Goal: Task Accomplishment & Management: Manage account settings

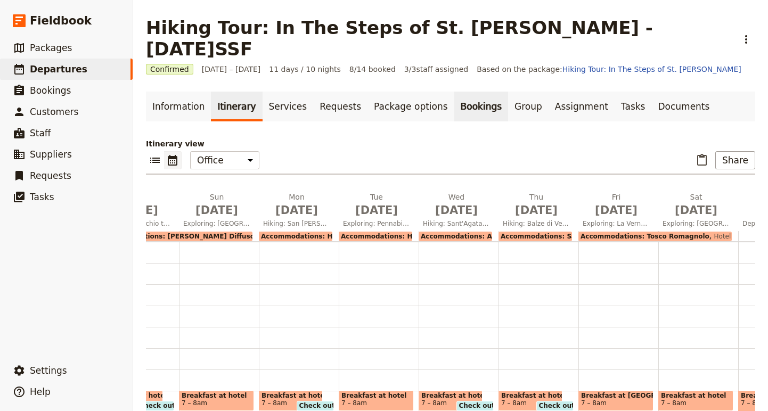
click at [454, 92] on link "Bookings" at bounding box center [481, 107] width 54 height 30
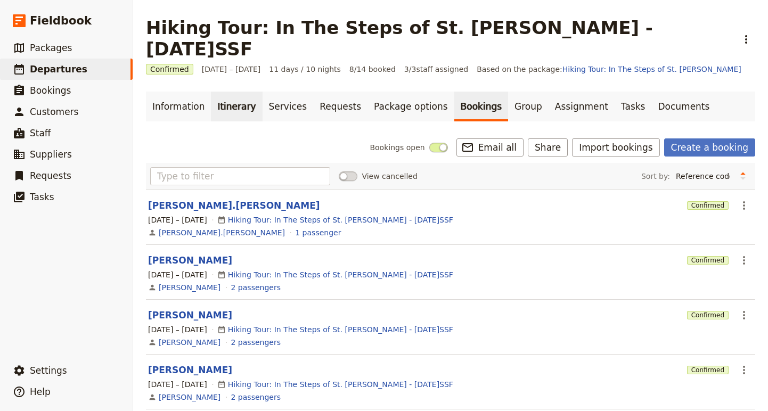
click at [214, 92] on link "Itinerary" at bounding box center [236, 107] width 51 height 30
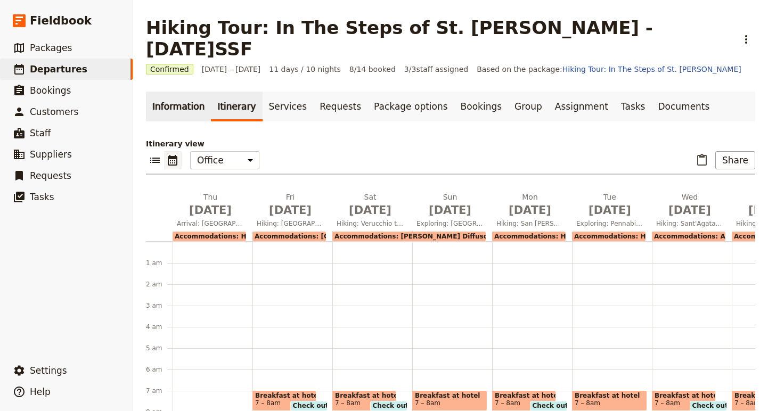
click at [171, 92] on link "Information" at bounding box center [178, 107] width 65 height 30
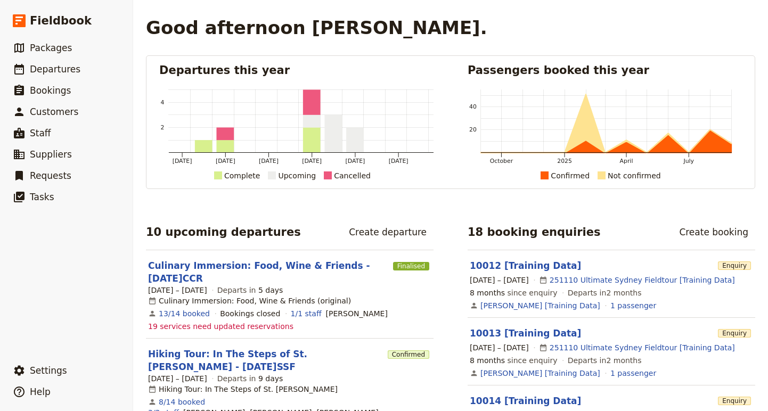
scroll to position [20, 0]
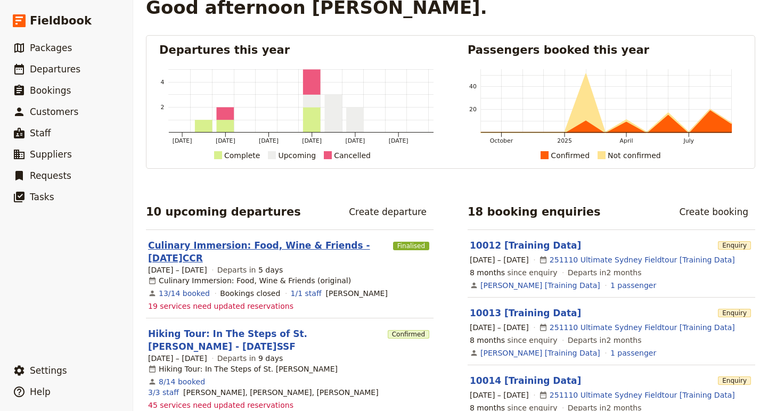
click at [242, 247] on link "Culinary Immersion: Food, Wine & Friends - [DATE]CCR" at bounding box center [268, 252] width 241 height 26
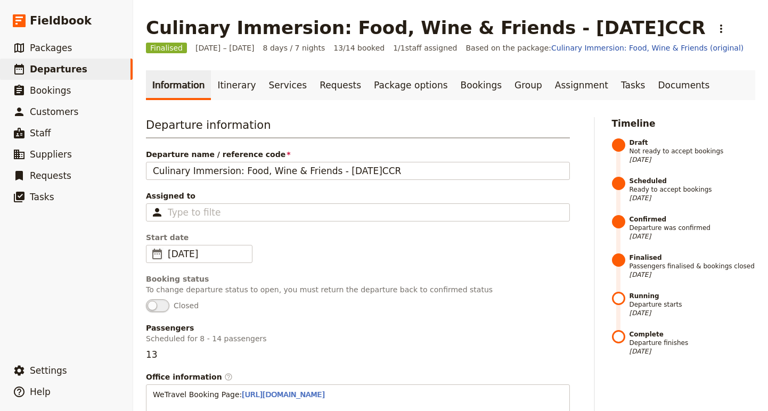
click at [228, 85] on link "Itinerary" at bounding box center [236, 85] width 51 height 30
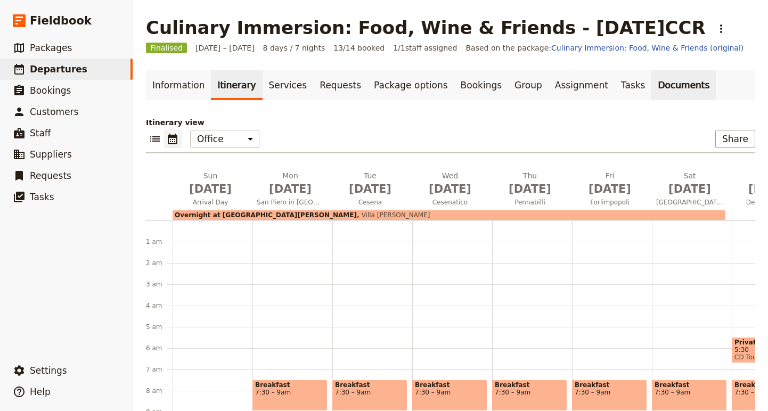
click at [651, 87] on link "Documents" at bounding box center [683, 85] width 64 height 30
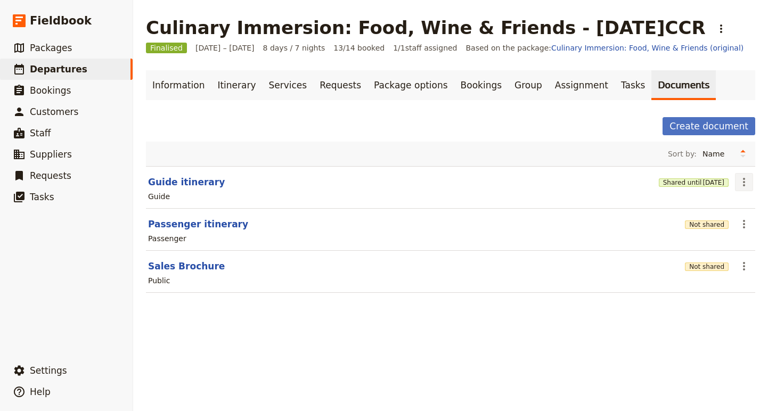
click at [743, 183] on icon "Actions" at bounding box center [744, 182] width 2 height 9
click at [705, 218] on span "Edit document" at bounding box center [708, 220] width 54 height 11
select select "STAFF"
select select "RUN_SHEET"
select select "DEFAULT"
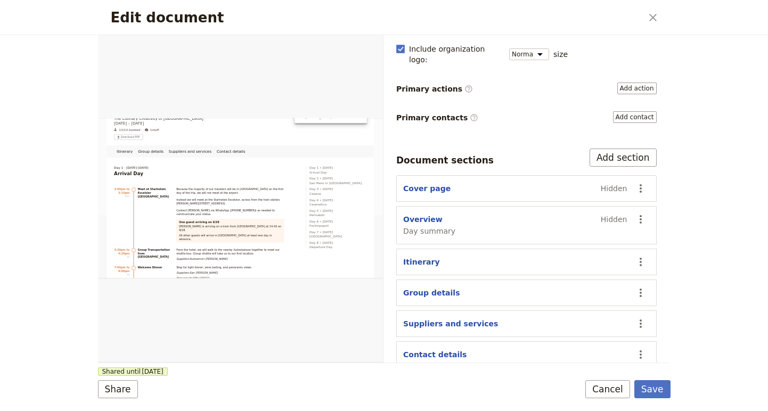
scroll to position [155, 0]
click at [626, 149] on button "Add section" at bounding box center [622, 158] width 67 height 18
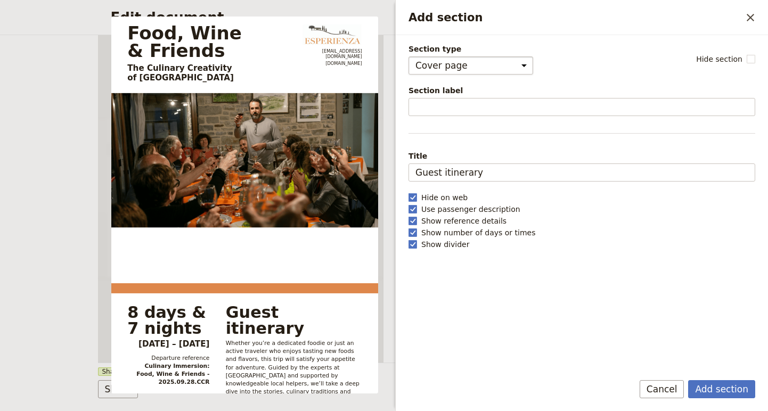
click at [506, 70] on select "Cover page Day summary Itinerary Group details Contact details Suppliers and se…" at bounding box center [470, 65] width 125 height 18
select select "CUSTOM"
click at [408, 56] on select "Cover page Day summary Itinerary Group details Contact details Suppliers and se…" at bounding box center [470, 65] width 125 height 18
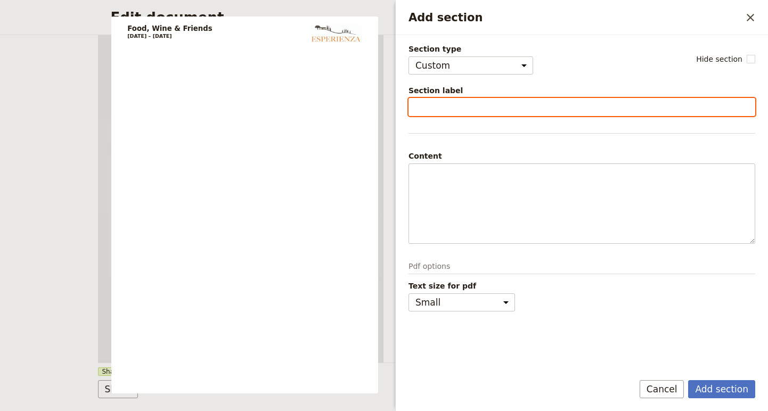
click at [464, 103] on input "Section label" at bounding box center [581, 107] width 347 height 18
type input "Payments"
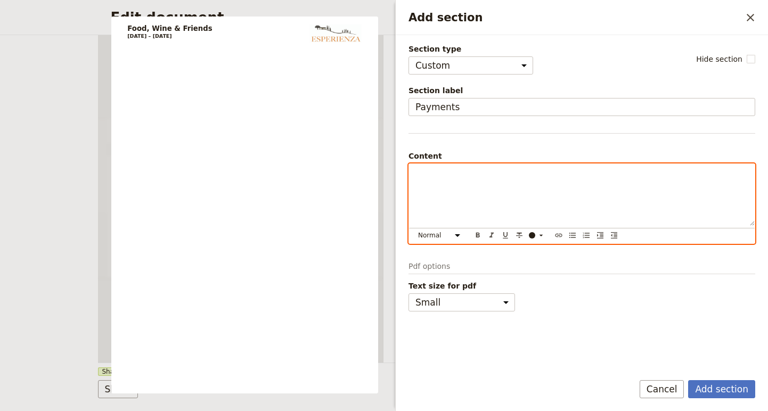
click at [488, 183] on div "Add section" at bounding box center [582, 195] width 346 height 62
click at [513, 176] on span "Link to the mini budget is here" at bounding box center [472, 173] width 114 height 9
click at [564, 232] on button "​" at bounding box center [559, 235] width 12 height 12
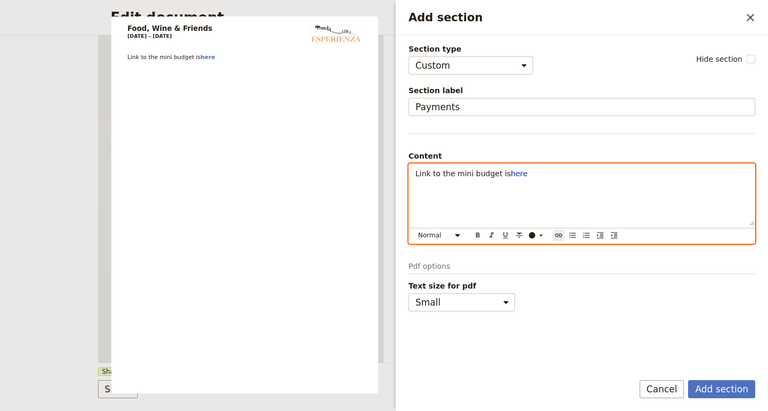
type input "[URL][DOMAIN_NAME]"
click at [625, 192] on icon "Confirm link url changes" at bounding box center [625, 190] width 9 height 9
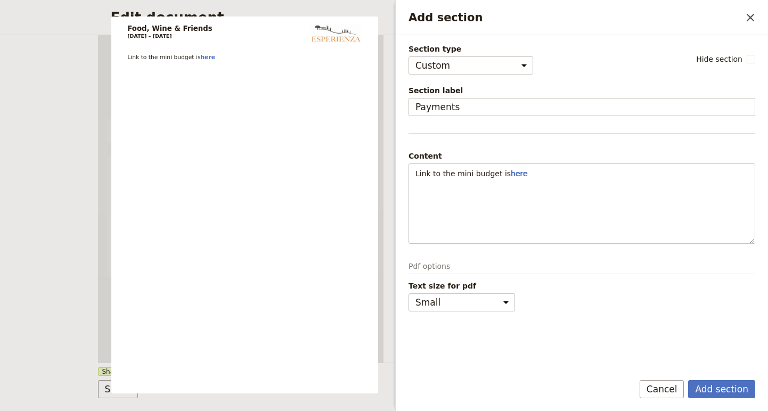
click at [664, 271] on p "Pdf options" at bounding box center [581, 267] width 347 height 13
click at [724, 389] on button "Add section" at bounding box center [721, 389] width 67 height 18
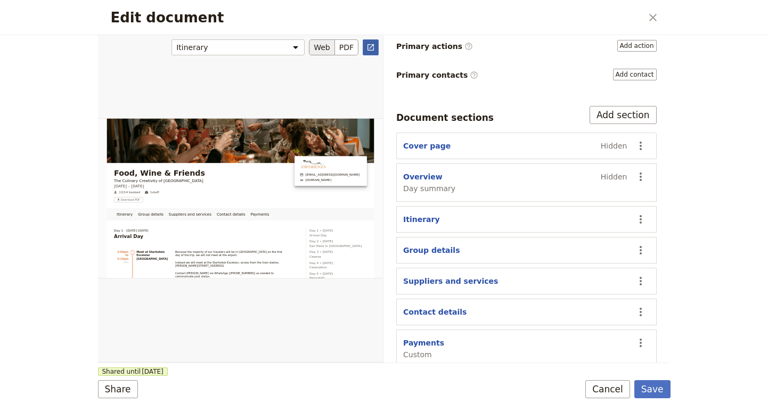
click at [375, 48] on button "​" at bounding box center [371, 47] width 16 height 16
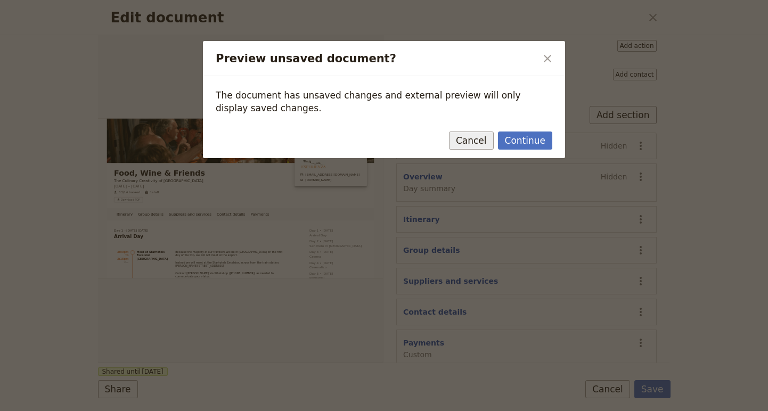
click at [479, 145] on button "Cancel" at bounding box center [471, 141] width 45 height 18
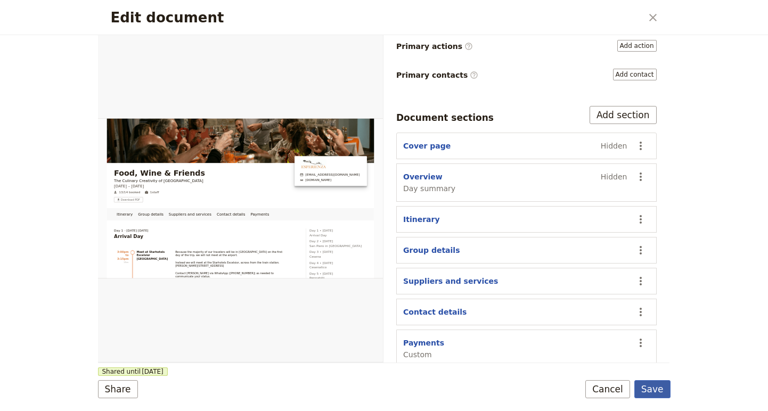
click at [652, 389] on button "Save" at bounding box center [652, 389] width 36 height 18
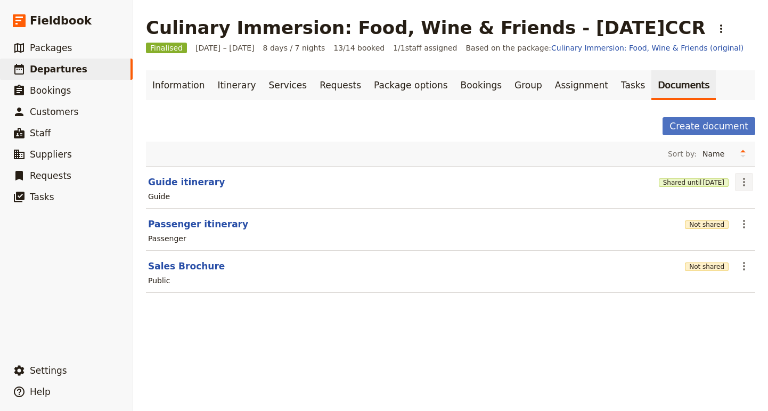
click at [740, 183] on icon "Actions" at bounding box center [743, 182] width 13 height 13
click at [175, 184] on button "Guide itinerary" at bounding box center [186, 182] width 77 height 13
select select "STAFF"
select select "RUN_SHEET"
select select "DEFAULT"
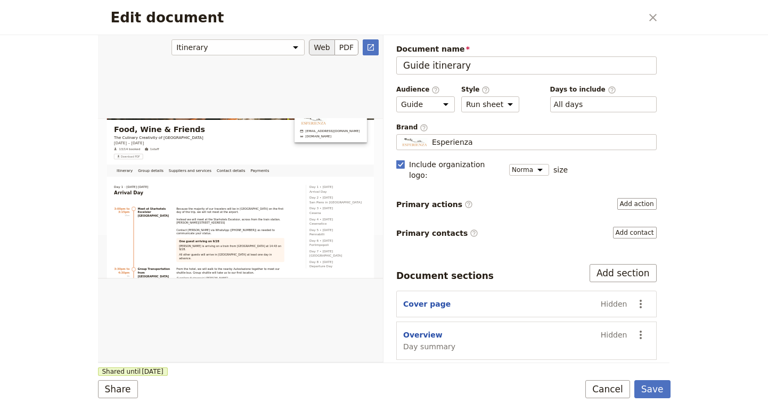
scroll to position [104, 0]
click at [369, 49] on icon "Open full preview" at bounding box center [370, 47] width 9 height 9
click at [650, 20] on icon "Close dialog" at bounding box center [652, 17] width 7 height 7
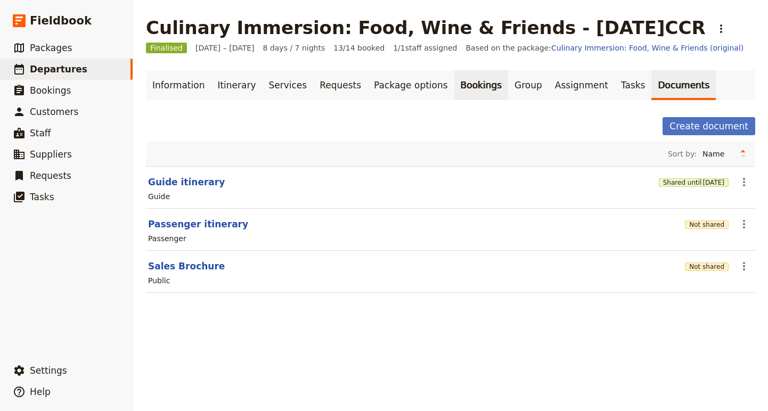
click at [455, 82] on link "Bookings" at bounding box center [481, 85] width 54 height 30
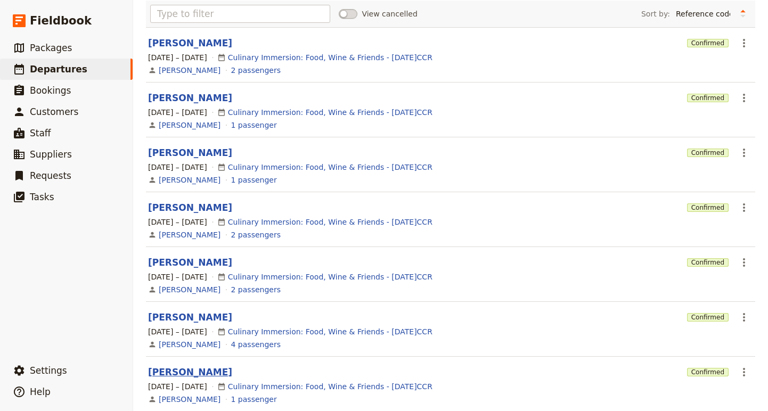
scroll to position [171, 0]
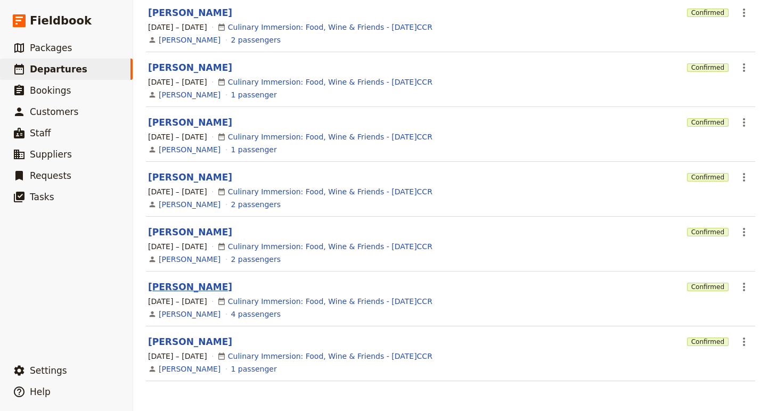
click at [183, 287] on button "[PERSON_NAME]" at bounding box center [190, 287] width 84 height 13
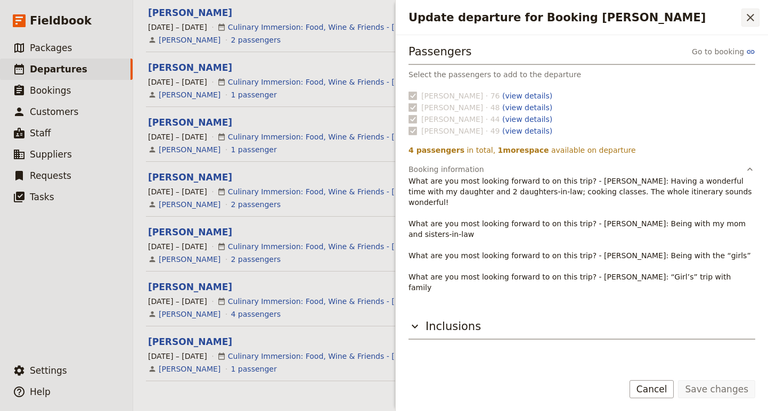
click at [746, 20] on icon "Close drawer" at bounding box center [750, 17] width 13 height 13
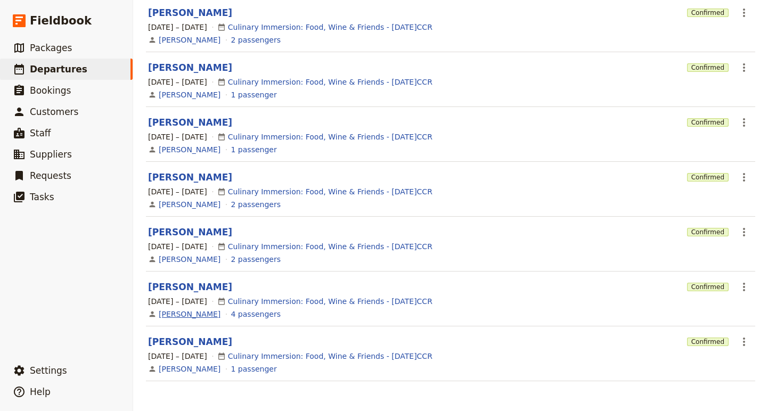
click at [178, 317] on link "[PERSON_NAME]" at bounding box center [190, 314] width 62 height 11
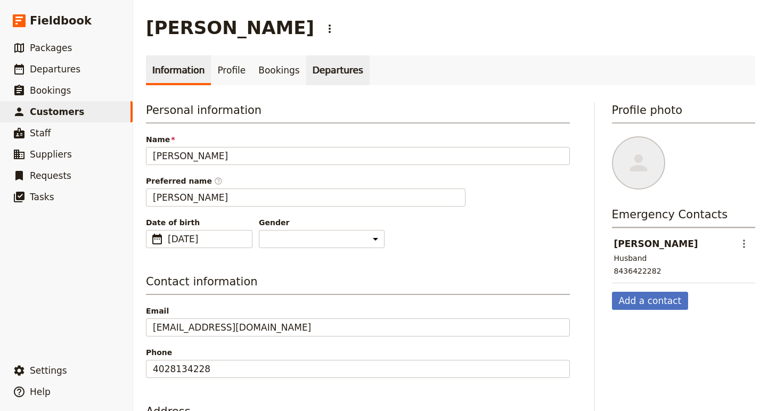
click at [333, 72] on link "Departures" at bounding box center [337, 70] width 63 height 30
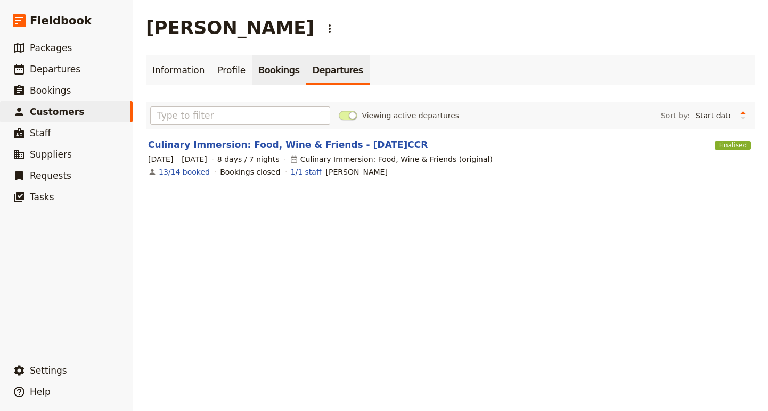
click at [280, 72] on link "Bookings" at bounding box center [279, 70] width 54 height 30
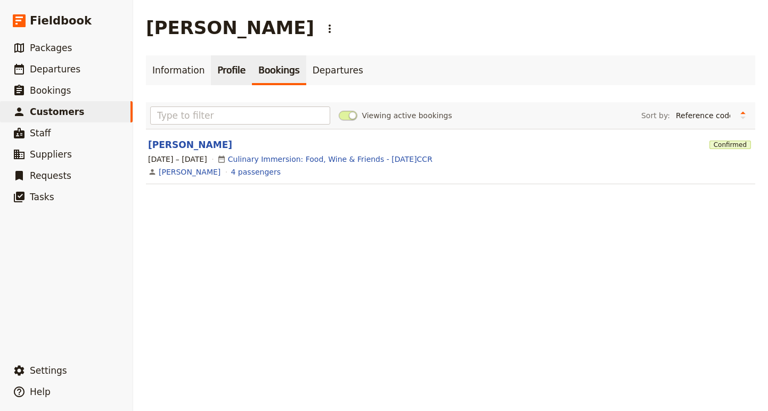
click at [222, 75] on link "Profile" at bounding box center [231, 70] width 41 height 30
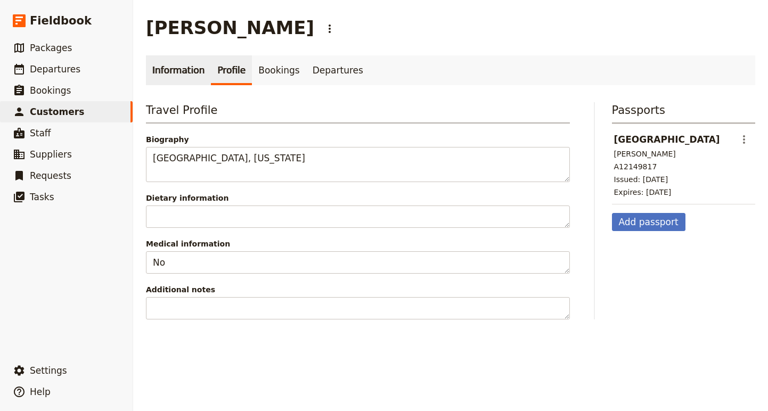
click at [180, 71] on link "Information" at bounding box center [178, 70] width 65 height 30
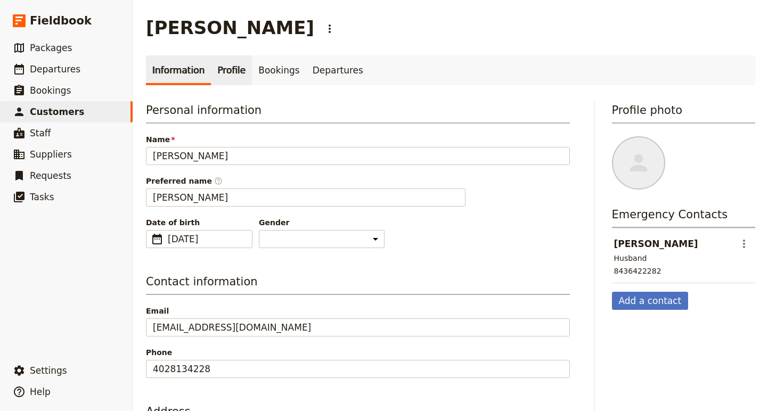
click at [230, 70] on link "Profile" at bounding box center [231, 70] width 41 height 30
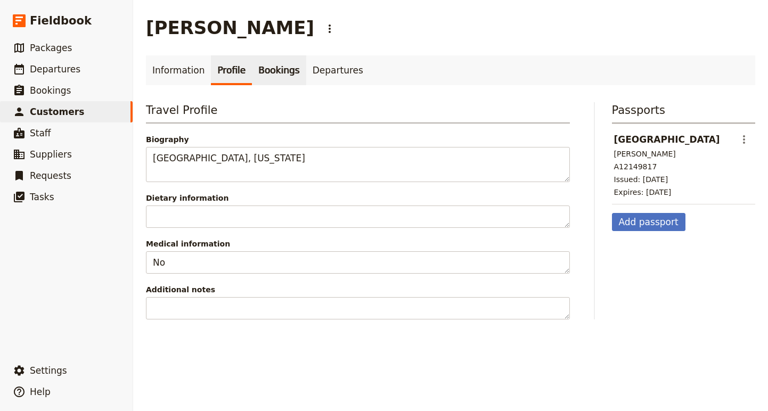
click at [271, 73] on link "Bookings" at bounding box center [279, 70] width 54 height 30
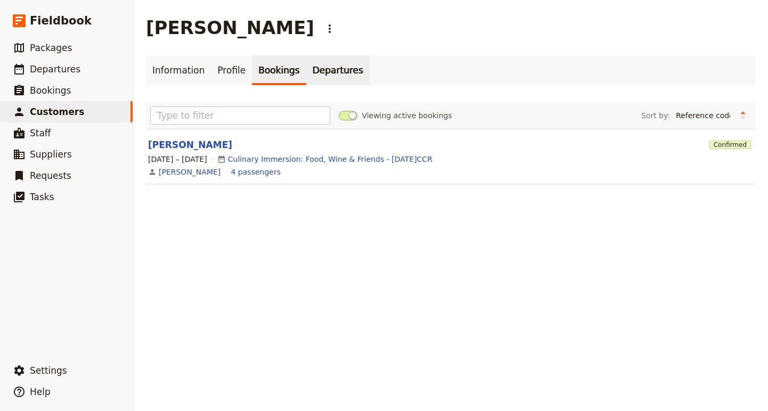
click at [336, 78] on link "Departures" at bounding box center [337, 70] width 63 height 30
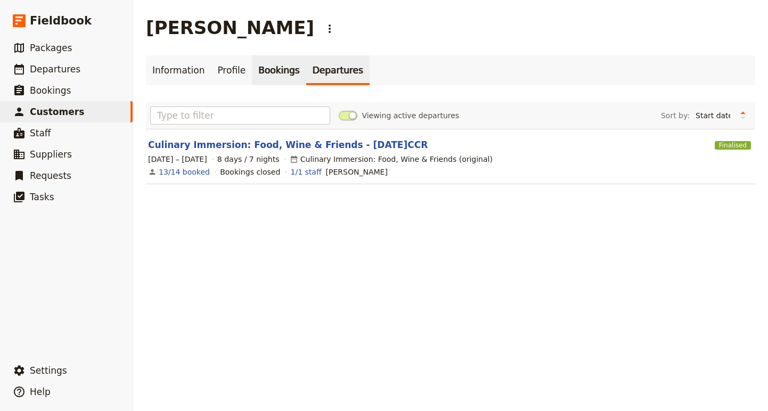
click at [278, 72] on link "Bookings" at bounding box center [279, 70] width 54 height 30
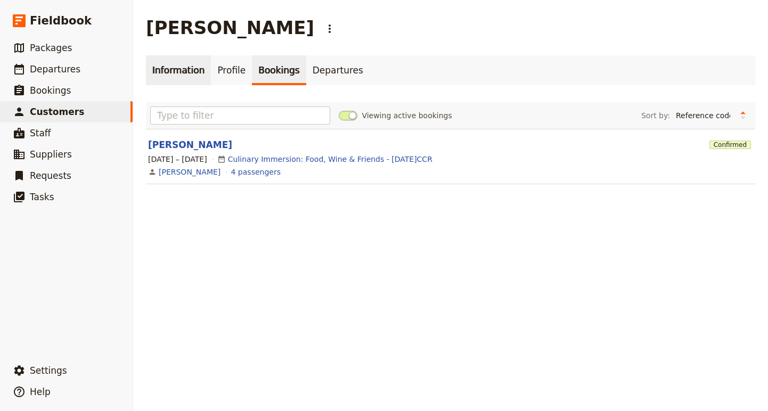
click at [185, 71] on link "Information" at bounding box center [178, 70] width 65 height 30
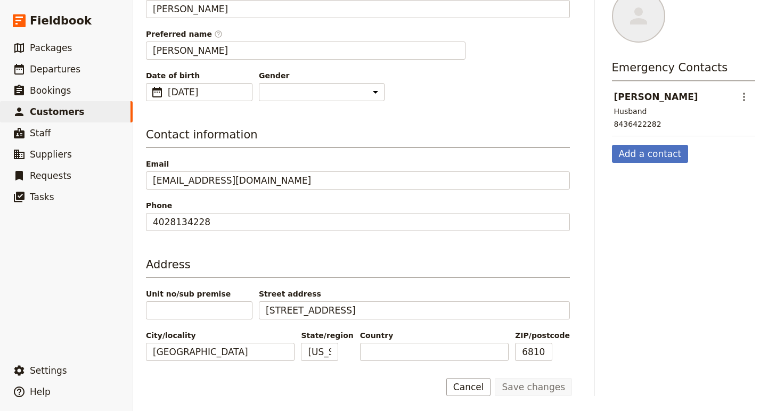
scroll to position [149, 0]
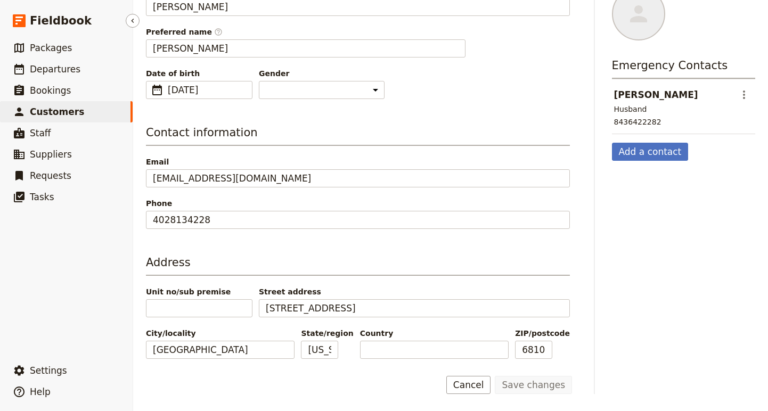
click at [37, 107] on span "Customers" at bounding box center [57, 111] width 54 height 11
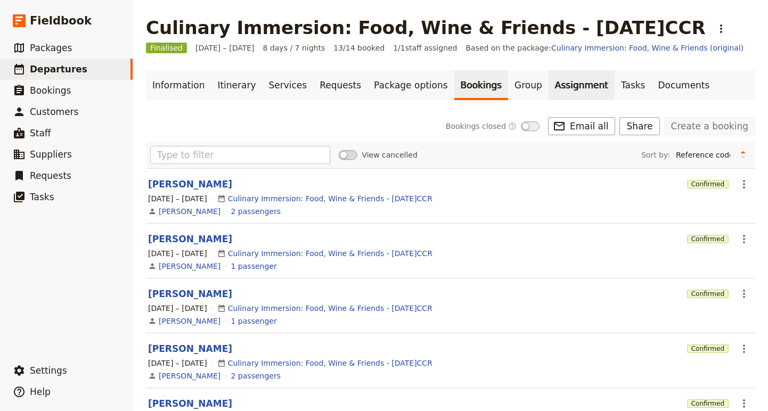
click at [548, 87] on link "Assignment" at bounding box center [581, 85] width 66 height 30
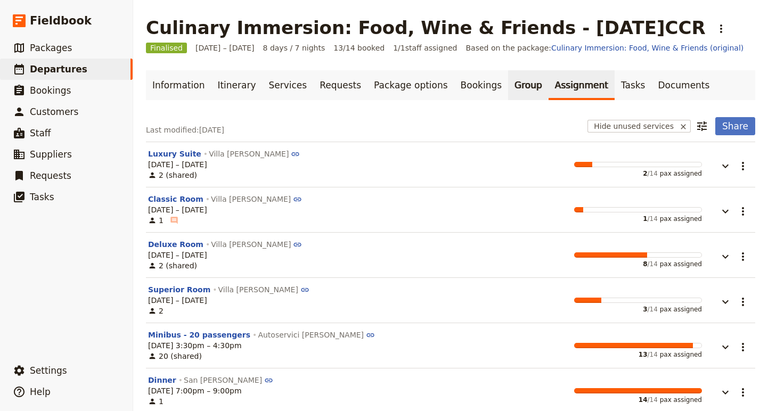
click at [508, 86] on link "Group" at bounding box center [528, 85] width 40 height 30
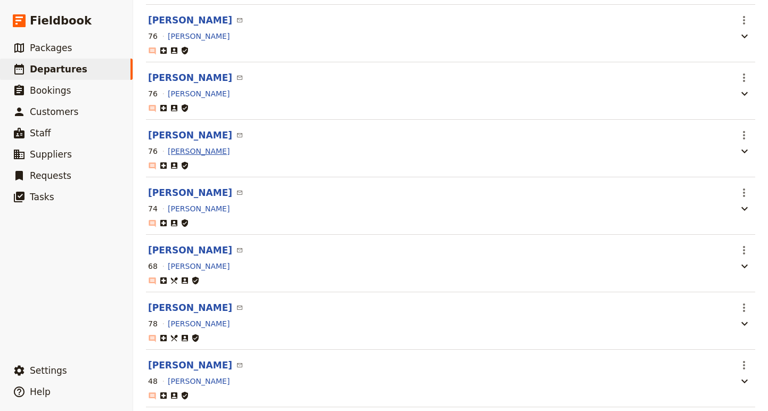
scroll to position [317, 0]
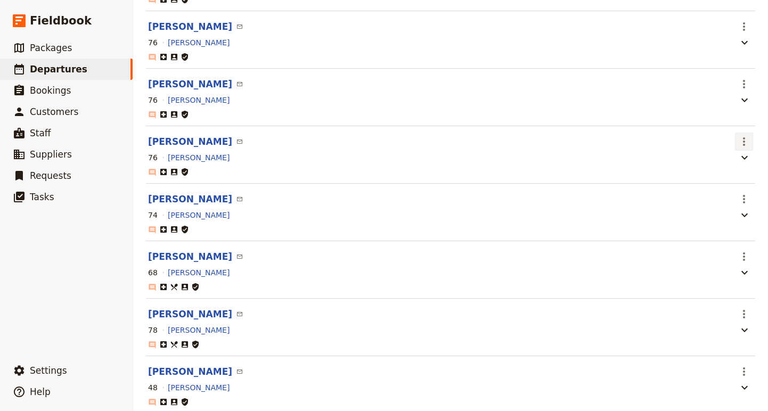
click at [745, 141] on icon "Actions" at bounding box center [743, 141] width 13 height 13
click at [673, 170] on span "Go to passenger profile" at bounding box center [702, 167] width 87 height 11
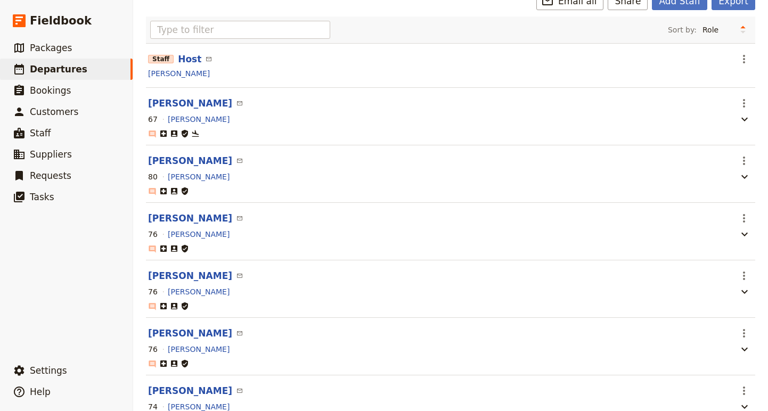
scroll to position [127, 0]
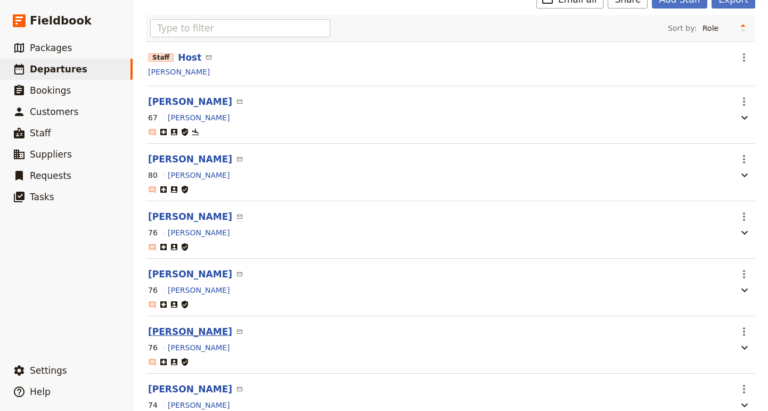
click at [180, 334] on button "[PERSON_NAME]" at bounding box center [190, 331] width 84 height 13
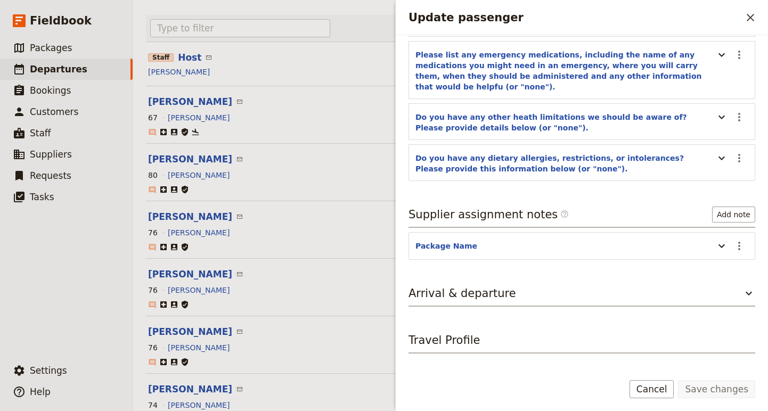
scroll to position [188, 0]
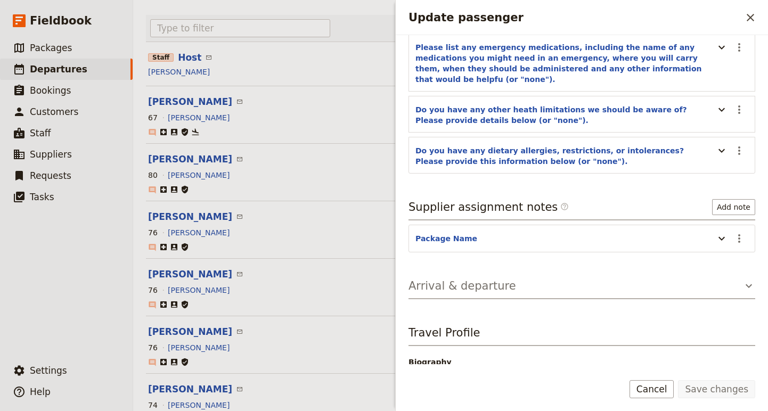
click at [750, 280] on icon "Update passenger" at bounding box center [748, 286] width 13 height 13
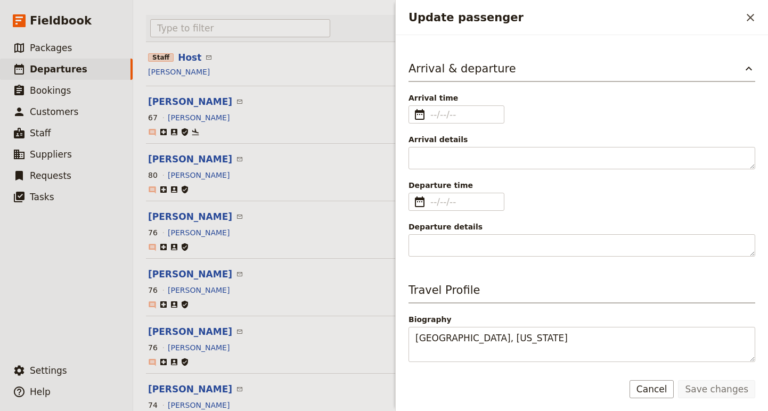
scroll to position [425, 0]
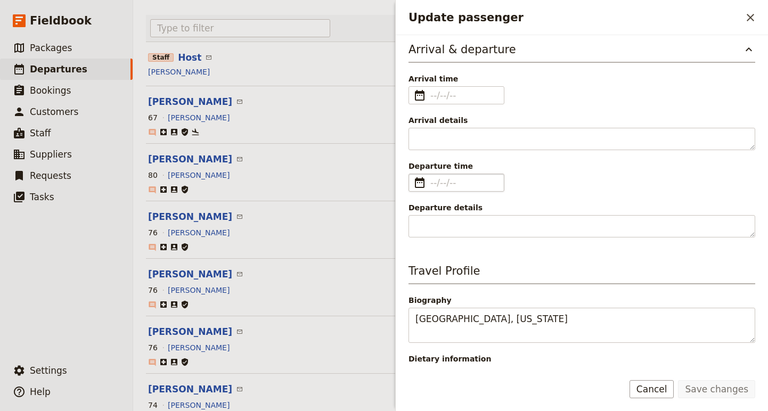
click at [429, 174] on fieldset "​" at bounding box center [456, 183] width 96 height 18
click at [430, 176] on input "Departure time ​" at bounding box center [463, 182] width 67 height 13
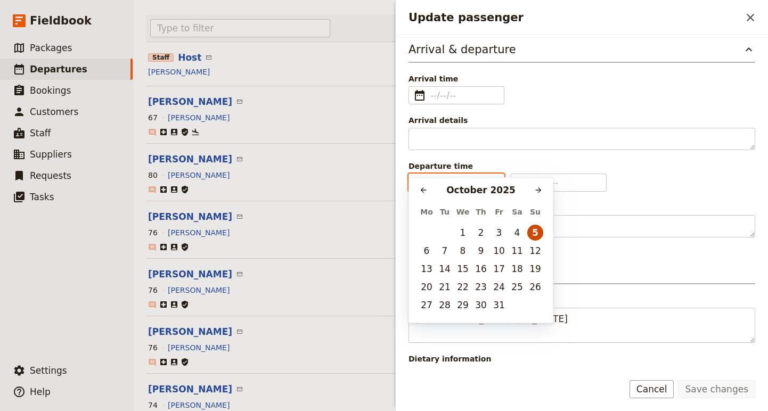
click at [538, 231] on button "5" at bounding box center [535, 233] width 16 height 16
type input "[DATE]"
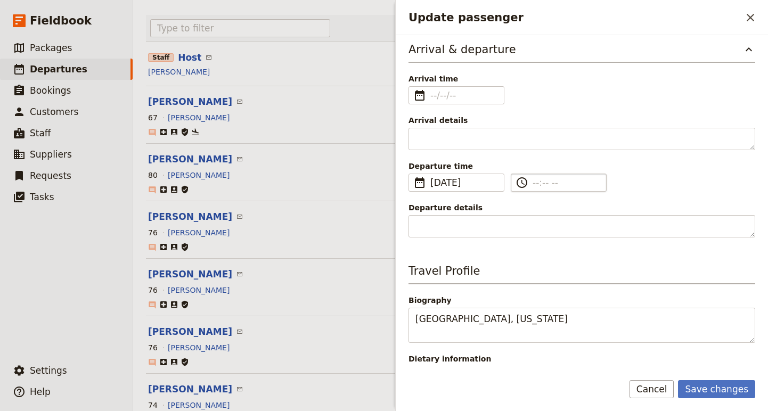
scroll to position [0, 0]
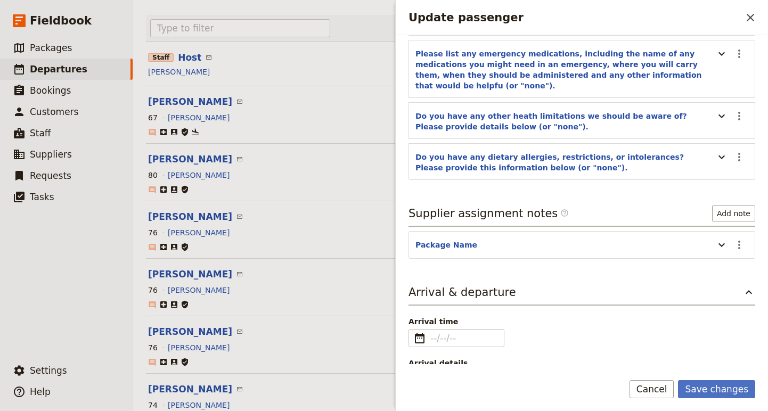
scroll to position [184, 0]
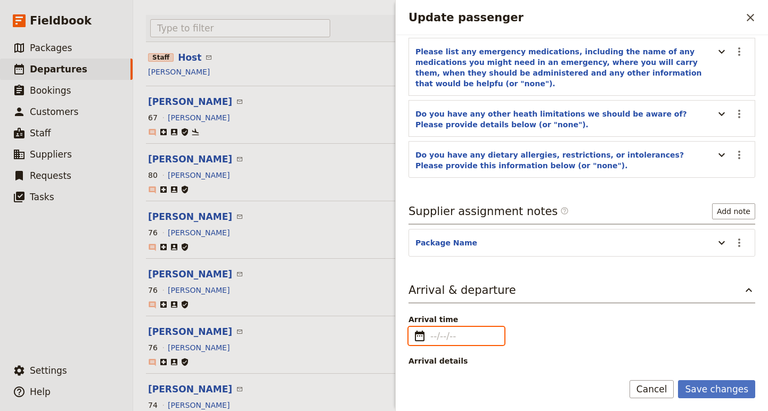
type input "dd/mm/yyyy"
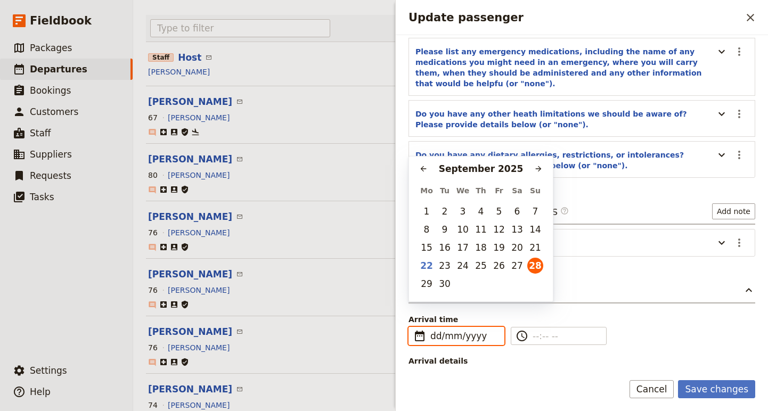
click at [449, 330] on input "dd/mm/yyyy" at bounding box center [463, 336] width 67 height 13
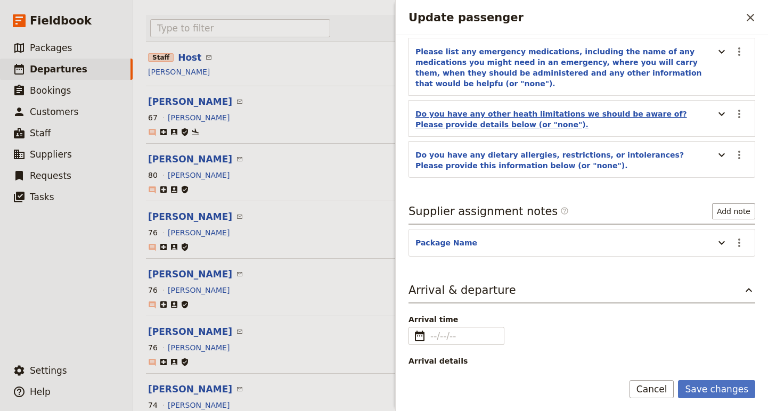
scroll to position [0, 0]
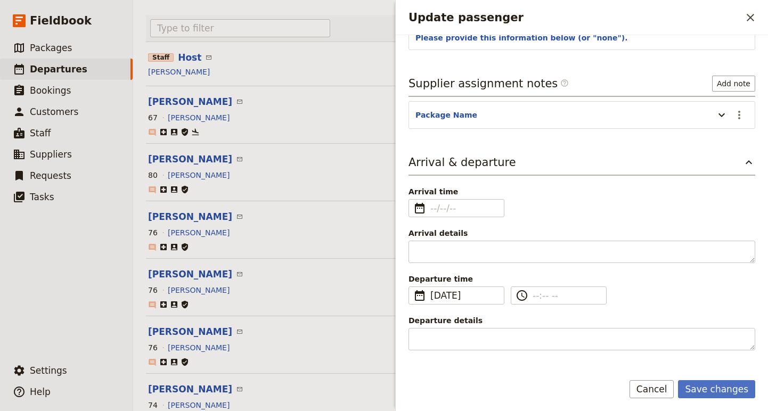
scroll to position [390, 0]
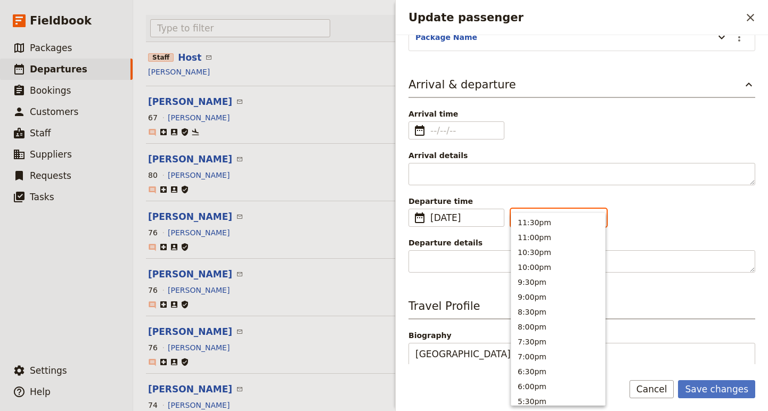
click at [551, 211] on input "--:-- --" at bounding box center [565, 217] width 67 height 13
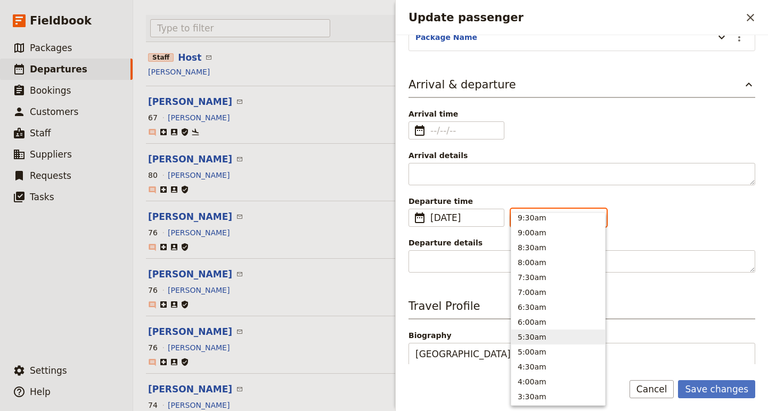
scroll to position [416, 0]
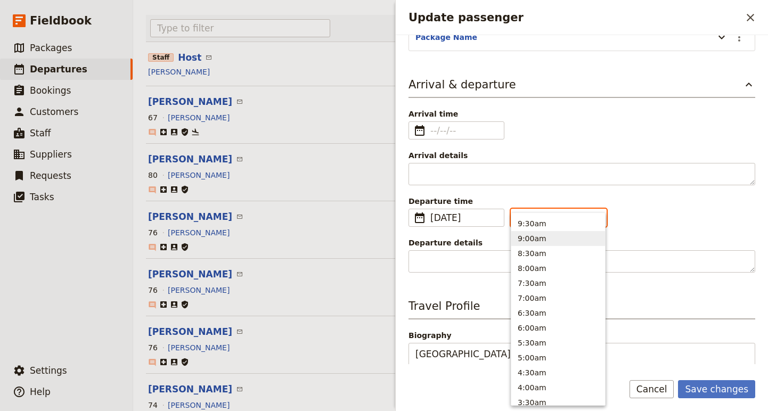
click at [536, 234] on button "9:00am" at bounding box center [558, 238] width 94 height 15
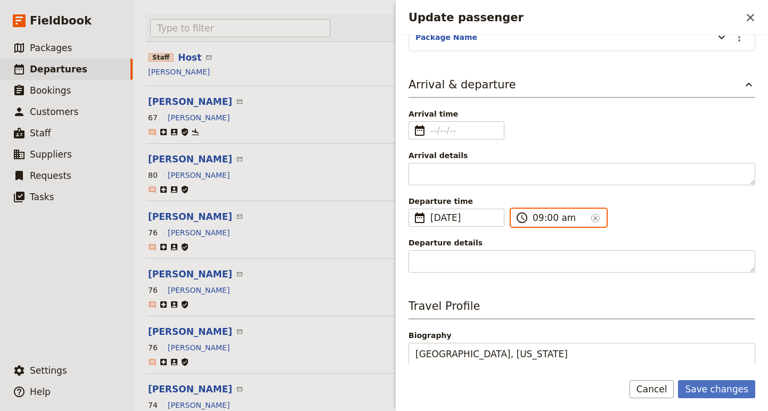
click at [547, 211] on input "09:00 am" at bounding box center [559, 217] width 54 height 13
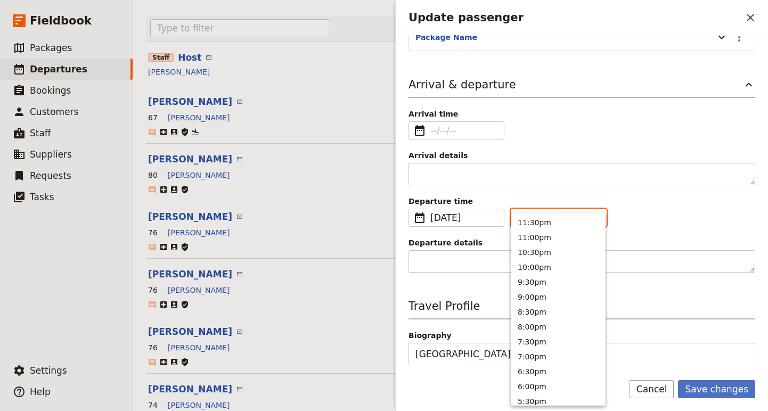
scroll to position [434, 0]
type input "09:15 am"
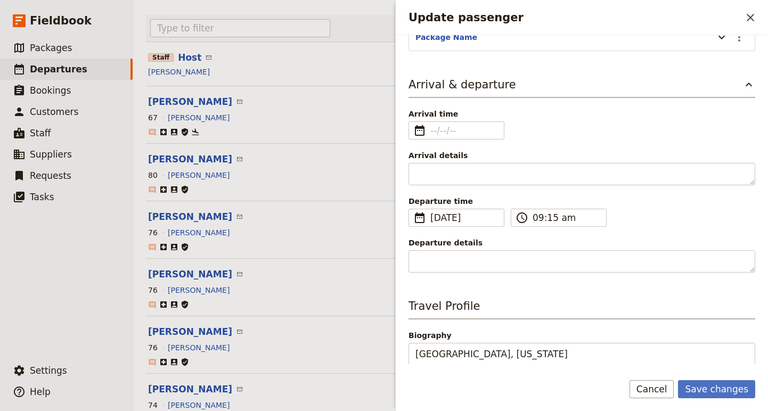
click at [658, 196] on div "Departure time ​ [DATE] [DATE] ​ [DATE] 09:15 ​ 09:15 am ​" at bounding box center [581, 211] width 347 height 31
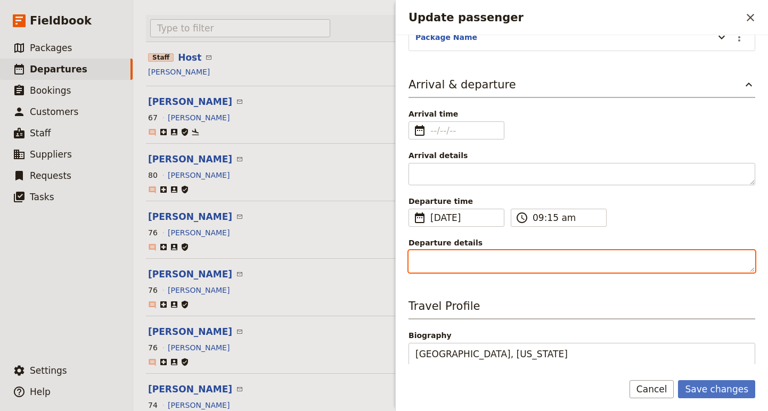
click at [457, 250] on textarea "Departure details" at bounding box center [581, 261] width 347 height 22
drag, startPoint x: 444, startPoint y: 242, endPoint x: 387, endPoint y: 240, distance: 57.0
click at [387, 240] on div "Culinary Immersion: Food, Wine & Friends - [DATE]CCR ​ Finalised [DATE] – [DATE…" at bounding box center [450, 205] width 635 height 411
click at [510, 250] on textarea "Early transportation" at bounding box center [581, 261] width 347 height 22
type textarea "Early transportation to the airport for their group has been set up."
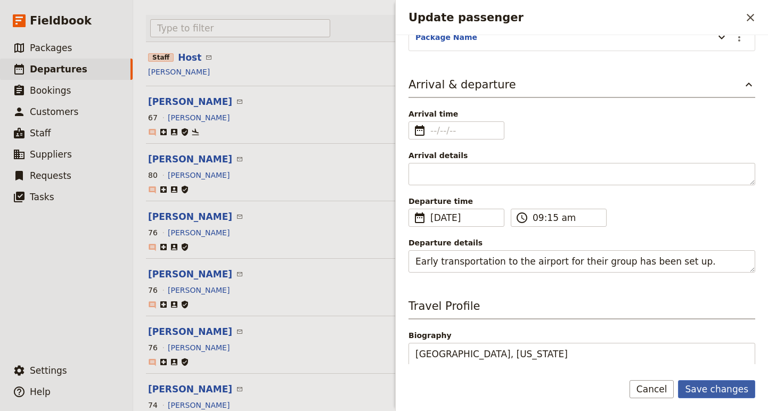
click at [733, 387] on button "Save changes" at bounding box center [716, 389] width 77 height 18
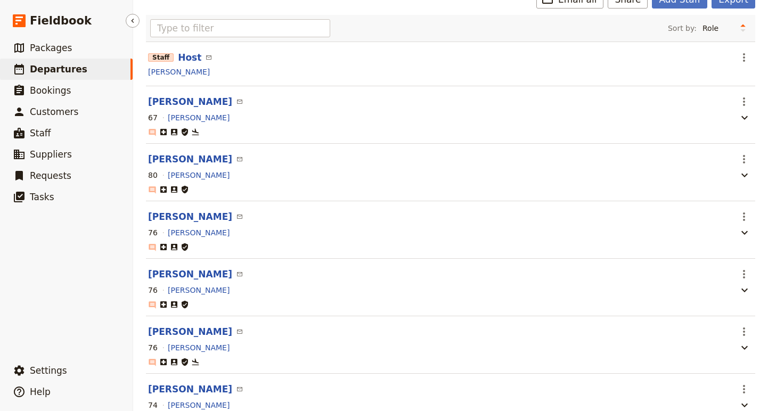
click at [63, 68] on span "Departures" at bounding box center [58, 69] width 57 height 11
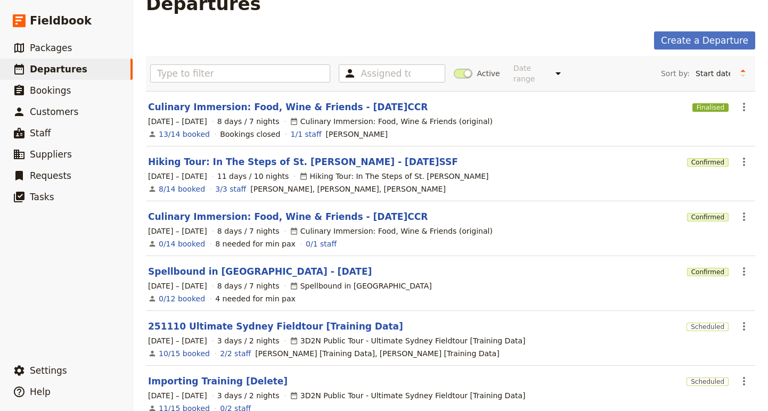
scroll to position [26, 0]
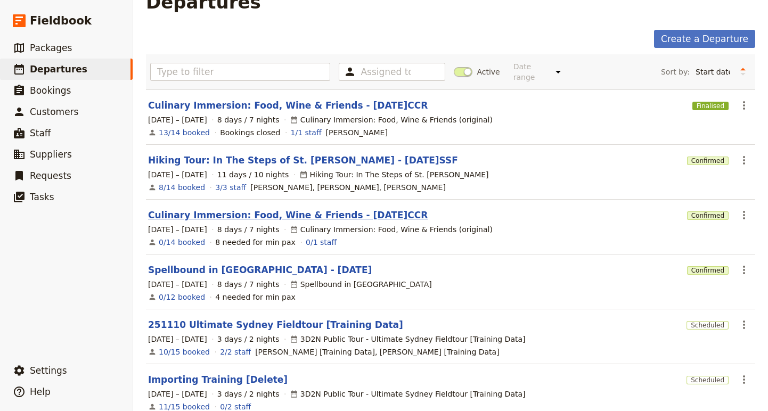
click at [267, 209] on link "Culinary Immersion: Food, Wine & Friends - [DATE]CCR" at bounding box center [288, 215] width 280 height 13
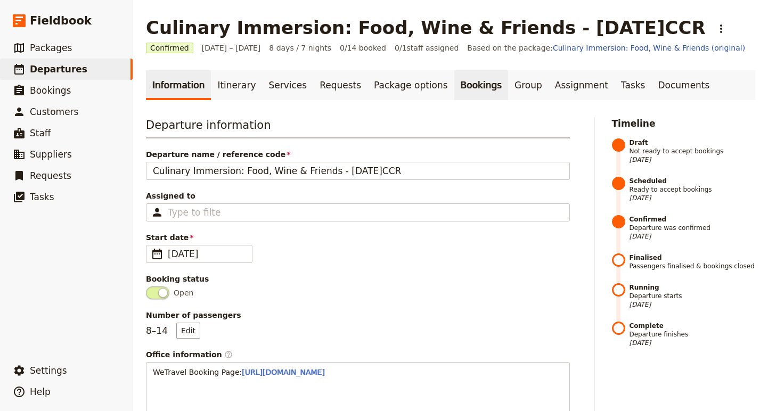
click at [456, 89] on link "Bookings" at bounding box center [481, 85] width 54 height 30
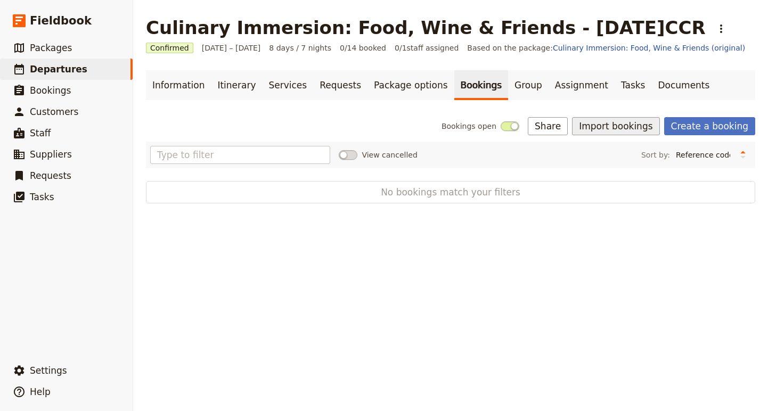
click at [629, 123] on button "Import bookings" at bounding box center [615, 126] width 87 height 18
click at [638, 149] on span "Import Bookings" at bounding box center [622, 149] width 61 height 11
select select "YMD"
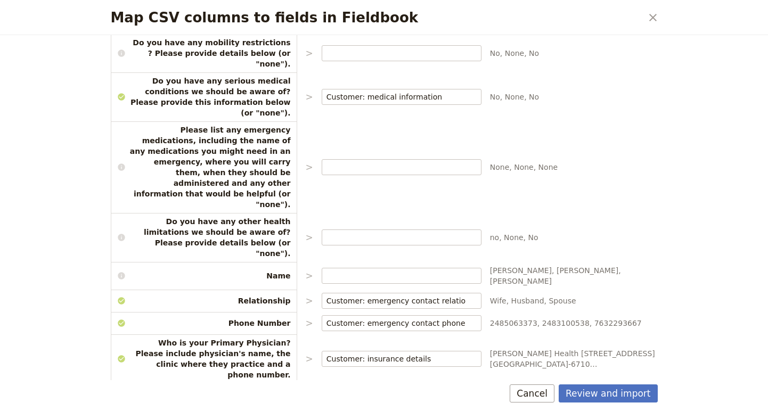
scroll to position [900, 0]
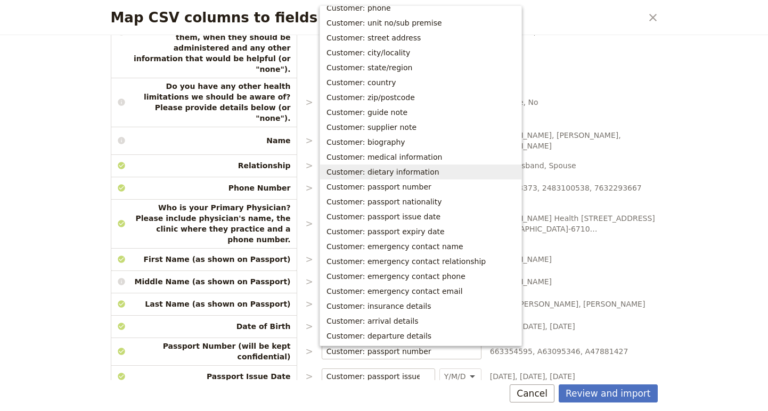
scroll to position [0, 0]
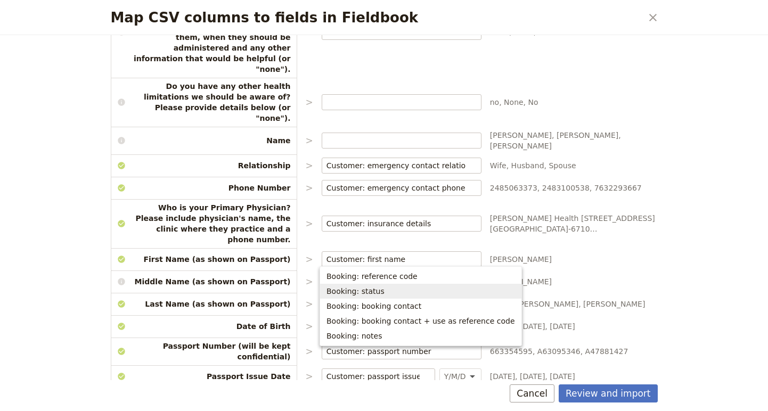
click at [369, 290] on span "Booking: status" at bounding box center [355, 291] width 58 height 11
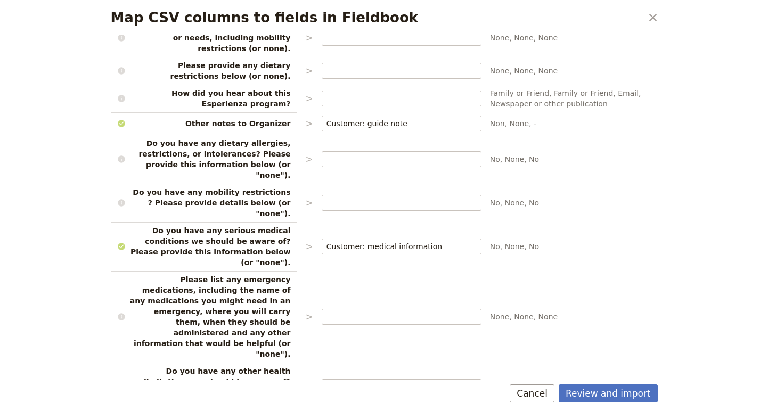
scroll to position [615, 0]
type input "Booking: status"
click at [360, 312] on input "Map CSV columns to fields in Fieldbook" at bounding box center [401, 317] width 150 height 11
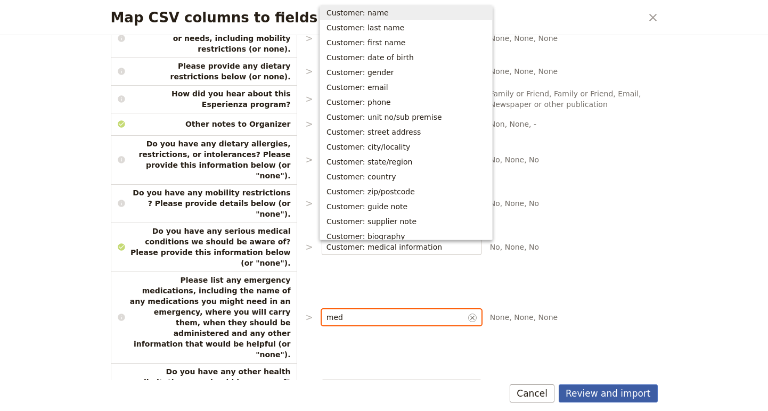
scroll to position [0, 0]
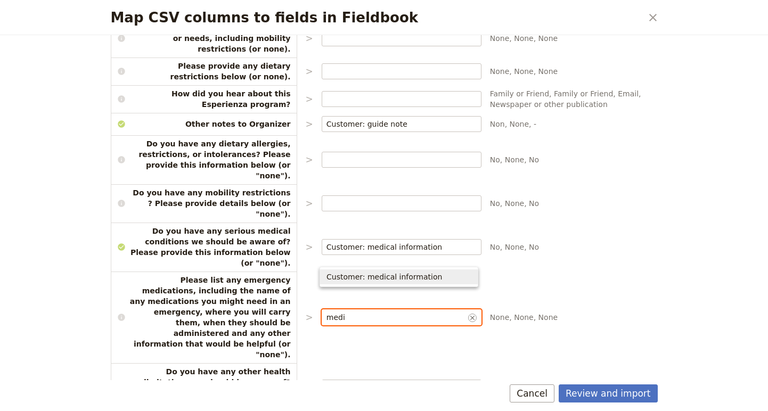
click at [420, 274] on span "Customer: medical information" at bounding box center [384, 277] width 116 height 11
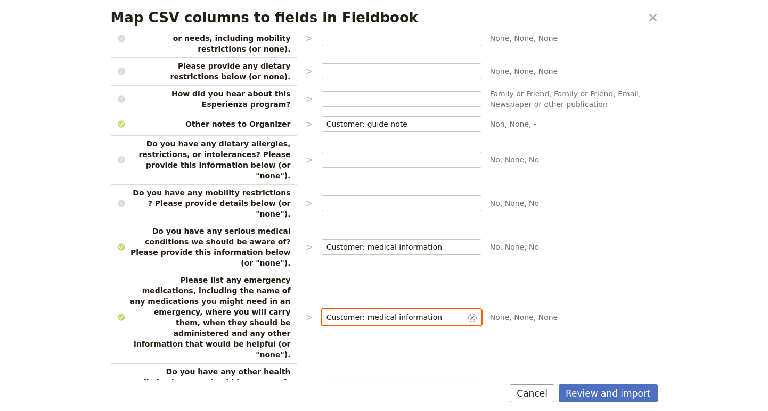
type input "Customer: medical information"
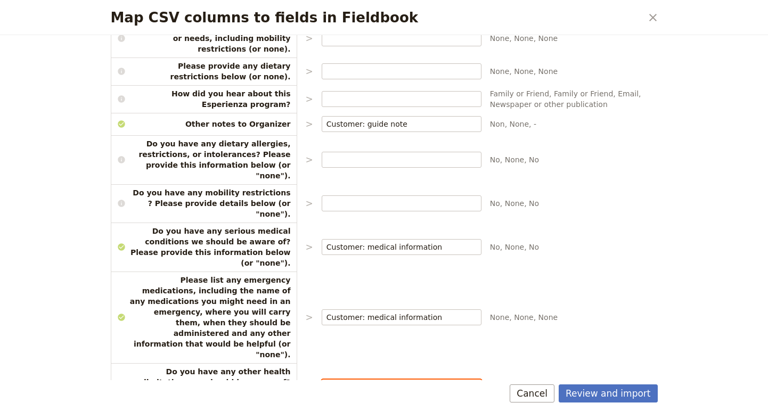
click at [376, 382] on input "Map CSV columns to fields in Fieldbook" at bounding box center [401, 387] width 150 height 11
type input "Customer: medical information"
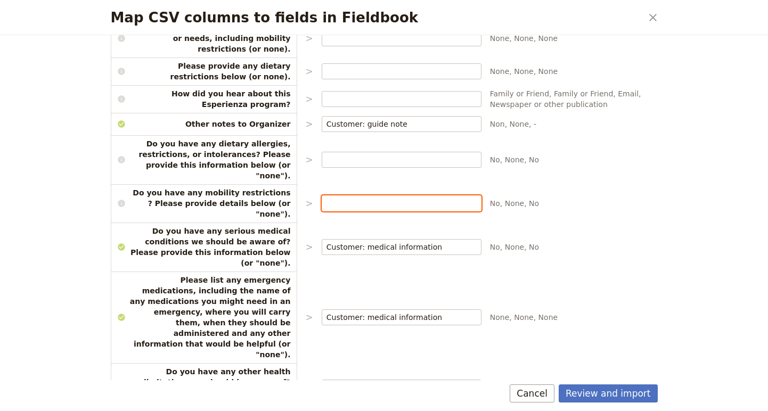
click at [352, 198] on input "Map CSV columns to fields in Fieldbook" at bounding box center [401, 203] width 150 height 11
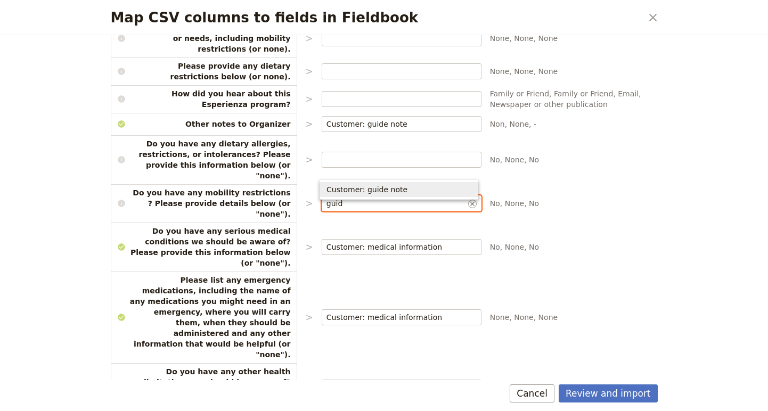
click at [368, 192] on span "Customer: guide note" at bounding box center [366, 189] width 81 height 11
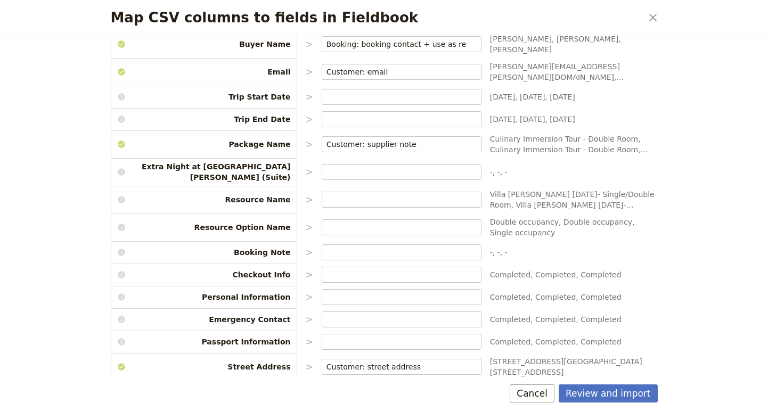
scroll to position [126, 0]
type input "Customer: guide note"
click at [332, 221] on input "Map CSV columns to fields in Fieldbook" at bounding box center [401, 226] width 150 height 11
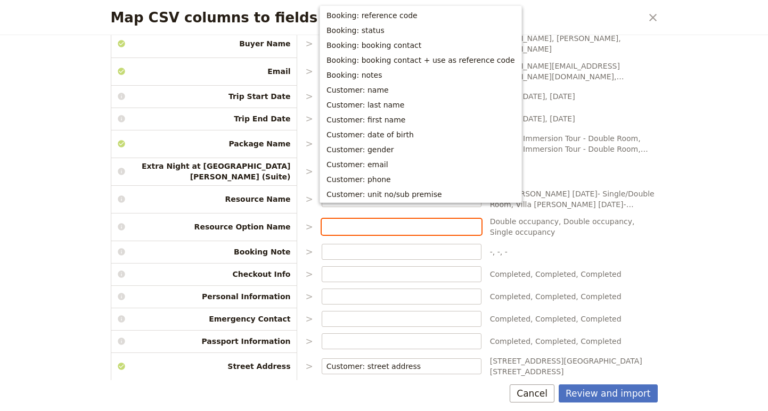
click at [332, 221] on input "Map CSV columns to fields in Fieldbook" at bounding box center [401, 226] width 150 height 11
click at [353, 248] on label "Map CSV columns to fields in Fieldbook" at bounding box center [402, 252] width 160 height 16
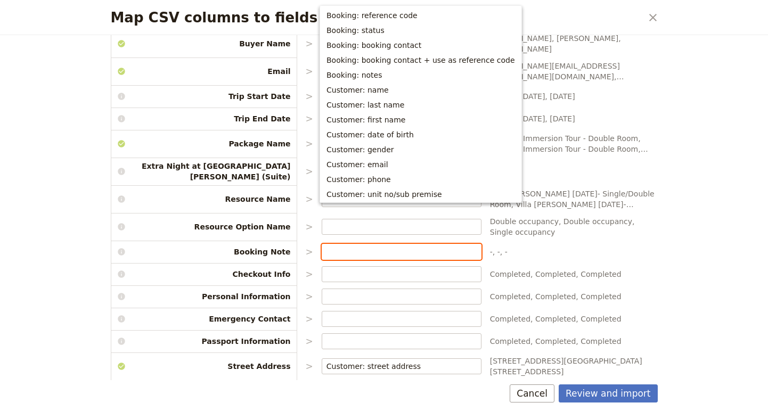
click at [353, 248] on input "Map CSV columns to fields in Fieldbook" at bounding box center [401, 252] width 150 height 11
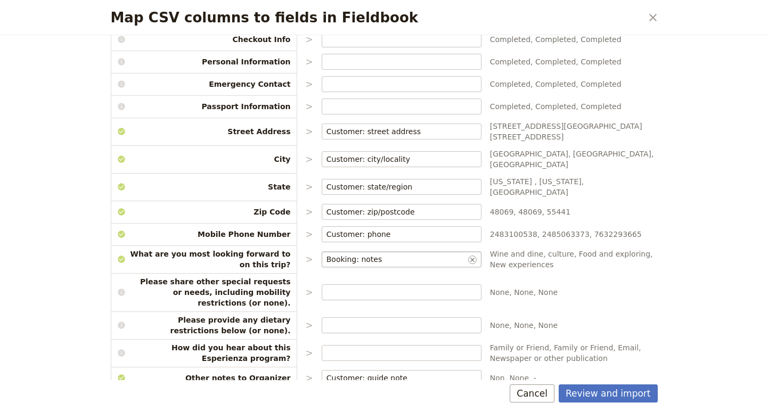
scroll to position [359, 0]
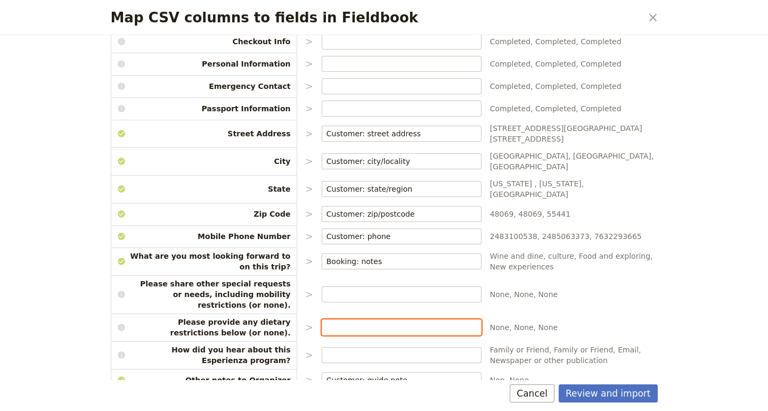
click at [382, 322] on input "Map CSV columns to fields in Fieldbook" at bounding box center [401, 327] width 150 height 11
click at [368, 286] on span "Customer: dietary information" at bounding box center [382, 282] width 113 height 11
type input "Customer: dietary information"
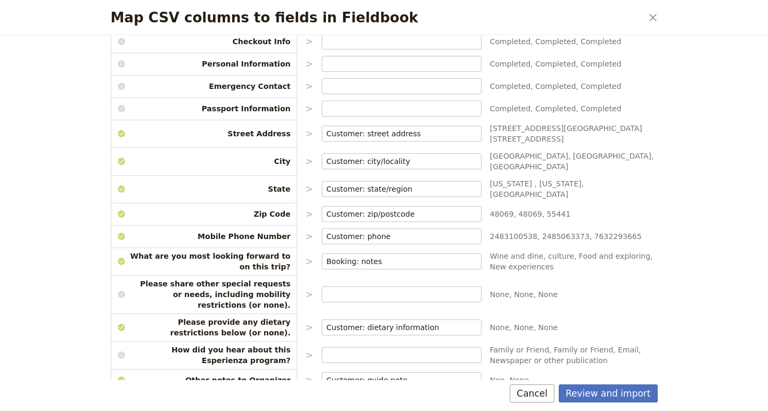
click at [631, 322] on span "None, None, None" at bounding box center [574, 327] width 168 height 11
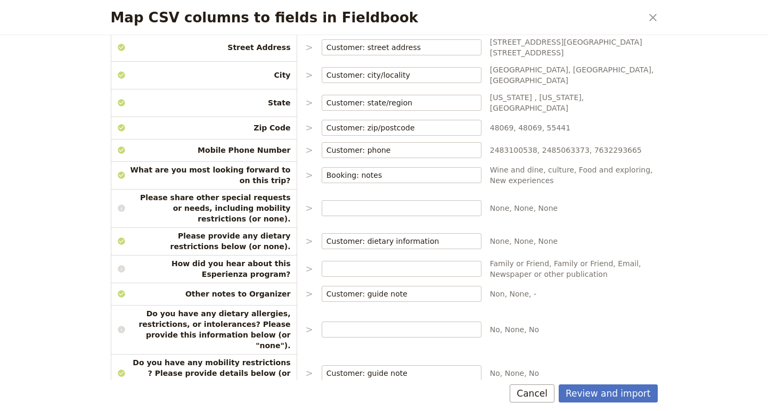
scroll to position [446, 0]
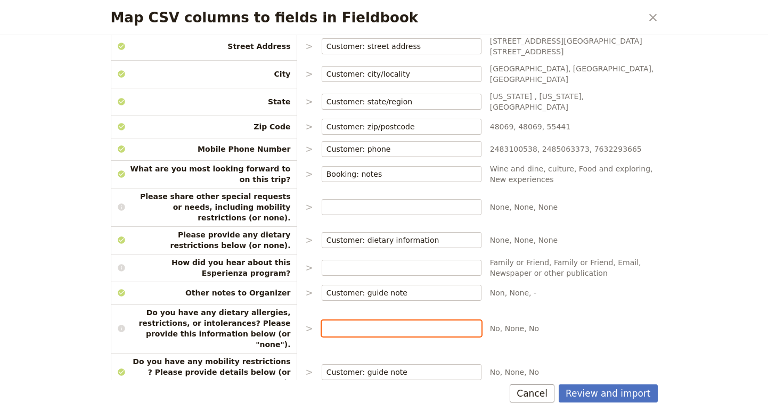
click at [374, 323] on input "Map CSV columns to fields in Fieldbook" at bounding box center [401, 328] width 150 height 11
click at [384, 280] on span "Customer: dietary information" at bounding box center [382, 278] width 113 height 11
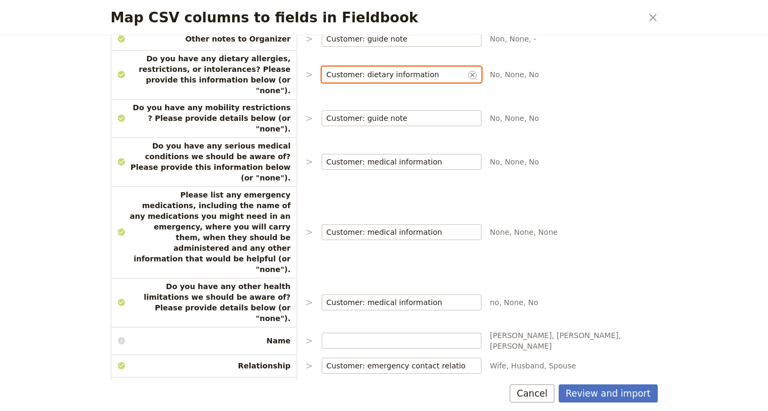
scroll to position [703, 0]
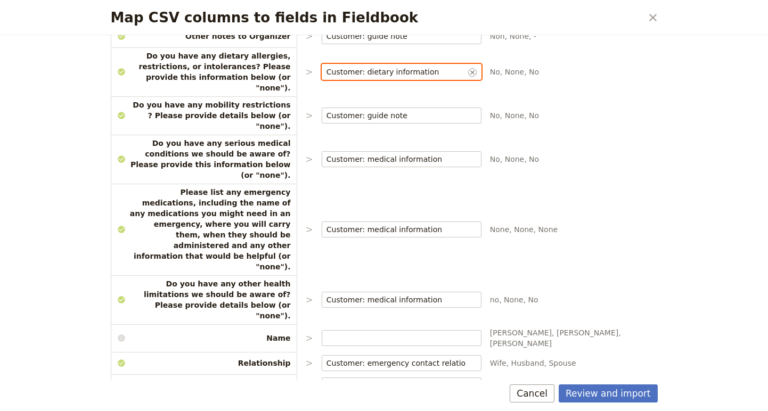
type input "Customer: dietary information"
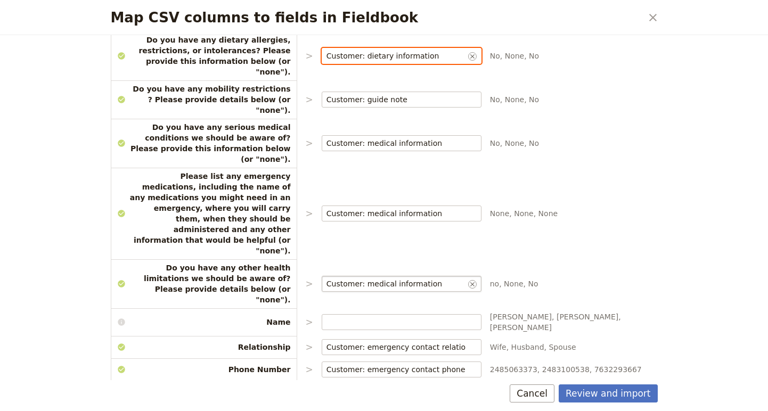
scroll to position [721, 0]
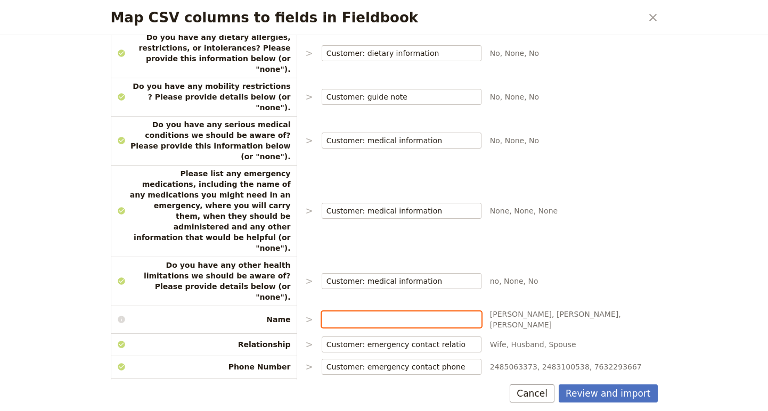
click at [384, 314] on input "Map CSV columns to fields in Fieldbook" at bounding box center [401, 319] width 150 height 11
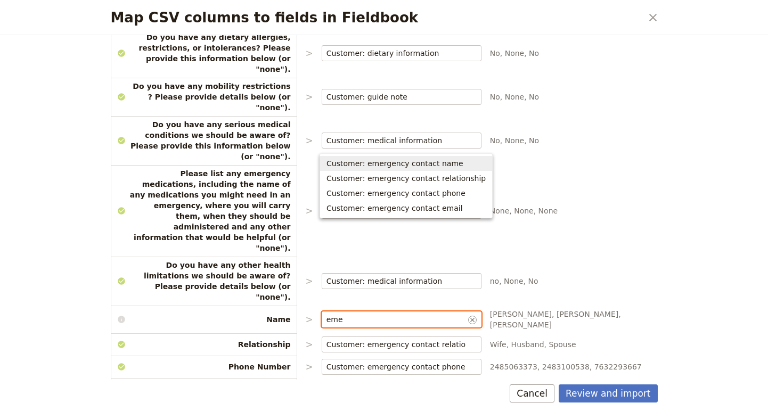
click at [424, 164] on span "Customer: emergency contact name" at bounding box center [394, 163] width 137 height 11
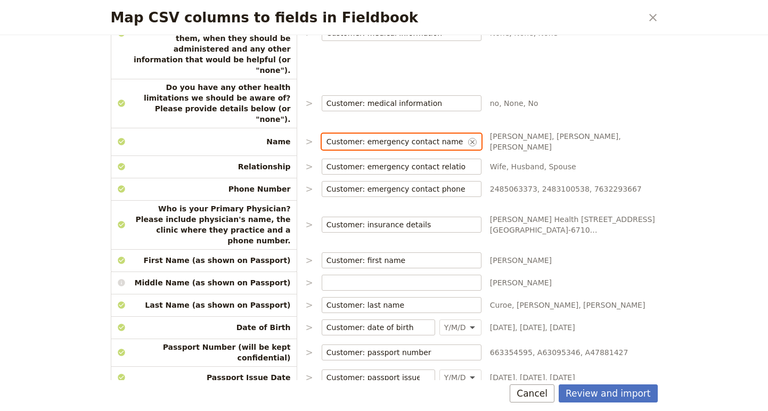
scroll to position [900, 0]
type input "Customer: emergency contact name"
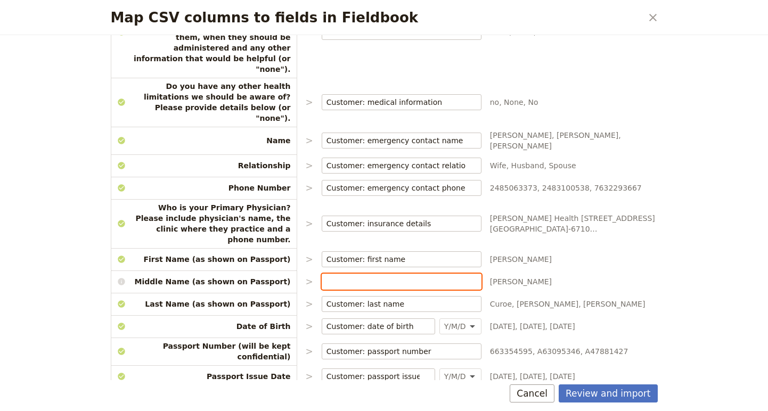
click at [392, 276] on input "Map CSV columns to fields in Fieldbook" at bounding box center [401, 281] width 150 height 11
type input "m"
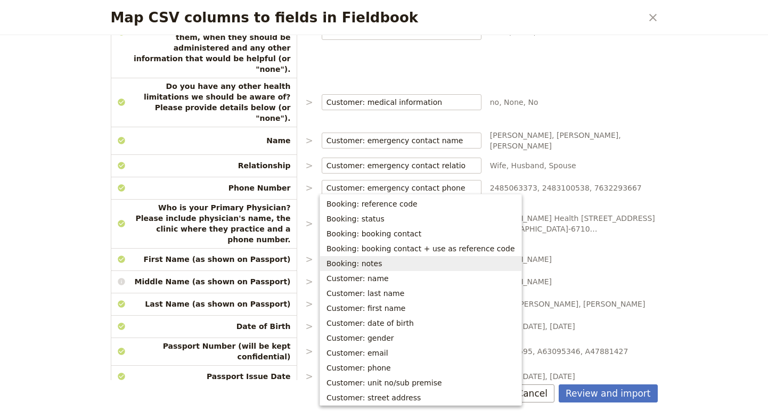
click at [720, 231] on div "Map CSV columns to fields in Fieldbook ​ Choose the data types that you would l…" at bounding box center [384, 205] width 768 height 411
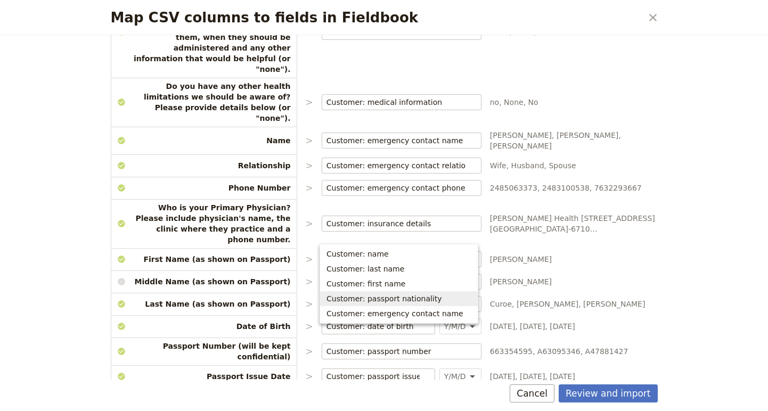
click at [398, 298] on span "Customer: passport nationality" at bounding box center [384, 298] width 116 height 11
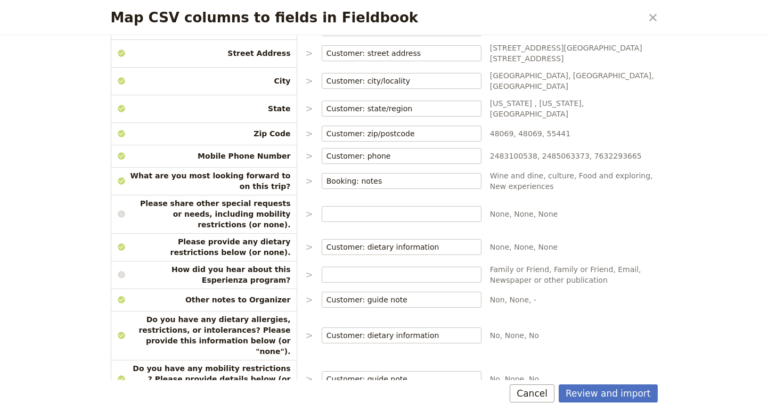
scroll to position [425, 0]
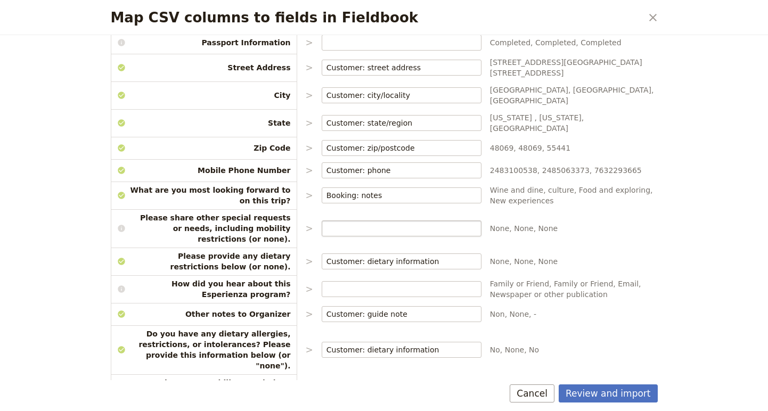
type input "Customer: passport nationality"
click at [364, 223] on input "Map CSV columns to fields in Fieldbook" at bounding box center [401, 228] width 150 height 11
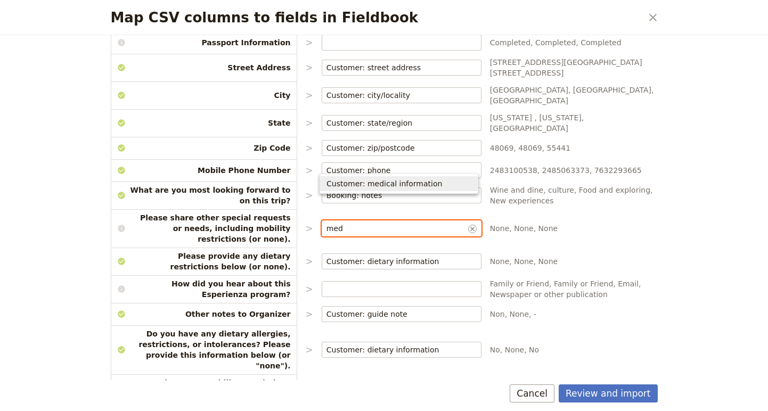
click at [371, 182] on span "Customer: medical information" at bounding box center [384, 183] width 116 height 11
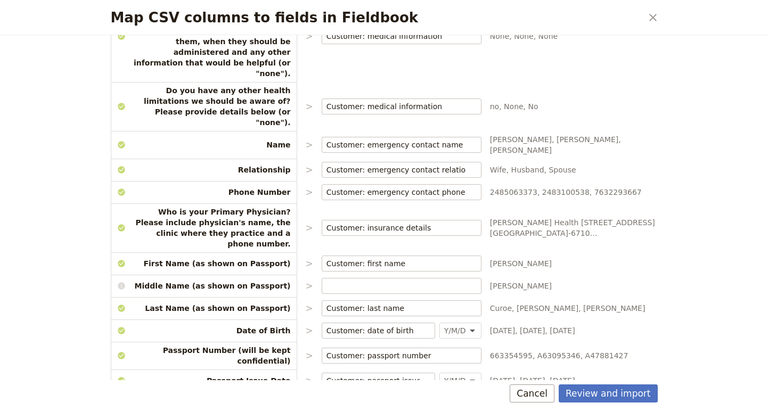
scroll to position [900, 0]
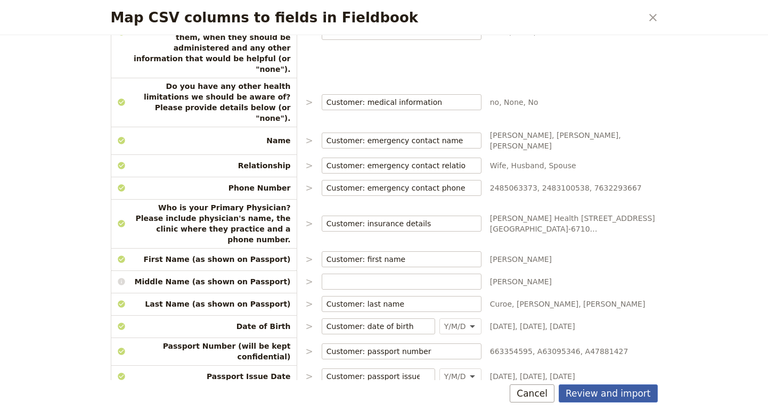
type input "Customer: medical information"
click at [610, 395] on button "Review and import" at bounding box center [607, 393] width 99 height 18
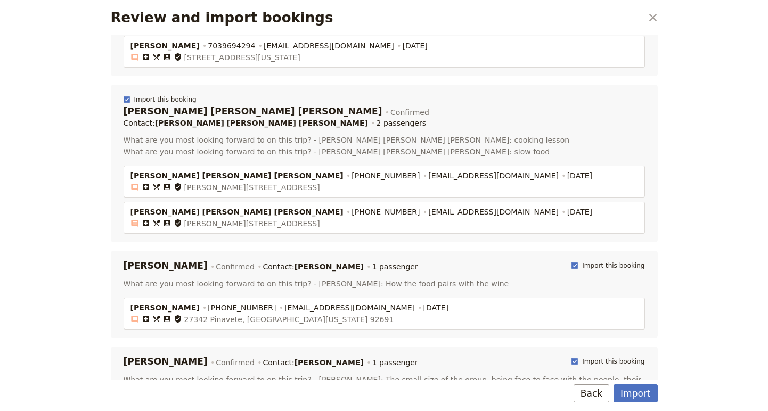
scroll to position [844, 0]
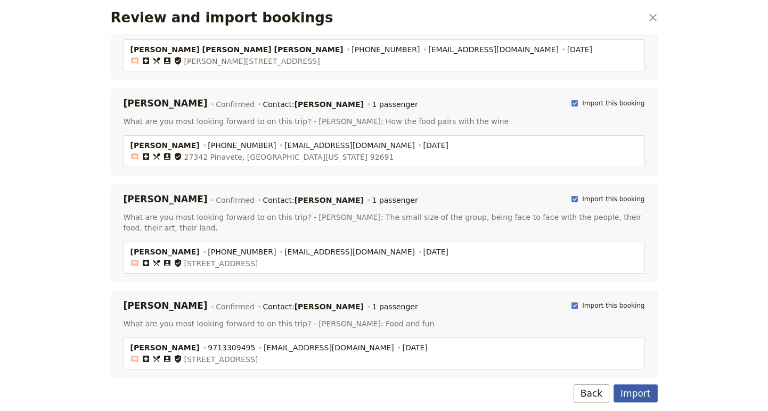
click at [639, 389] on button "Import" at bounding box center [635, 393] width 44 height 18
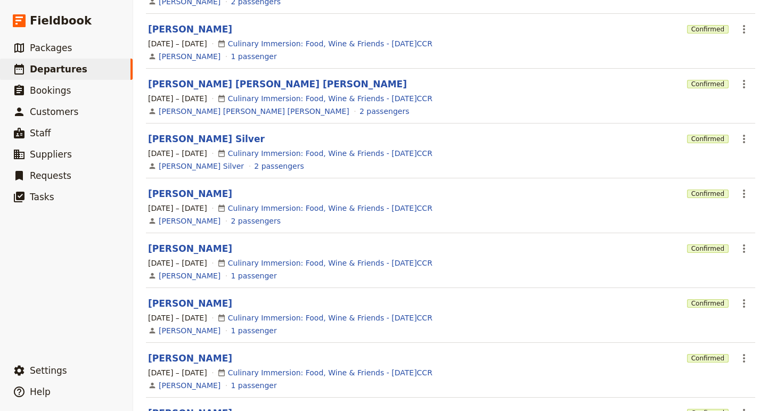
scroll to position [0, 0]
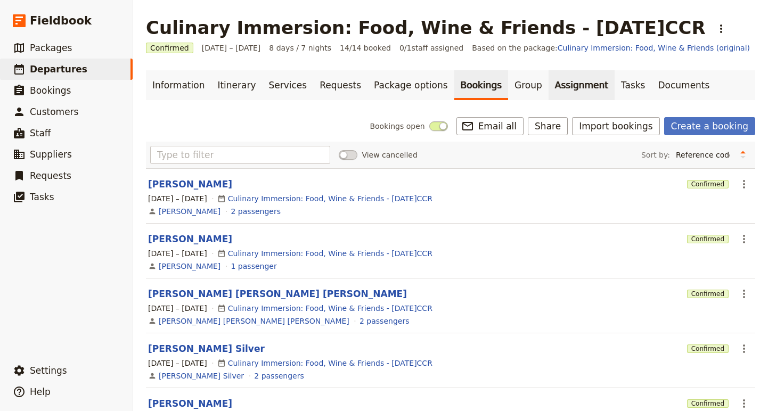
click at [548, 85] on link "Assignment" at bounding box center [581, 85] width 66 height 30
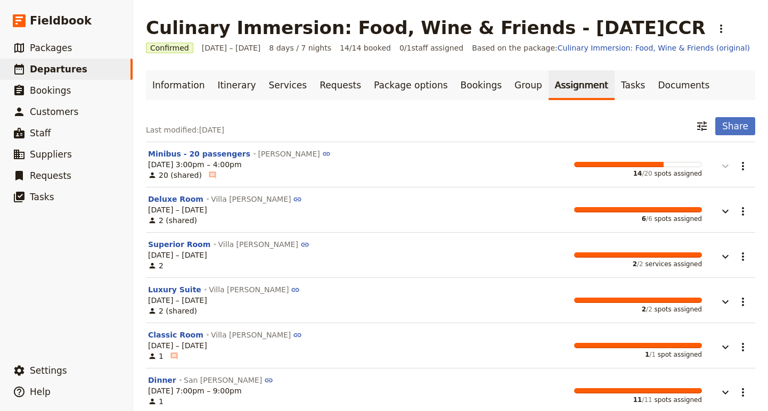
click at [721, 164] on icon "button" at bounding box center [725, 166] width 13 height 13
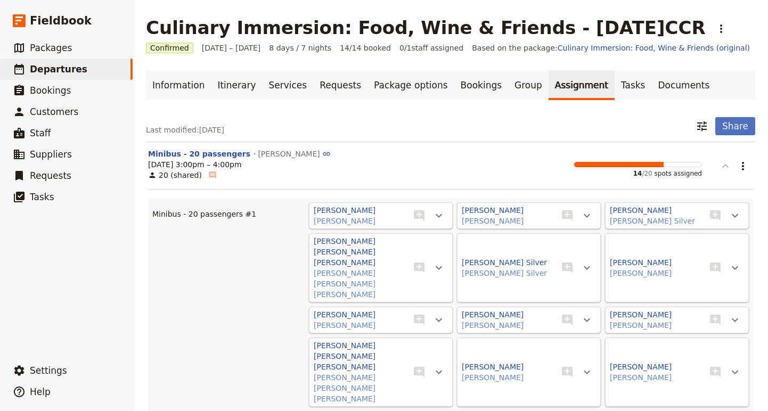
click at [721, 164] on icon "button" at bounding box center [725, 166] width 13 height 13
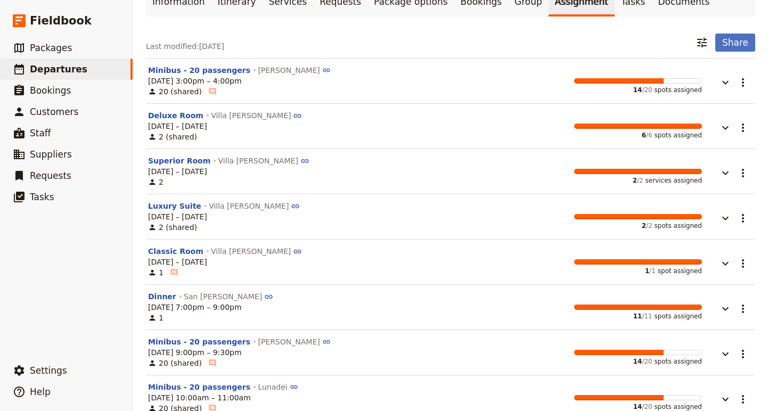
scroll to position [85, 0]
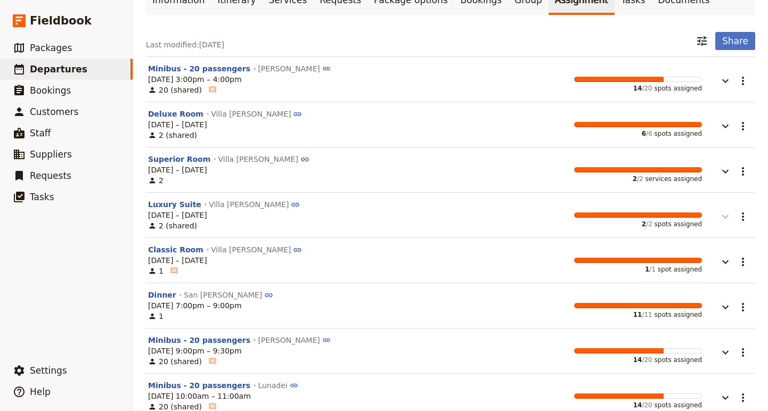
click at [723, 215] on icon "button" at bounding box center [725, 216] width 13 height 13
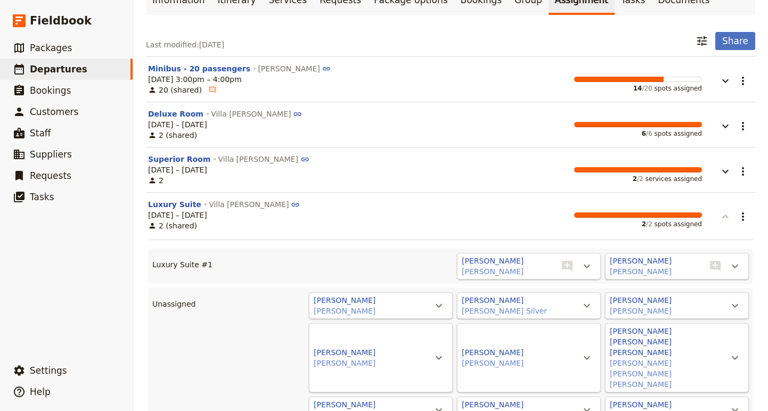
click at [723, 215] on icon "button" at bounding box center [725, 216] width 13 height 13
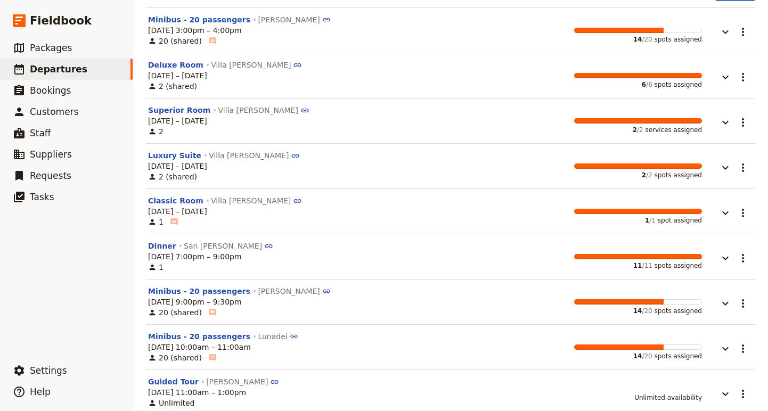
scroll to position [135, 0]
click at [740, 169] on icon "Actions" at bounding box center [742, 167] width 13 height 13
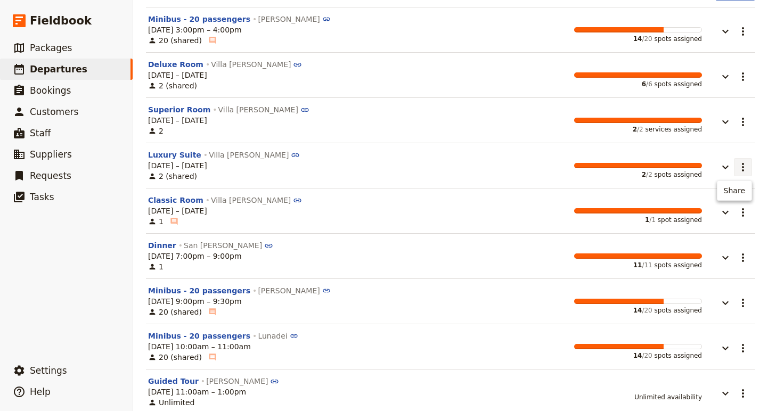
click at [740, 169] on icon "Actions" at bounding box center [742, 167] width 13 height 13
click at [156, 155] on button "Luxury Suite" at bounding box center [174, 155] width 53 height 11
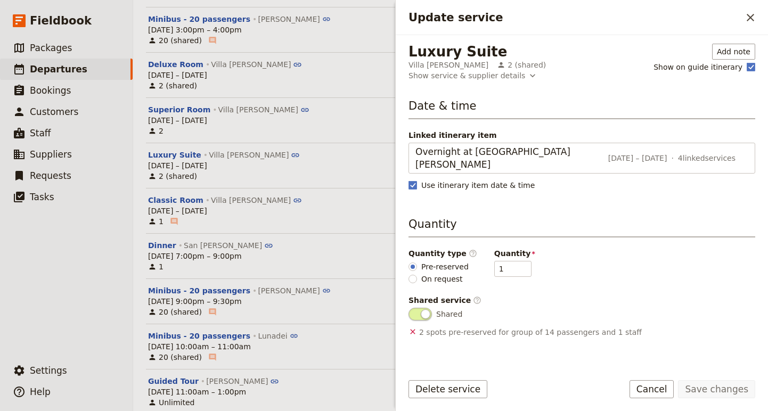
scroll to position [6, 0]
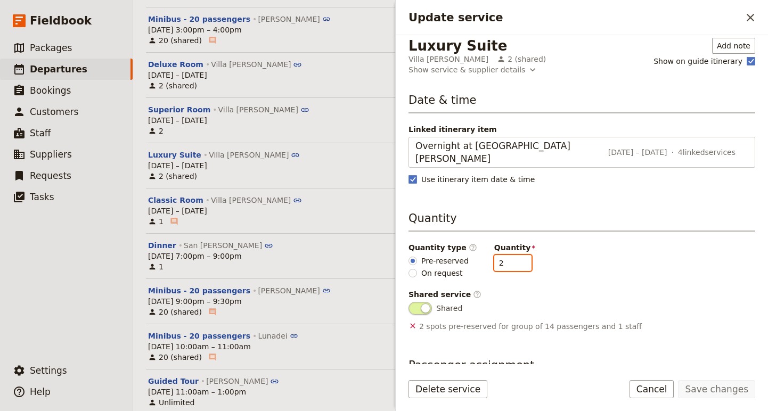
type input "2"
click at [516, 255] on input "2" at bounding box center [512, 263] width 37 height 16
click at [721, 390] on button "Save changes" at bounding box center [716, 389] width 77 height 18
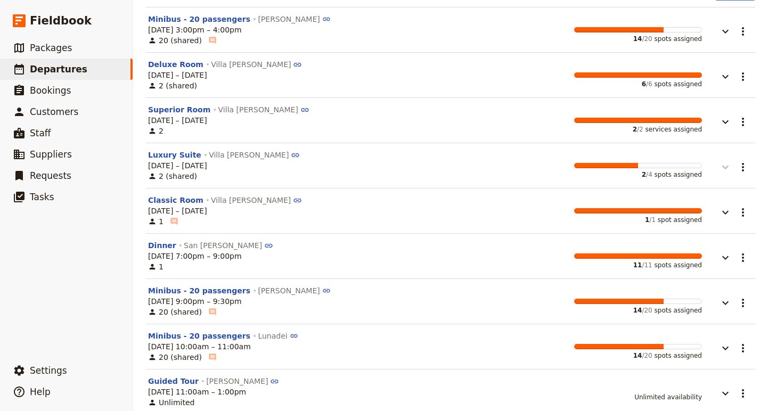
click at [728, 162] on icon "button" at bounding box center [725, 167] width 13 height 13
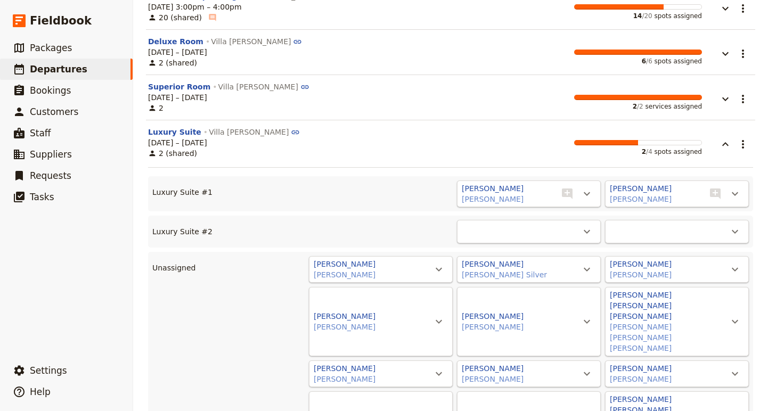
scroll to position [159, 0]
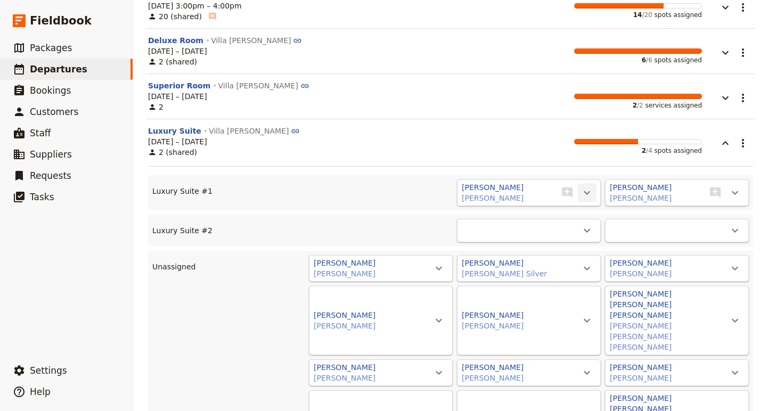
click at [586, 189] on icon "Actions" at bounding box center [586, 192] width 13 height 13
click at [735, 266] on icon "Actions" at bounding box center [734, 268] width 13 height 13
click at [730, 297] on button "Luxury Suite #2 - empty" at bounding box center [691, 302] width 104 height 15
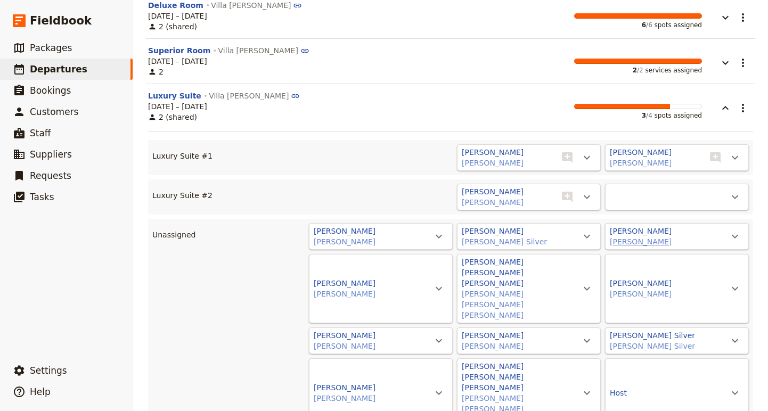
scroll to position [206, 0]
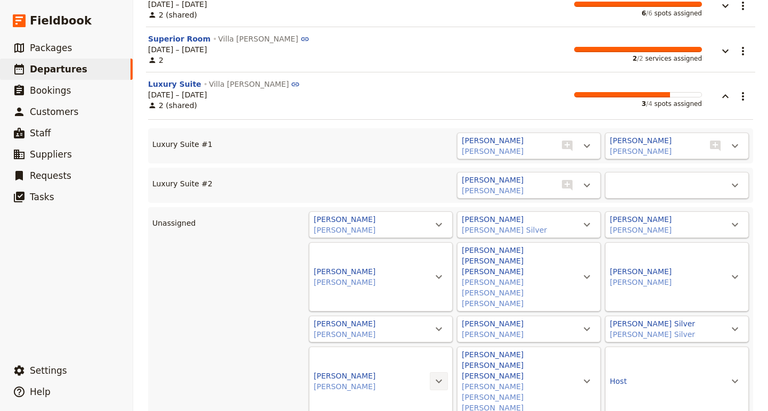
click at [439, 372] on button "​" at bounding box center [439, 381] width 18 height 18
drag, startPoint x: 431, startPoint y: 366, endPoint x: 431, endPoint y: 374, distance: 8.0
click at [431, 374] on li "Move to Luxury Suite #2 - 1/2" at bounding box center [397, 371] width 99 height 28
click at [431, 374] on span "Luxury Suite #2 - 1/2" at bounding box center [398, 377] width 86 height 11
click at [592, 223] on icon "Actions" at bounding box center [586, 224] width 13 height 13
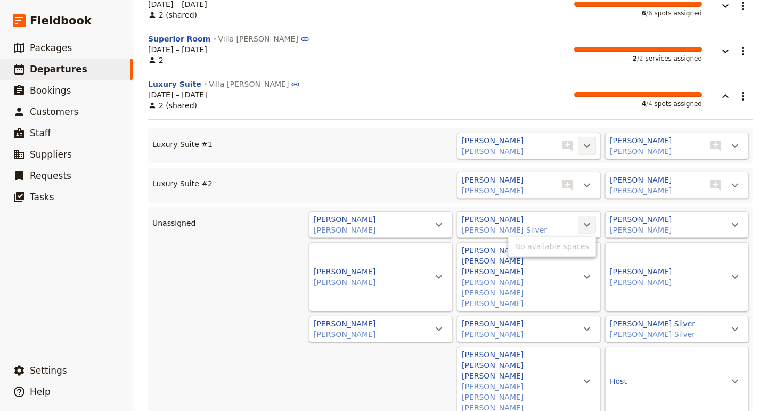
click at [593, 150] on icon "Actions" at bounding box center [586, 145] width 13 height 13
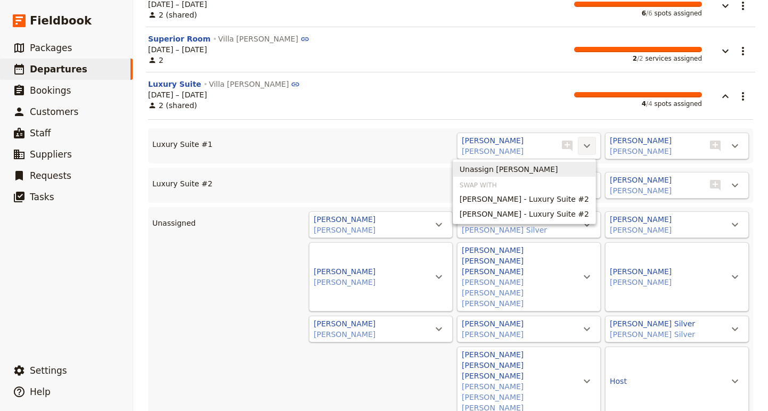
click at [553, 166] on span "Unassign [PERSON_NAME]" at bounding box center [508, 169] width 98 height 11
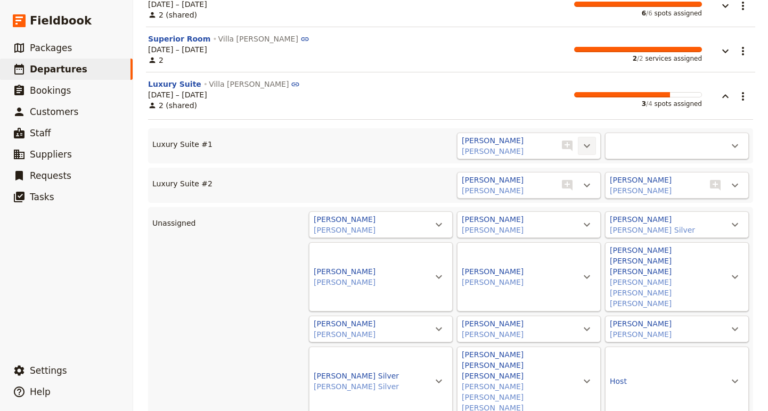
click at [585, 139] on icon "Actions" at bounding box center [586, 145] width 13 height 13
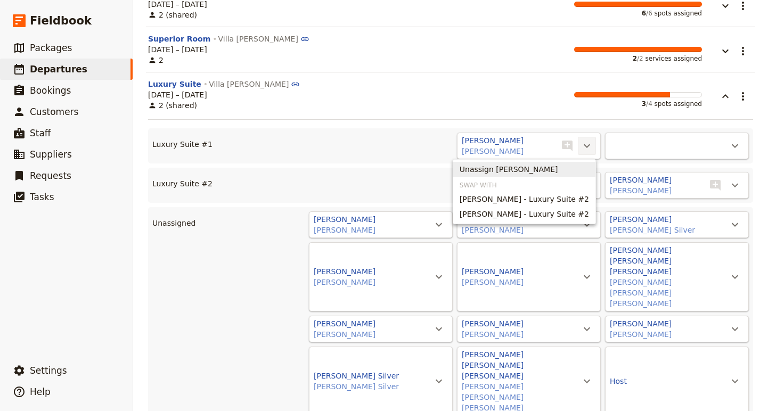
click at [555, 168] on span "Unassign [PERSON_NAME]" at bounding box center [523, 169] width 129 height 11
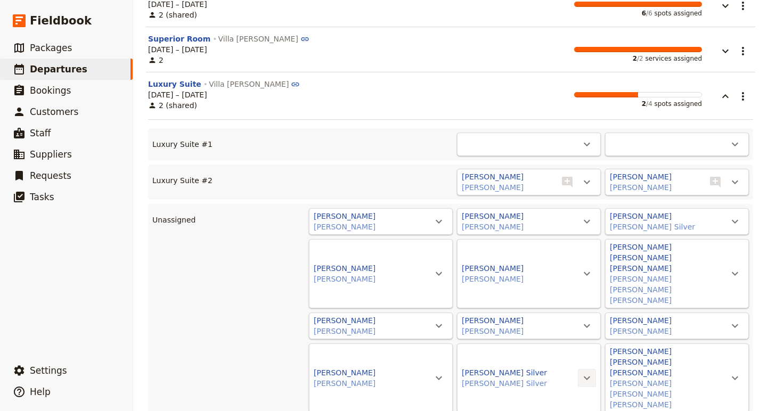
click at [592, 372] on icon "Actions" at bounding box center [586, 378] width 13 height 13
click at [579, 370] on span "Luxury Suite #1 - empty" at bounding box center [543, 373] width 92 height 11
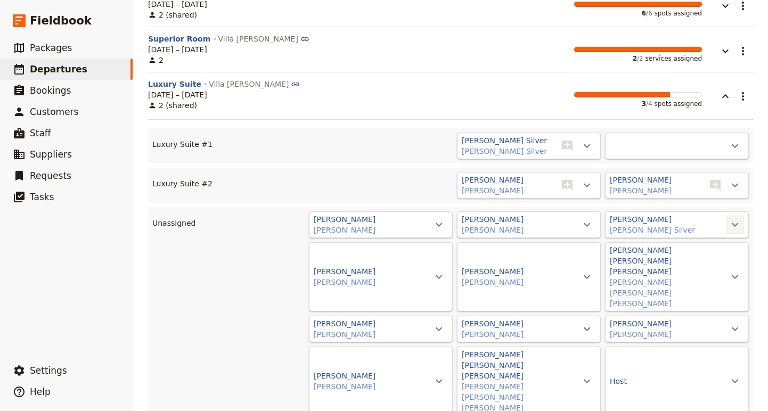
click at [727, 220] on button "​" at bounding box center [735, 225] width 18 height 18
click at [714, 254] on span "Luxury Suite #1 - 1/2" at bounding box center [690, 259] width 79 height 11
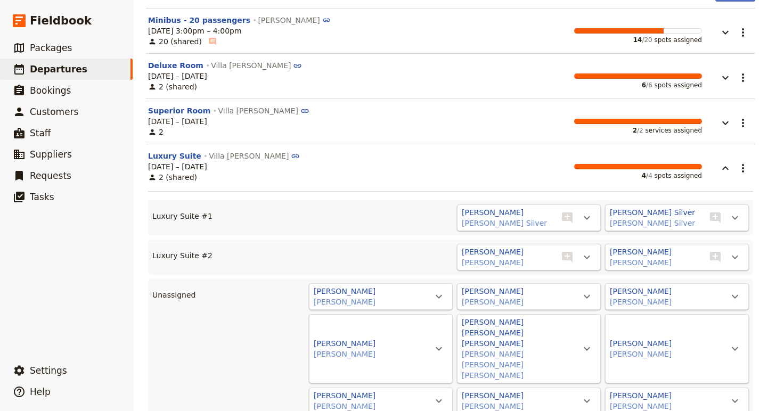
scroll to position [123, 0]
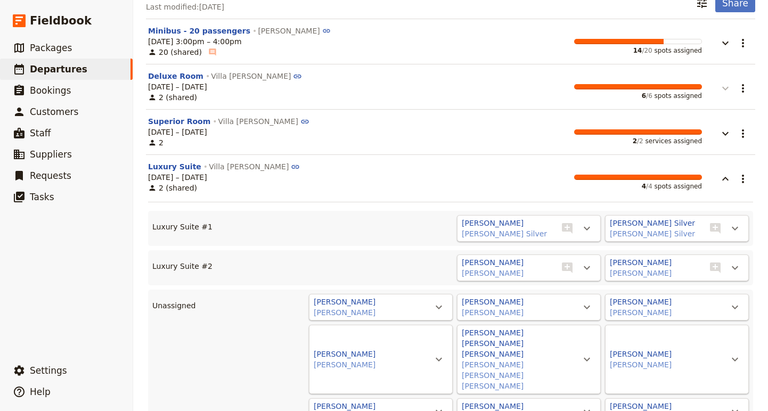
click at [728, 89] on icon "button" at bounding box center [725, 88] width 13 height 13
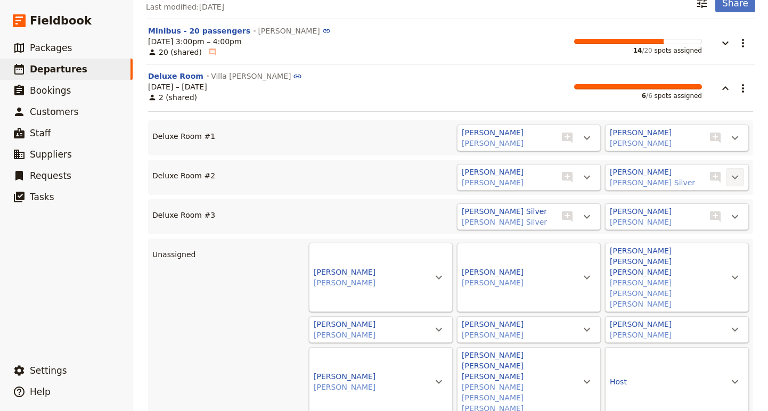
click at [740, 171] on icon "Actions" at bounding box center [734, 177] width 13 height 13
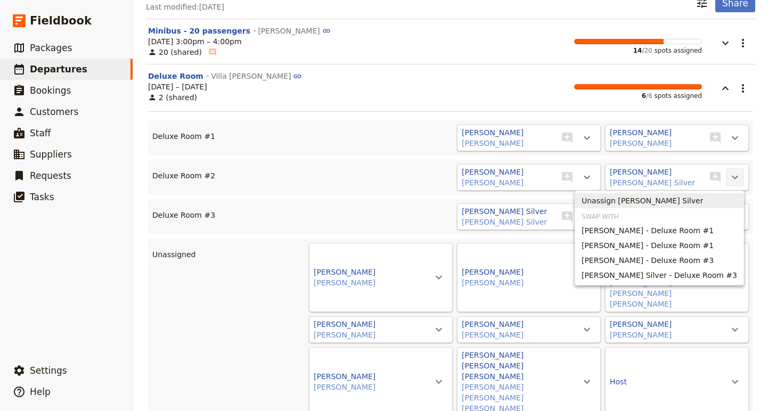
click at [730, 195] on span "Unassign [PERSON_NAME] Silver" at bounding box center [658, 200] width 155 height 11
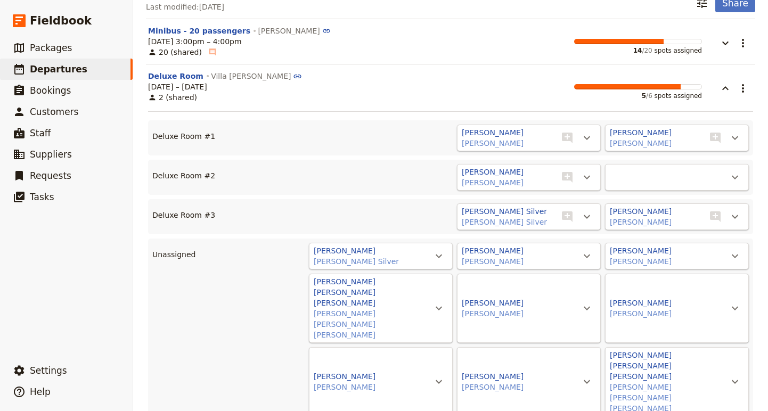
click at [590, 189] on div "[PERSON_NAME] [PERSON_NAME] ​ ​" at bounding box center [529, 177] width 144 height 27
click at [586, 176] on icon "Actions" at bounding box center [586, 177] width 13 height 13
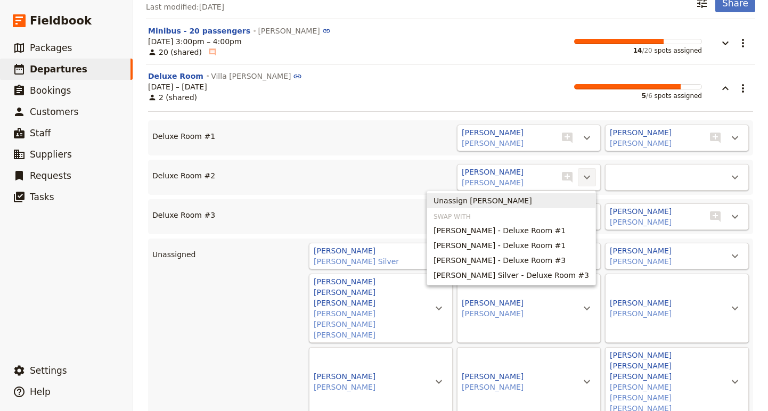
click at [578, 196] on span "Unassign [PERSON_NAME]" at bounding box center [510, 200] width 155 height 11
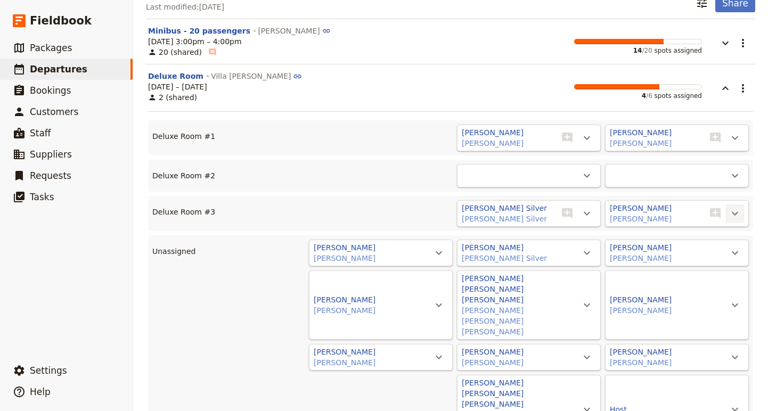
click at [734, 211] on icon "Actions" at bounding box center [734, 213] width 13 height 13
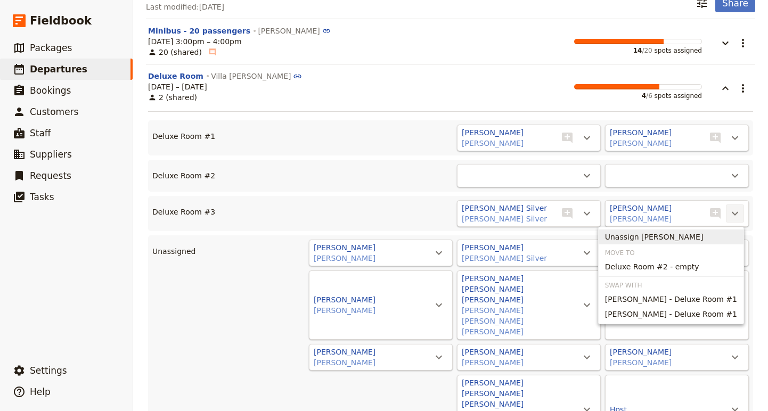
click at [724, 239] on span "Unassign [PERSON_NAME]" at bounding box center [671, 237] width 132 height 11
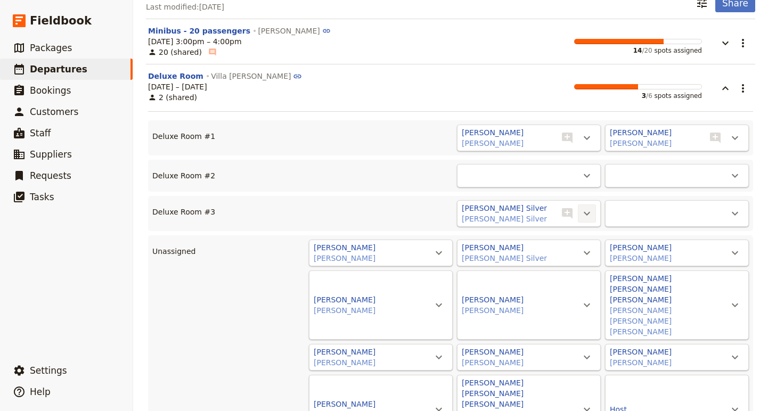
click at [585, 213] on icon "Actions" at bounding box center [587, 214] width 6 height 4
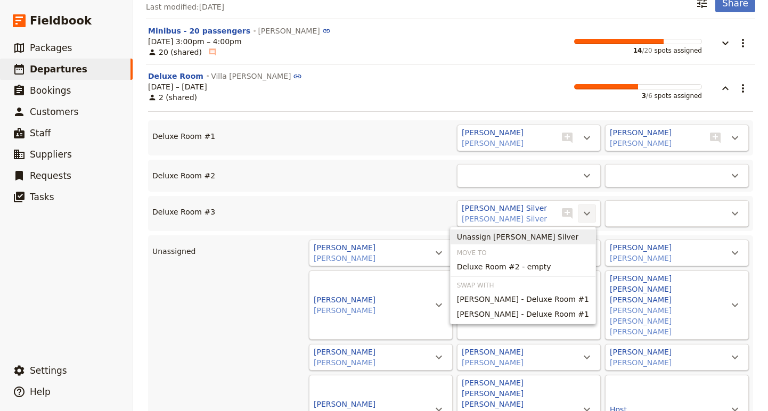
click at [576, 243] on button "Unassign [PERSON_NAME] Silver" at bounding box center [522, 236] width 145 height 15
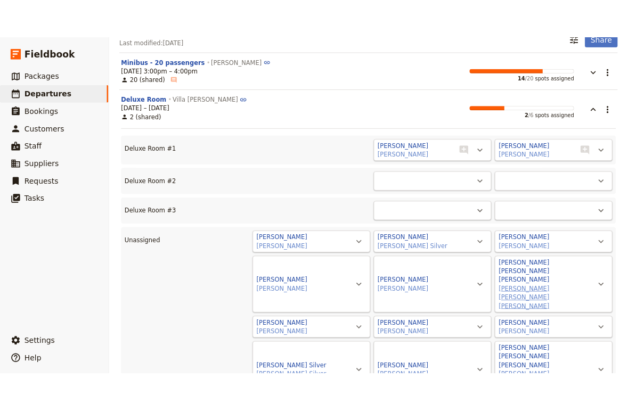
scroll to position [142, 0]
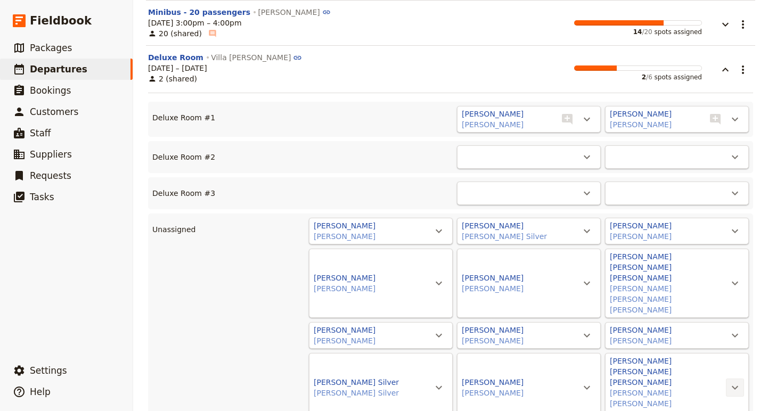
click at [733, 381] on icon "Actions" at bounding box center [734, 387] width 13 height 13
click at [710, 309] on span "Deluxe Room #2 - empty" at bounding box center [690, 308] width 94 height 11
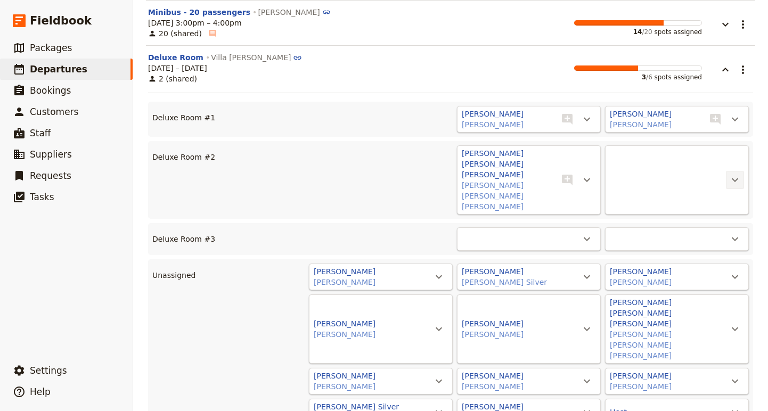
click at [737, 174] on icon "Actions" at bounding box center [734, 180] width 13 height 13
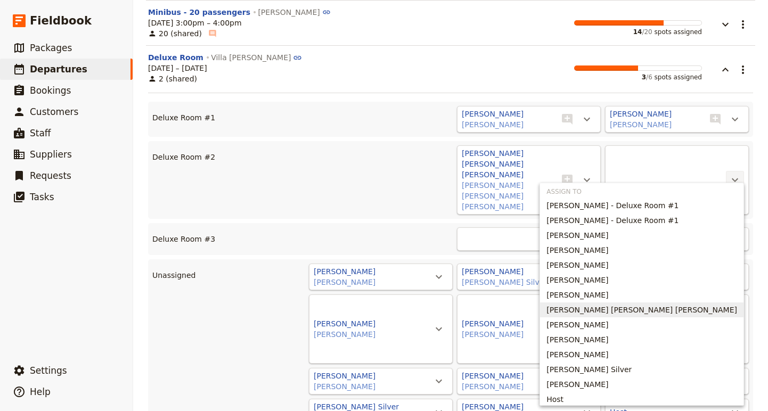
click at [652, 316] on button "[PERSON_NAME] [PERSON_NAME] [PERSON_NAME]" at bounding box center [641, 309] width 203 height 15
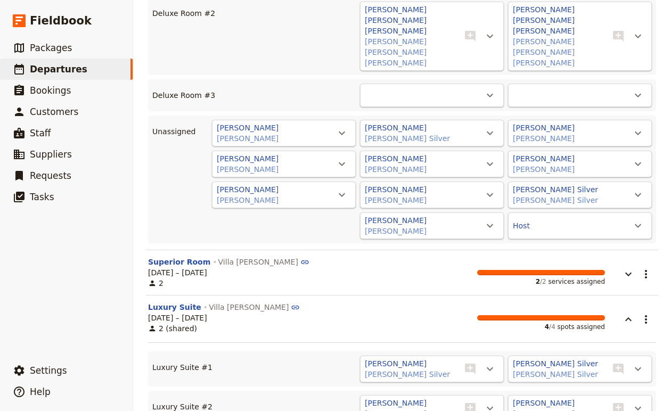
scroll to position [319, 0]
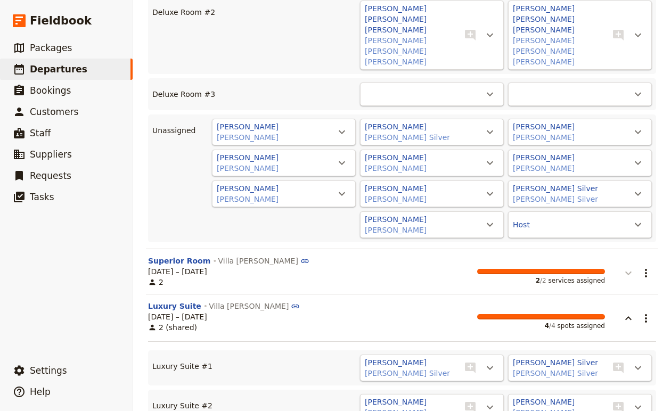
click at [629, 267] on icon "button" at bounding box center [628, 273] width 13 height 13
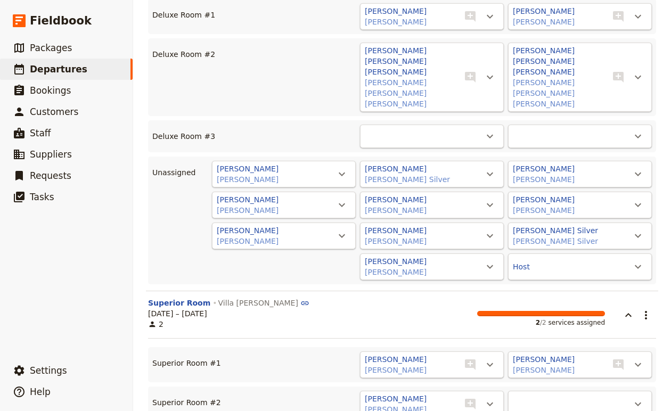
scroll to position [275, 0]
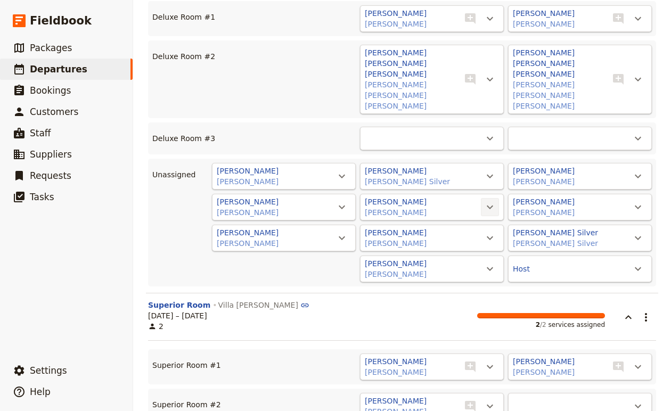
click at [495, 201] on icon "Actions" at bounding box center [489, 207] width 13 height 13
click at [480, 198] on span "Deluxe Room #3 - empty" at bounding box center [445, 197] width 94 height 11
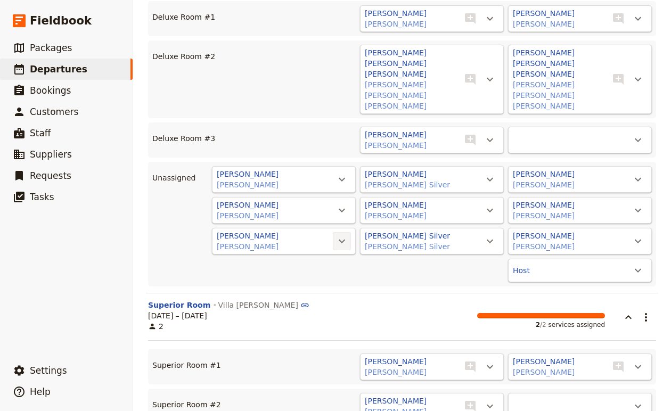
click at [343, 235] on icon "Actions" at bounding box center [341, 241] width 13 height 13
click at [326, 233] on span "Deluxe Room #3 - 1/2" at bounding box center [299, 231] width 83 height 11
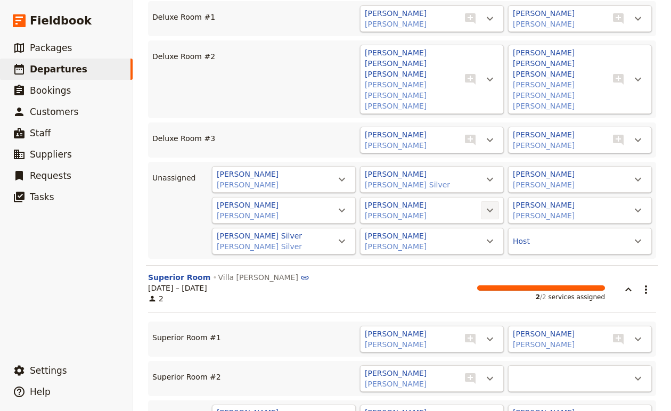
click at [483, 201] on button "​" at bounding box center [490, 210] width 18 height 18
click at [398, 200] on button "[PERSON_NAME]" at bounding box center [396, 205] width 62 height 11
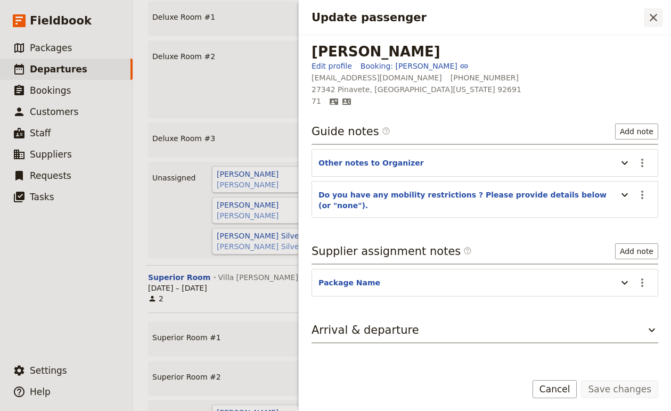
click at [651, 13] on icon "Close drawer" at bounding box center [653, 17] width 13 height 13
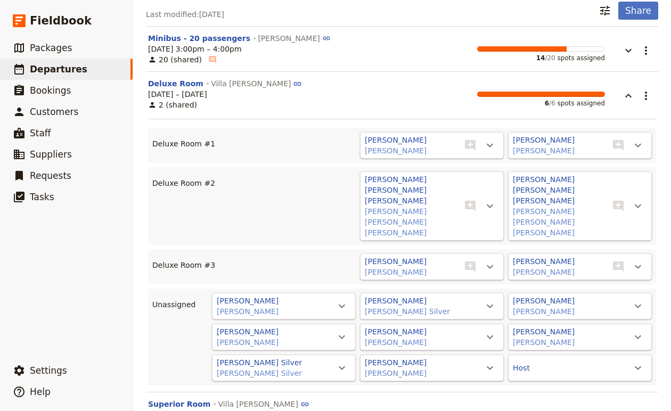
scroll to position [92, 0]
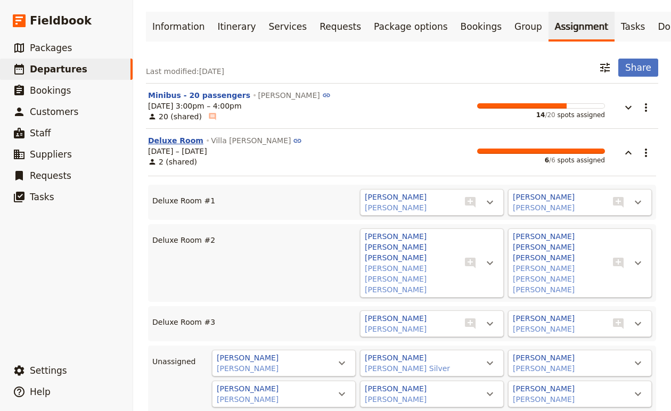
click at [181, 135] on button "Deluxe Room" at bounding box center [175, 140] width 55 height 11
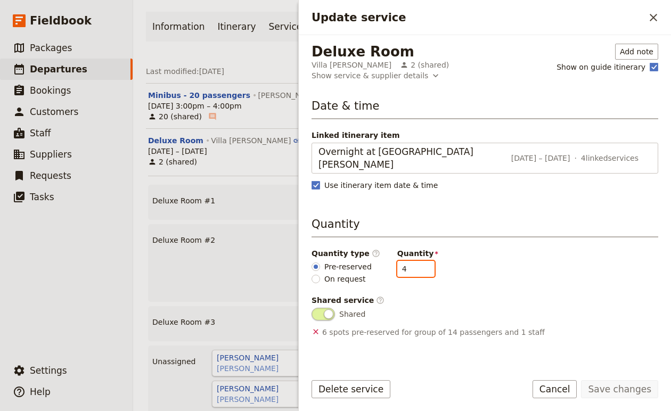
click at [418, 261] on input "4" at bounding box center [415, 269] width 37 height 16
click at [418, 261] on input "5" at bounding box center [415, 269] width 37 height 16
type input "6"
click at [418, 261] on input "6" at bounding box center [415, 269] width 37 height 16
click at [624, 394] on button "Save changes" at bounding box center [619, 389] width 77 height 18
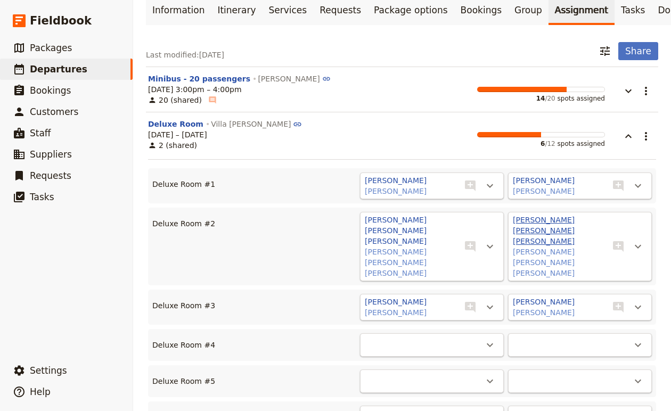
scroll to position [109, 0]
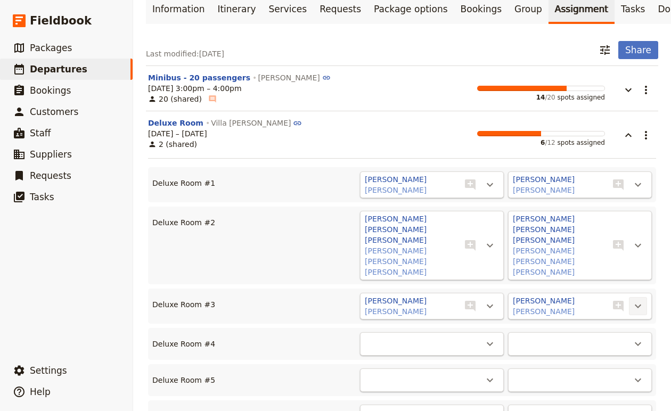
click at [640, 305] on icon "Actions" at bounding box center [638, 307] width 6 height 4
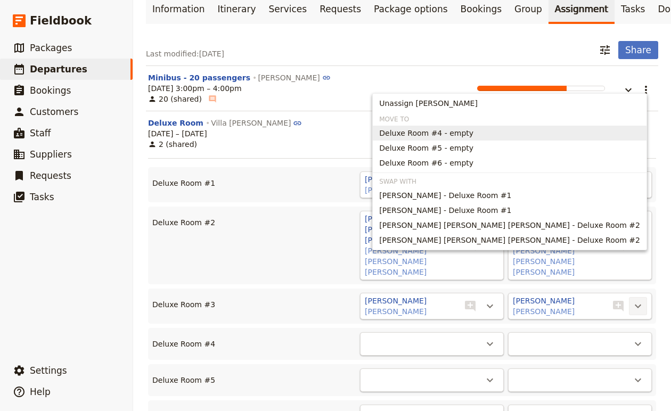
click at [523, 133] on span "Deluxe Room #4 - empty" at bounding box center [509, 133] width 261 height 11
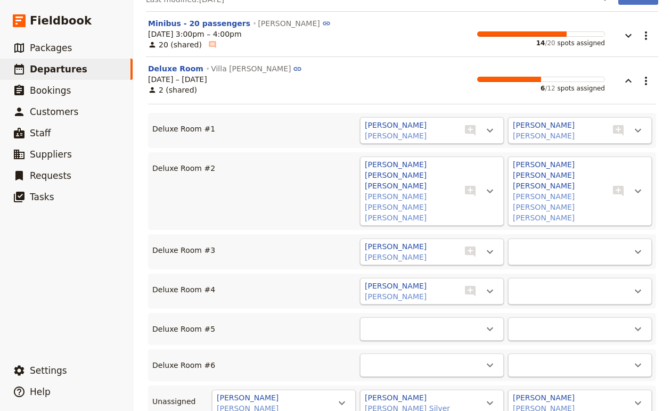
scroll to position [199, 0]
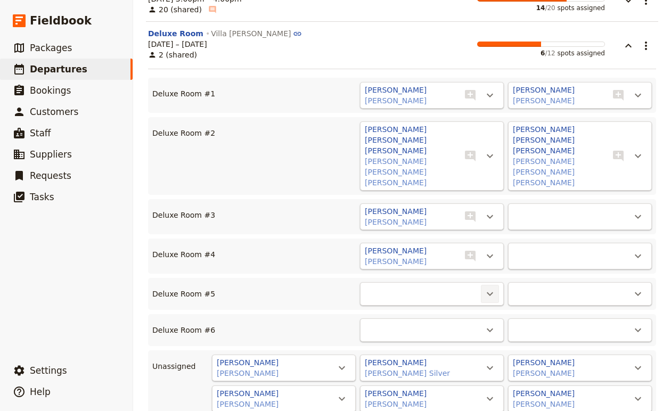
click at [487, 287] on icon "Actions" at bounding box center [489, 293] width 13 height 13
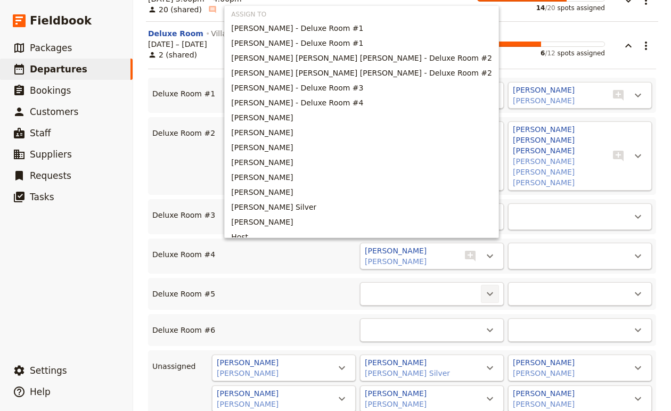
scroll to position [9, 0]
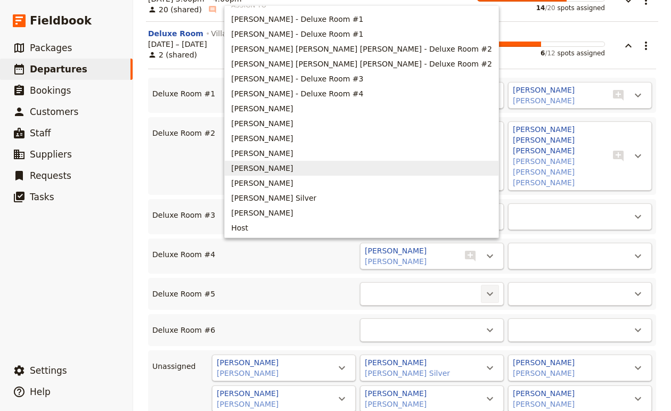
click at [355, 165] on span "[PERSON_NAME]" at bounding box center [361, 168] width 261 height 11
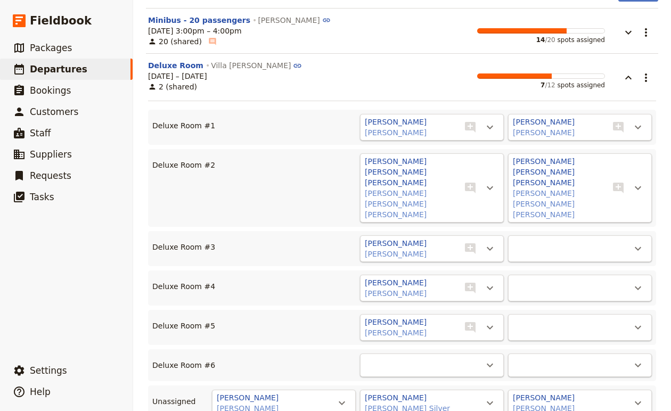
scroll to position [155, 0]
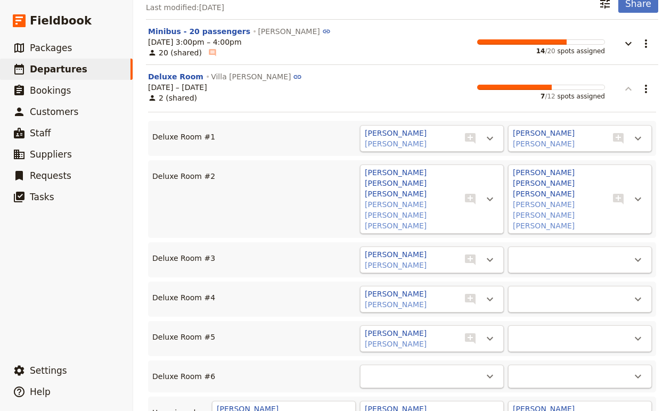
click at [625, 83] on icon "button" at bounding box center [628, 89] width 13 height 13
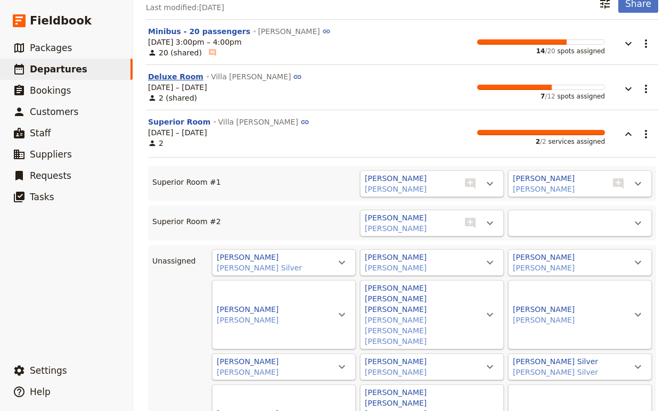
click at [168, 71] on button "Deluxe Room" at bounding box center [175, 76] width 55 height 11
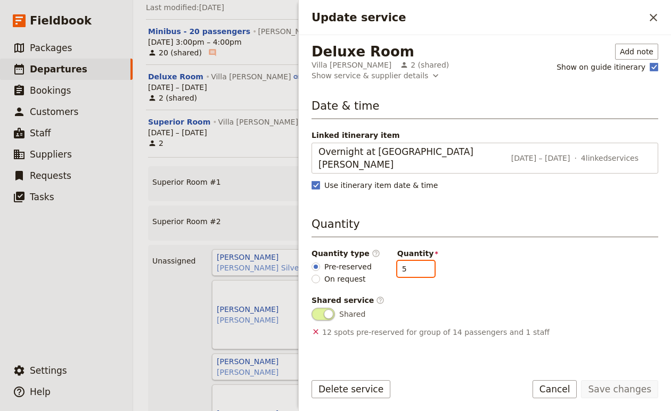
type input "5"
click at [421, 261] on input "5" at bounding box center [415, 269] width 37 height 16
click at [643, 389] on button "Save changes" at bounding box center [619, 389] width 77 height 18
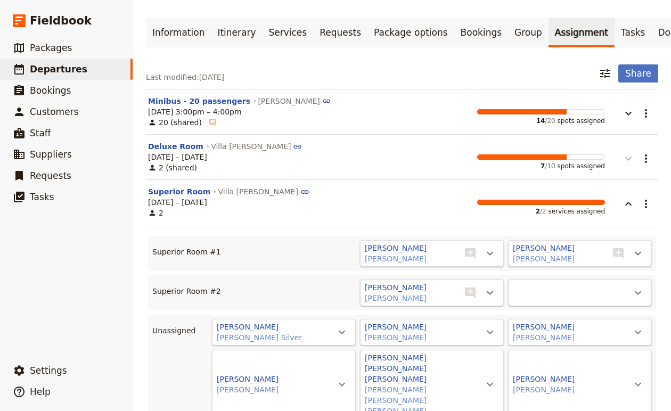
scroll to position [64, 0]
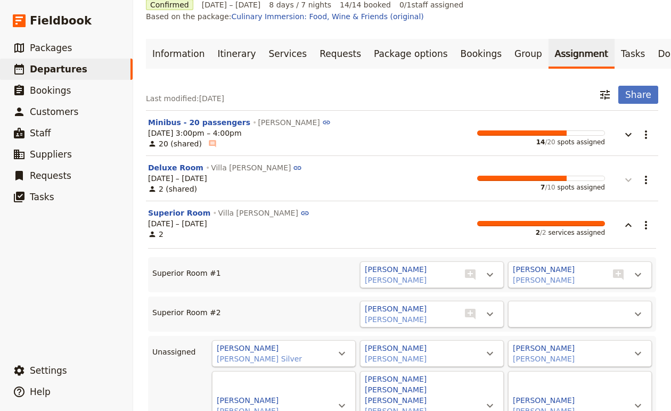
click at [626, 174] on icon "button" at bounding box center [628, 180] width 13 height 13
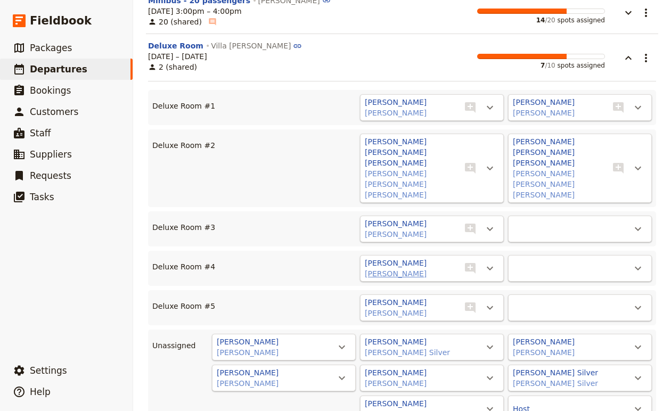
scroll to position [193, 0]
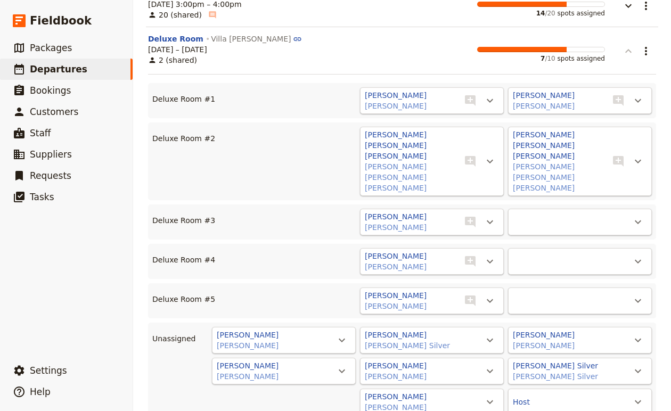
click at [630, 45] on icon "button" at bounding box center [628, 51] width 13 height 13
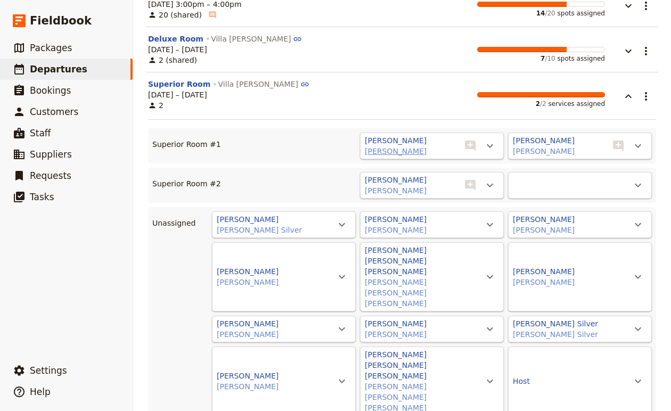
scroll to position [194, 0]
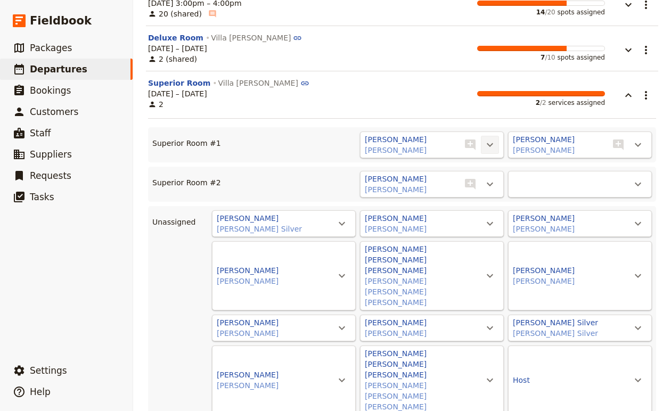
click at [491, 138] on icon "Actions" at bounding box center [489, 144] width 13 height 13
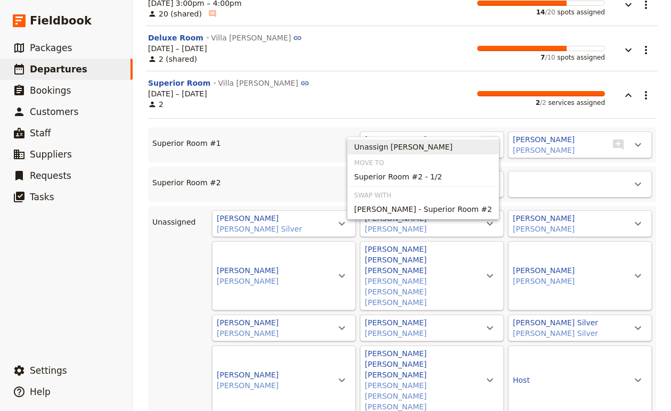
click at [453, 147] on span "Unassign [PERSON_NAME]" at bounding box center [403, 147] width 98 height 11
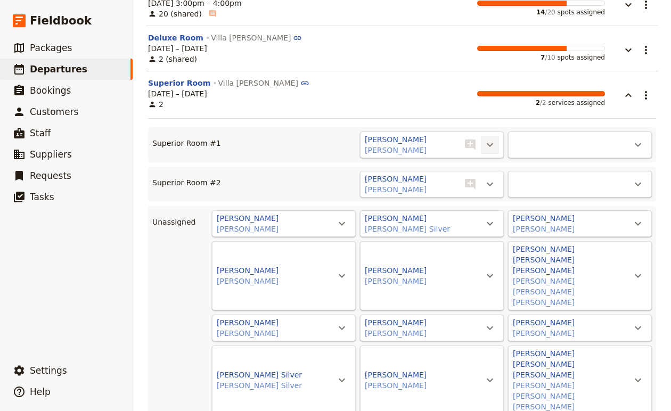
click at [494, 138] on icon "Actions" at bounding box center [489, 144] width 13 height 13
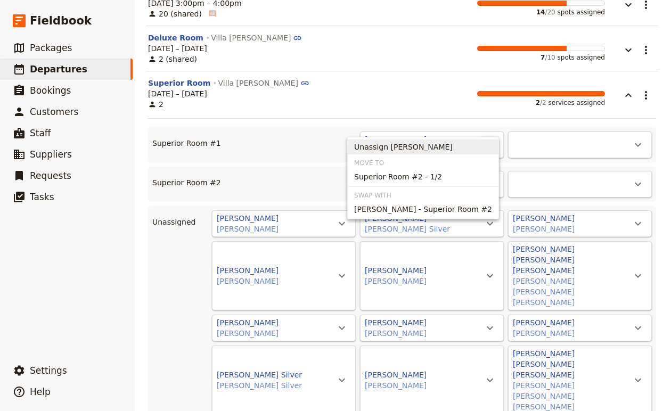
click at [483, 149] on span "Unassign [PERSON_NAME]" at bounding box center [423, 147] width 138 height 11
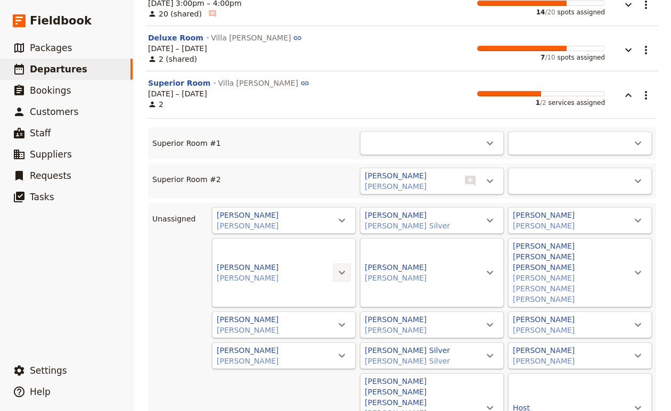
click at [343, 266] on icon "Actions" at bounding box center [341, 272] width 13 height 13
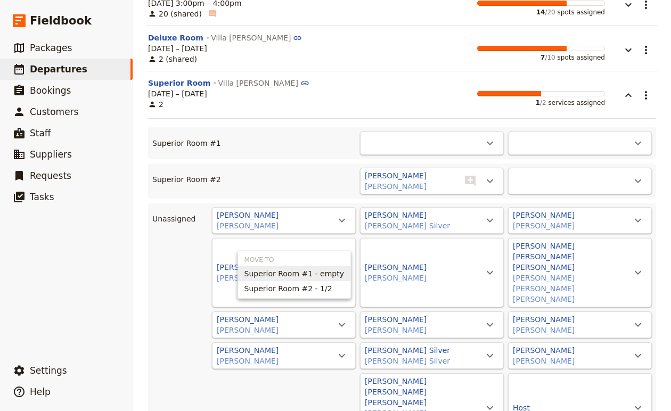
click at [337, 272] on span "Superior Room #1 - empty" at bounding box center [294, 273] width 100 height 11
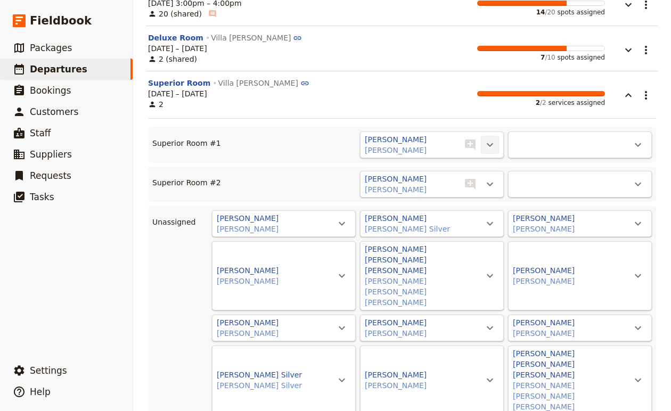
click at [489, 138] on icon "Actions" at bounding box center [489, 144] width 13 height 13
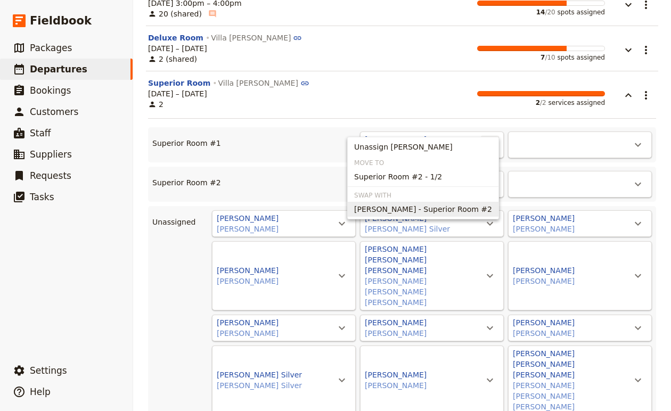
click at [471, 210] on span "[PERSON_NAME] - Superior Room #2" at bounding box center [423, 209] width 138 height 11
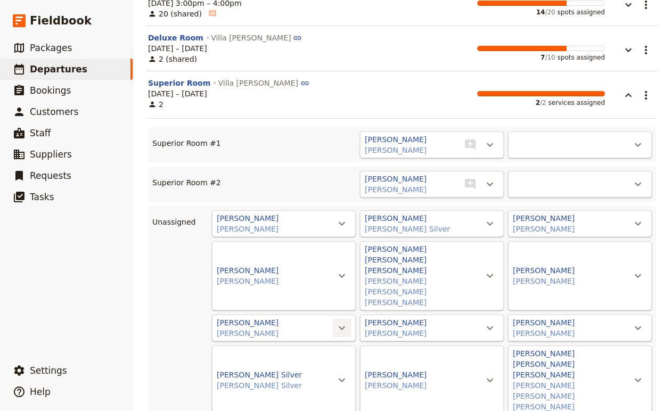
click at [343, 322] on icon "Actions" at bounding box center [341, 328] width 13 height 13
click at [287, 132] on div "[PERSON_NAME] [PERSON_NAME] ​ ​ ​" at bounding box center [440, 145] width 422 height 27
click at [173, 78] on button "Superior Room" at bounding box center [179, 83] width 62 height 11
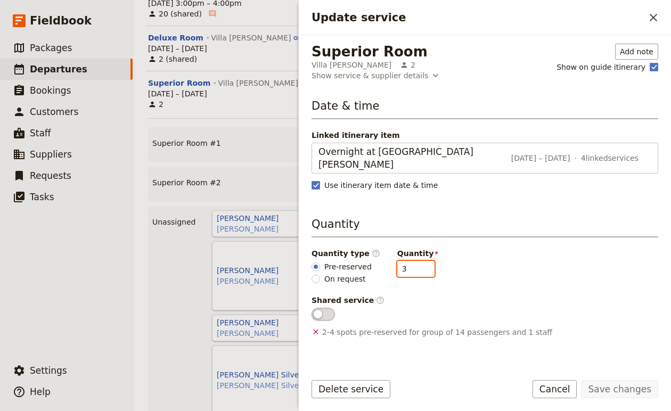
type input "3"
click at [415, 261] on input "3" at bounding box center [415, 269] width 37 height 16
click at [621, 389] on button "Save changes" at bounding box center [619, 389] width 77 height 18
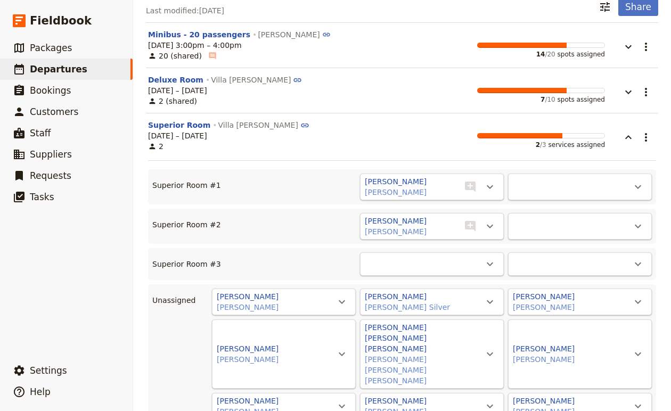
scroll to position [153, 0]
click at [497, 254] on button "​" at bounding box center [490, 263] width 18 height 18
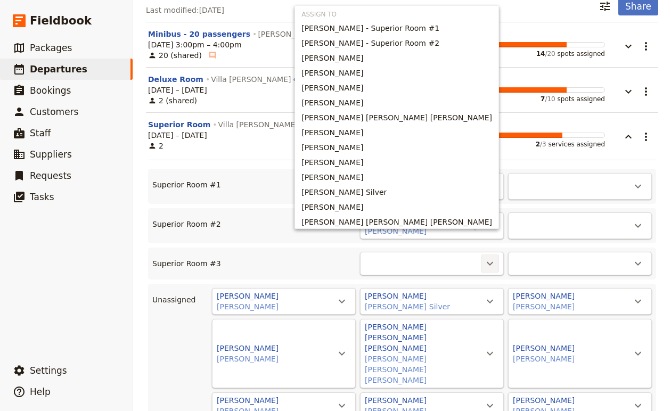
scroll to position [18, 0]
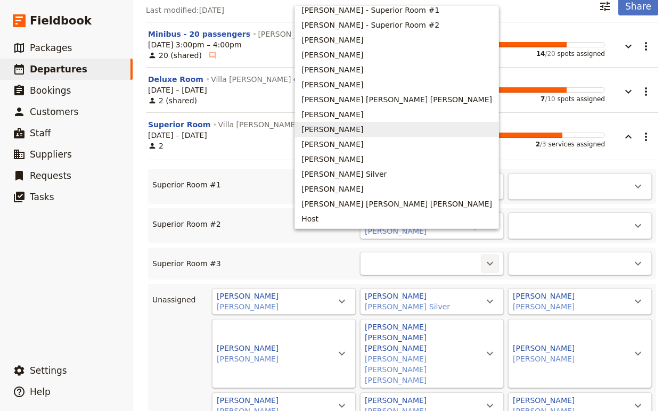
click at [387, 123] on button "[PERSON_NAME]" at bounding box center [396, 129] width 203 height 15
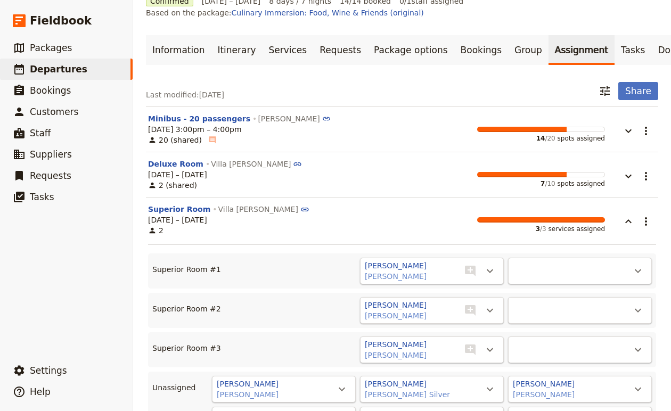
scroll to position [0, 0]
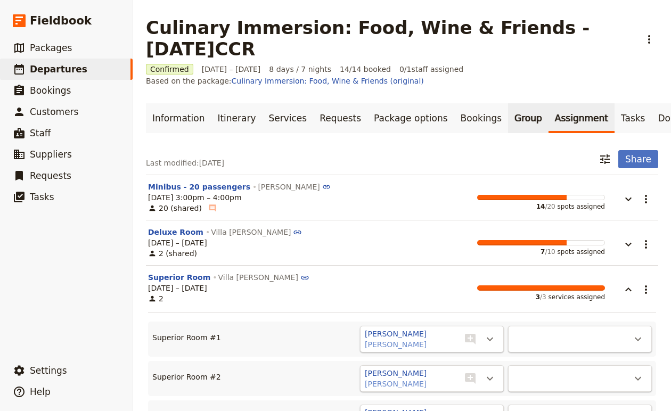
click at [508, 103] on link "Group" at bounding box center [528, 118] width 40 height 30
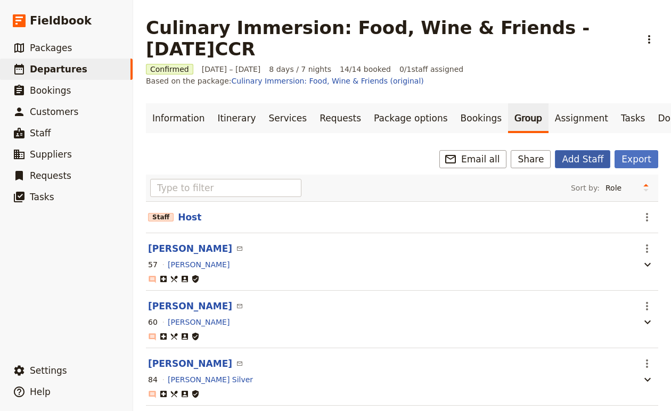
click at [593, 150] on button "Add Staff" at bounding box center [582, 159] width 55 height 18
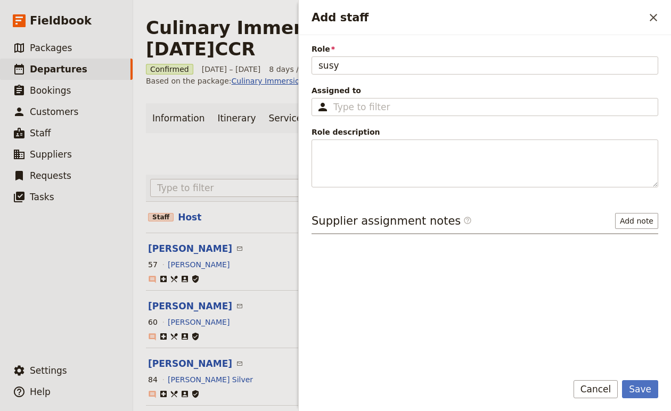
drag, startPoint x: 351, startPoint y: 67, endPoint x: 287, endPoint y: 62, distance: 63.5
click at [287, 62] on div "Culinary Immersion: Food, Wine & Friends - [DATE]CCR ​ Confirmed [DATE] – [DATE…" at bounding box center [402, 205] width 538 height 411
type input "Host"
click at [363, 99] on fieldset "​" at bounding box center [484, 107] width 347 height 18
click at [363, 101] on input "Assigned to ​" at bounding box center [492, 107] width 318 height 13
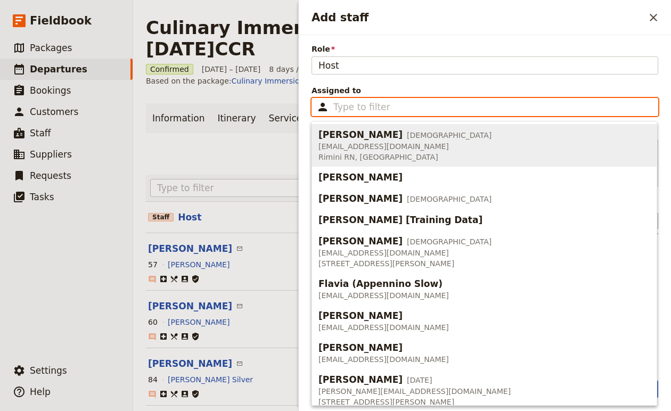
scroll to position [83, 0]
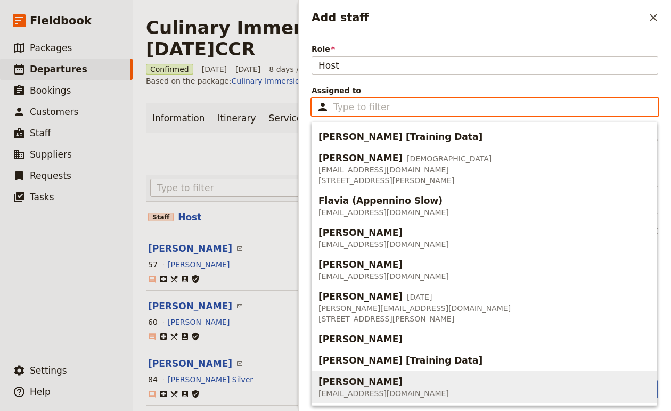
click at [374, 395] on span "[EMAIL_ADDRESS][DOMAIN_NAME]" at bounding box center [383, 393] width 130 height 11
type input "[PERSON_NAME]"
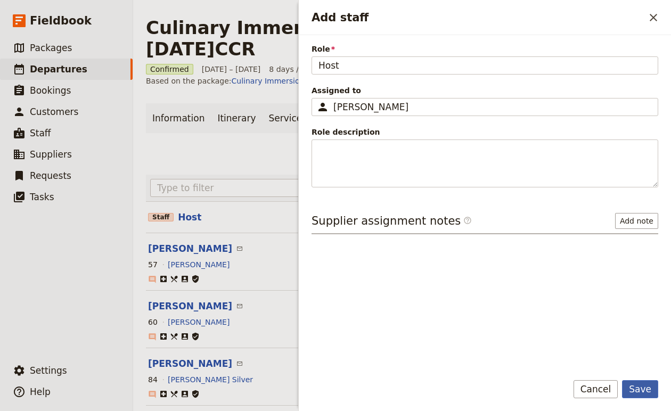
click at [641, 387] on button "Save" at bounding box center [640, 389] width 36 height 18
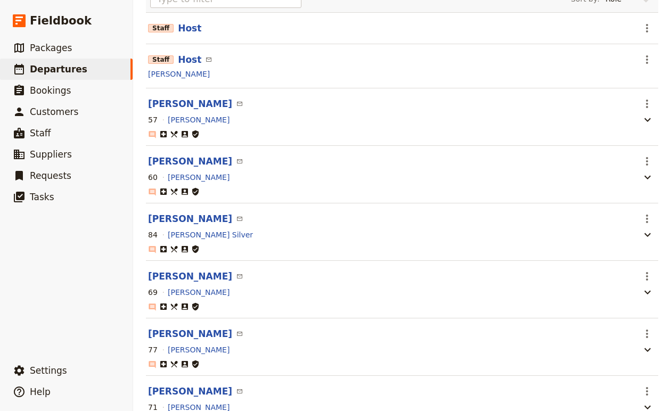
scroll to position [0, 0]
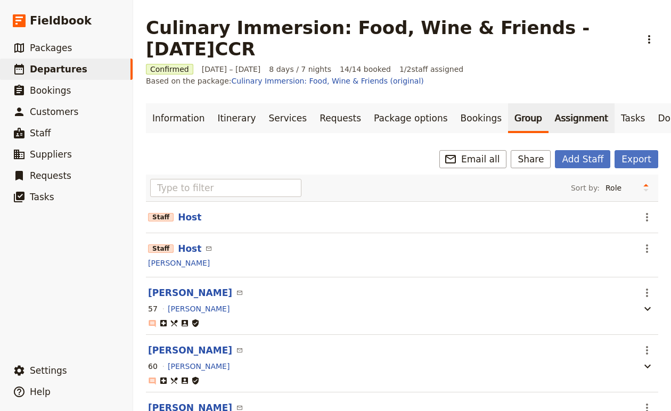
click at [551, 103] on link "Assignment" at bounding box center [581, 118] width 66 height 30
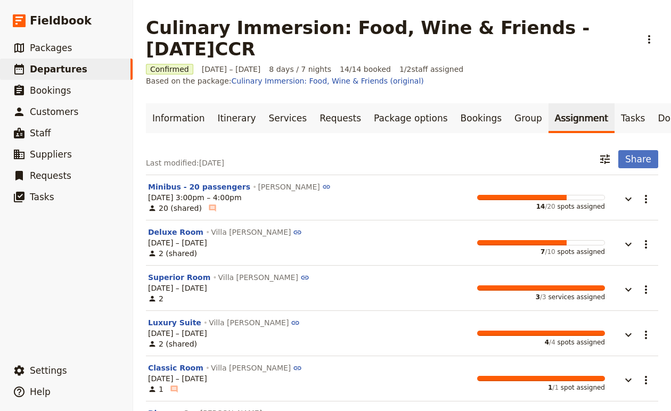
scroll to position [18, 0]
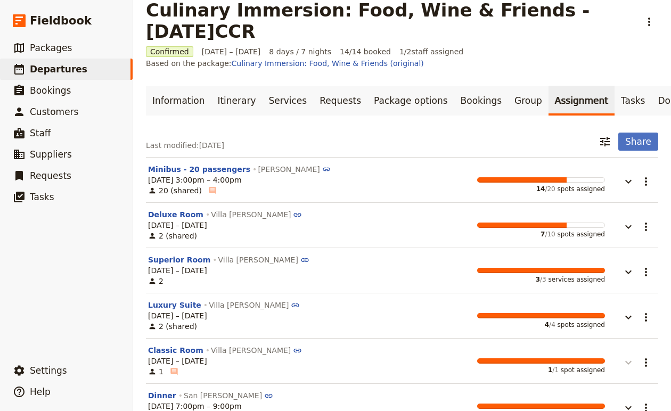
click at [627, 356] on icon "button" at bounding box center [628, 362] width 13 height 13
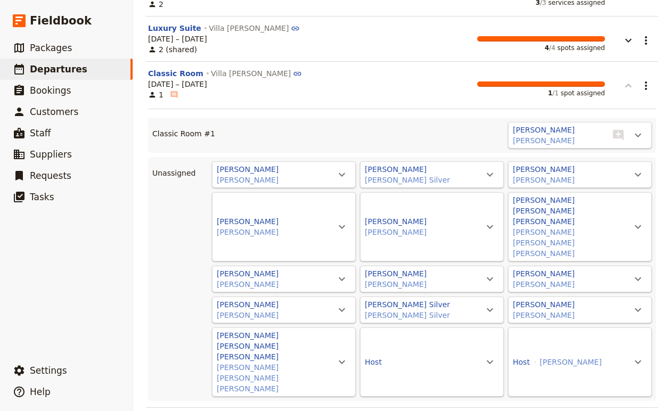
scroll to position [302, 0]
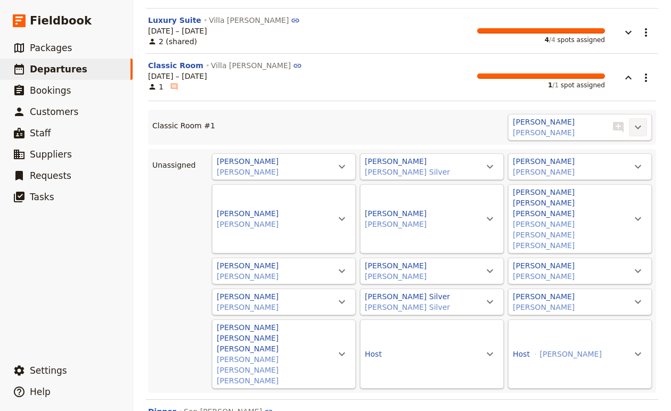
click at [641, 121] on icon "Actions" at bounding box center [637, 127] width 13 height 13
click at [585, 129] on span "Unassign [PERSON_NAME]" at bounding box center [590, 129] width 98 height 11
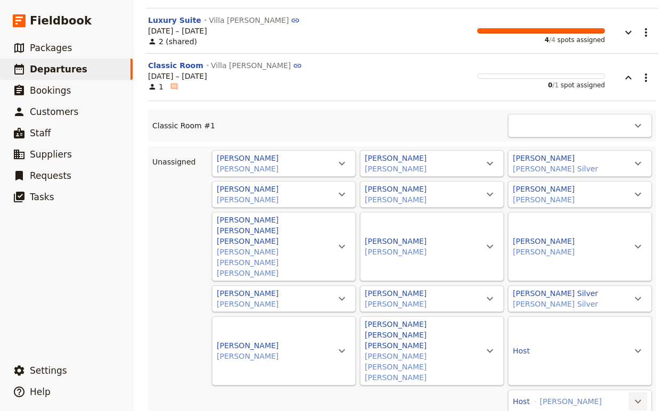
click at [639, 392] on button "​" at bounding box center [638, 401] width 18 height 18
click at [621, 356] on span "Classic Room #1 - empty" at bounding box center [593, 356] width 94 height 11
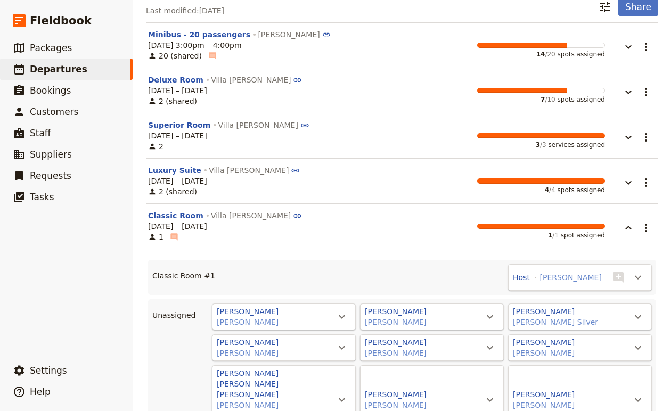
scroll to position [152, 0]
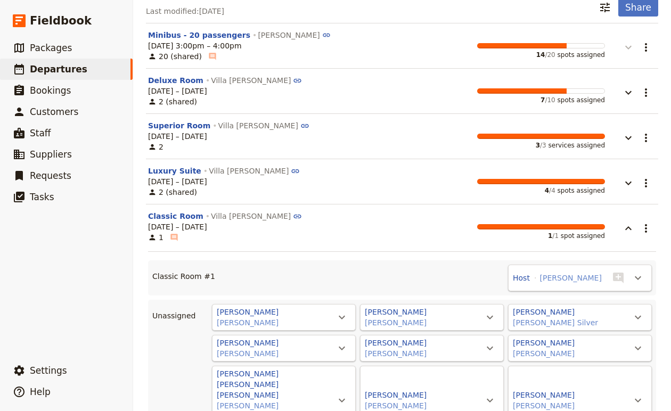
click at [632, 41] on icon "button" at bounding box center [628, 47] width 13 height 13
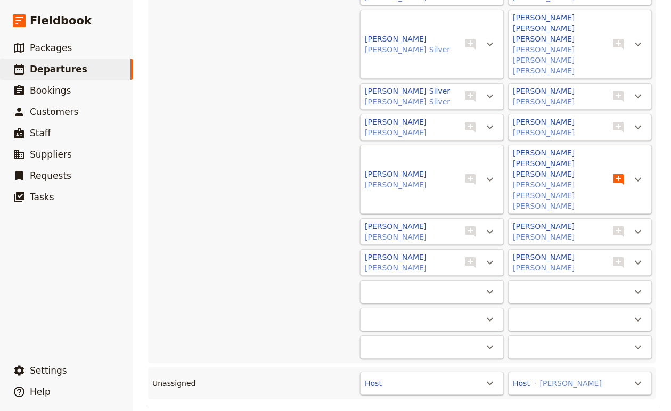
scroll to position [388, 0]
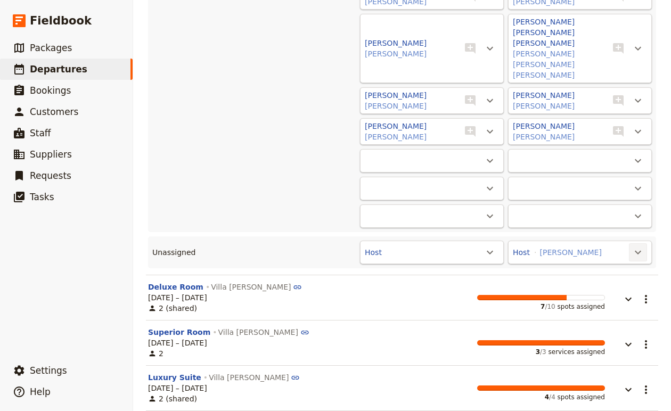
click at [629, 243] on button "​" at bounding box center [638, 252] width 18 height 18
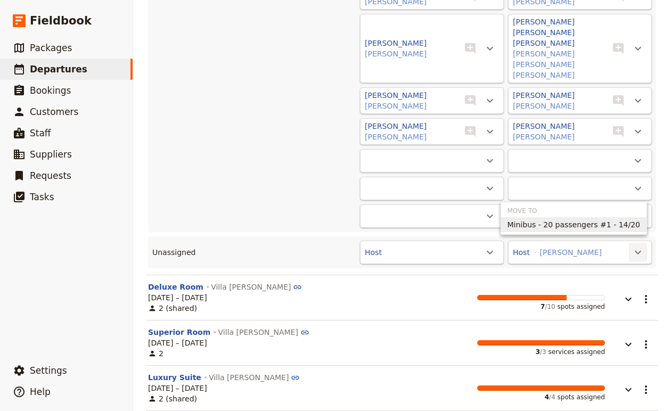
click at [594, 222] on span "Minibus - 20 passengers #1 - 14/20" at bounding box center [573, 224] width 133 height 11
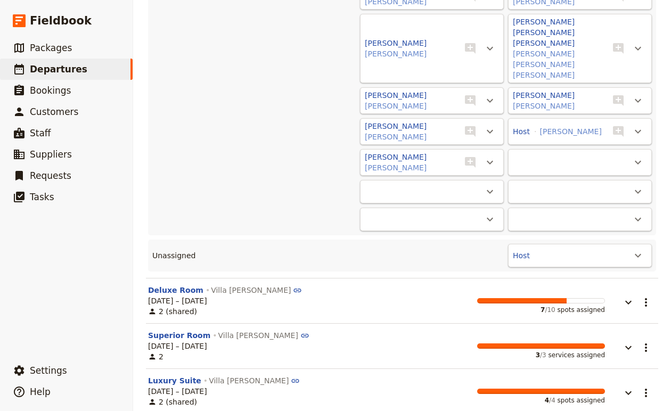
click at [605, 244] on div "Host ​" at bounding box center [580, 255] width 144 height 23
click at [636, 249] on icon "Actions" at bounding box center [637, 255] width 13 height 13
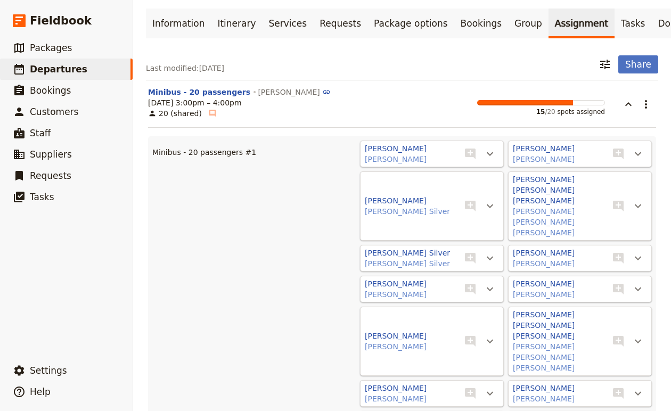
scroll to position [1, 0]
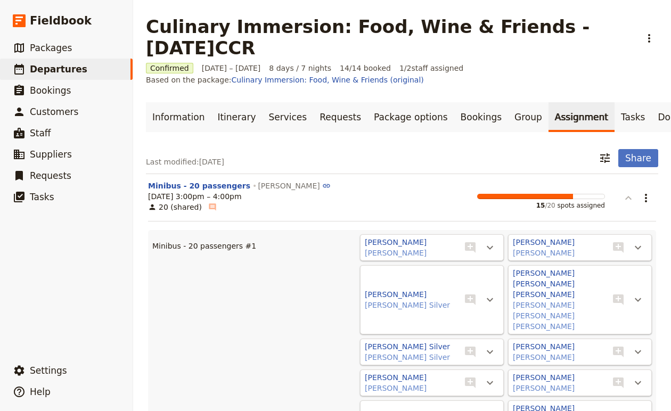
click at [635, 180] on button "button" at bounding box center [621, 192] width 32 height 24
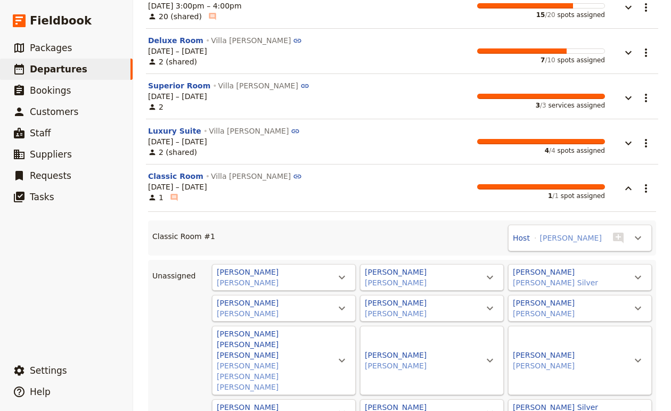
scroll to position [193, 0]
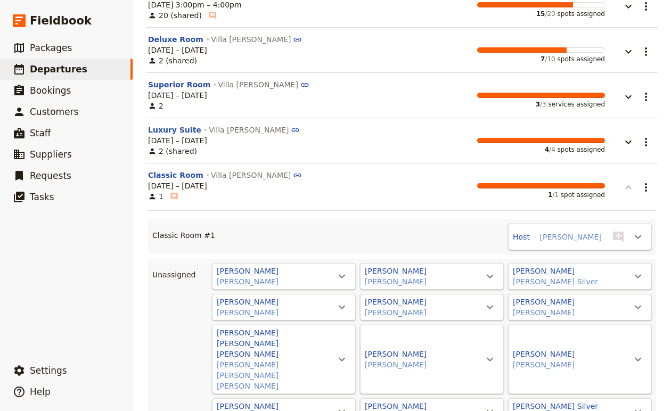
click at [632, 170] on button "button" at bounding box center [621, 182] width 32 height 24
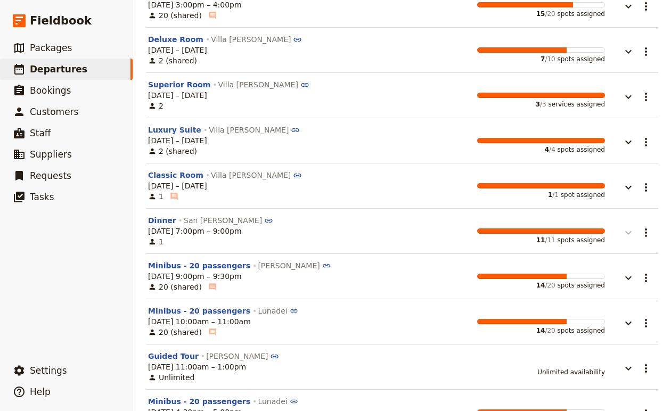
click at [632, 226] on icon "button" at bounding box center [628, 232] width 13 height 13
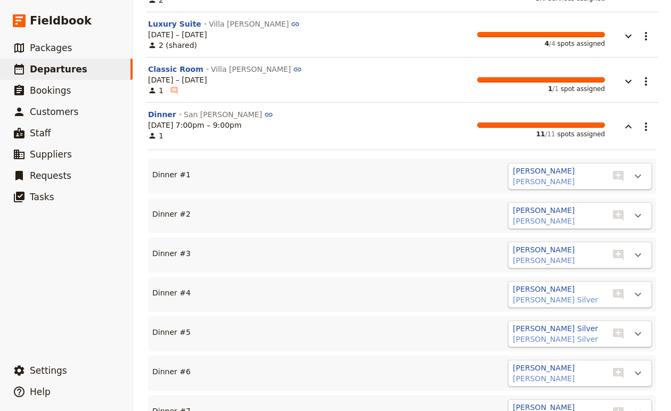
scroll to position [215, 0]
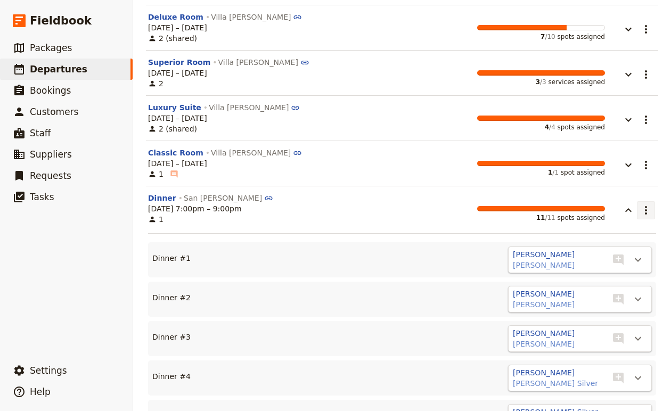
click at [642, 204] on icon "Actions" at bounding box center [645, 210] width 13 height 13
click at [152, 193] on button "Dinner" at bounding box center [162, 198] width 28 height 11
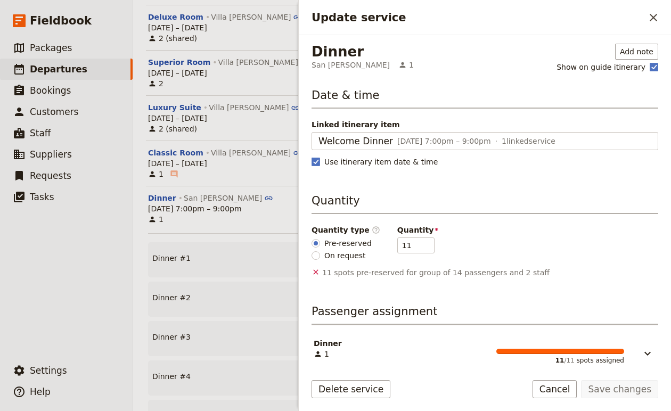
scroll to position [10, 0]
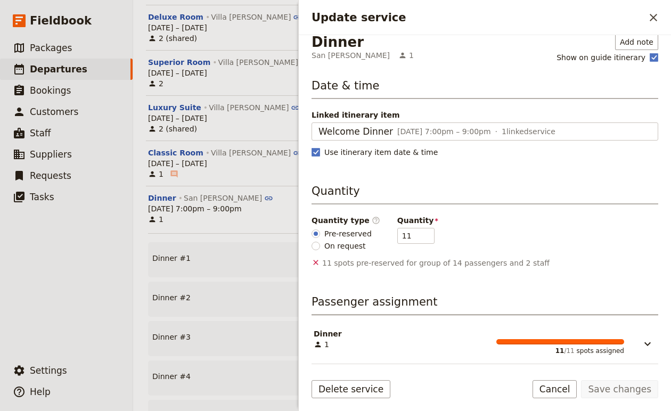
click at [642, 351] on div "Dinner 1 11 / 11 spots assigned" at bounding box center [485, 339] width 342 height 35
click at [643, 344] on icon "Update service" at bounding box center [647, 344] width 13 height 13
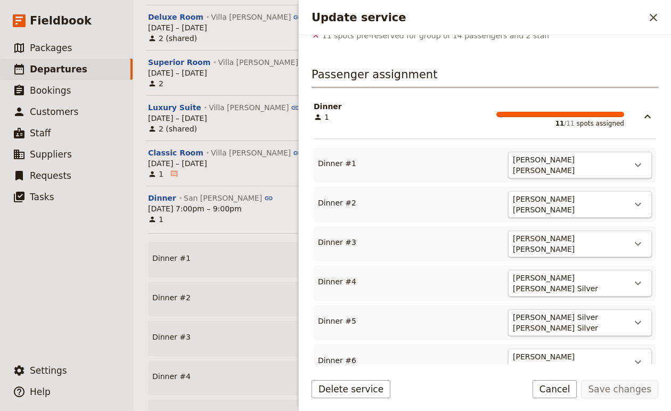
scroll to position [0, 0]
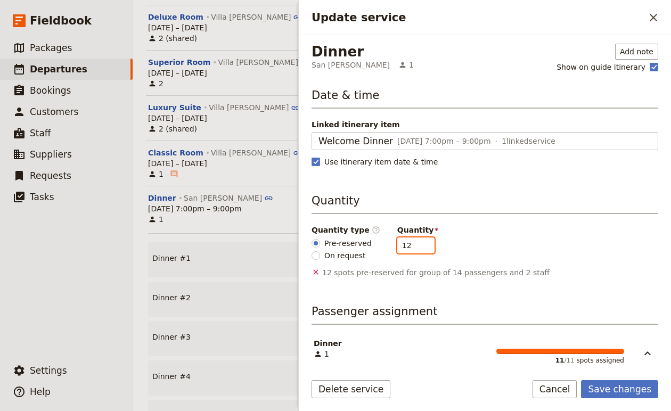
click at [421, 243] on input "12" at bounding box center [415, 245] width 37 height 16
click at [421, 243] on input "13" at bounding box center [415, 245] width 37 height 16
click at [421, 243] on input "14" at bounding box center [415, 245] width 37 height 16
click at [419, 238] on input "14" at bounding box center [415, 245] width 37 height 16
type input "15"
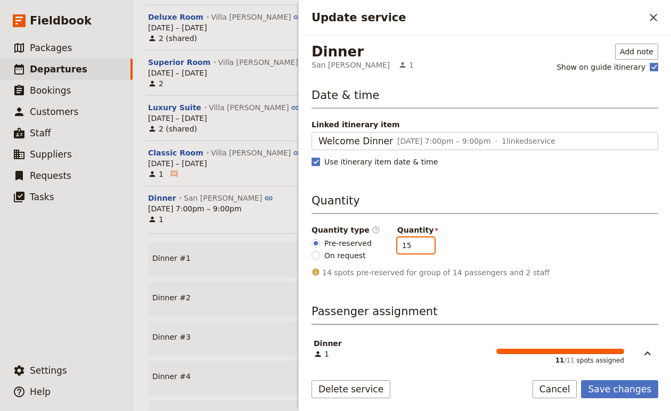
click at [418, 242] on input "15" at bounding box center [415, 245] width 37 height 16
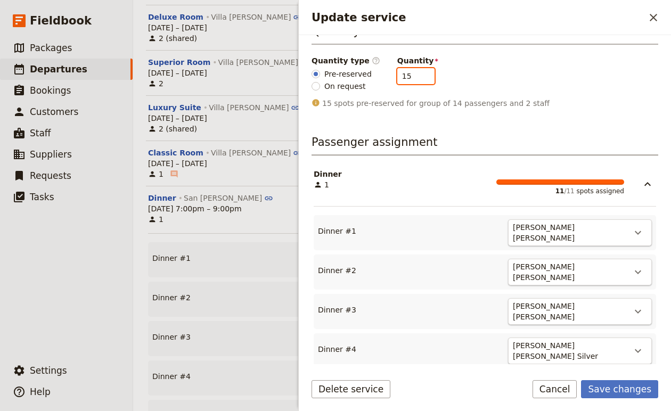
scroll to position [365, 0]
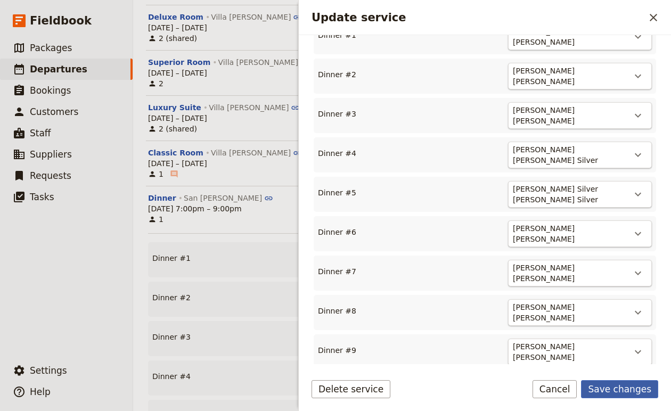
click at [648, 387] on button "Save changes" at bounding box center [619, 389] width 77 height 18
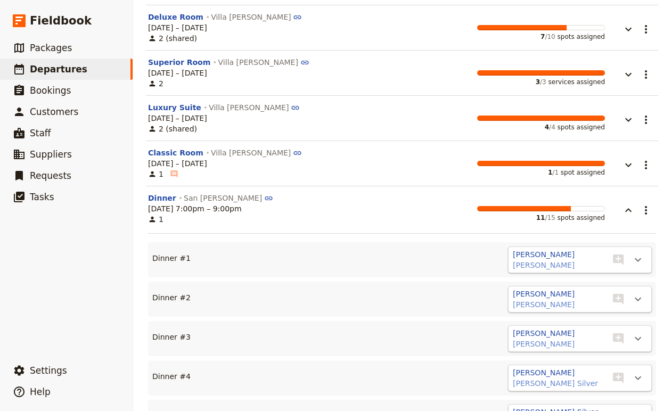
scroll to position [236, 0]
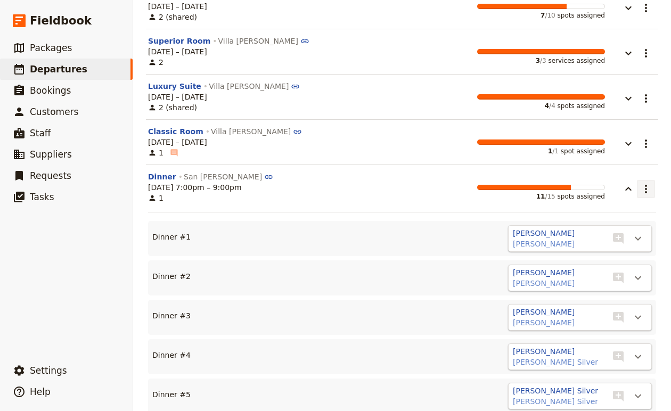
click at [645, 188] on icon "Actions" at bounding box center [646, 189] width 2 height 9
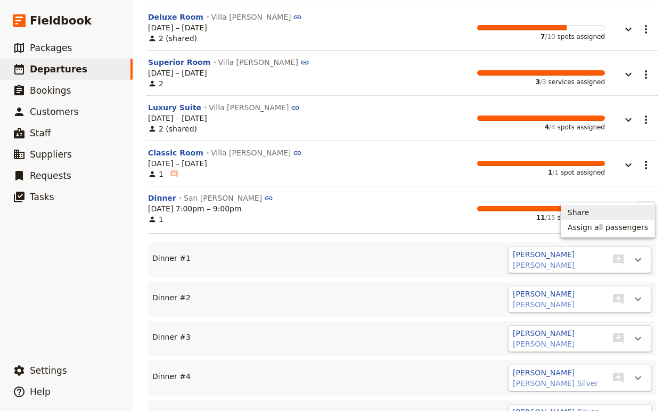
click at [626, 222] on span "Assign all passengers" at bounding box center [608, 227] width 80 height 11
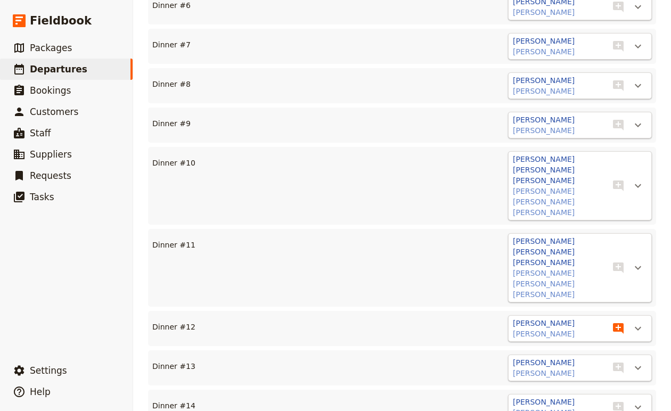
scroll to position [811, 0]
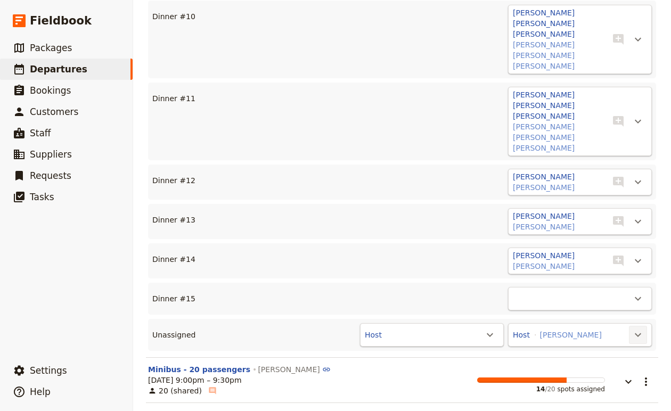
click at [637, 328] on icon "Actions" at bounding box center [637, 334] width 13 height 13
click at [621, 307] on span "Dinner #15 - empty" at bounding box center [597, 307] width 86 height 11
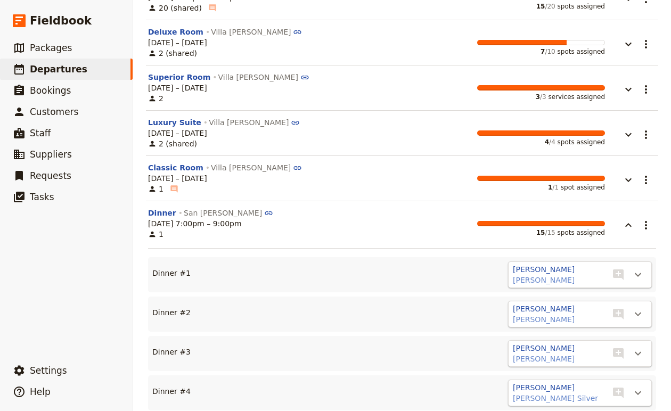
scroll to position [0, 0]
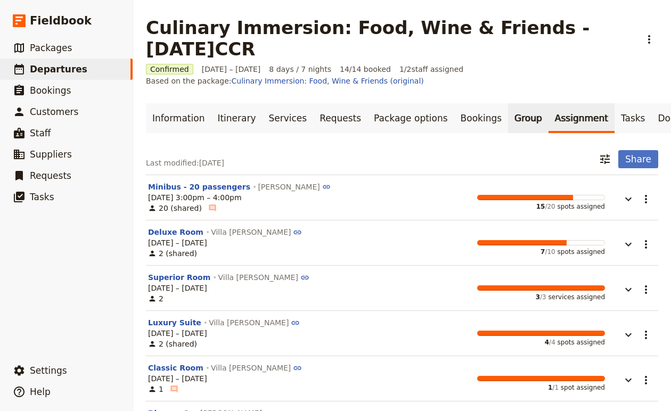
click at [508, 104] on link "Group" at bounding box center [528, 118] width 40 height 30
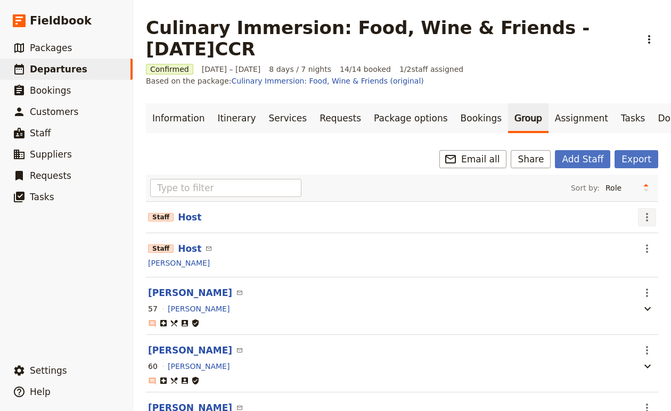
click at [645, 211] on icon "Actions" at bounding box center [646, 217] width 13 height 13
click at [628, 239] on span "Remove staff" at bounding box center [624, 234] width 49 height 11
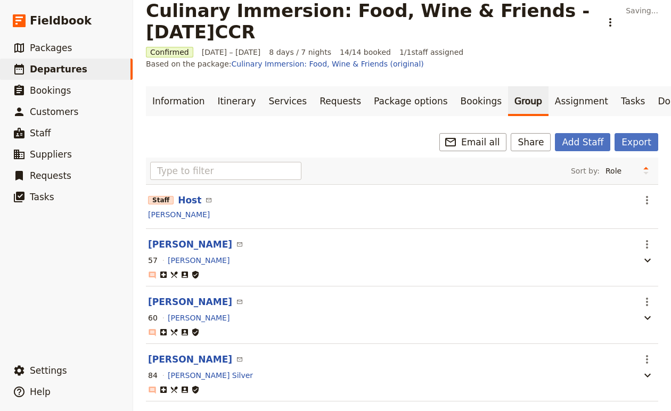
scroll to position [18, 0]
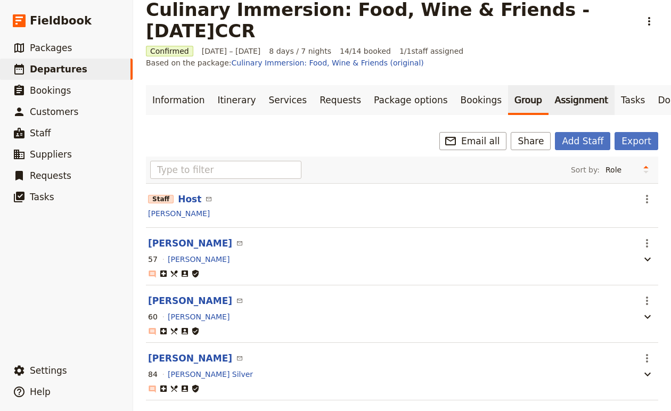
click at [548, 85] on link "Assignment" at bounding box center [581, 100] width 66 height 30
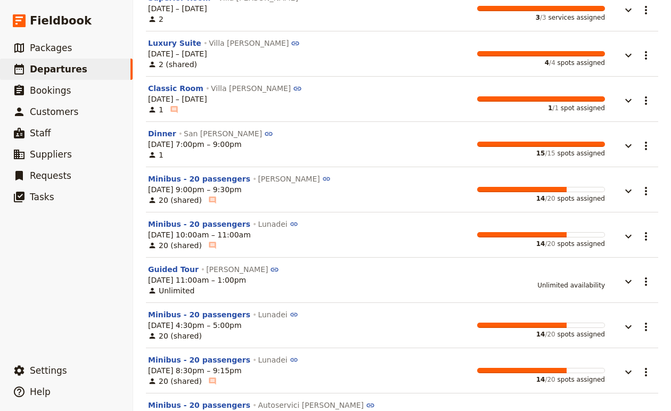
scroll to position [280, 0]
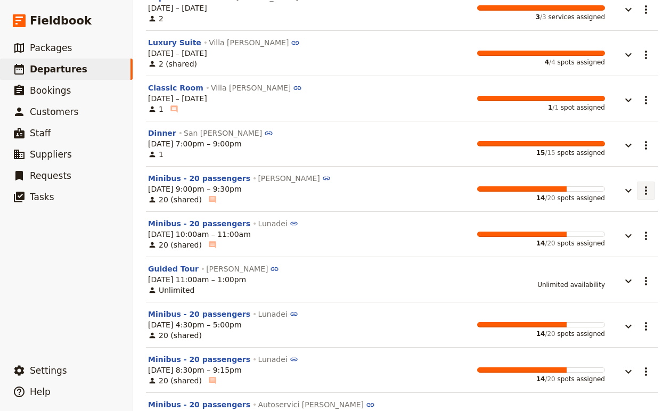
click at [645, 184] on icon "Actions" at bounding box center [645, 190] width 13 height 13
click at [626, 184] on icon "button" at bounding box center [628, 190] width 13 height 13
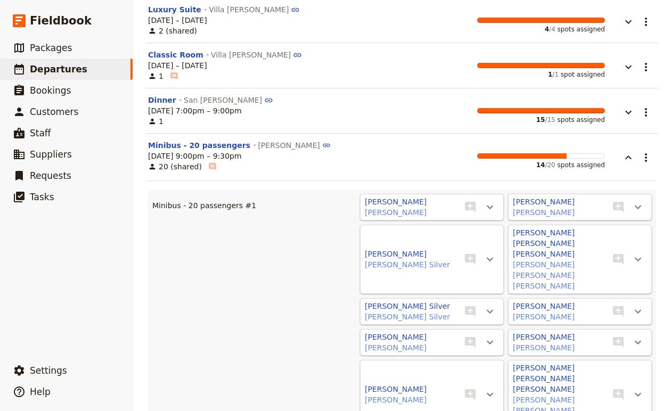
scroll to position [310, 0]
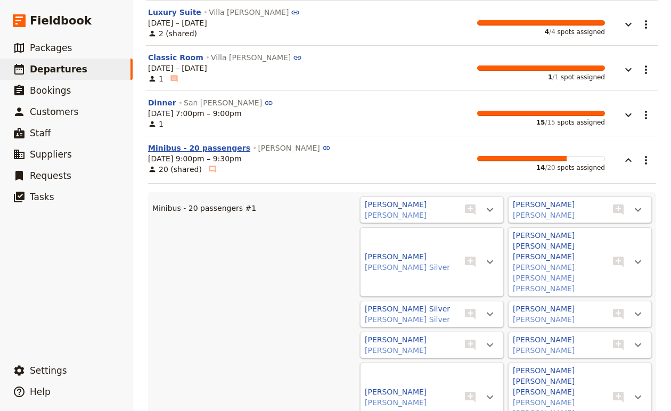
click at [202, 143] on button "Minibus - 20 passengers" at bounding box center [199, 148] width 102 height 11
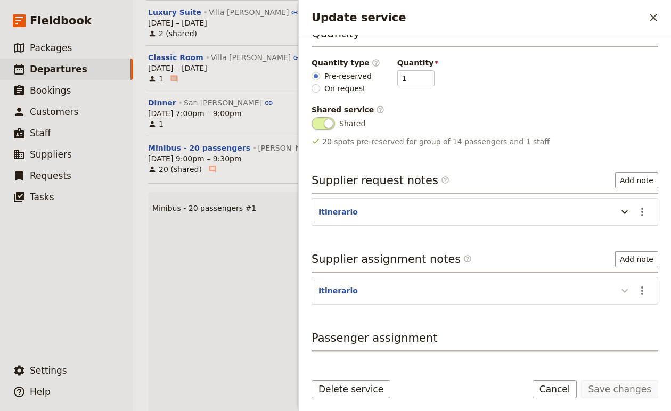
scroll to position [214, 0]
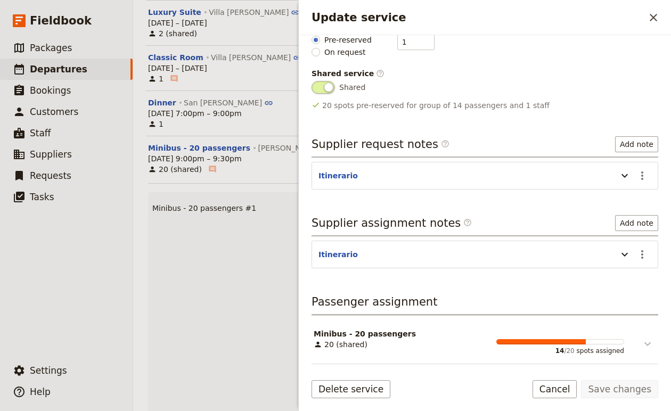
click at [647, 345] on icon "Update service" at bounding box center [647, 344] width 6 height 4
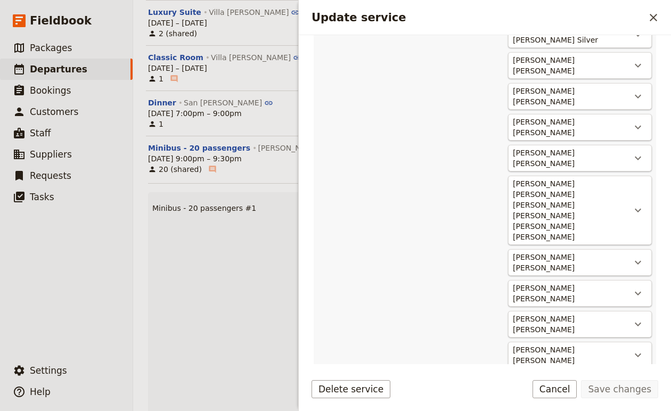
scroll to position [744, 0]
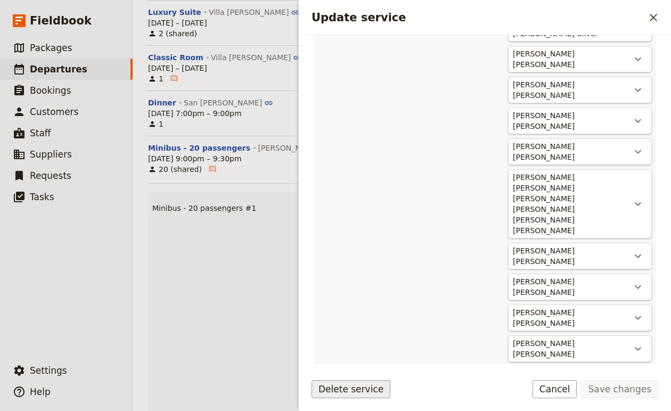
click at [359, 384] on button "Delete service" at bounding box center [350, 389] width 79 height 18
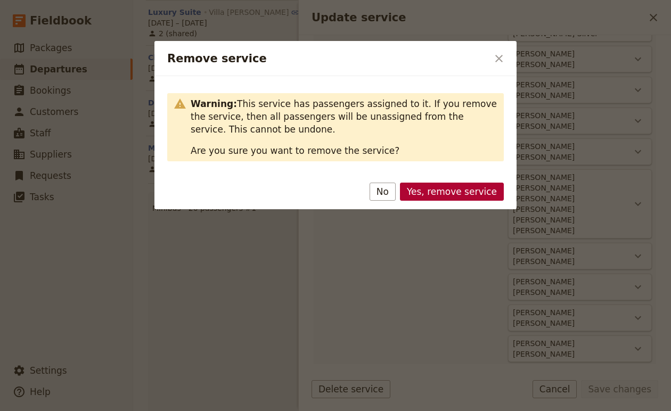
click at [429, 199] on button "Yes, remove service" at bounding box center [452, 192] width 104 height 18
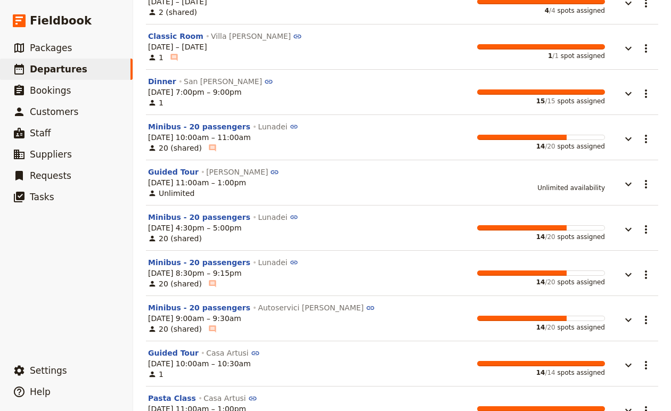
scroll to position [310, 0]
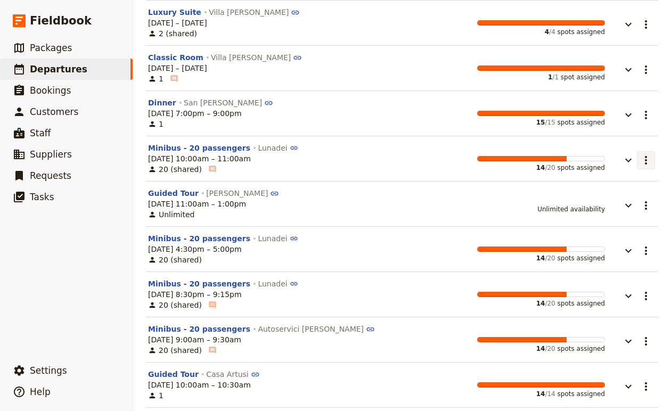
click at [639, 151] on button "​" at bounding box center [646, 160] width 18 height 18
click at [628, 154] on icon "button" at bounding box center [628, 160] width 13 height 13
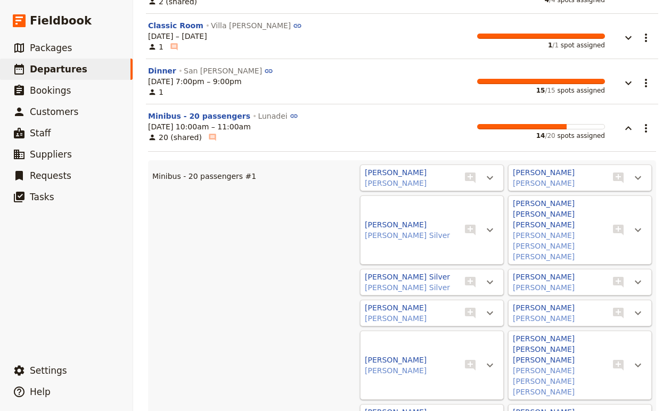
scroll to position [276, 0]
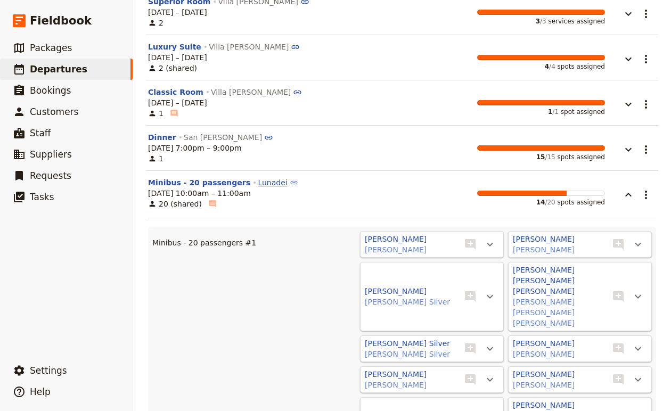
click at [260, 178] on link "Lunadei" at bounding box center [278, 182] width 40 height 9
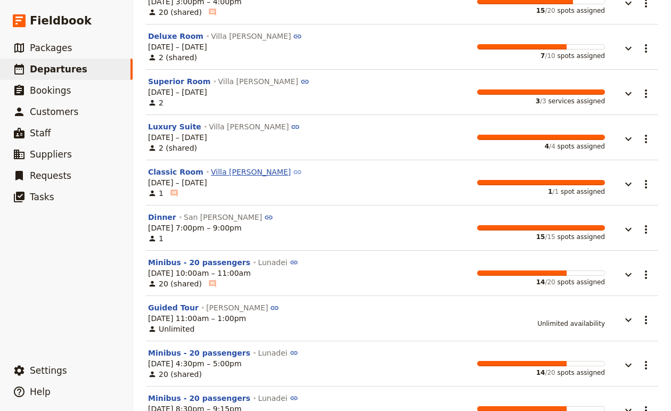
scroll to position [205, 0]
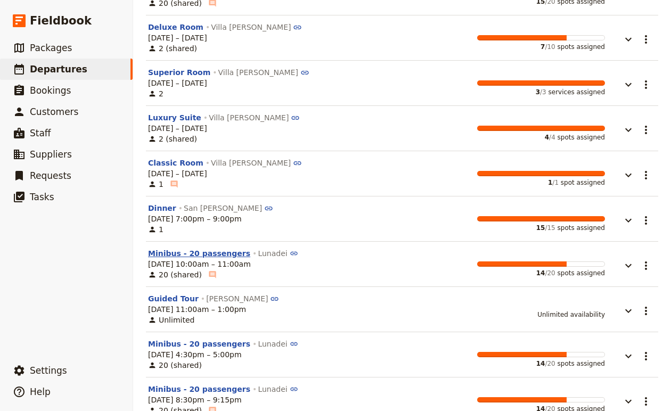
click at [216, 248] on button "Minibus - 20 passengers" at bounding box center [199, 253] width 102 height 11
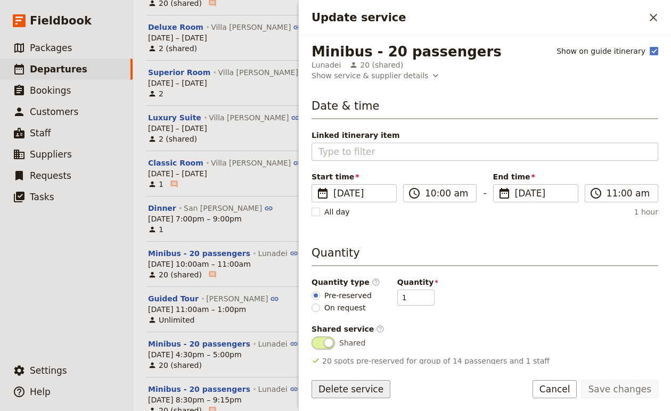
click at [362, 387] on button "Delete service" at bounding box center [350, 389] width 79 height 18
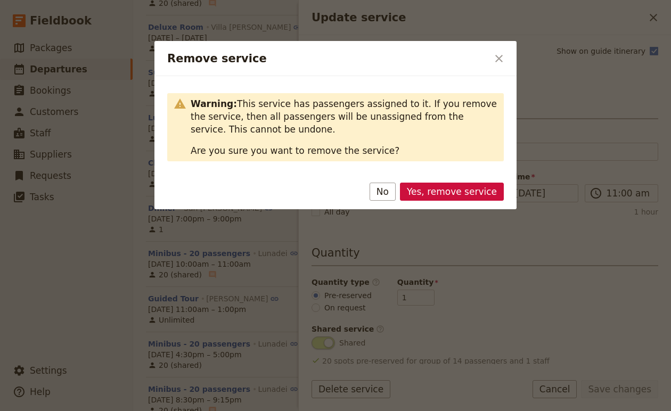
click at [474, 201] on div "Yes, remove service No" at bounding box center [335, 193] width 362 height 31
click at [463, 188] on button "Yes, remove service" at bounding box center [452, 192] width 104 height 18
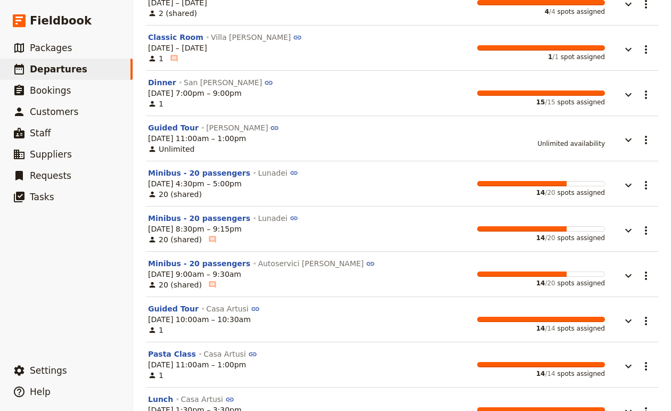
scroll to position [340, 0]
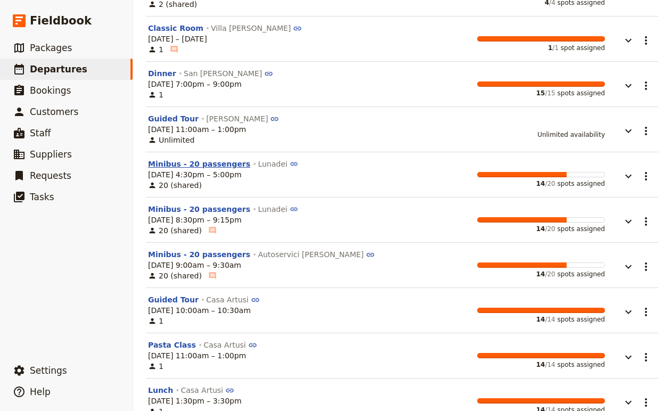
click at [169, 159] on button "Minibus - 20 passengers" at bounding box center [199, 164] width 102 height 11
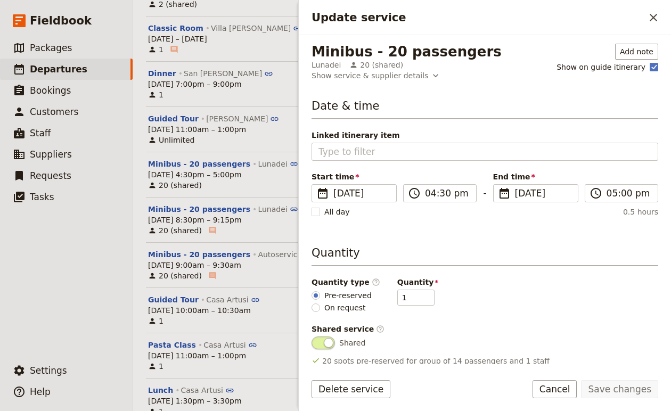
click at [340, 399] on div "Delete service Save changes Cancel" at bounding box center [485, 395] width 372 height 31
click at [339, 389] on button "Delete service" at bounding box center [350, 389] width 79 height 18
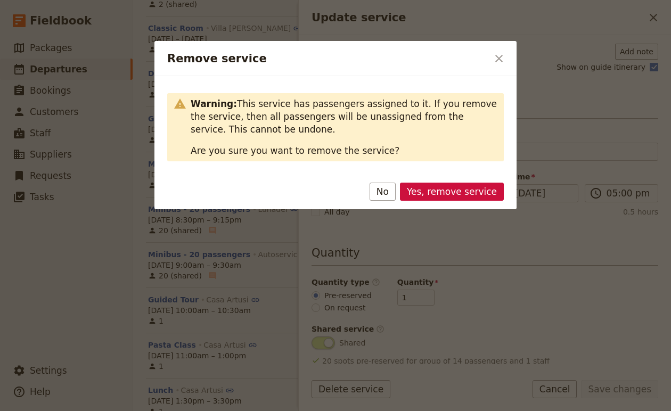
click at [443, 194] on button "Yes, remove service" at bounding box center [452, 192] width 104 height 18
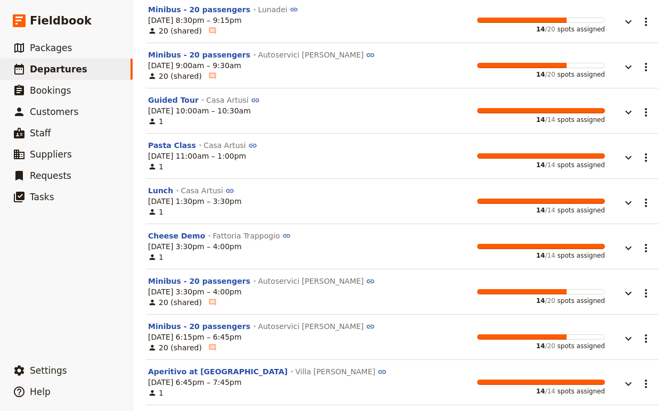
scroll to position [503, 0]
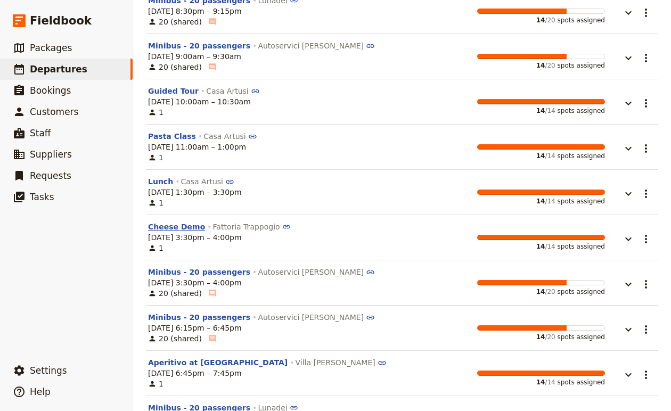
click at [175, 221] on button "Cheese Demo" at bounding box center [176, 226] width 57 height 11
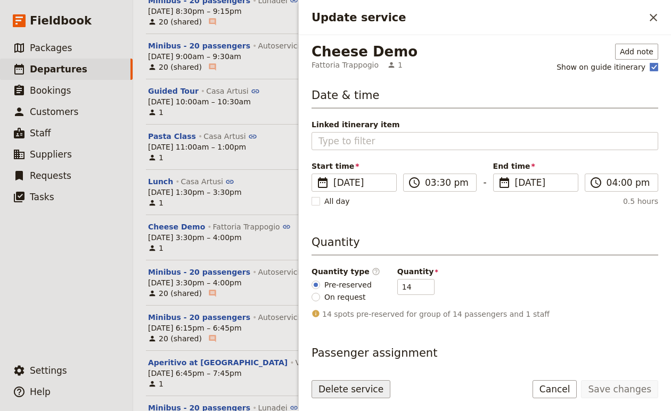
click at [377, 389] on button "Delete service" at bounding box center [350, 389] width 79 height 18
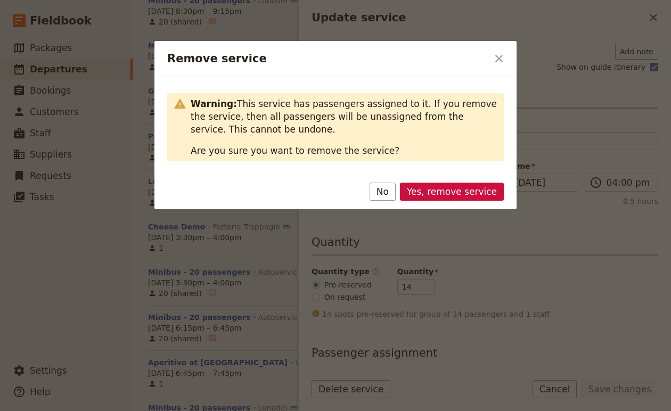
click at [437, 204] on div "Yes, remove service No" at bounding box center [335, 193] width 362 height 31
click at [437, 196] on button "Yes, remove service" at bounding box center [452, 192] width 104 height 18
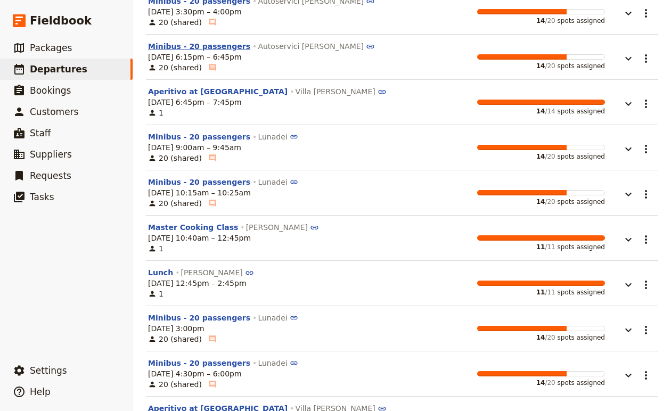
scroll to position [730, 0]
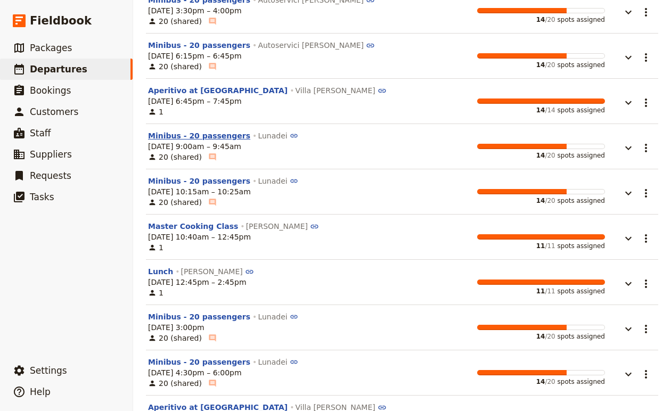
click at [217, 130] on button "Minibus - 20 passengers" at bounding box center [199, 135] width 102 height 11
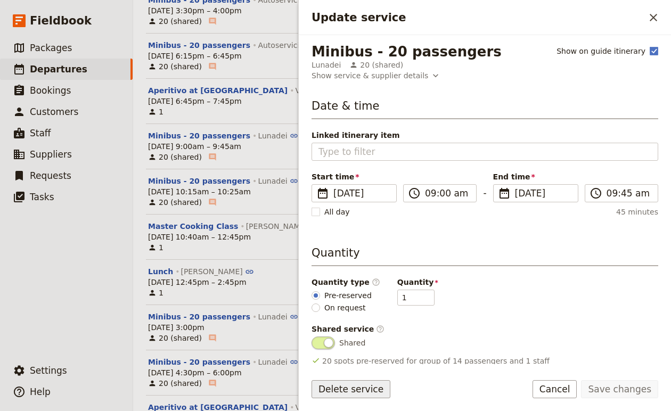
click at [352, 385] on button "Delete service" at bounding box center [350, 389] width 79 height 18
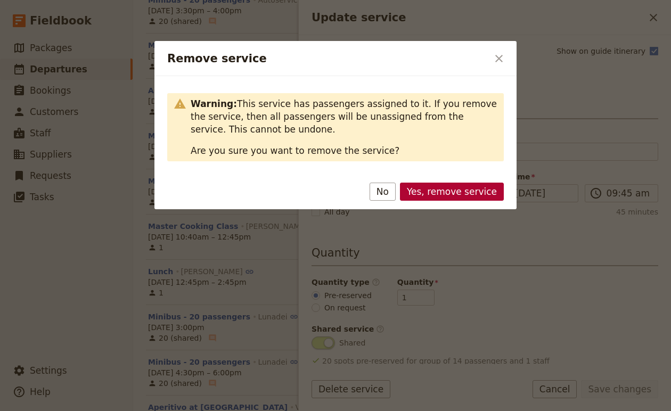
click at [429, 192] on button "Yes, remove service" at bounding box center [452, 192] width 104 height 18
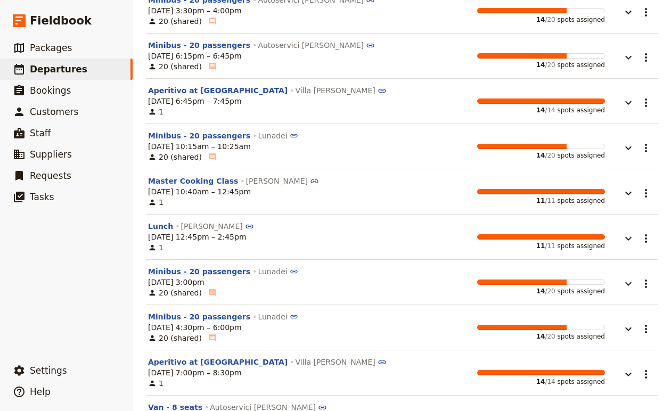
click at [194, 266] on button "Minibus - 20 passengers" at bounding box center [199, 271] width 102 height 11
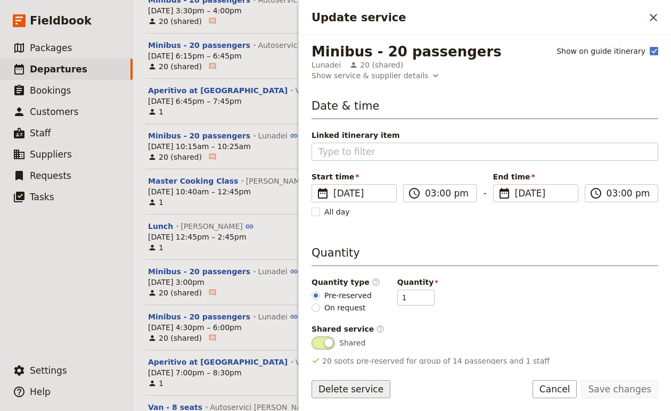
click at [353, 384] on button "Delete service" at bounding box center [350, 389] width 79 height 18
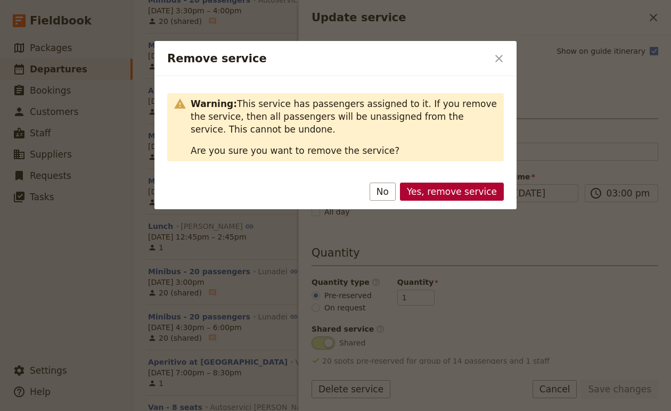
click at [429, 189] on button "Yes, remove service" at bounding box center [452, 192] width 104 height 18
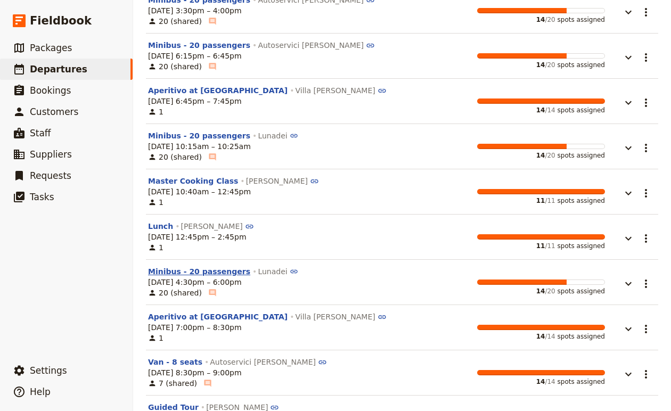
click at [215, 266] on button "Minibus - 20 passengers" at bounding box center [199, 271] width 102 height 11
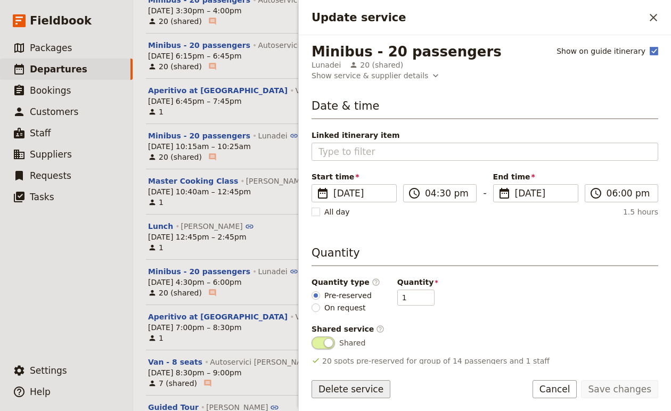
click at [351, 388] on button "Delete service" at bounding box center [350, 389] width 79 height 18
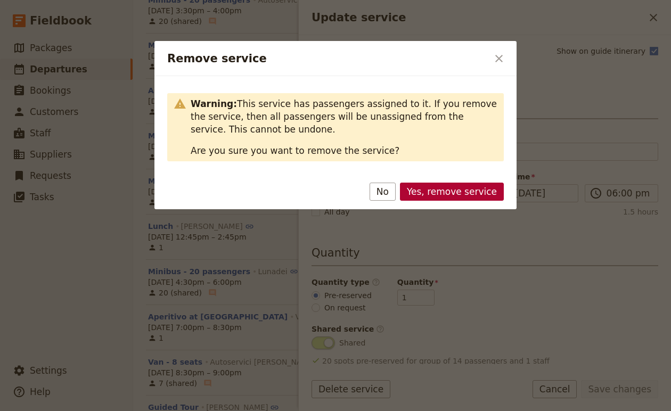
click at [428, 195] on button "Yes, remove service" at bounding box center [452, 192] width 104 height 18
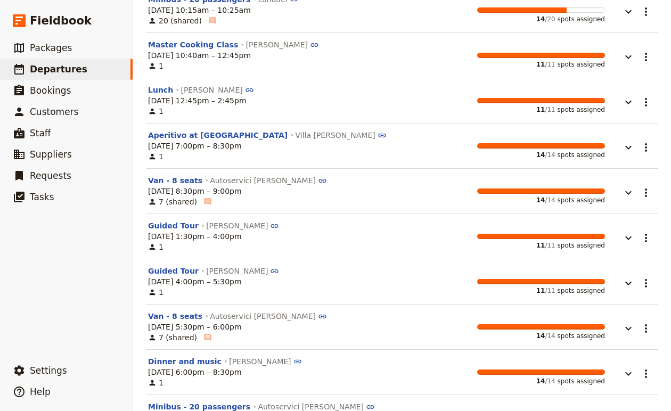
scroll to position [875, 0]
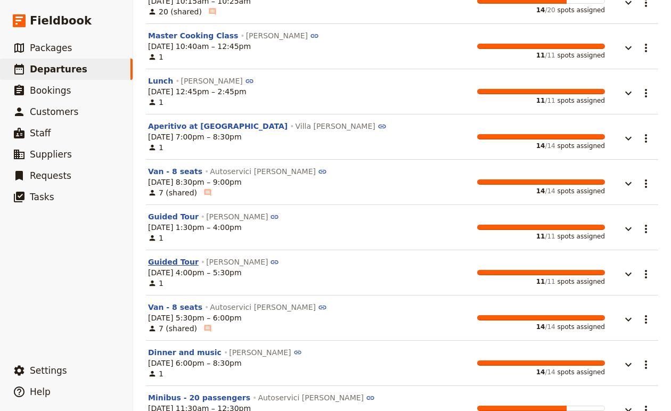
click at [180, 257] on button "Guided Tour" at bounding box center [173, 262] width 51 height 11
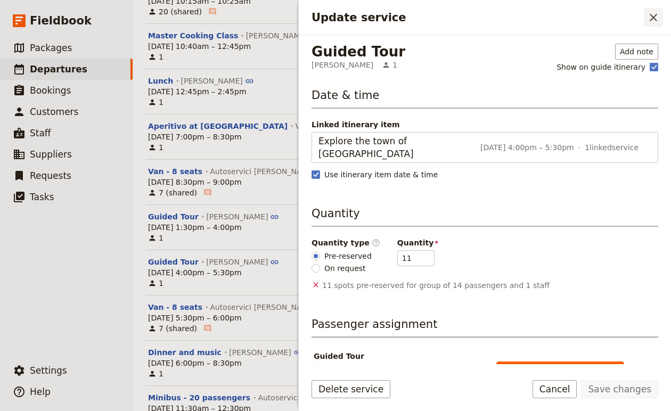
click at [652, 22] on icon "Close drawer" at bounding box center [653, 17] width 13 height 13
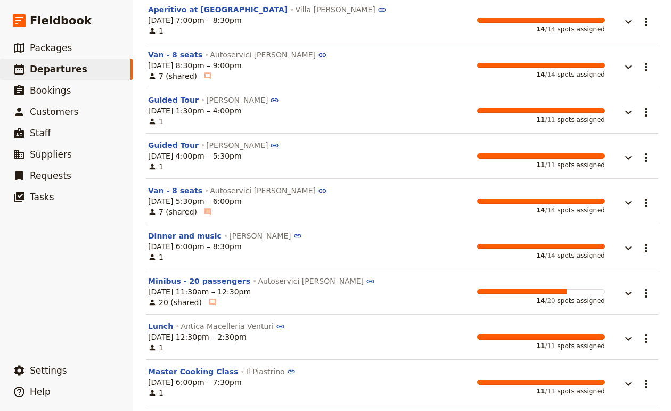
scroll to position [993, 0]
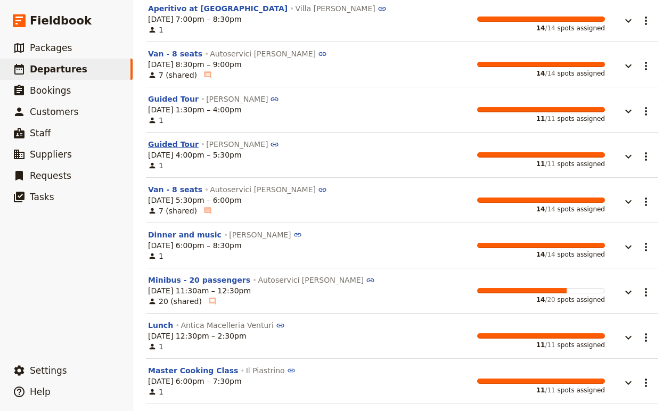
click at [174, 139] on button "Guided Tour" at bounding box center [173, 144] width 51 height 11
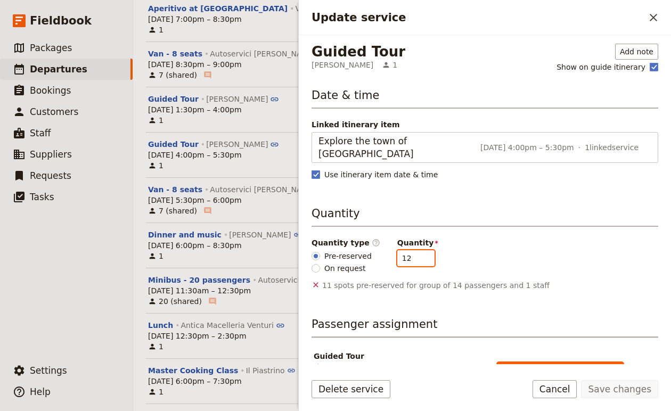
click at [417, 250] on input "12" at bounding box center [415, 258] width 37 height 16
click at [417, 250] on input "13" at bounding box center [415, 258] width 37 height 16
type input "14"
click at [417, 250] on input "14" at bounding box center [415, 258] width 37 height 16
click at [604, 381] on button "Save changes" at bounding box center [619, 389] width 77 height 18
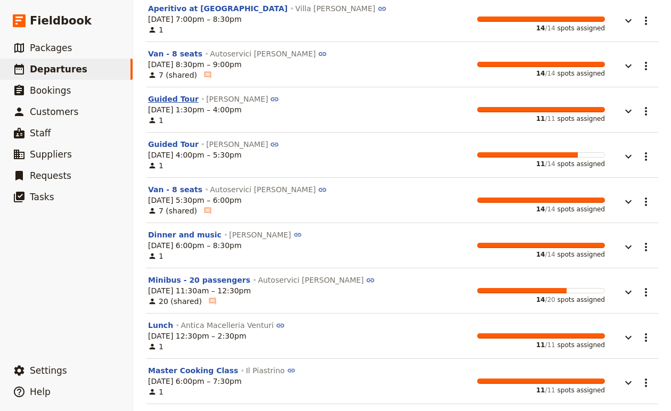
click at [178, 94] on button "Guided Tour" at bounding box center [173, 99] width 51 height 11
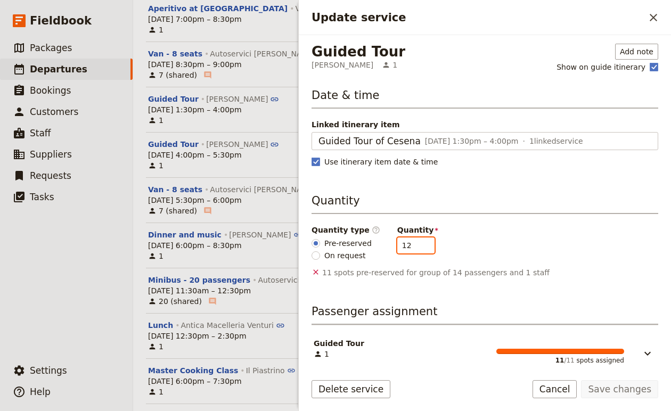
click at [419, 243] on input "12" at bounding box center [415, 245] width 37 height 16
click at [419, 243] on input "13" at bounding box center [415, 245] width 37 height 16
type input "14"
click at [419, 243] on input "14" at bounding box center [415, 245] width 37 height 16
click at [614, 385] on button "Save changes" at bounding box center [619, 389] width 77 height 18
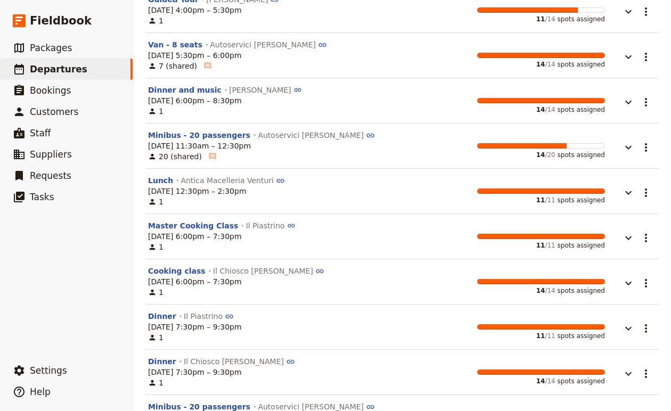
scroll to position [1145, 0]
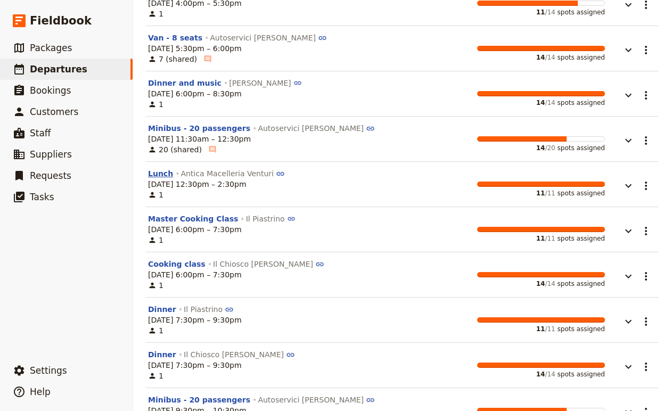
click at [161, 168] on button "Lunch" at bounding box center [160, 173] width 25 height 11
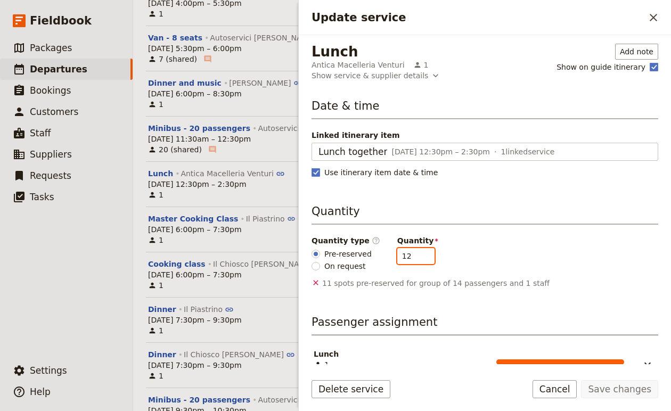
click at [419, 253] on input "12" at bounding box center [415, 256] width 37 height 16
click at [419, 253] on input "13" at bounding box center [415, 256] width 37 height 16
type input "14"
click at [419, 253] on input "14" at bounding box center [415, 256] width 37 height 16
click at [636, 398] on button "Save changes" at bounding box center [619, 389] width 77 height 18
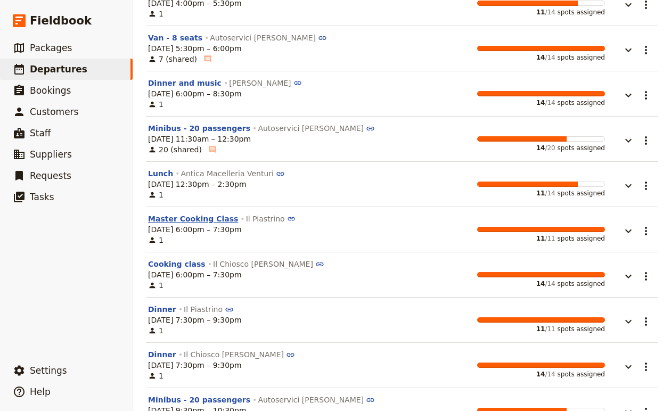
click at [202, 213] on button "Master Cooking Class" at bounding box center [193, 218] width 90 height 11
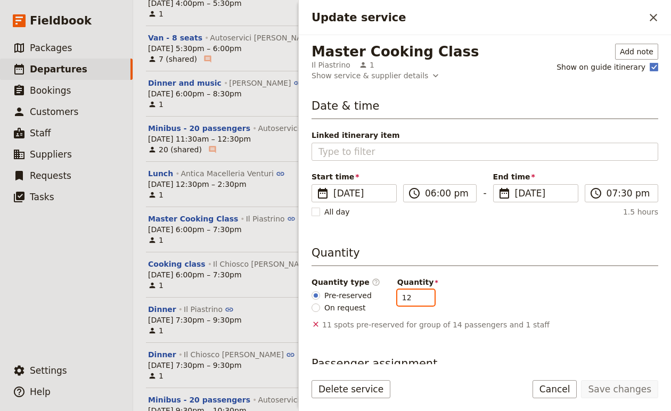
click at [421, 294] on input "12" at bounding box center [415, 298] width 37 height 16
click at [421, 294] on input "13" at bounding box center [415, 298] width 37 height 16
type input "14"
click at [421, 294] on input "14" at bounding box center [415, 298] width 37 height 16
click at [613, 394] on button "Save changes" at bounding box center [619, 389] width 77 height 18
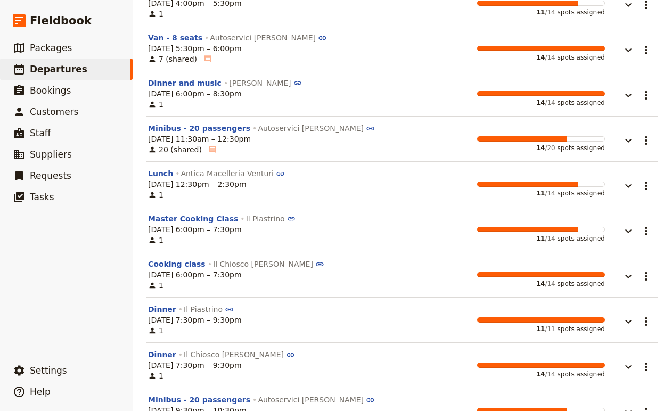
click at [159, 304] on button "Dinner" at bounding box center [162, 309] width 28 height 11
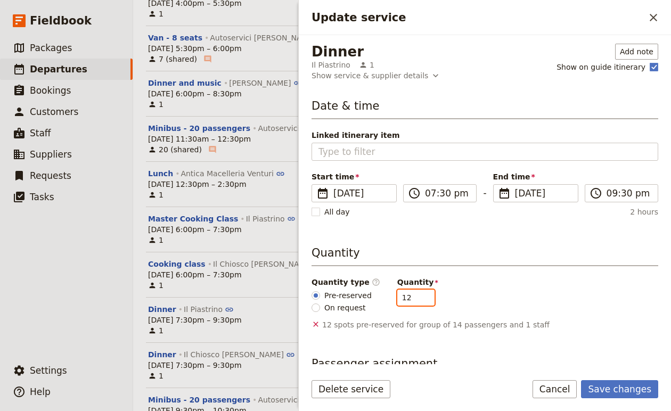
click at [417, 293] on input "12" at bounding box center [415, 298] width 37 height 16
click at [417, 293] on input "13" at bounding box center [415, 298] width 37 height 16
type input "14"
click at [418, 293] on input "14" at bounding box center [415, 298] width 37 height 16
click at [608, 389] on button "Save changes" at bounding box center [619, 389] width 77 height 18
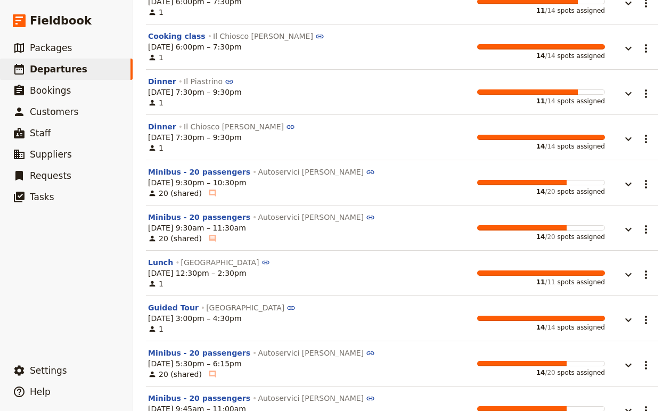
scroll to position [1389, 0]
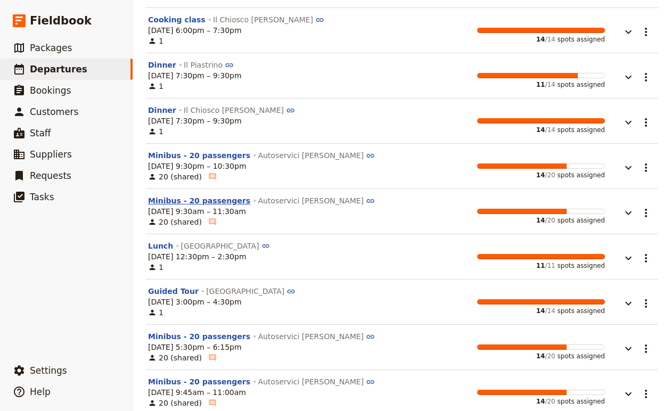
click at [229, 195] on button "Minibus - 20 passengers" at bounding box center [199, 200] width 102 height 11
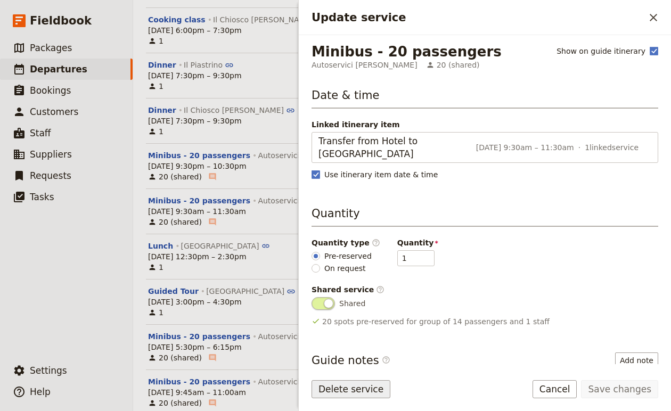
click at [341, 391] on button "Delete service" at bounding box center [350, 389] width 79 height 18
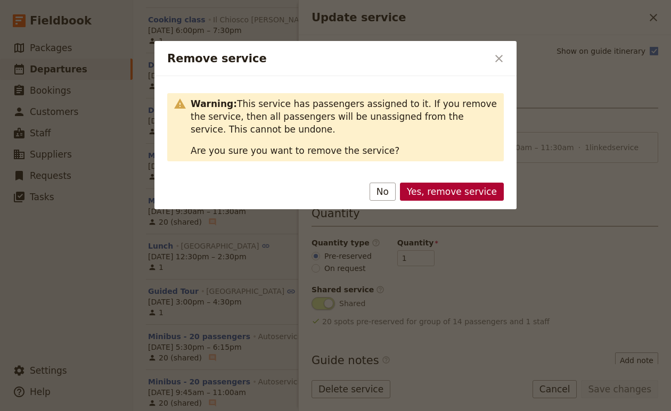
click at [467, 191] on button "Yes, remove service" at bounding box center [452, 192] width 104 height 18
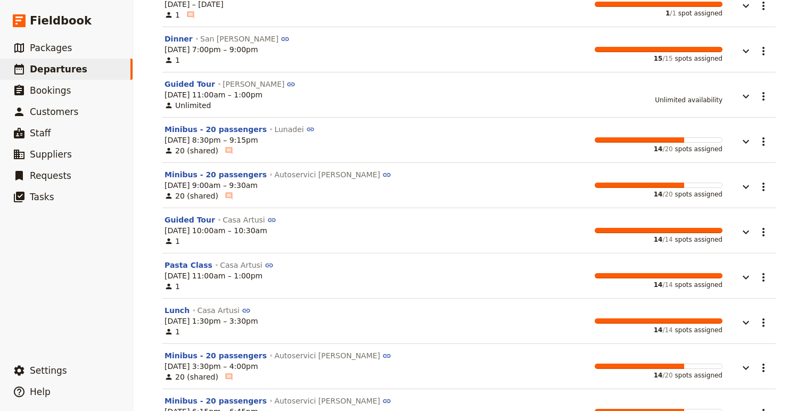
scroll to position [0, 0]
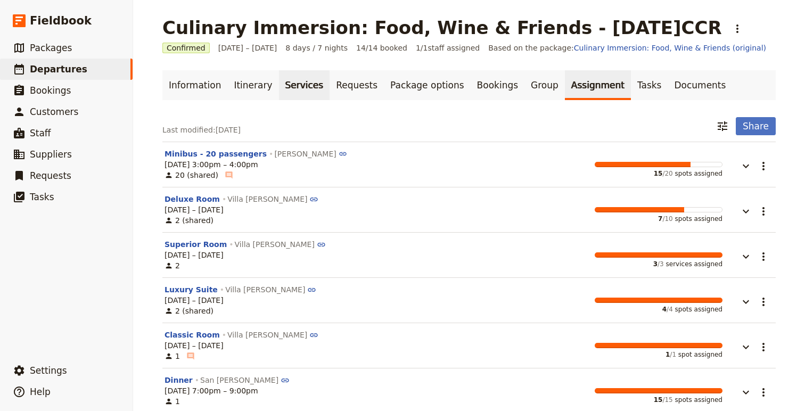
click at [239, 89] on link "Itinerary" at bounding box center [252, 85] width 51 height 30
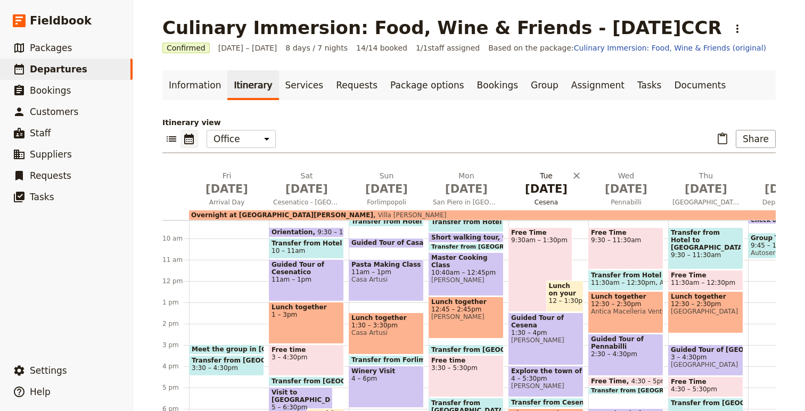
scroll to position [198, 0]
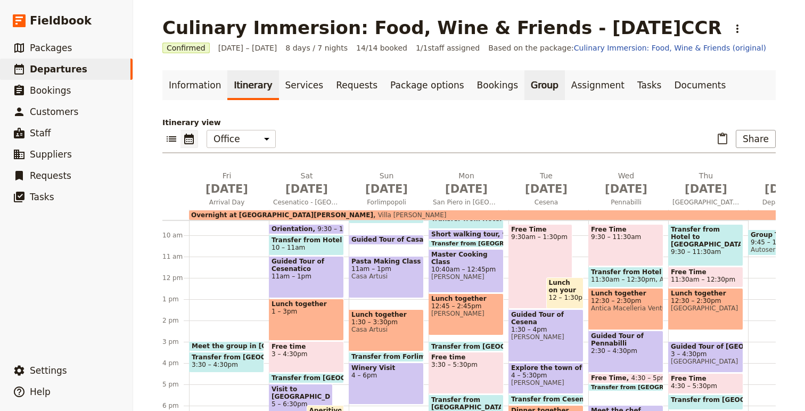
click at [524, 81] on link "Group" at bounding box center [544, 85] width 40 height 30
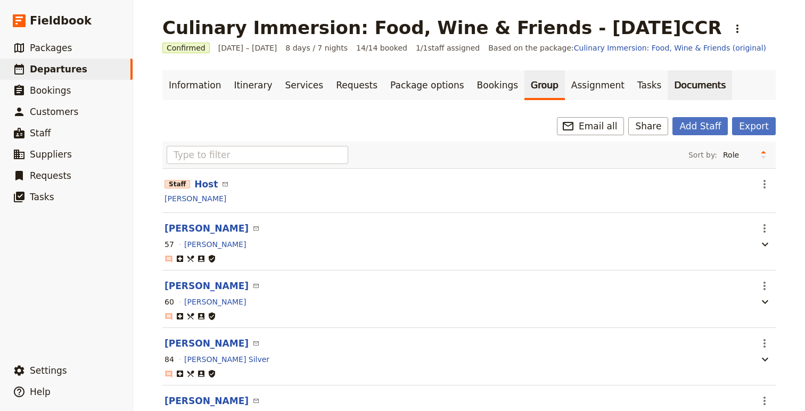
click at [668, 84] on link "Documents" at bounding box center [700, 85] width 64 height 30
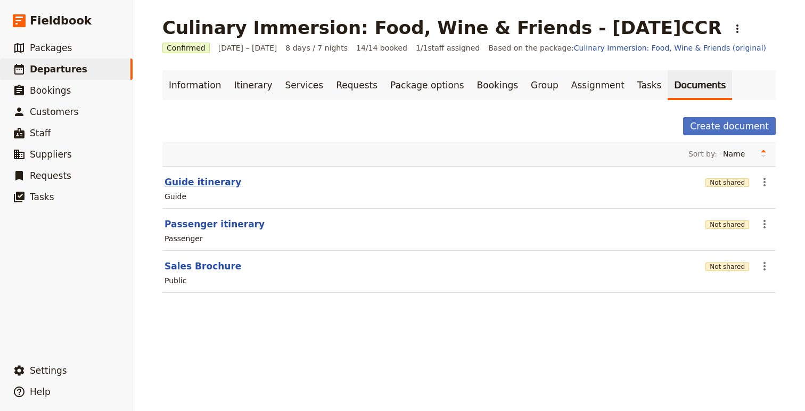
click at [198, 185] on button "Guide itinerary" at bounding box center [203, 182] width 77 height 13
select select "STAFF"
select select "RUN_SHEET"
select select "DEFAULT"
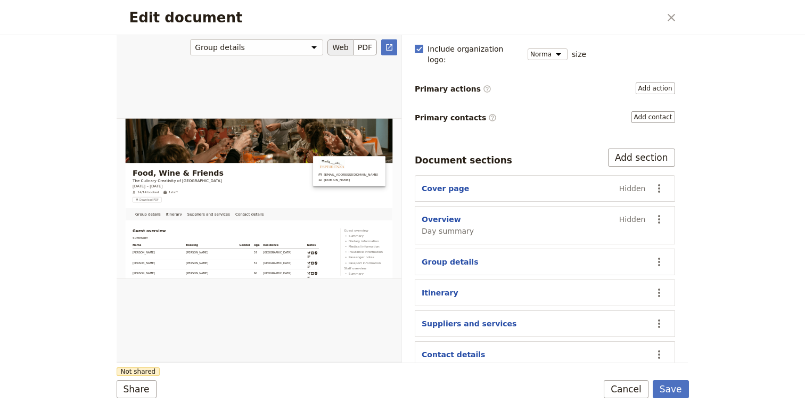
click at [346, 50] on button "Web" at bounding box center [340, 47] width 26 height 16
click at [387, 51] on icon "Open full preview" at bounding box center [389, 47] width 9 height 9
click at [637, 149] on button "Add section" at bounding box center [641, 158] width 67 height 18
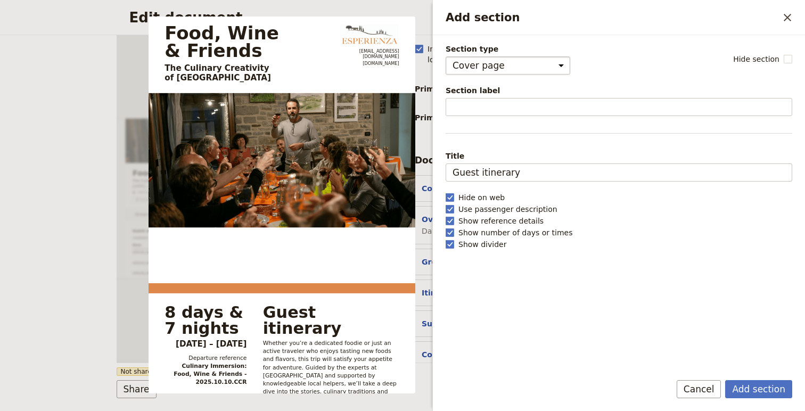
click at [540, 62] on select "Cover page Day summary Itinerary Group details Contact details Suppliers and se…" at bounding box center [508, 65] width 125 height 18
click at [767, 15] on button "​" at bounding box center [787, 18] width 18 height 18
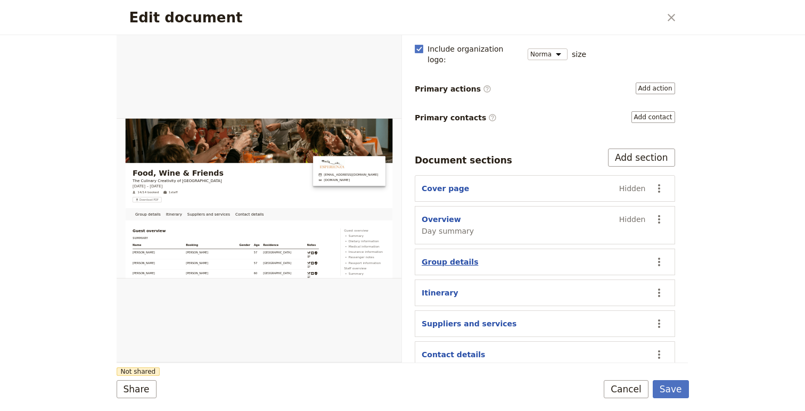
click at [442, 257] on button "Group details" at bounding box center [450, 262] width 56 height 11
select select "GROUP_DETAILS"
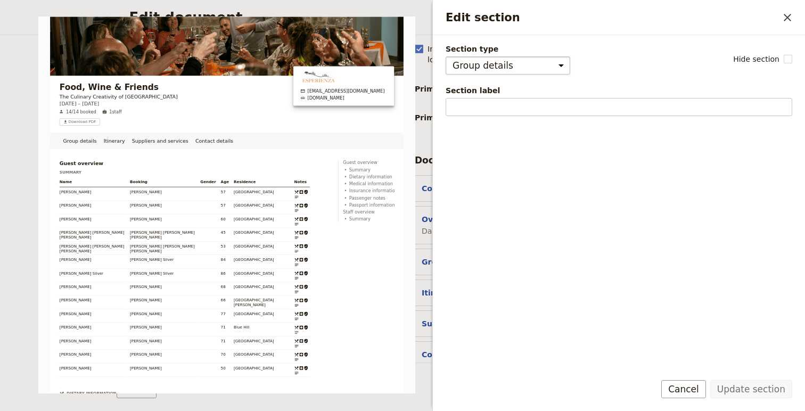
click at [530, 63] on select "Cover page Day summary Itinerary Group details Contact details Suppliers and se…" at bounding box center [508, 65] width 125 height 18
click at [446, 56] on select "Cover page Day summary Itinerary Group details Contact details Suppliers and se…" at bounding box center [508, 65] width 125 height 18
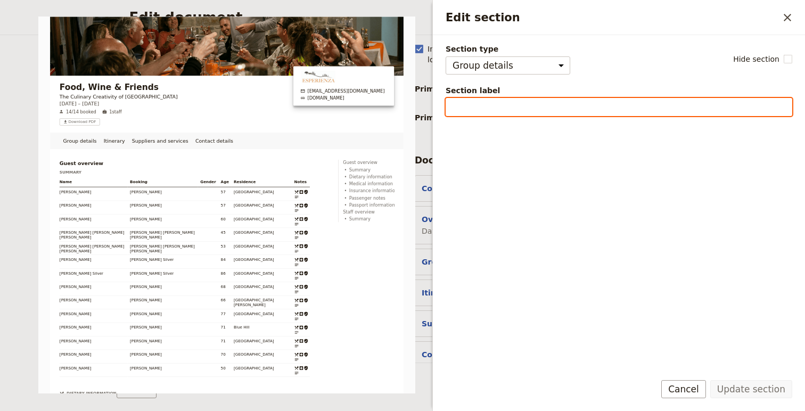
click at [502, 109] on input "Section label" at bounding box center [619, 107] width 347 height 18
type input "Booking Notes"
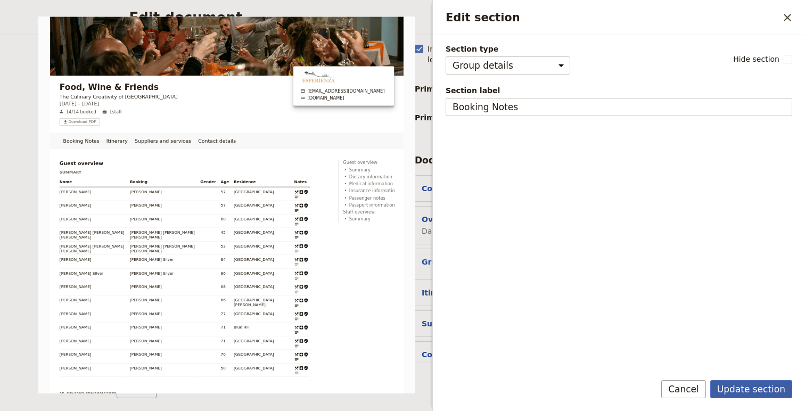
click at [762, 389] on button "Update section" at bounding box center [751, 389] width 82 height 18
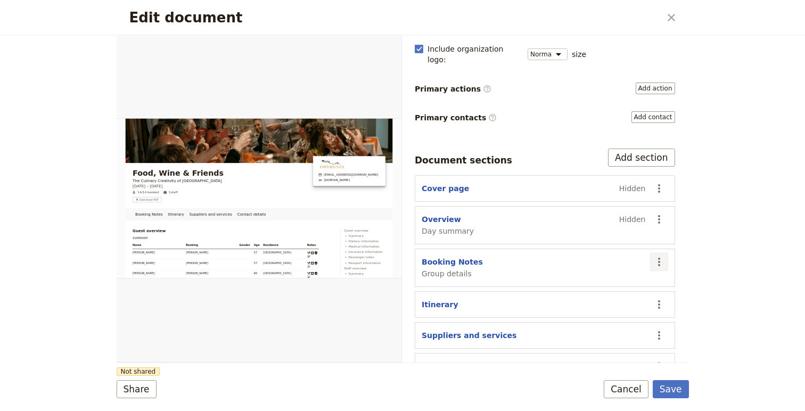
click at [656, 256] on icon "Actions" at bounding box center [659, 262] width 13 height 13
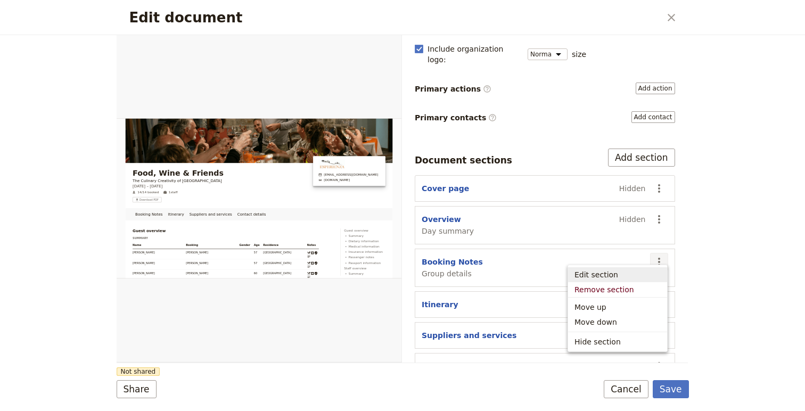
click at [612, 277] on span "Edit section" at bounding box center [596, 274] width 44 height 11
select select "GROUP_DETAILS"
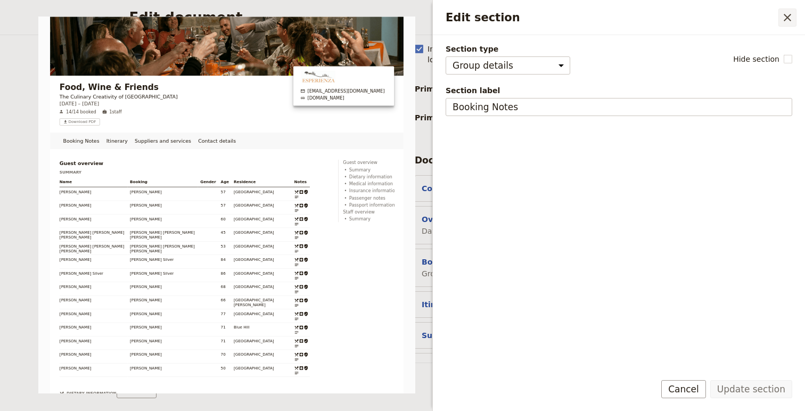
click at [767, 19] on icon "Close drawer" at bounding box center [787, 17] width 13 height 13
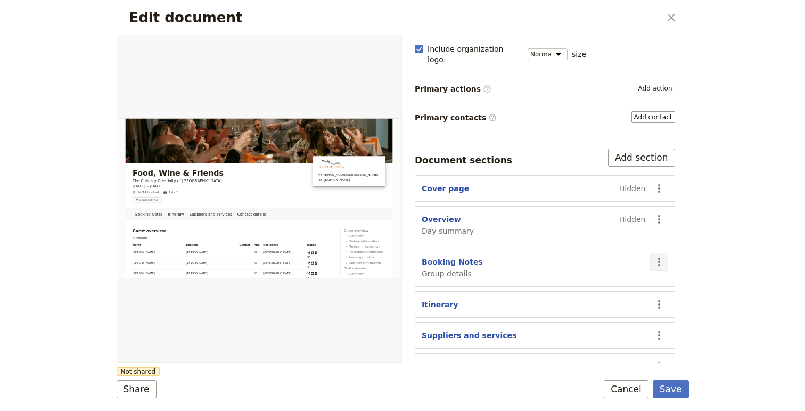
click at [659, 258] on icon "Actions" at bounding box center [659, 262] width 2 height 9
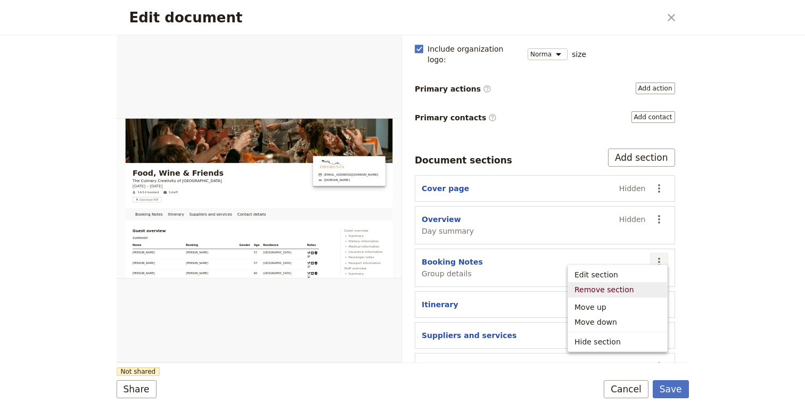
click at [592, 284] on span "Remove section" at bounding box center [604, 289] width 60 height 11
select select "68499f3c440ff23b33ea5547"
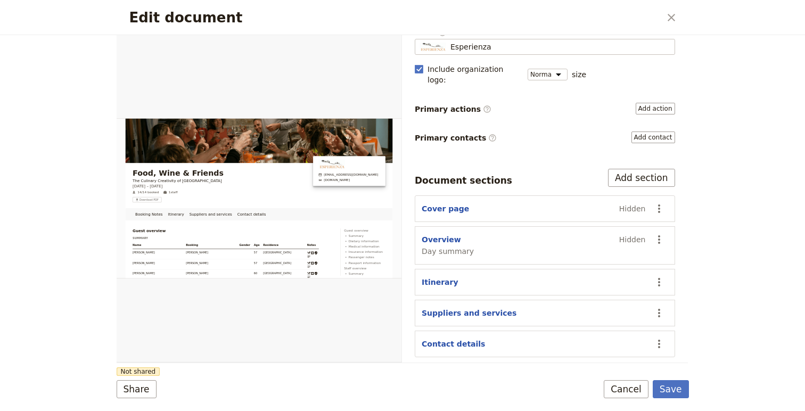
scroll to position [85, 0]
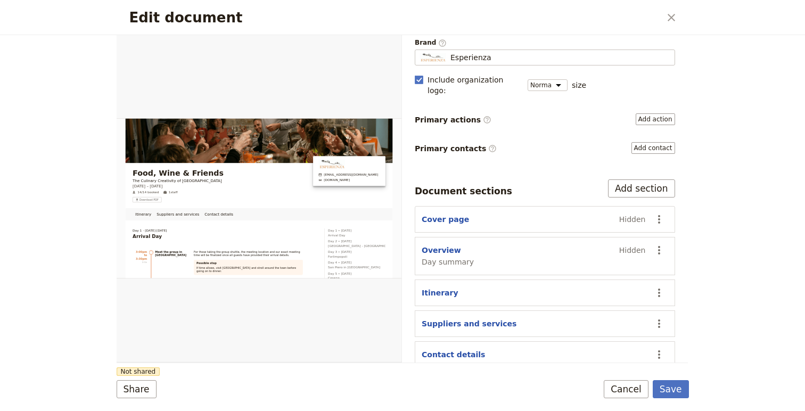
click at [547, 245] on div "Overview Day summary Hidden" at bounding box center [534, 256] width 224 height 22
click at [618, 393] on button "Cancel" at bounding box center [626, 389] width 45 height 18
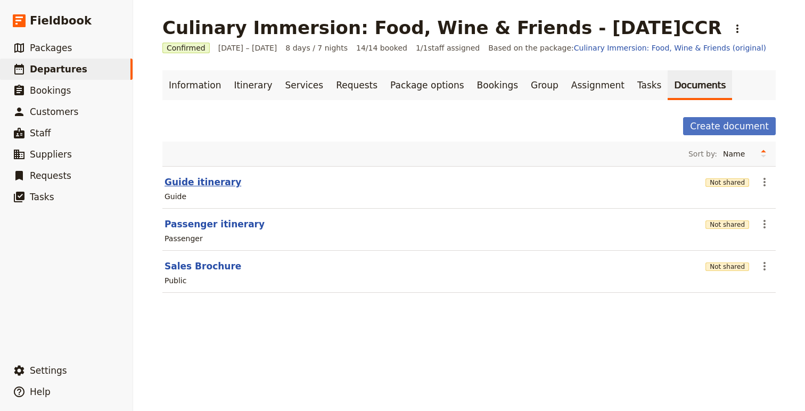
click at [194, 182] on button "Guide itinerary" at bounding box center [203, 182] width 77 height 13
select select "STAFF"
select select "RUN_SHEET"
select select "DEFAULT"
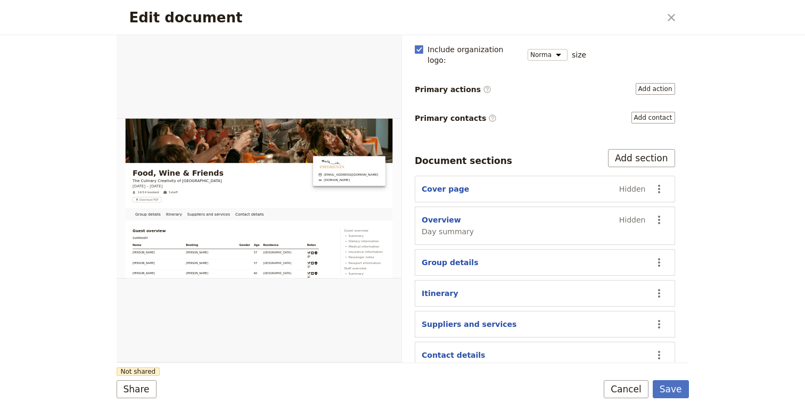
scroll to position [116, 0]
click at [667, 253] on button "​" at bounding box center [659, 262] width 18 height 18
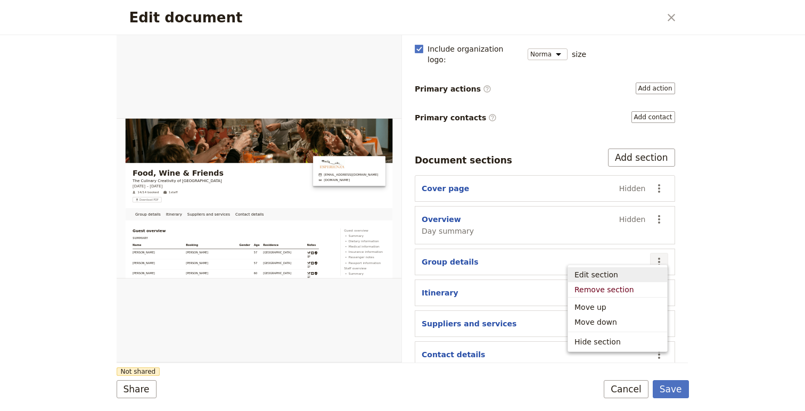
click at [629, 271] on span "Edit section" at bounding box center [617, 274] width 86 height 11
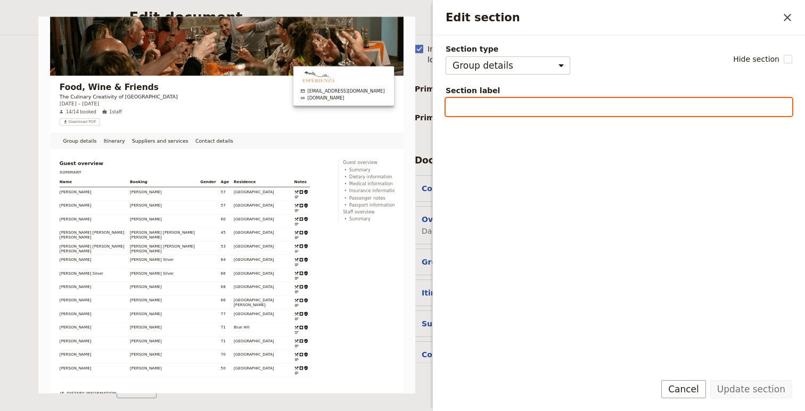
click at [521, 110] on input "Section label" at bounding box center [619, 107] width 347 height 18
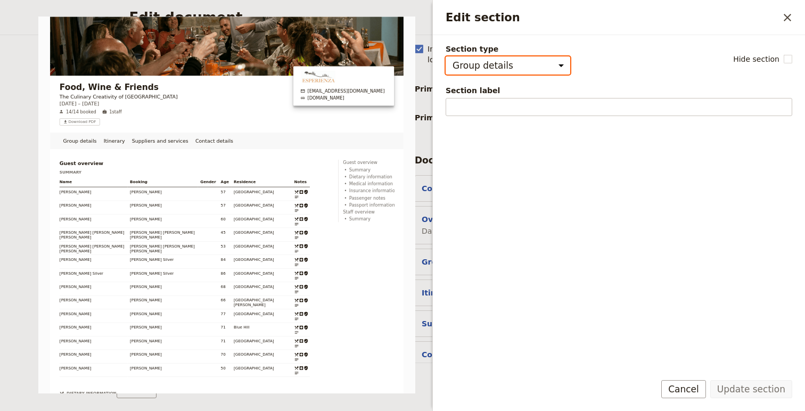
click at [546, 68] on select "Cover page Day summary Itinerary Group details Contact details Suppliers and se…" at bounding box center [508, 65] width 125 height 18
select select "CUSTOM"
click at [446, 56] on select "Cover page Day summary Itinerary Group details Contact details Suppliers and se…" at bounding box center [508, 65] width 125 height 18
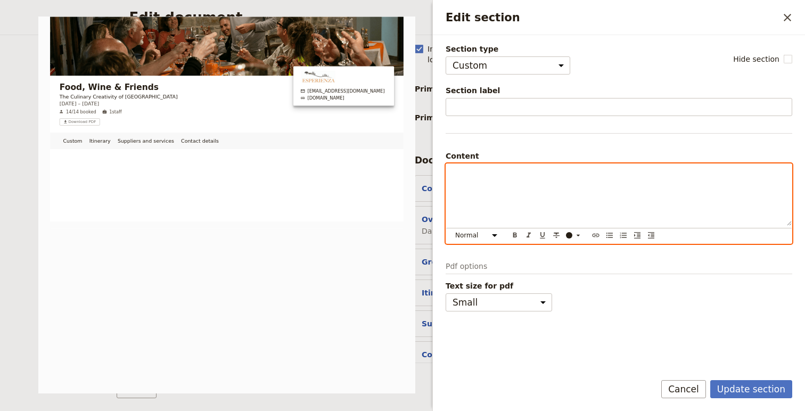
click at [519, 220] on div "Edit section" at bounding box center [619, 195] width 346 height 62
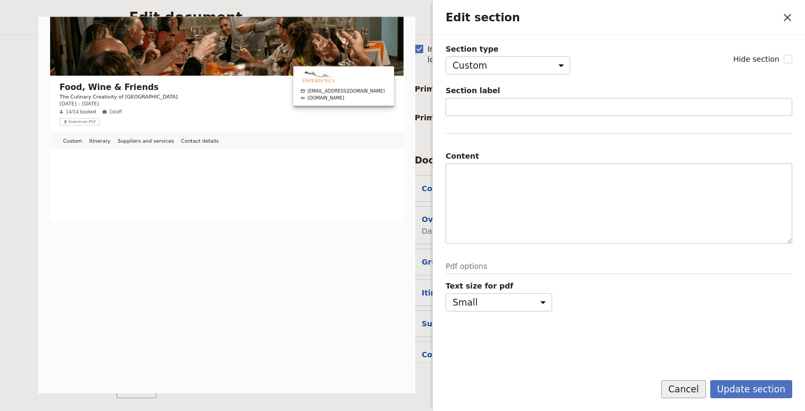
click at [695, 383] on button "Cancel" at bounding box center [683, 389] width 45 height 18
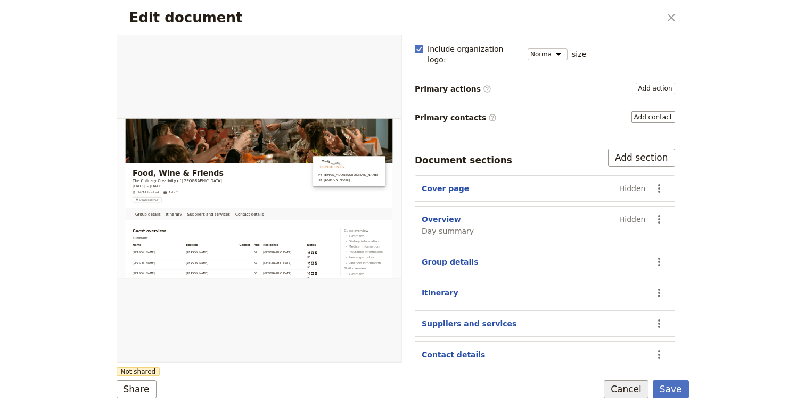
click at [631, 396] on button "Cancel" at bounding box center [626, 389] width 45 height 18
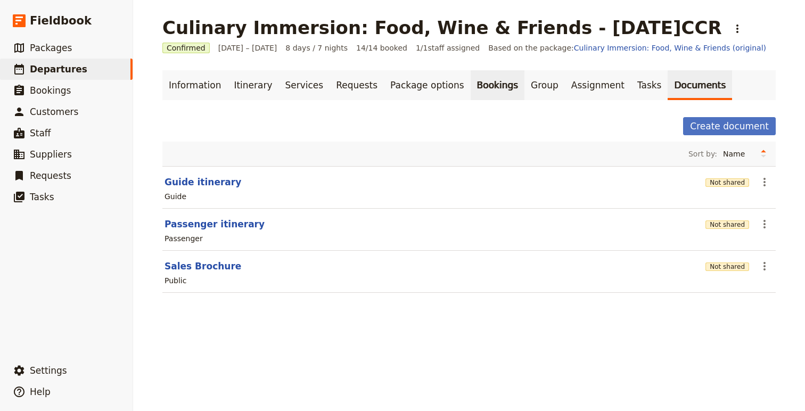
click at [471, 88] on link "Bookings" at bounding box center [498, 85] width 54 height 30
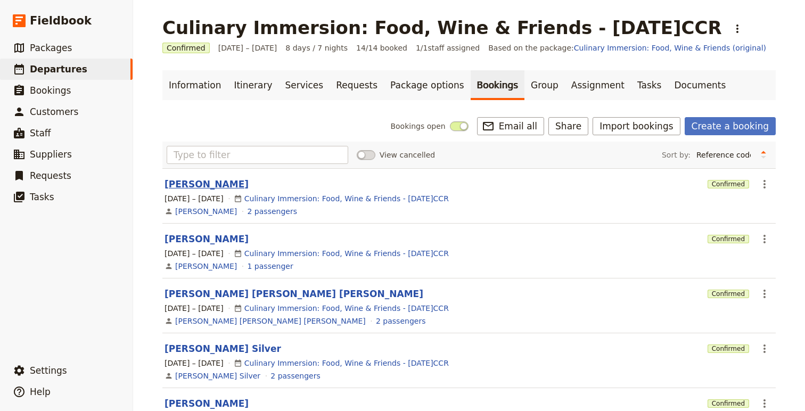
click at [189, 186] on button "[PERSON_NAME]" at bounding box center [207, 184] width 84 height 13
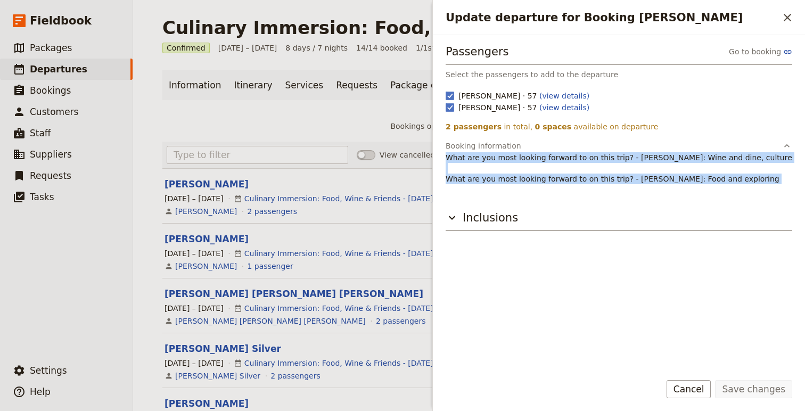
drag, startPoint x: 447, startPoint y: 159, endPoint x: 747, endPoint y: 184, distance: 301.3
click at [747, 184] on p "What are you most looking forward to on this trip? - [PERSON_NAME]: Wine and di…" at bounding box center [619, 168] width 347 height 32
copy p "What are you most looking forward to on this trip? - [PERSON_NAME]: Wine and di…"
click at [767, 17] on icon "Close drawer" at bounding box center [787, 17] width 13 height 13
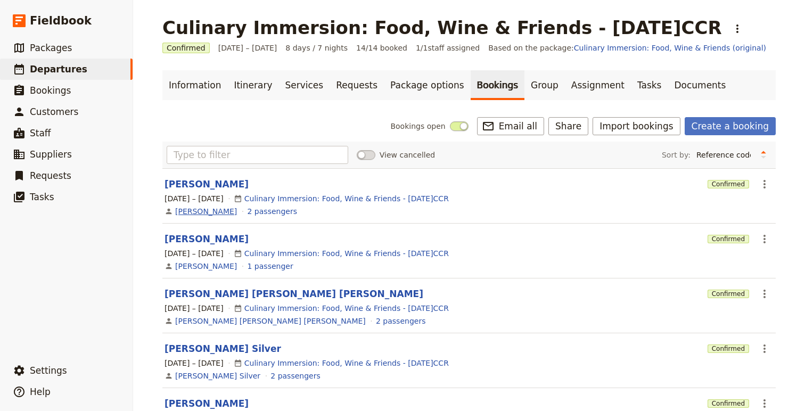
click at [197, 210] on link "[PERSON_NAME]" at bounding box center [206, 211] width 62 height 11
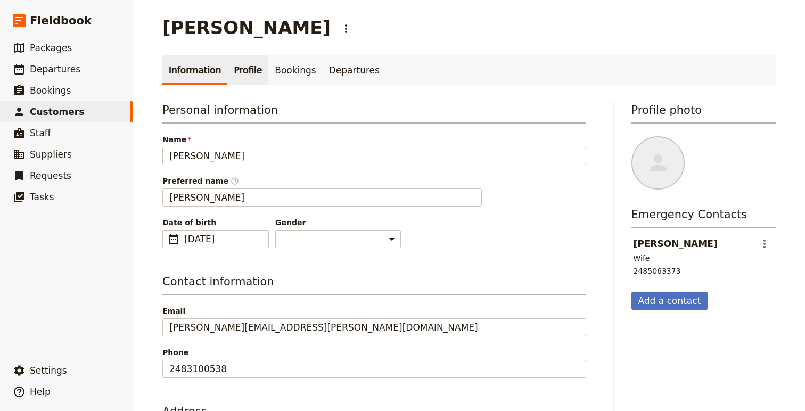
click at [229, 76] on link "Profile" at bounding box center [247, 70] width 41 height 30
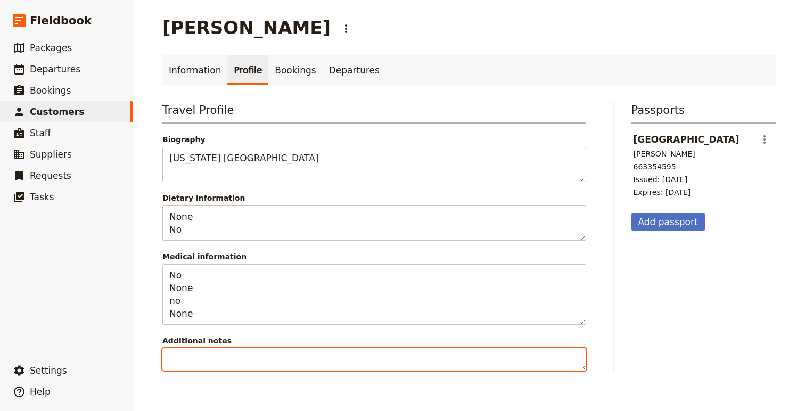
click at [216, 364] on textarea "Additional notes" at bounding box center [374, 359] width 424 height 22
paste textarea "What are you most looking forward to on this trip? - [PERSON_NAME]: Wine and di…"
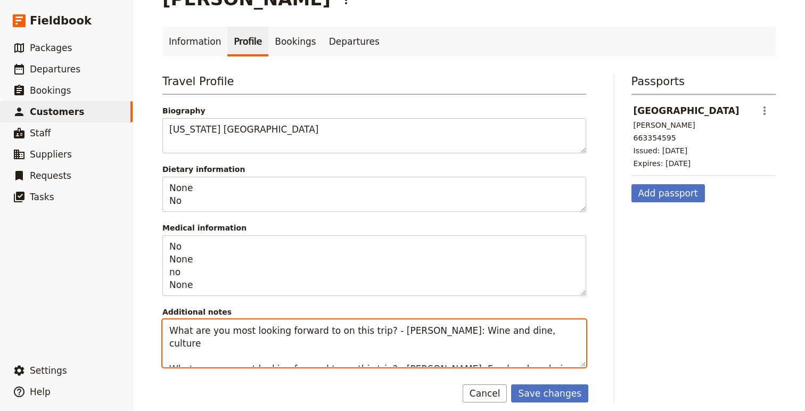
scroll to position [37, 0]
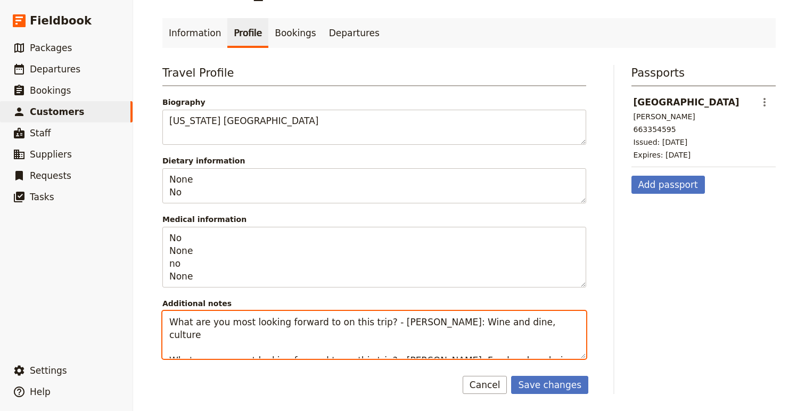
drag, startPoint x: 531, startPoint y: 348, endPoint x: 149, endPoint y: 330, distance: 382.2
click at [150, 330] on main "[PERSON_NAME] ​ Information Profile Bookings Departures Travel Profile Biograph…" at bounding box center [469, 187] width 639 height 448
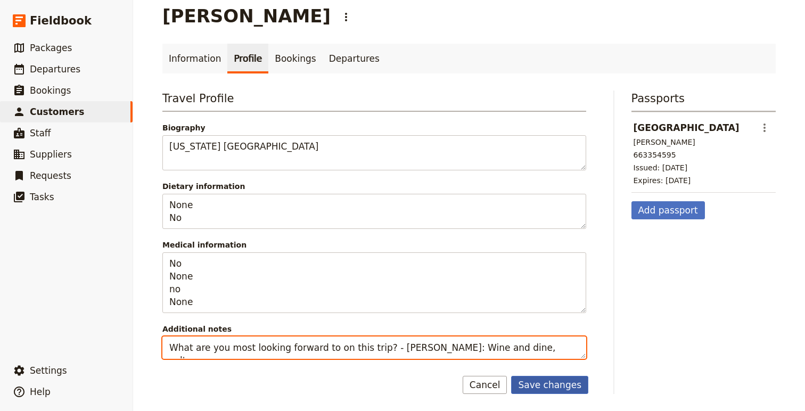
scroll to position [12, 0]
type textarea "What are you most looking forward to on this trip? - [PERSON_NAME]: Wine and di…"
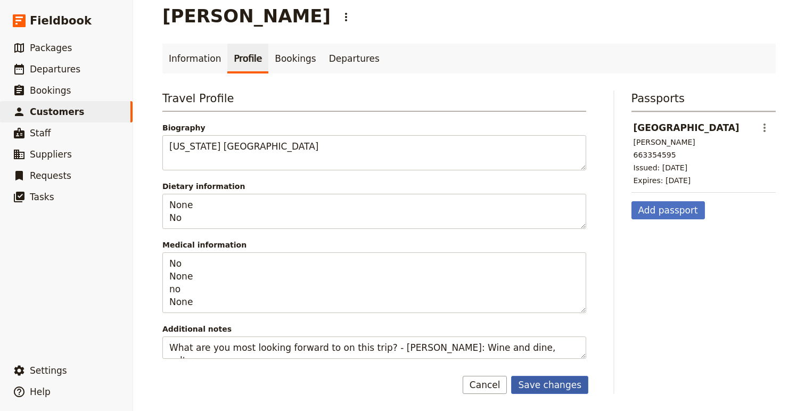
click at [550, 386] on button "Save changes" at bounding box center [549, 385] width 77 height 18
click at [70, 106] on span "Customers" at bounding box center [57, 111] width 54 height 13
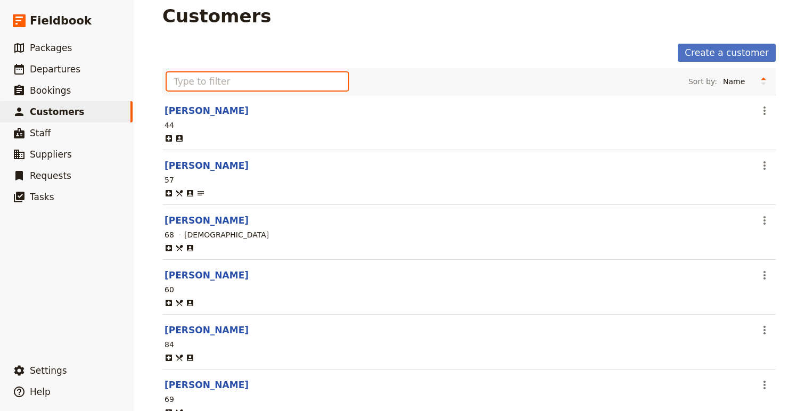
click at [234, 85] on input "text" at bounding box center [258, 81] width 182 height 18
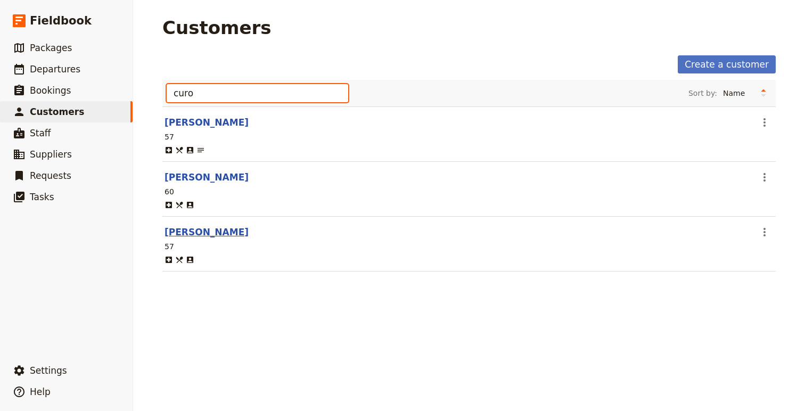
type input "curo"
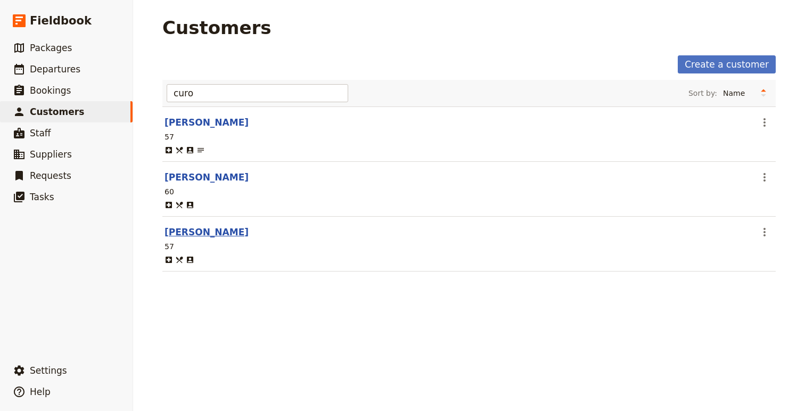
click at [209, 229] on link "[PERSON_NAME]" at bounding box center [207, 232] width 84 height 11
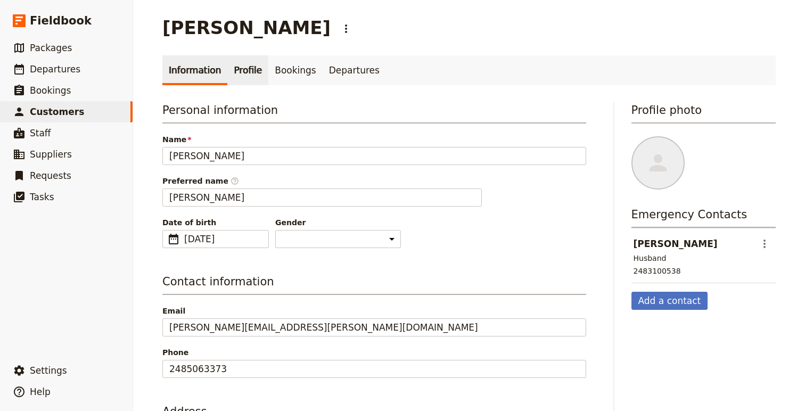
click at [244, 68] on link "Profile" at bounding box center [247, 70] width 41 height 30
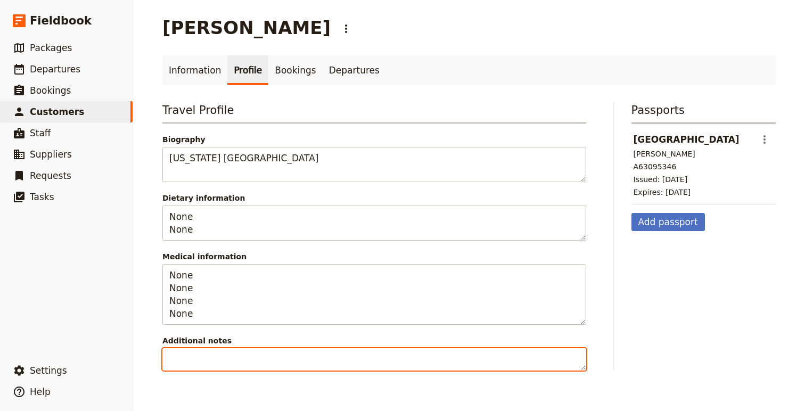
click at [248, 352] on textarea "Additional notes" at bounding box center [374, 359] width 424 height 22
paste textarea "What are you most looking forward to on this trip? - [PERSON_NAME]: Food and ex…"
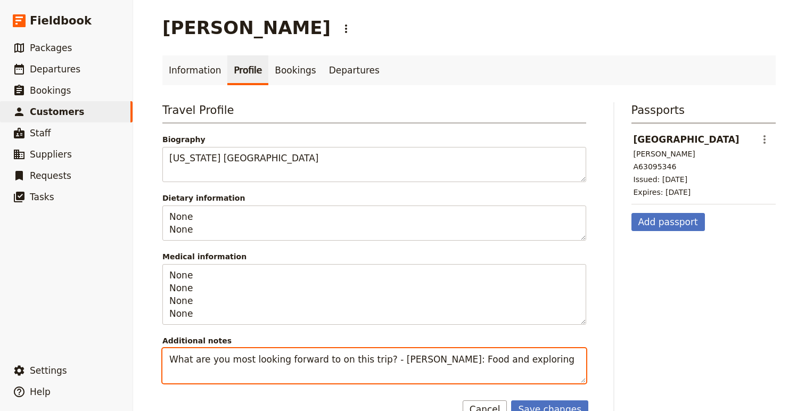
click at [170, 376] on textarea "What are you most looking forward to on this trip? - [PERSON_NAME]: Food and ex…" at bounding box center [374, 365] width 424 height 35
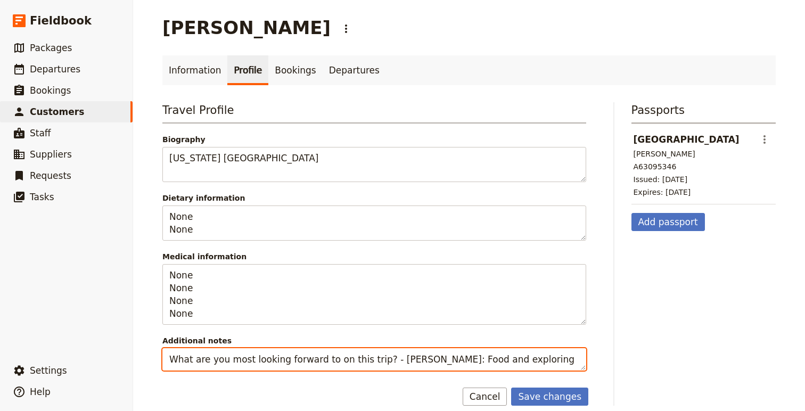
scroll to position [12, 0]
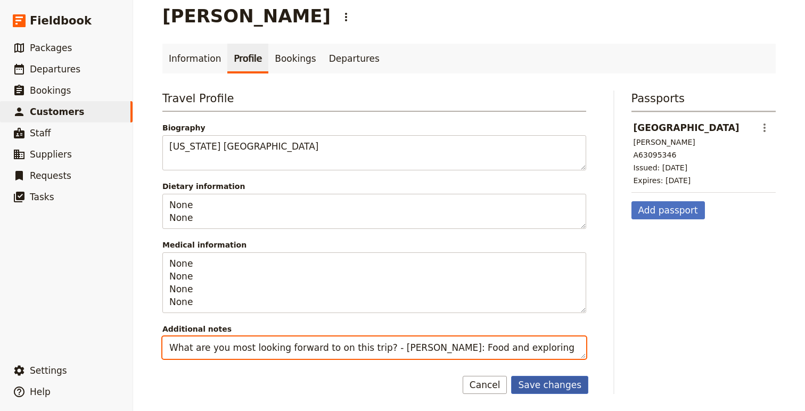
type textarea "What are you most looking forward to on this trip? - [PERSON_NAME]: Food and ex…"
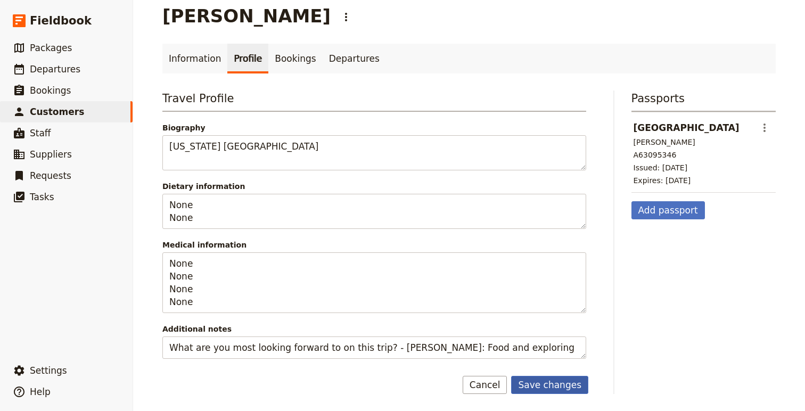
click at [551, 390] on button "Save changes" at bounding box center [549, 385] width 77 height 18
click at [73, 110] on span "Customers" at bounding box center [57, 111] width 54 height 11
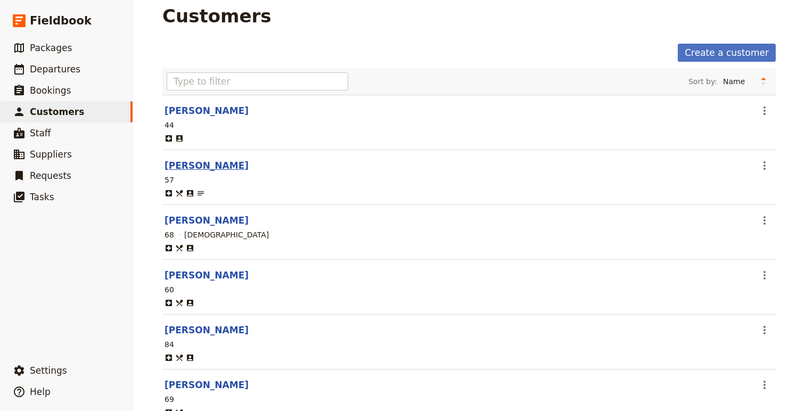
click at [217, 166] on link "[PERSON_NAME]" at bounding box center [207, 165] width 84 height 11
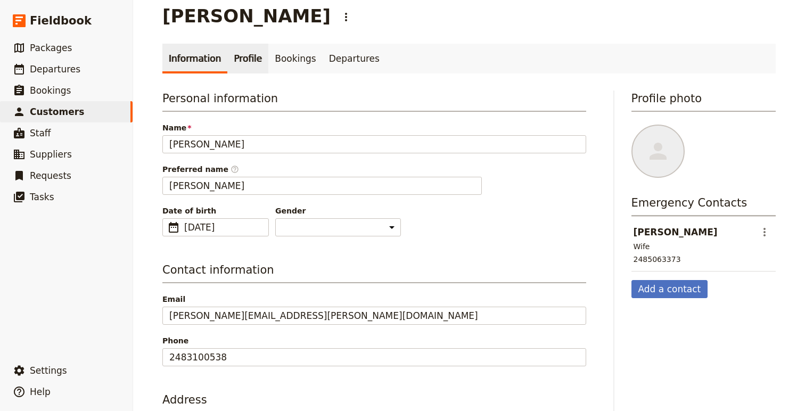
click at [237, 60] on link "Profile" at bounding box center [247, 59] width 41 height 30
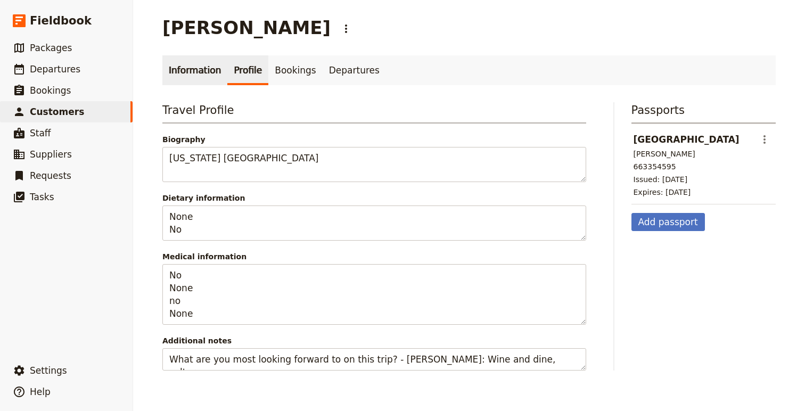
click at [186, 69] on link "Information" at bounding box center [194, 70] width 65 height 30
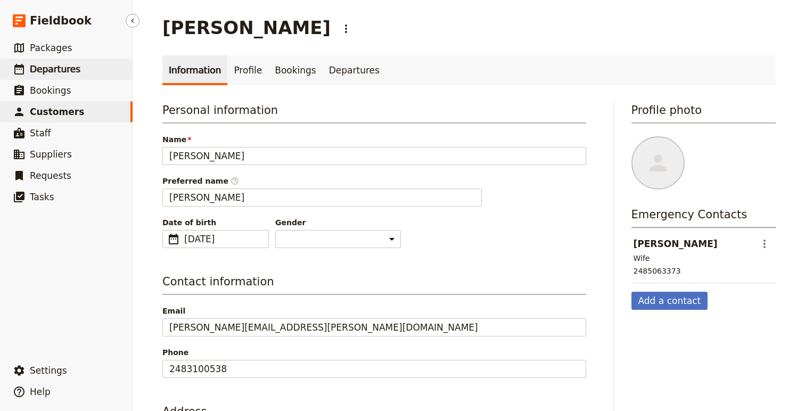
click at [66, 70] on span "Departures" at bounding box center [55, 69] width 51 height 11
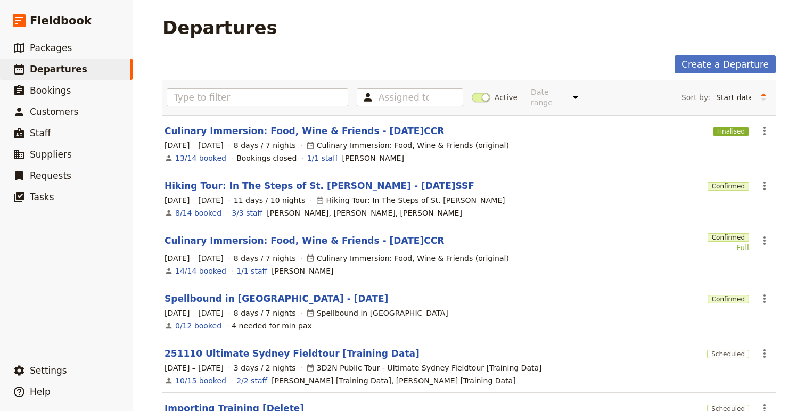
click at [330, 125] on link "Culinary Immersion: Food, Wine & Friends - [DATE]CCR" at bounding box center [305, 131] width 280 height 13
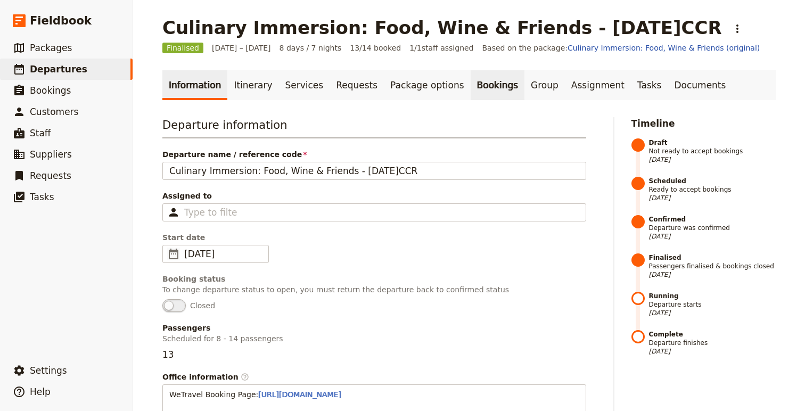
click at [471, 82] on link "Bookings" at bounding box center [498, 85] width 54 height 30
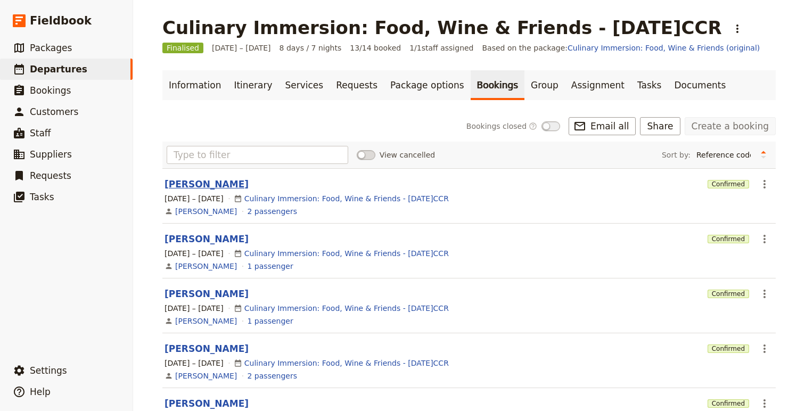
click at [219, 185] on button "[PERSON_NAME]" at bounding box center [207, 184] width 84 height 13
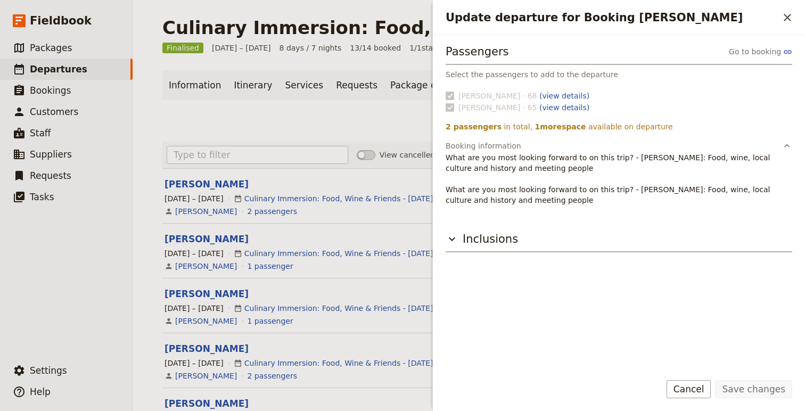
click at [448, 158] on p "What are you most looking forward to on this trip? - [PERSON_NAME]: Food, wine,…" at bounding box center [619, 178] width 347 height 53
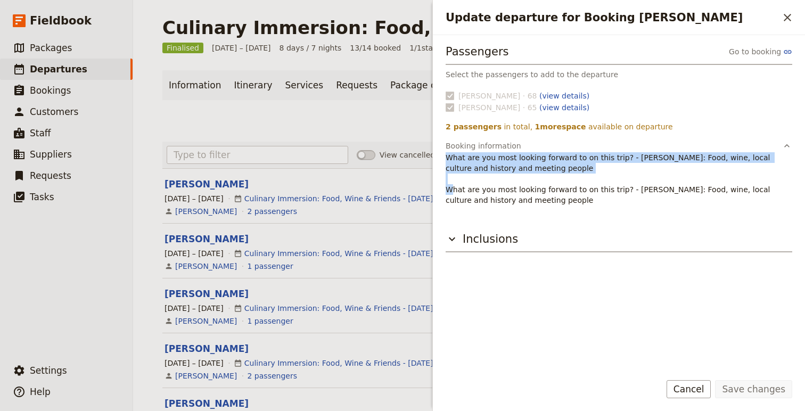
drag, startPoint x: 448, startPoint y: 158, endPoint x: 560, endPoint y: 174, distance: 112.5
click at [560, 174] on p "What are you most looking forward to on this trip? - [PERSON_NAME]: Food, wine,…" at bounding box center [619, 178] width 347 height 53
copy p "What are you most looking forward to on this trip? - [PERSON_NAME]: Food, wine,…"
click at [209, 182] on button "[PERSON_NAME]" at bounding box center [207, 184] width 84 height 13
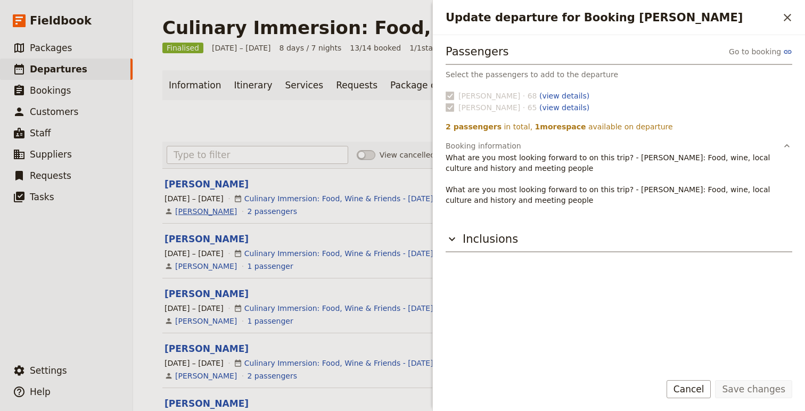
click at [194, 211] on link "[PERSON_NAME]" at bounding box center [206, 211] width 62 height 11
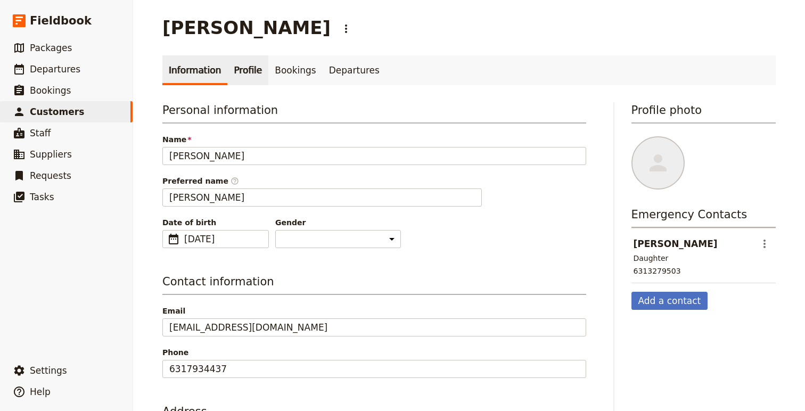
click at [249, 58] on link "Profile" at bounding box center [247, 70] width 41 height 30
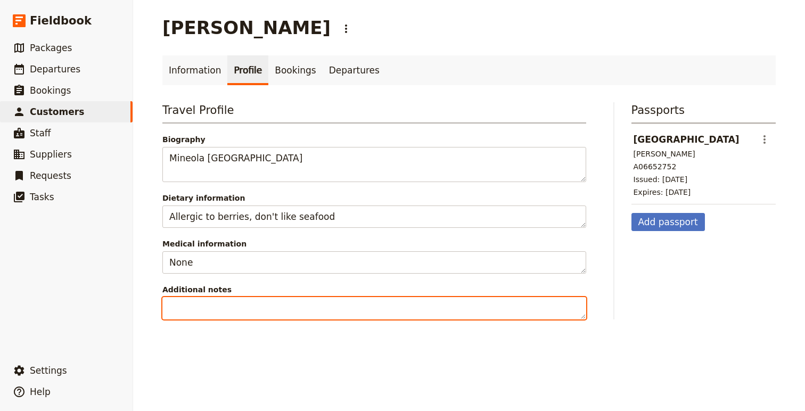
click at [272, 302] on textarea "Additional notes" at bounding box center [374, 308] width 424 height 22
paste textarea "What are you most looking forward to on this trip? - [PERSON_NAME]: Food, wine,…"
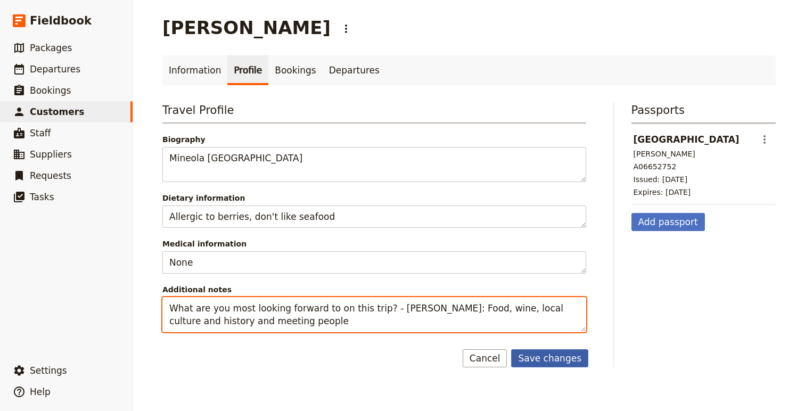
type textarea "What are you most looking forward to on this trip? - [PERSON_NAME]: Food, wine,…"
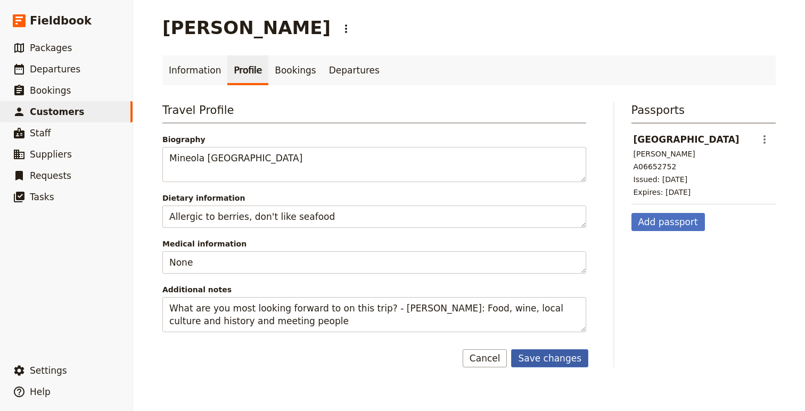
click at [549, 358] on button "Save changes" at bounding box center [549, 358] width 77 height 18
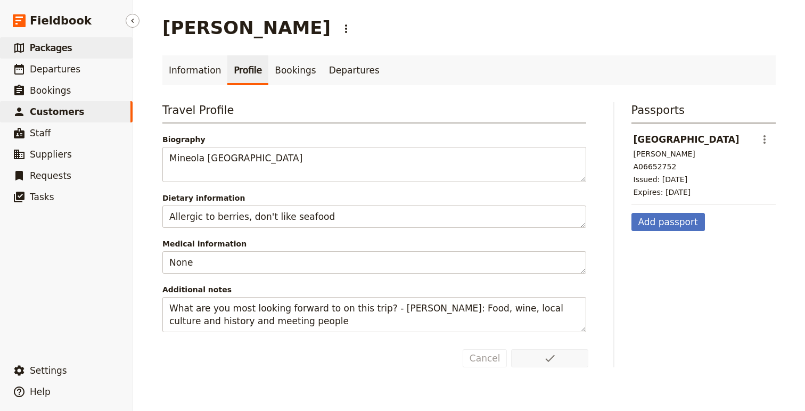
click at [61, 40] on link "​ Packages" at bounding box center [66, 47] width 133 height 21
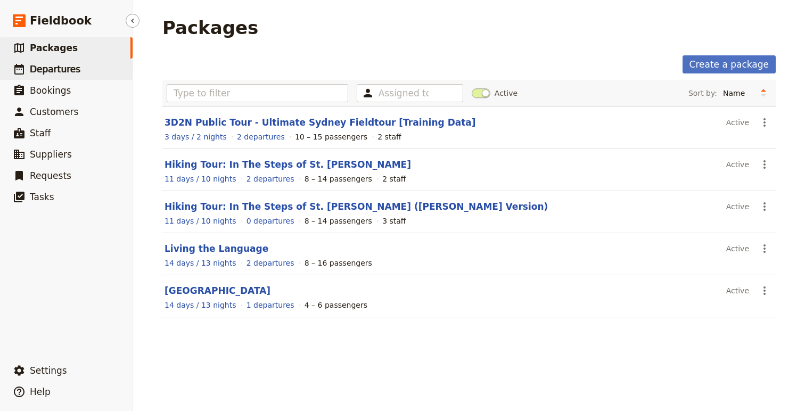
click at [39, 78] on link "​ Departures" at bounding box center [66, 69] width 133 height 21
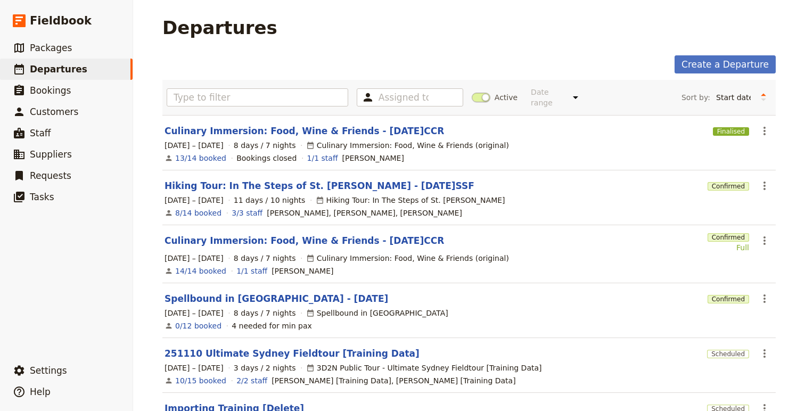
click at [277, 140] on span "8 days / 7 nights" at bounding box center [265, 145] width 62 height 11
click at [276, 126] on link "Culinary Immersion: Food, Wine & Friends - [DATE]CCR" at bounding box center [305, 131] width 280 height 13
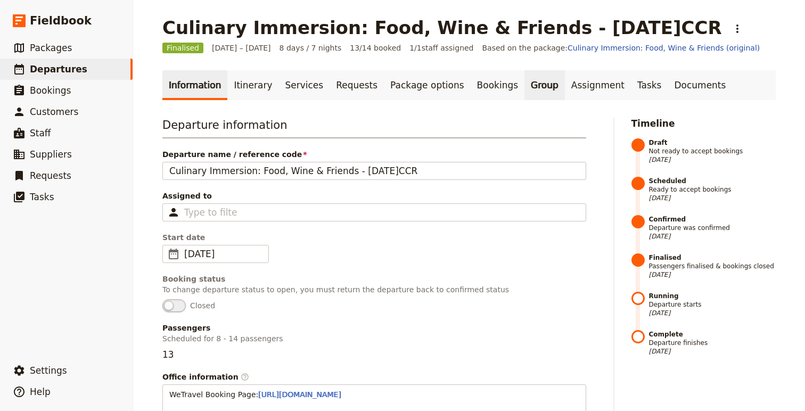
click at [524, 85] on link "Group" at bounding box center [544, 85] width 40 height 30
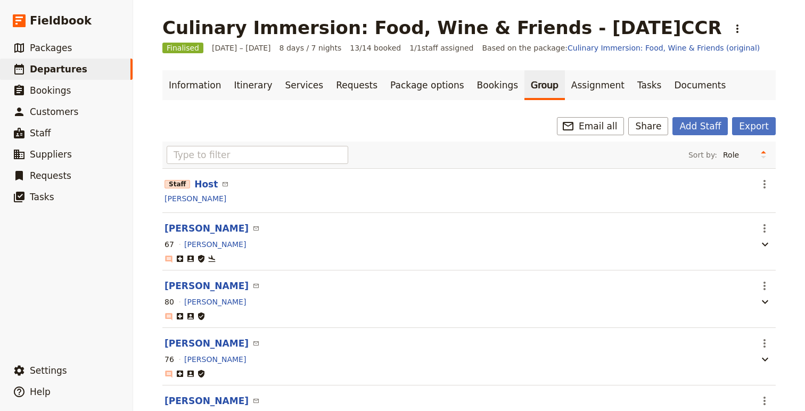
scroll to position [7, 0]
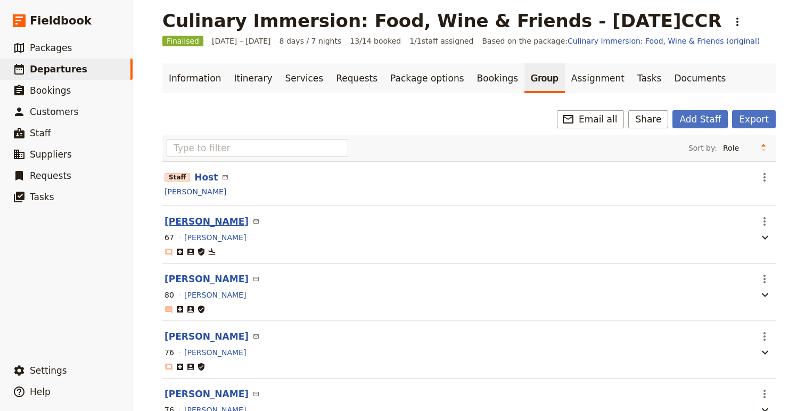
click at [205, 223] on button "[PERSON_NAME]" at bounding box center [207, 221] width 84 height 13
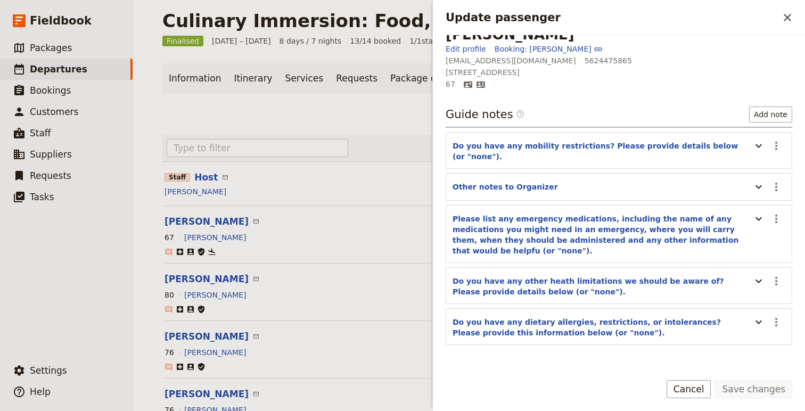
scroll to position [0, 0]
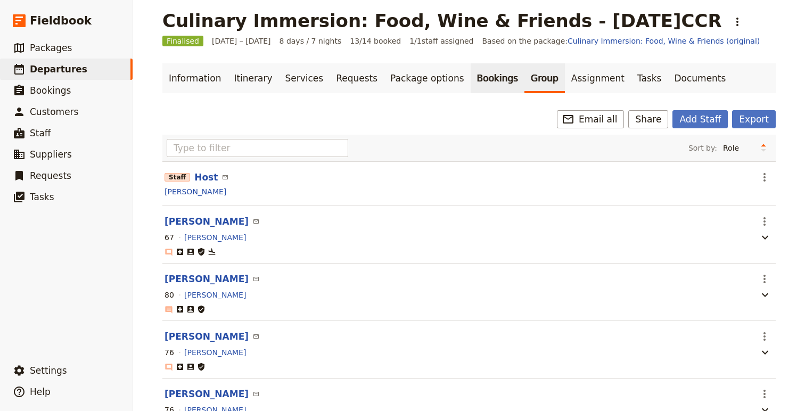
click at [471, 84] on link "Bookings" at bounding box center [498, 78] width 54 height 30
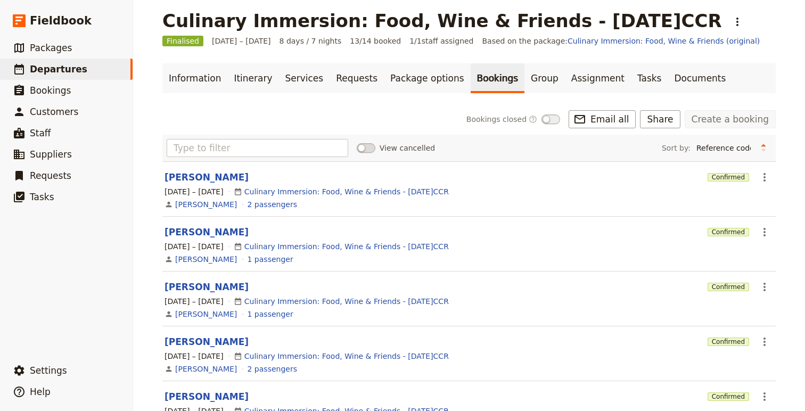
drag, startPoint x: 196, startPoint y: 233, endPoint x: 412, endPoint y: 228, distance: 215.1
click at [203, 232] on button "[PERSON_NAME]" at bounding box center [207, 232] width 84 height 13
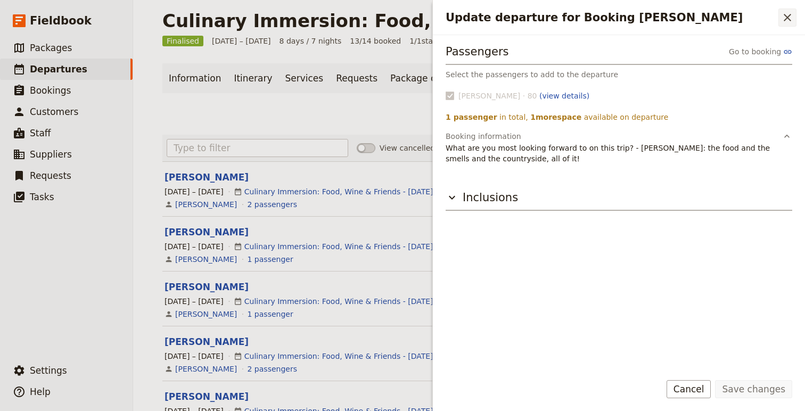
click at [767, 18] on icon "Close drawer" at bounding box center [787, 17] width 13 height 13
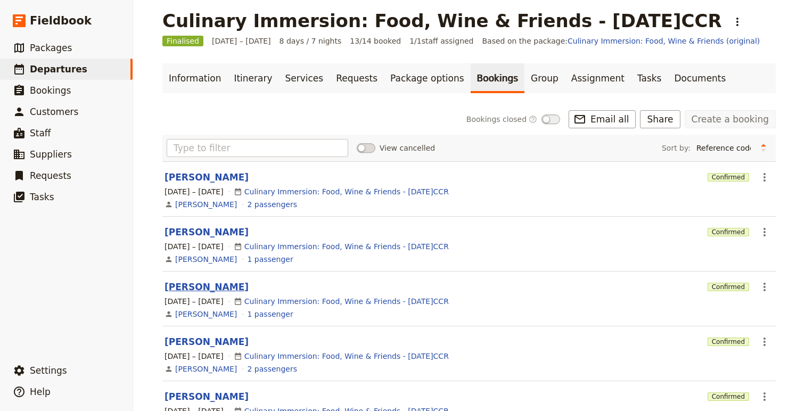
click at [199, 289] on button "[PERSON_NAME]" at bounding box center [207, 287] width 84 height 13
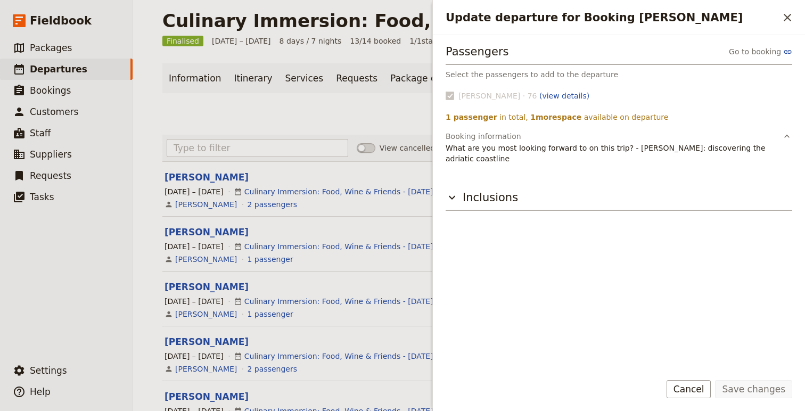
click at [452, 150] on p "What are you most looking forward to on this trip? - [PERSON_NAME]: discovering…" at bounding box center [619, 153] width 347 height 21
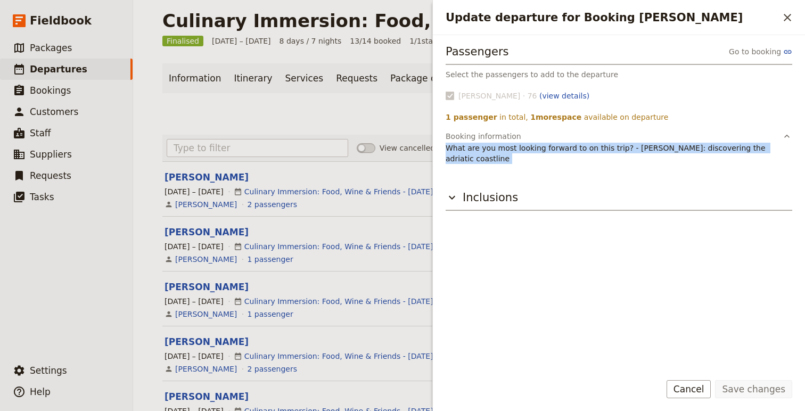
drag, startPoint x: 452, startPoint y: 150, endPoint x: 494, endPoint y: 159, distance: 43.0
click at [494, 159] on p "What are you most looking forward to on this trip? - [PERSON_NAME]: discovering…" at bounding box center [619, 153] width 347 height 21
copy div "What are you most looking forward to on this trip? - [PERSON_NAME]: discovering…"
click at [233, 278] on section "[PERSON_NAME] Confirmed ​ [DATE] – [DATE] Culinary Immersion: Food, Wine & Frie…" at bounding box center [468, 299] width 613 height 55
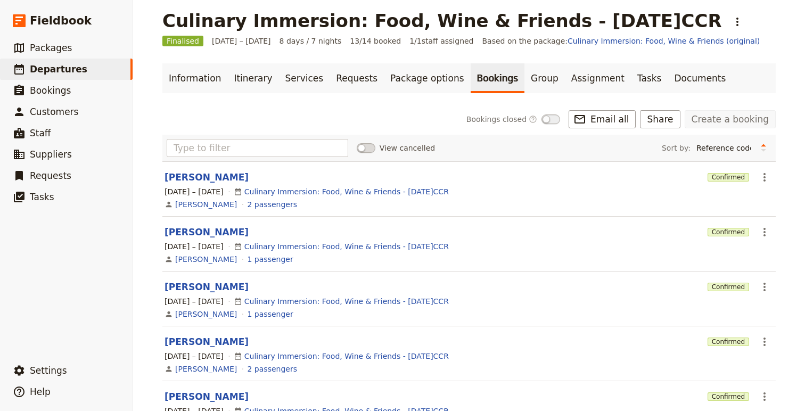
drag, startPoint x: 198, startPoint y: 316, endPoint x: 240, endPoint y: 291, distance: 48.9
click at [198, 316] on link "[PERSON_NAME]" at bounding box center [206, 314] width 62 height 11
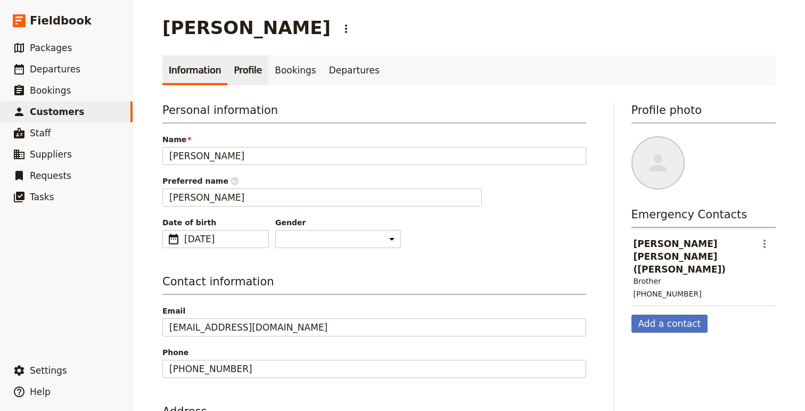
click at [239, 76] on link "Profile" at bounding box center [247, 70] width 41 height 30
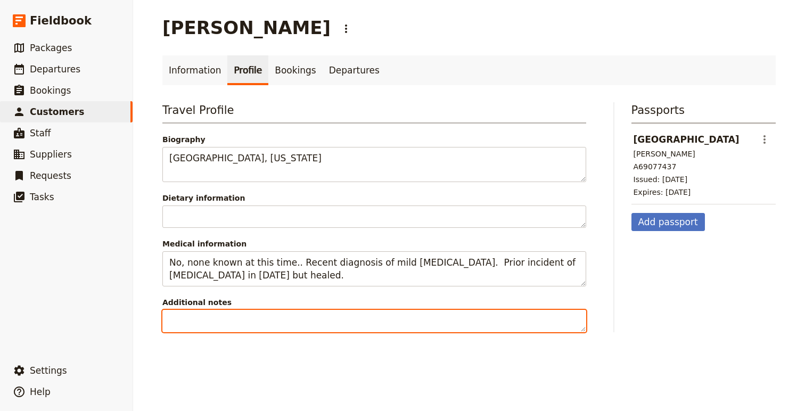
click at [266, 321] on textarea "Additional notes" at bounding box center [374, 321] width 424 height 22
paste textarea "What are you most looking forward to on this trip? - [PERSON_NAME]: discovering…"
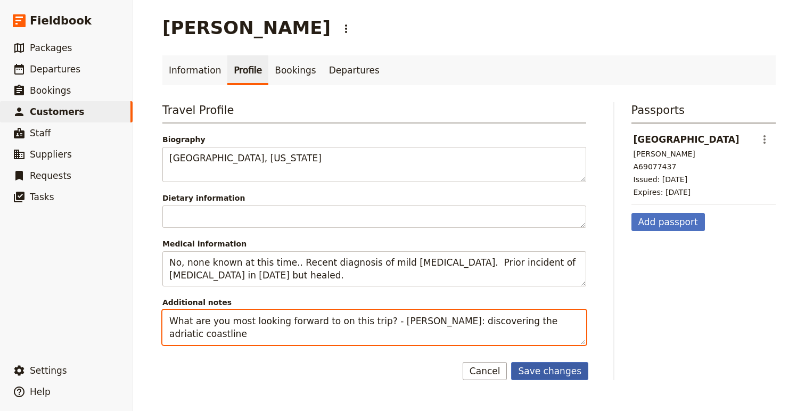
type textarea "What are you most looking forward to on this trip? - [PERSON_NAME]: discovering…"
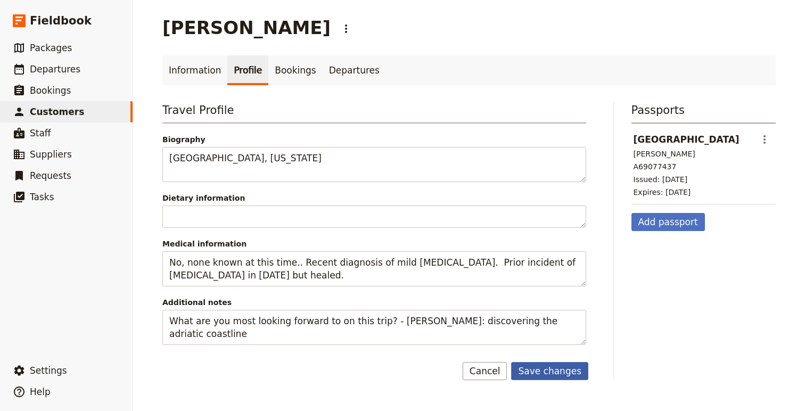
click at [579, 371] on button "Save changes" at bounding box center [549, 371] width 77 height 18
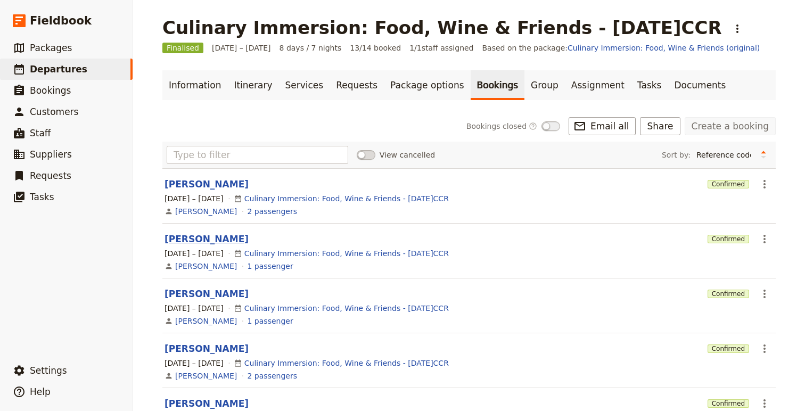
click at [185, 244] on button "[PERSON_NAME]" at bounding box center [207, 239] width 84 height 13
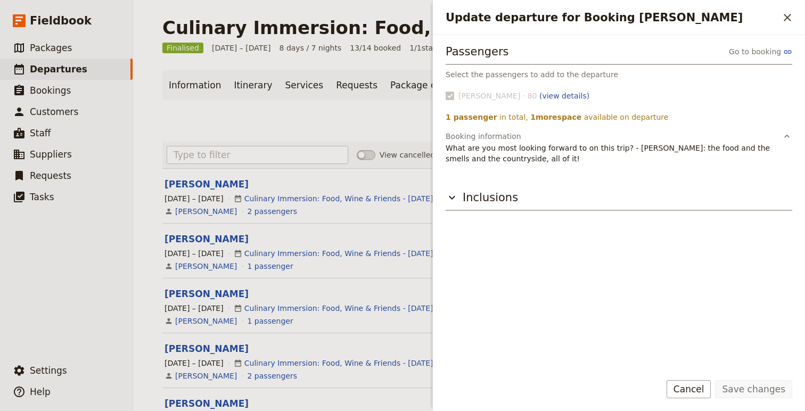
click at [457, 148] on p "What are you most looking forward to on this trip? - [PERSON_NAME]: the food an…" at bounding box center [619, 153] width 347 height 21
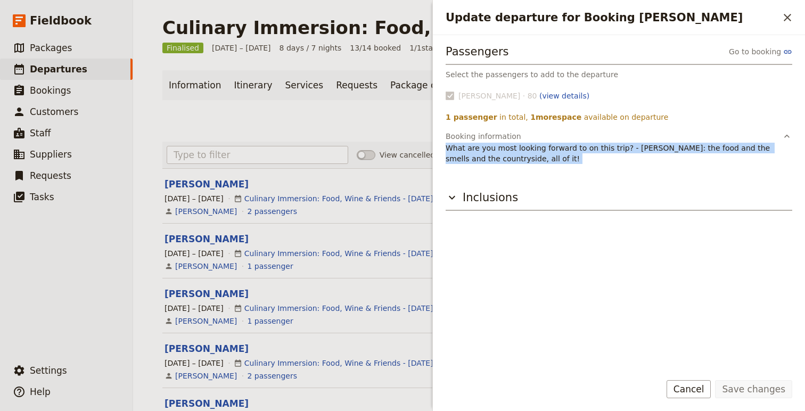
drag, startPoint x: 457, startPoint y: 148, endPoint x: 520, endPoint y: 158, distance: 63.6
click at [520, 158] on p "What are you most looking forward to on this trip? - [PERSON_NAME]: the food an…" at bounding box center [619, 153] width 347 height 21
copy div "What are you most looking forward to on this trip? - [PERSON_NAME]: the food an…"
click at [198, 233] on button "[PERSON_NAME]" at bounding box center [207, 239] width 84 height 13
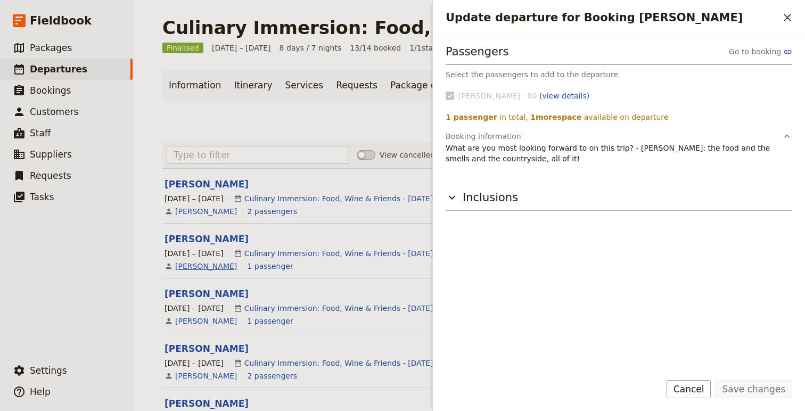
click at [184, 267] on link "[PERSON_NAME]" at bounding box center [206, 266] width 62 height 11
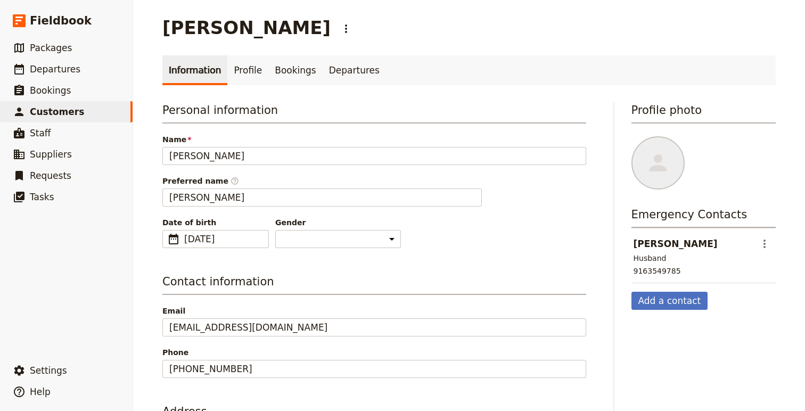
click at [231, 113] on h3 "Personal information" at bounding box center [374, 112] width 424 height 21
click at [244, 64] on link "Profile" at bounding box center [247, 70] width 41 height 30
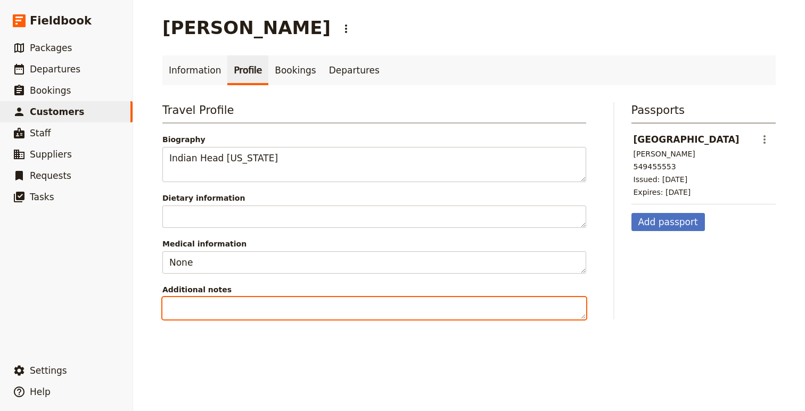
click at [258, 309] on textarea "Additional notes" at bounding box center [374, 308] width 424 height 22
paste textarea "What are you most looking forward to on this trip? - [PERSON_NAME]: the food an…"
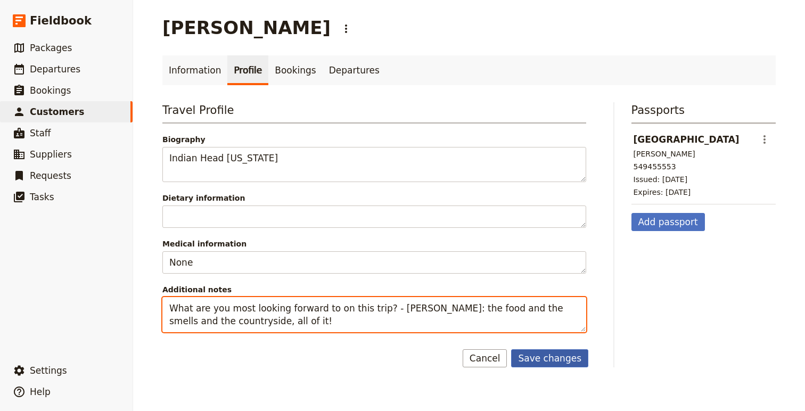
type textarea "What are you most looking forward to on this trip? - [PERSON_NAME]: the food an…"
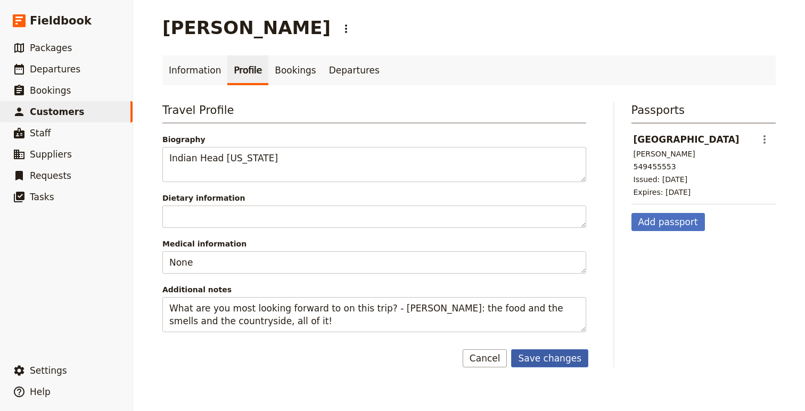
click at [535, 361] on button "Save changes" at bounding box center [549, 358] width 77 height 18
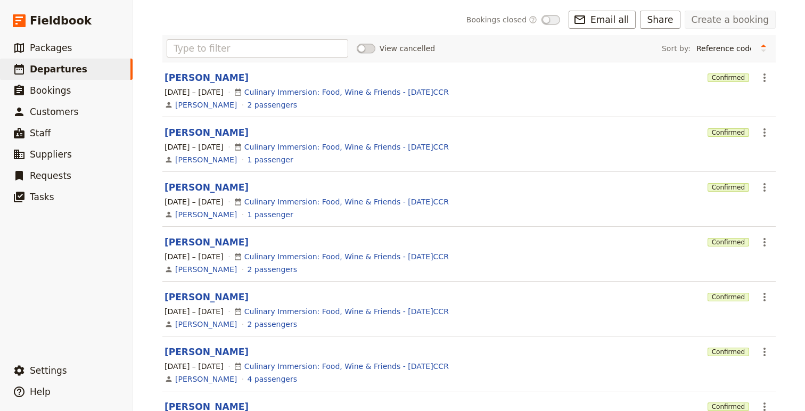
scroll to position [115, 0]
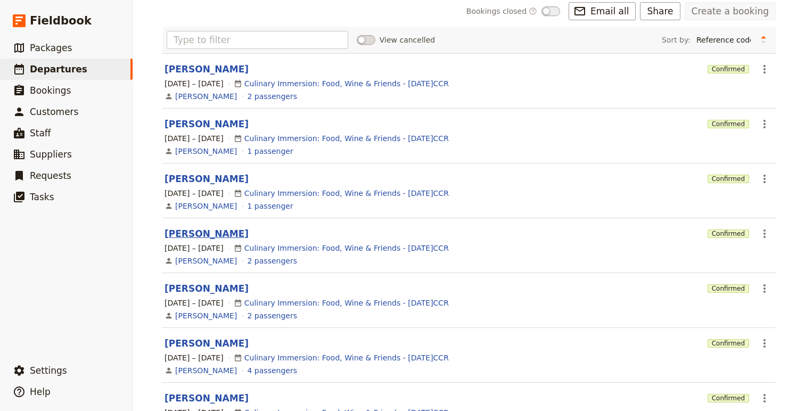
click at [222, 234] on button "[PERSON_NAME]" at bounding box center [207, 233] width 84 height 13
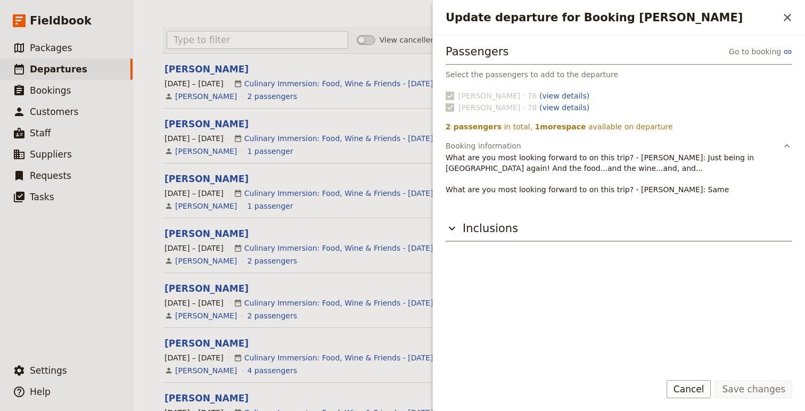
click at [451, 160] on p "What are you most looking forward to on this trip? - [PERSON_NAME]: Just being …" at bounding box center [619, 173] width 347 height 43
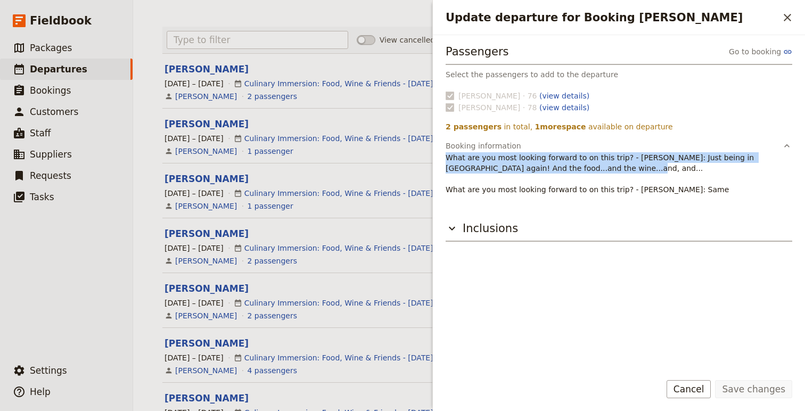
drag, startPoint x: 451, startPoint y: 160, endPoint x: 590, endPoint y: 172, distance: 139.5
click at [590, 172] on p "What are you most looking forward to on this trip? - [PERSON_NAME]: Just being …" at bounding box center [619, 173] width 347 height 43
copy p "What are you most looking forward to on this trip? - [PERSON_NAME]: Just being …"
click at [193, 260] on link "[PERSON_NAME]" at bounding box center [206, 261] width 62 height 11
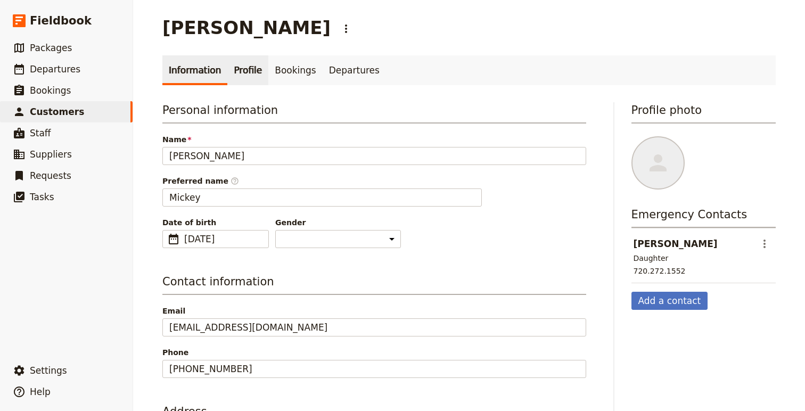
click at [245, 70] on link "Profile" at bounding box center [247, 70] width 41 height 30
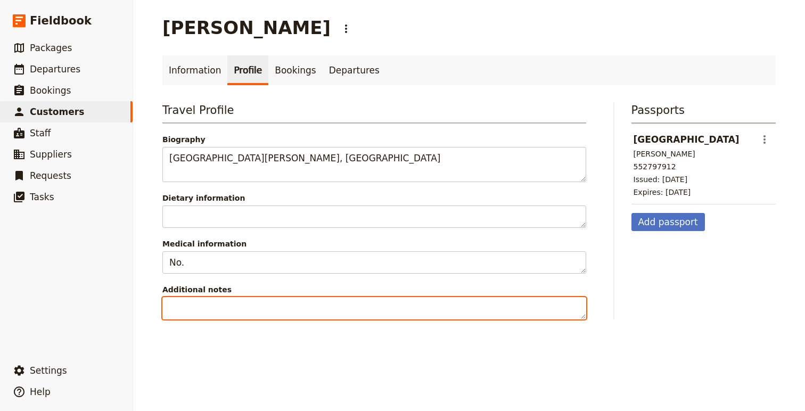
click at [254, 305] on textarea "Additional notes" at bounding box center [374, 308] width 424 height 22
paste textarea "What are you most looking forward to on this trip? - [PERSON_NAME]: Just being …"
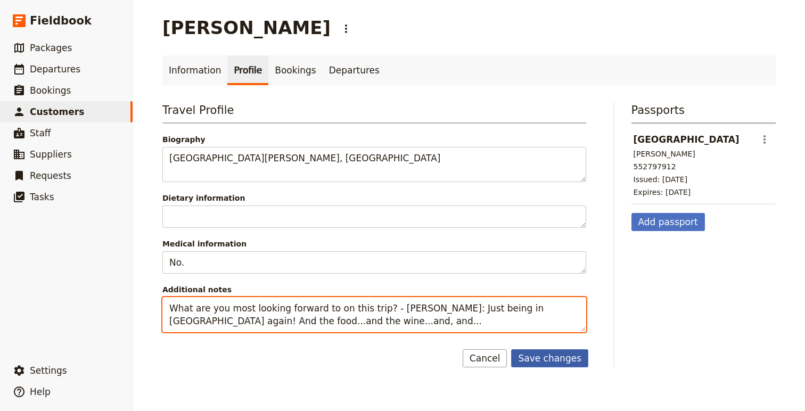
type textarea "What are you most looking forward to on this trip? - [PERSON_NAME]: Just being …"
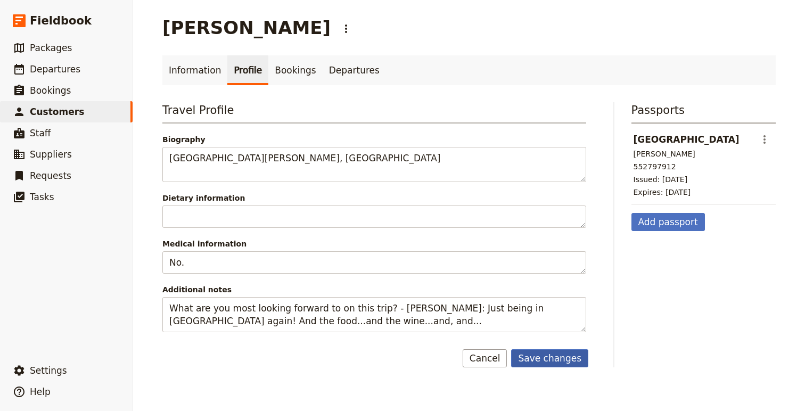
click at [532, 354] on button "Save changes" at bounding box center [549, 358] width 77 height 18
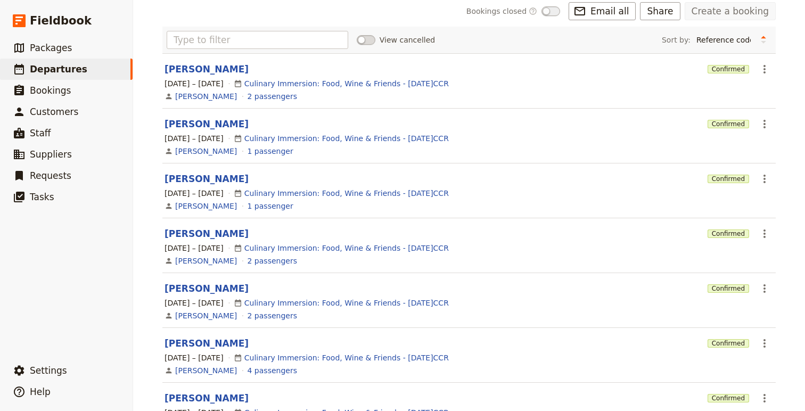
scroll to position [125, 0]
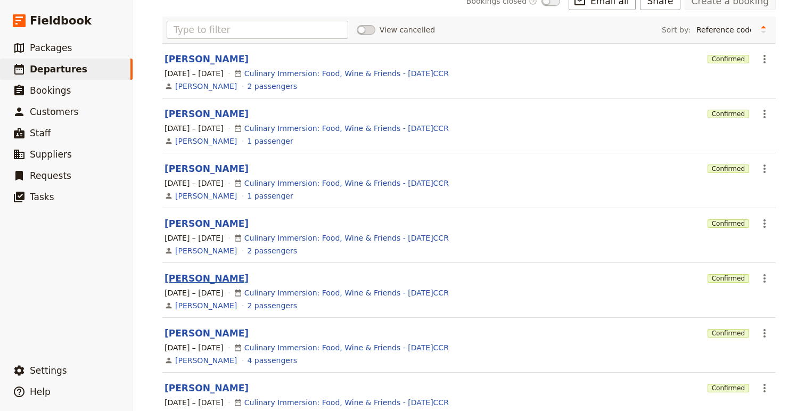
click at [191, 278] on button "[PERSON_NAME]" at bounding box center [207, 278] width 84 height 13
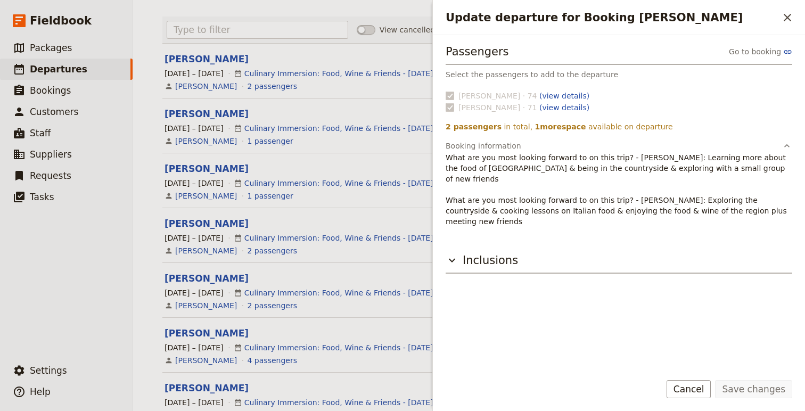
click at [453, 159] on p "What are you most looking forward to on this trip? - [PERSON_NAME]: Learning mo…" at bounding box center [619, 189] width 347 height 75
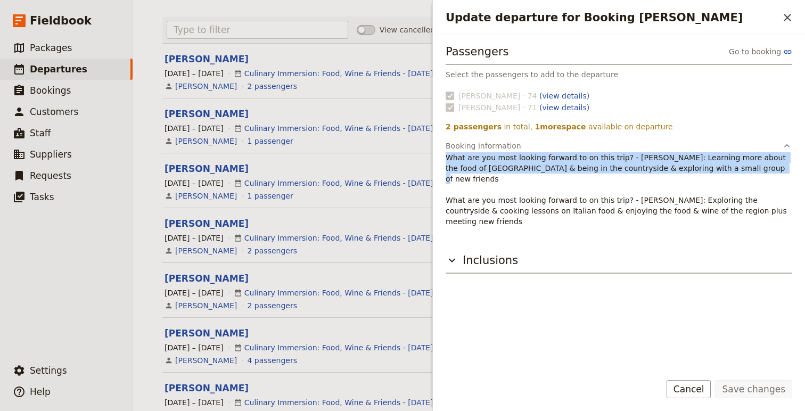
drag, startPoint x: 453, startPoint y: 159, endPoint x: 706, endPoint y: 172, distance: 253.2
click at [706, 172] on p "What are you most looking forward to on this trip? - [PERSON_NAME]: Learning mo…" at bounding box center [619, 189] width 347 height 75
copy p "What are you most looking forward to on this trip? - [PERSON_NAME]: Learning mo…"
click at [199, 303] on link "[PERSON_NAME]" at bounding box center [206, 305] width 62 height 11
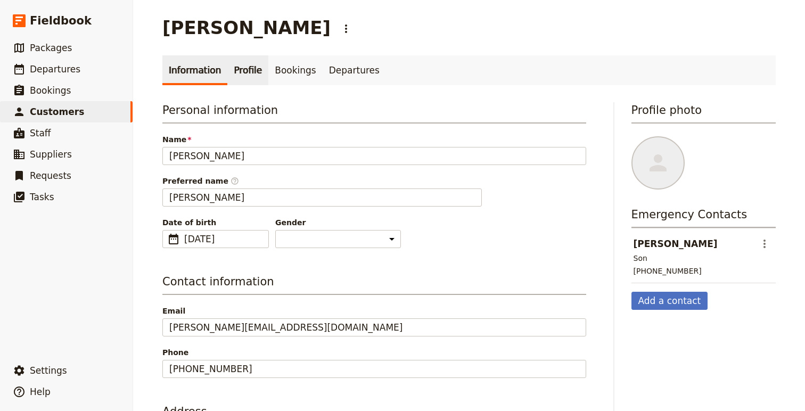
click at [250, 69] on link "Profile" at bounding box center [247, 70] width 41 height 30
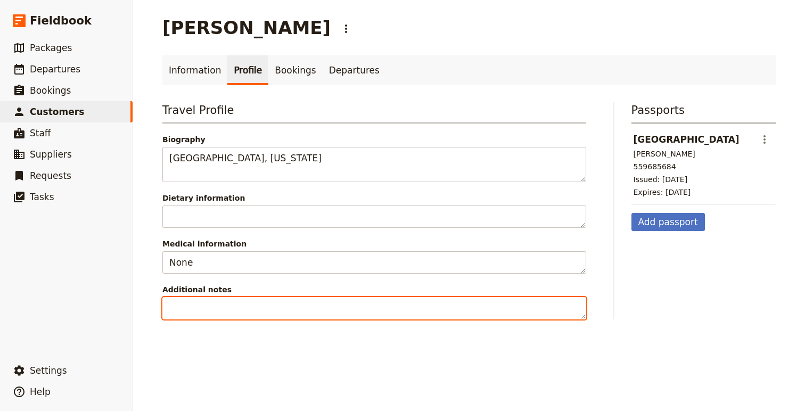
click at [278, 303] on textarea "Additional notes" at bounding box center [374, 308] width 424 height 22
paste textarea "What are you most looking forward to on this trip? - [PERSON_NAME]: Learning mo…"
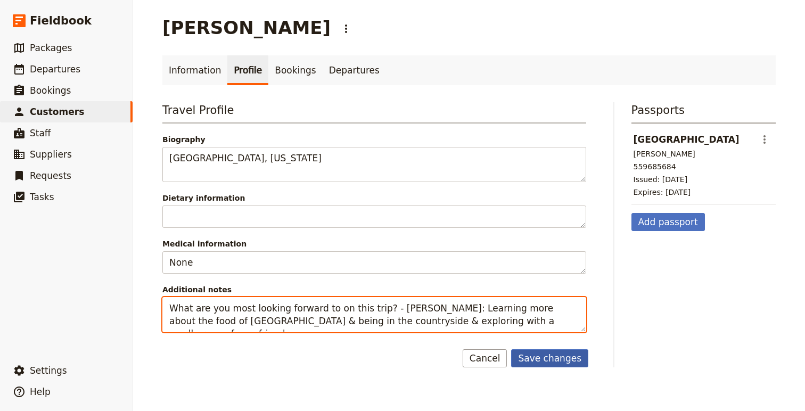
type textarea "What are you most looking forward to on this trip? - [PERSON_NAME]: Learning mo…"
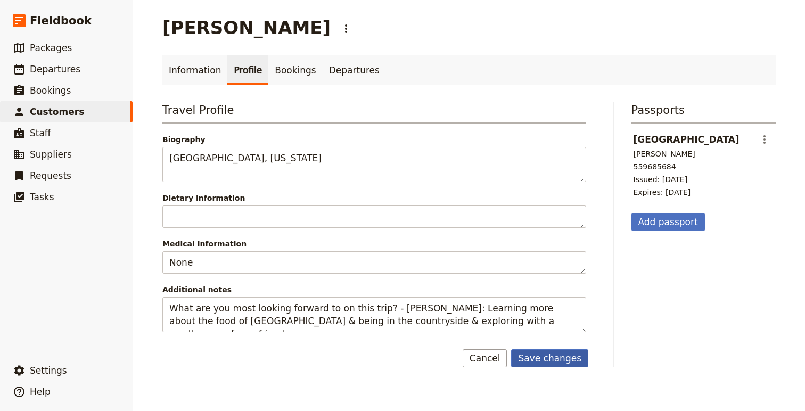
click at [553, 364] on button "Save changes" at bounding box center [549, 358] width 77 height 18
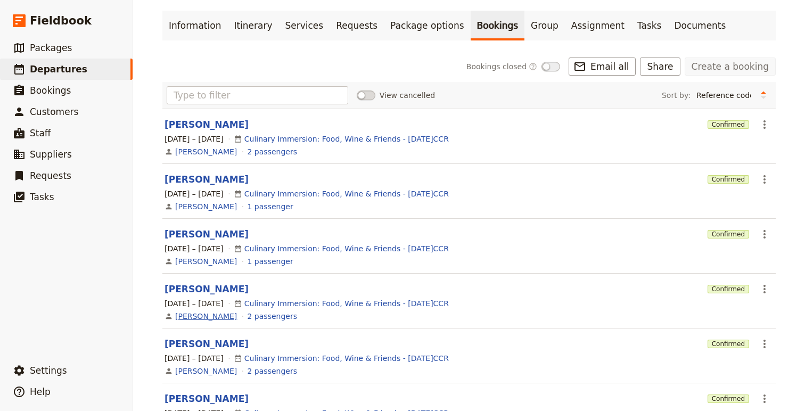
scroll to position [124, 0]
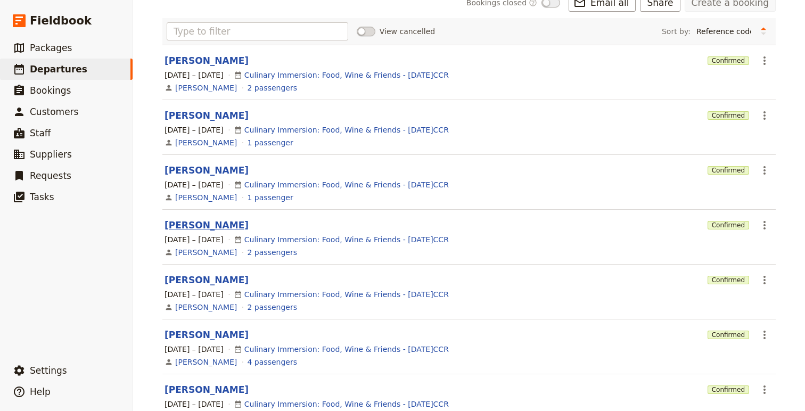
click at [198, 228] on button "[PERSON_NAME]" at bounding box center [207, 225] width 84 height 13
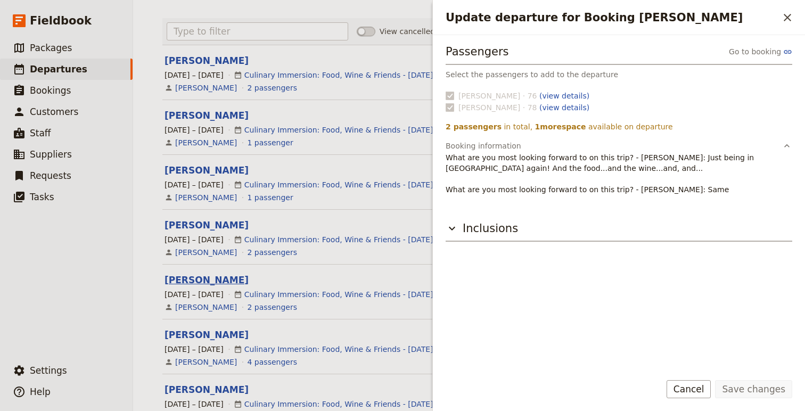
click at [201, 280] on button "[PERSON_NAME]" at bounding box center [207, 280] width 84 height 13
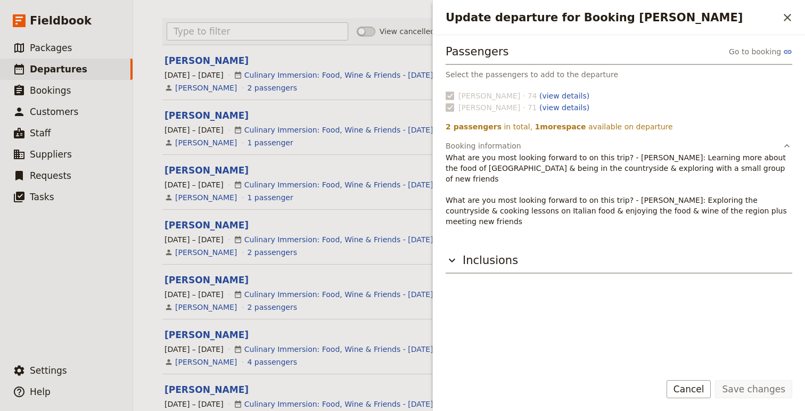
click at [454, 192] on p "What are you most looking forward to on this trip? - [PERSON_NAME]: Learning mo…" at bounding box center [619, 189] width 347 height 75
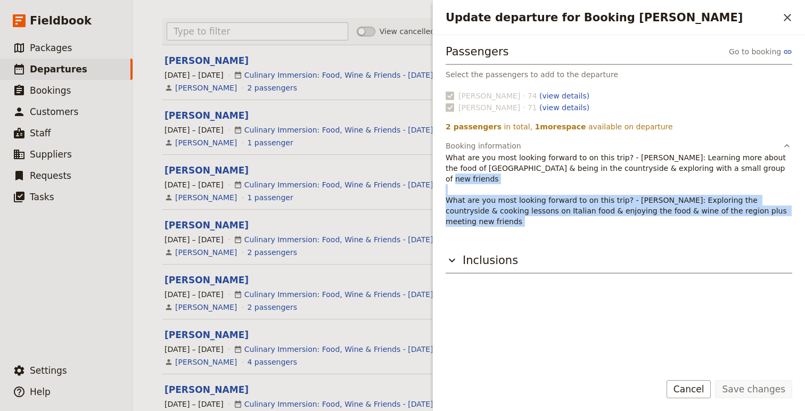
drag, startPoint x: 454, startPoint y: 192, endPoint x: 785, endPoint y: 199, distance: 330.7
click at [767, 199] on p "What are you most looking forward to on this trip? - [PERSON_NAME]: Learning mo…" at bounding box center [619, 189] width 347 height 75
copy div "What are you most looking forward to on this trip? - [PERSON_NAME]: Exploring t…"
click at [767, 13] on icon "Close drawer" at bounding box center [787, 17] width 13 height 13
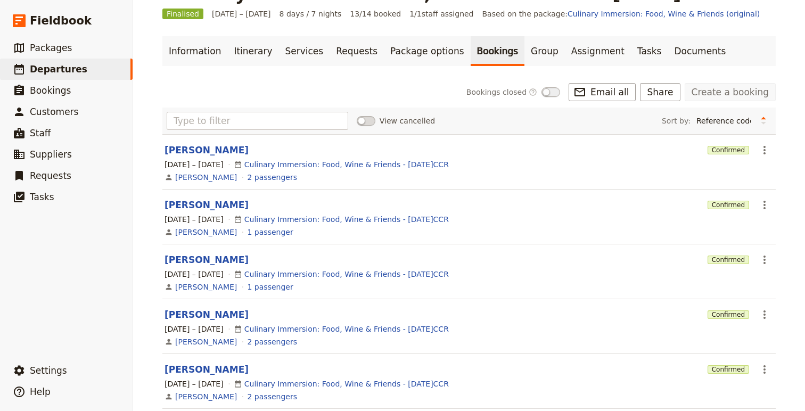
scroll to position [0, 0]
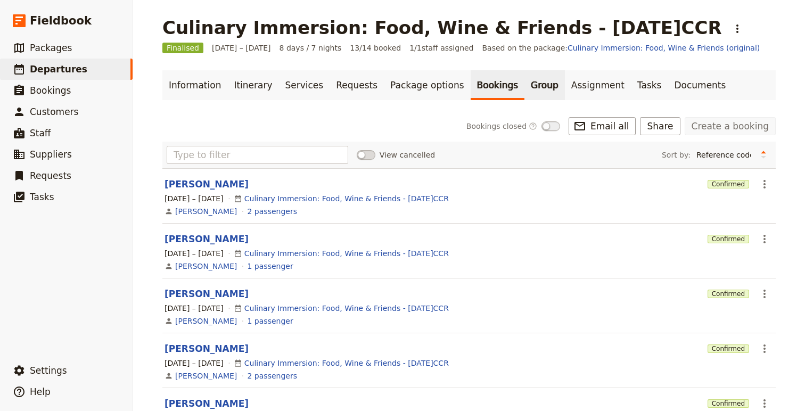
click at [524, 86] on link "Group" at bounding box center [544, 85] width 40 height 30
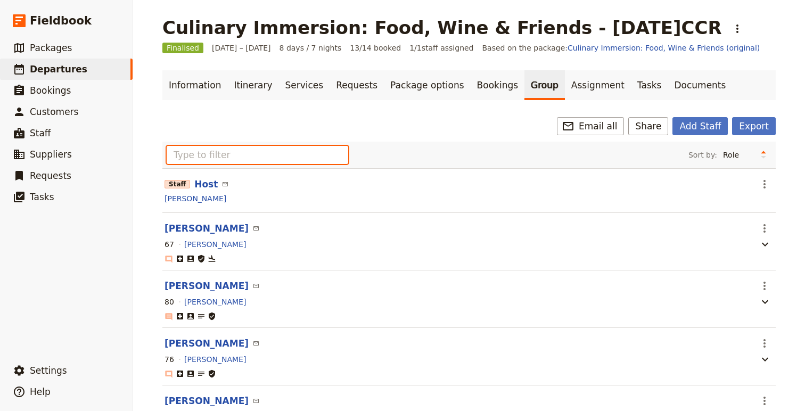
click at [221, 163] on input "text" at bounding box center [258, 155] width 182 height 18
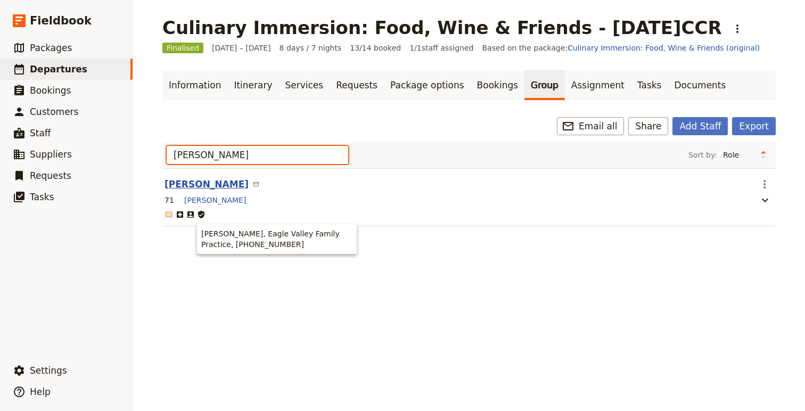
type input "[PERSON_NAME]"
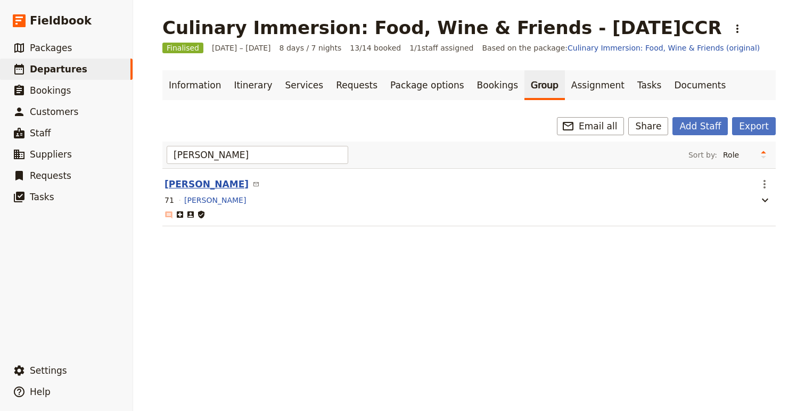
click at [196, 188] on button "[PERSON_NAME]" at bounding box center [207, 184] width 84 height 13
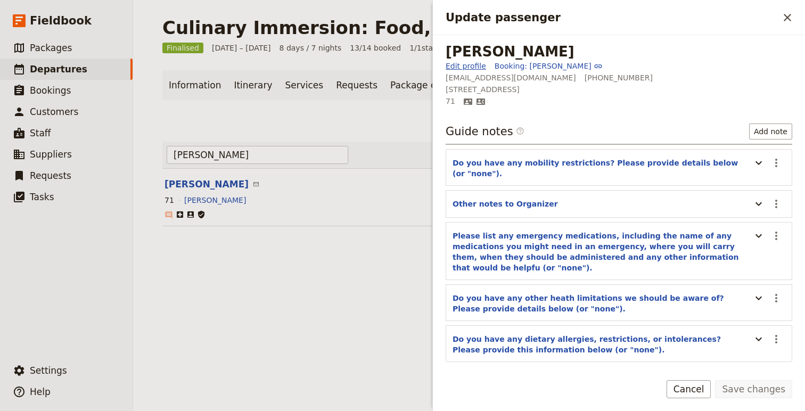
click at [467, 68] on link "Edit profile" at bounding box center [466, 66] width 40 height 11
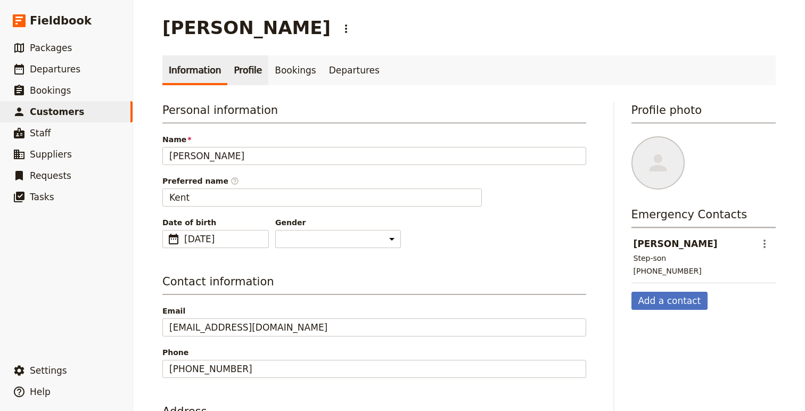
drag, startPoint x: 245, startPoint y: 71, endPoint x: 245, endPoint y: 80, distance: 8.5
click at [245, 71] on link "Profile" at bounding box center [247, 70] width 41 height 30
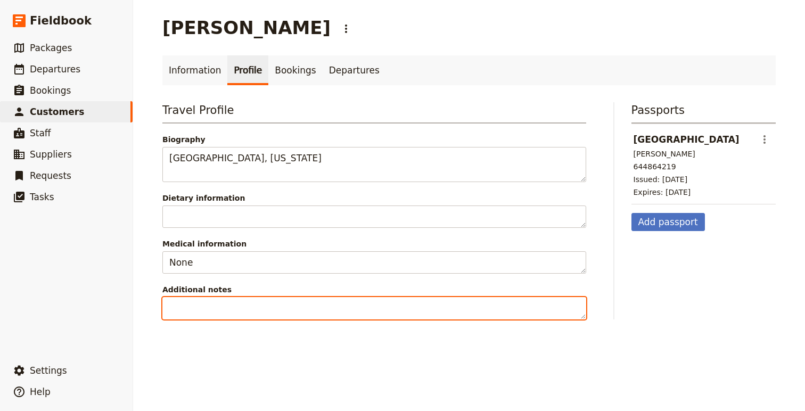
click at [289, 300] on textarea "Additional notes" at bounding box center [374, 308] width 424 height 22
paste textarea "What are you most looking forward to on this trip? - [PERSON_NAME]: Exploring t…"
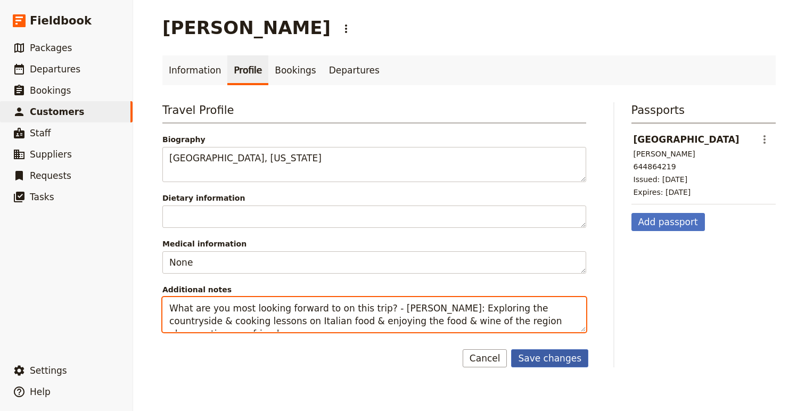
type textarea "What are you most looking forward to on this trip? - [PERSON_NAME]: Exploring t…"
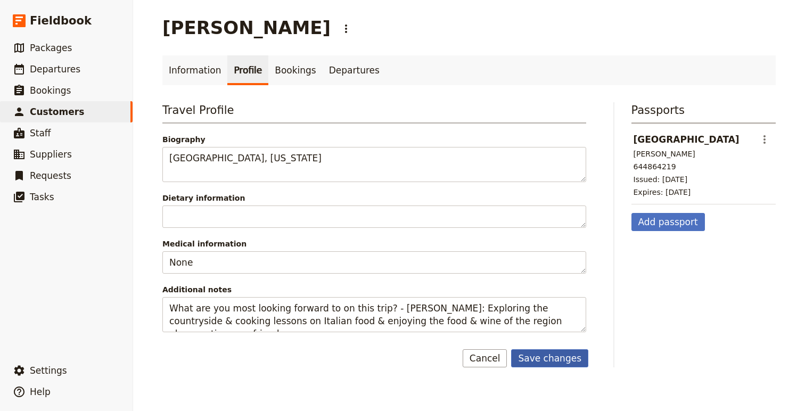
click at [536, 357] on button "Save changes" at bounding box center [549, 358] width 77 height 18
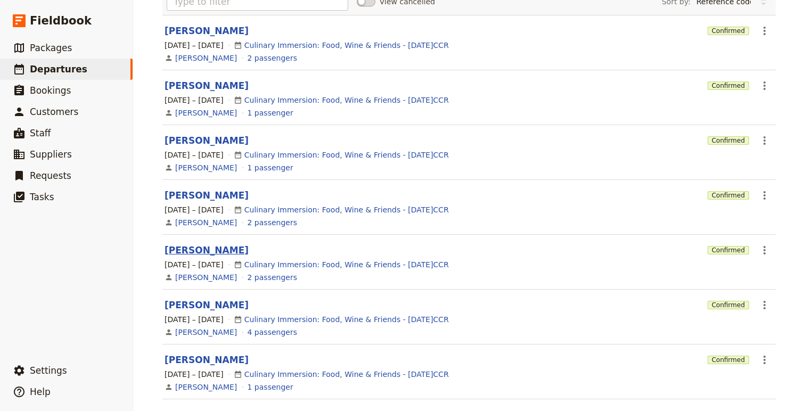
scroll to position [171, 0]
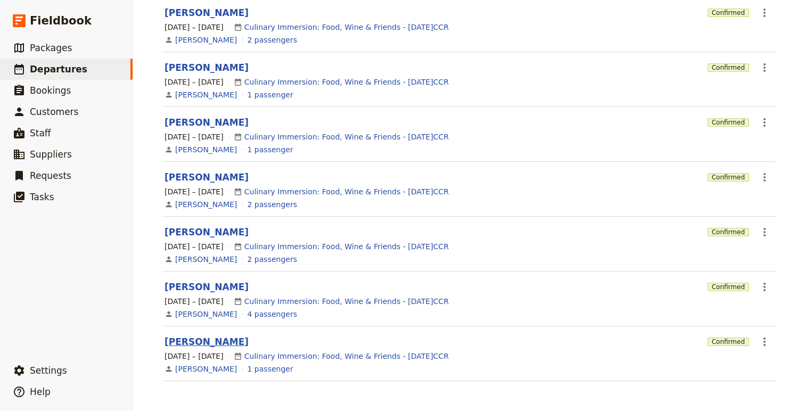
click at [214, 344] on button "[PERSON_NAME]" at bounding box center [207, 341] width 84 height 13
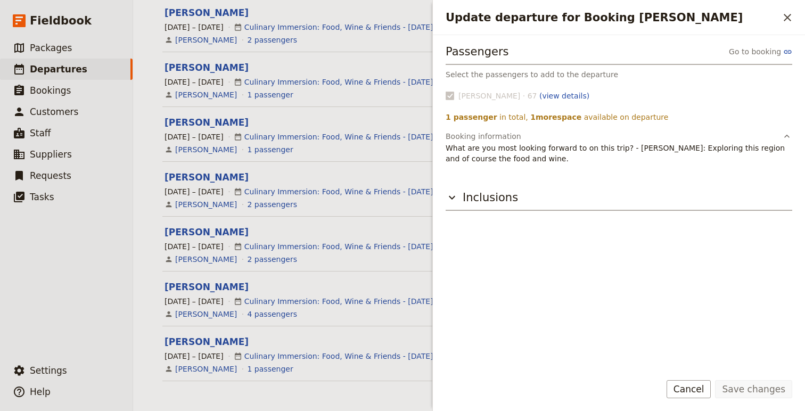
drag, startPoint x: 568, startPoint y: 162, endPoint x: 446, endPoint y: 152, distance: 121.8
click at [446, 152] on p "What are you most looking forward to on this trip? - [PERSON_NAME]: Exploring t…" at bounding box center [619, 153] width 347 height 21
copy p "What are you most looking forward to on this trip? - [PERSON_NAME]: Exploring t…"
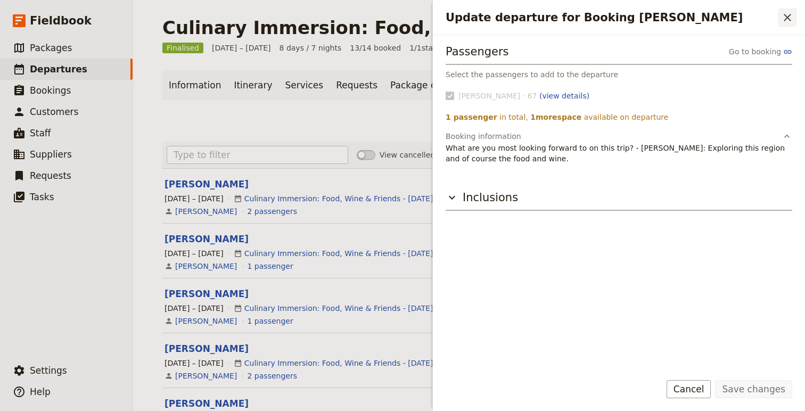
click at [767, 14] on icon "Close drawer" at bounding box center [787, 17] width 13 height 13
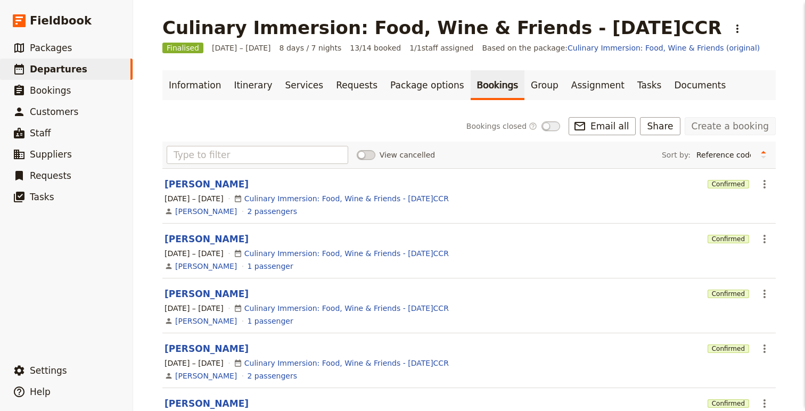
scroll to position [171, 0]
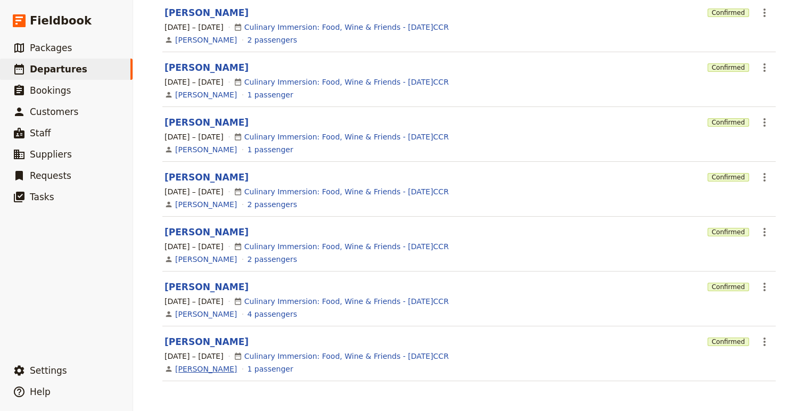
click at [202, 369] on link "[PERSON_NAME]" at bounding box center [206, 369] width 62 height 11
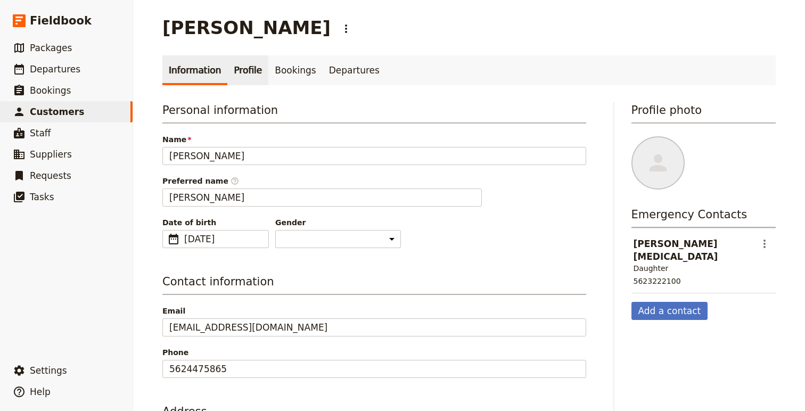
click at [238, 66] on link "Profile" at bounding box center [247, 70] width 41 height 30
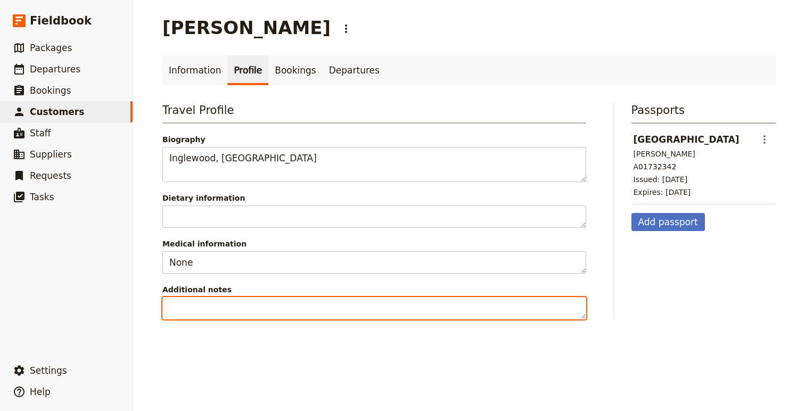
click at [311, 306] on textarea "Additional notes" at bounding box center [374, 308] width 424 height 22
paste textarea "What are you most looking forward to on this trip? - [PERSON_NAME]: Exploring t…"
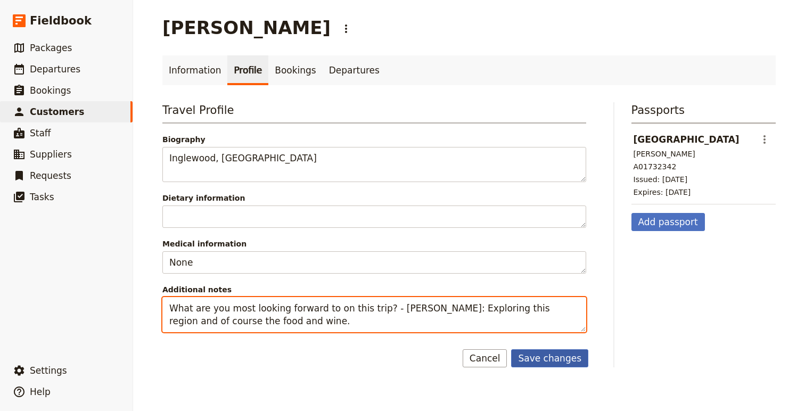
type textarea "What are you most looking forward to on this trip? - [PERSON_NAME]: Exploring t…"
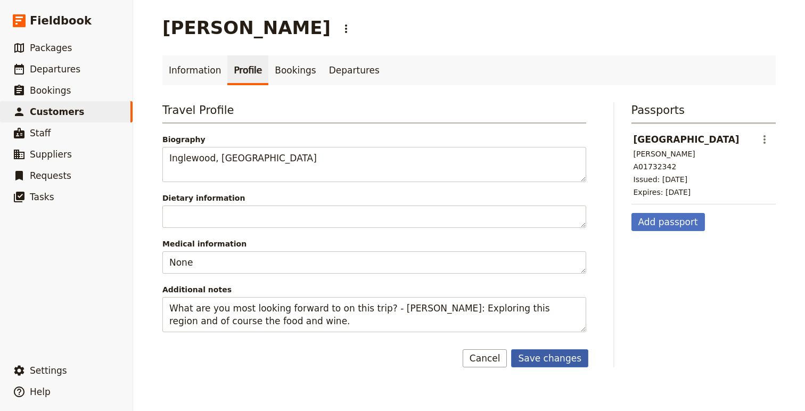
click at [550, 365] on button "Save changes" at bounding box center [549, 358] width 77 height 18
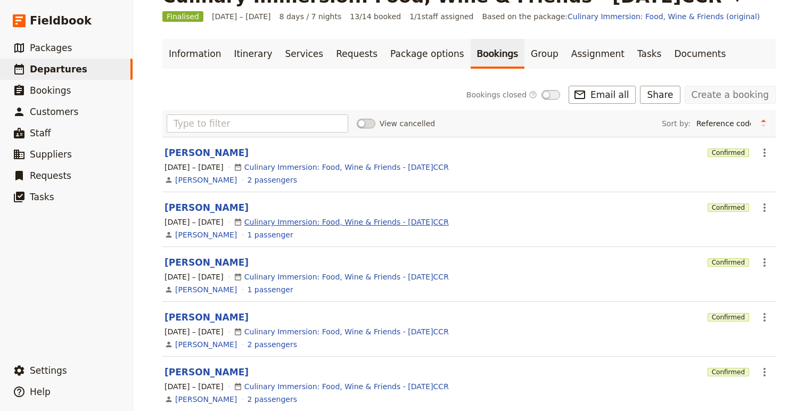
scroll to position [38, 0]
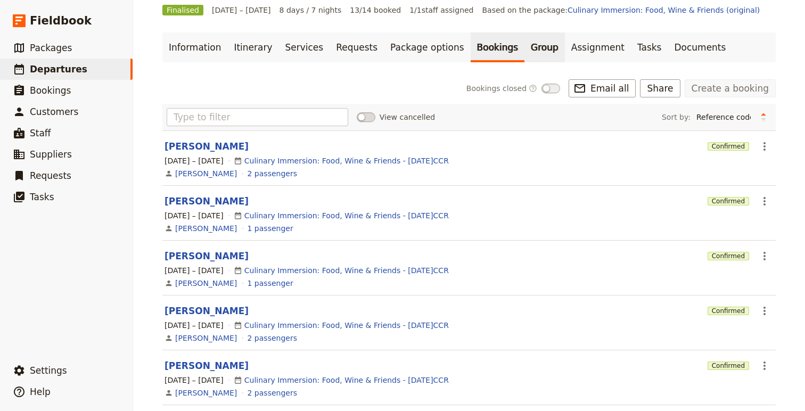
click at [524, 46] on link "Group" at bounding box center [544, 47] width 40 height 30
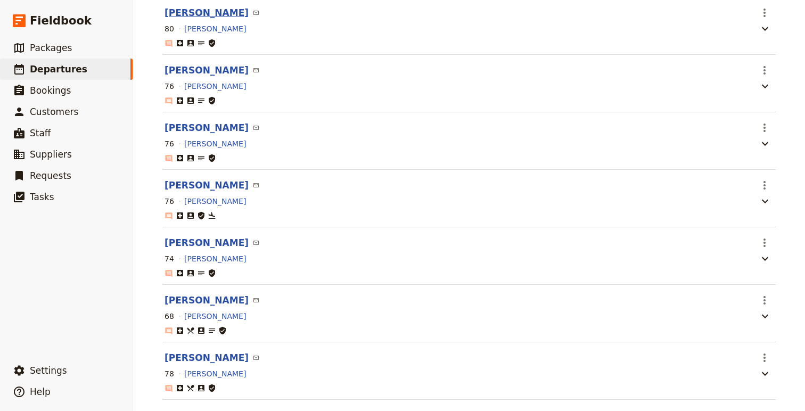
scroll to position [275, 0]
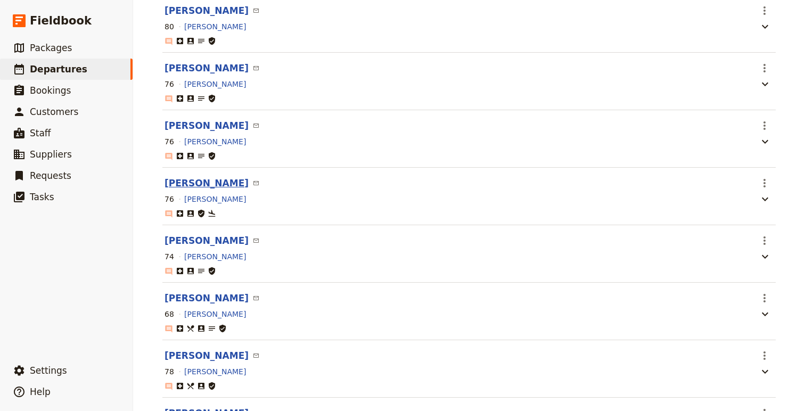
click at [194, 184] on button "[PERSON_NAME]" at bounding box center [207, 183] width 84 height 13
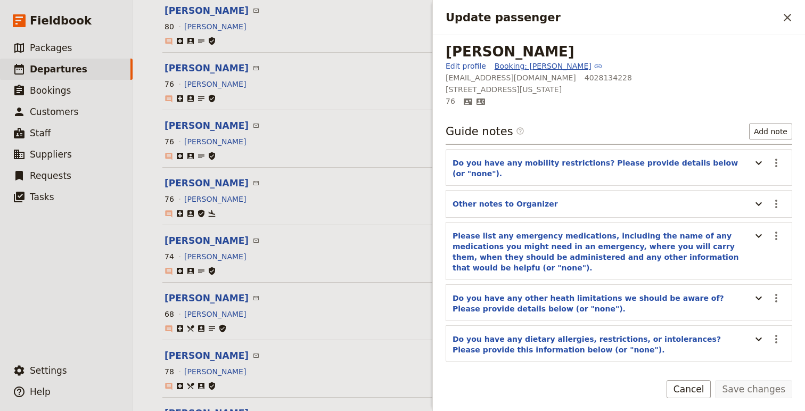
click at [511, 65] on link "Booking: [PERSON_NAME]" at bounding box center [549, 66] width 108 height 11
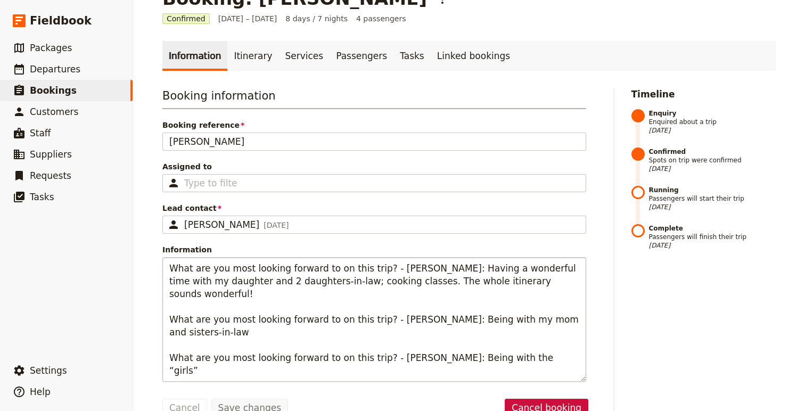
scroll to position [52, 0]
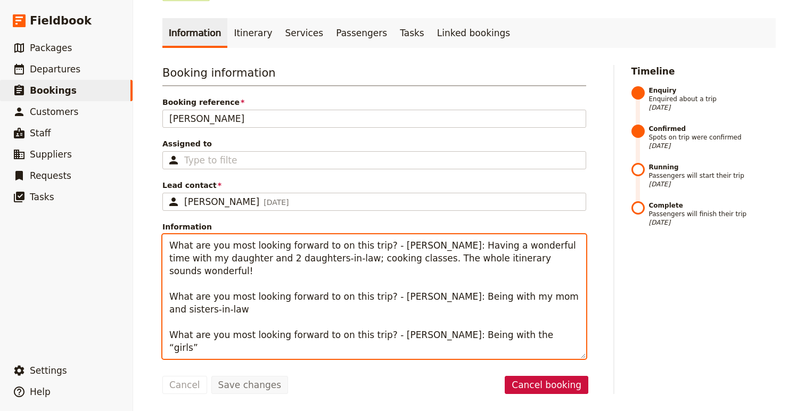
drag, startPoint x: 167, startPoint y: 249, endPoint x: 530, endPoint y: 357, distance: 379.4
click at [530, 357] on textarea "What are you most looking forward to on this trip? - [PERSON_NAME]: Having a wo…" at bounding box center [374, 296] width 424 height 125
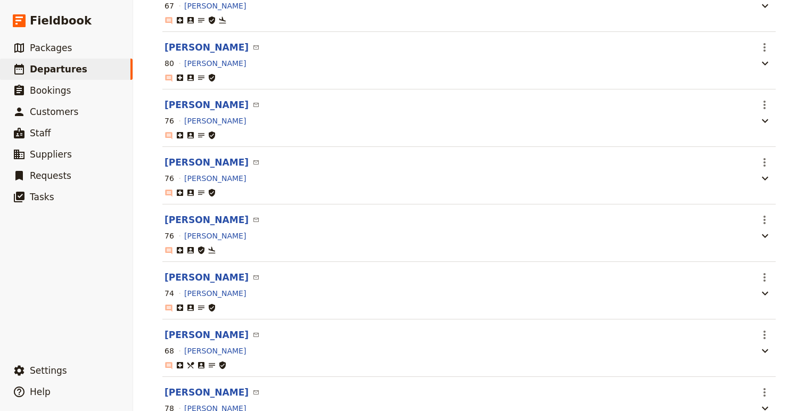
scroll to position [366, 0]
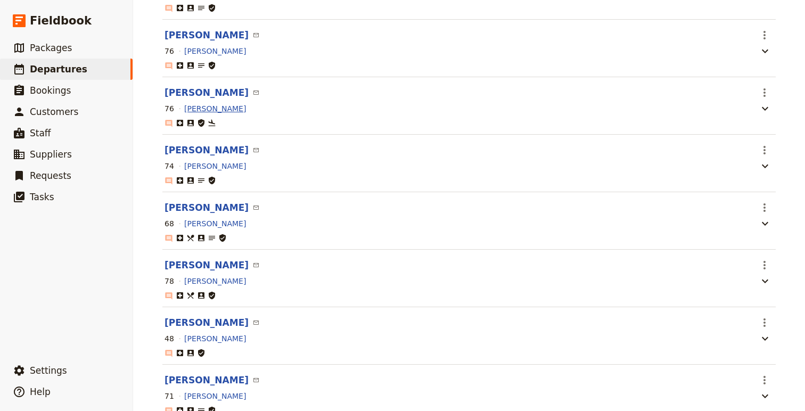
click at [202, 110] on button "[PERSON_NAME]" at bounding box center [215, 108] width 62 height 11
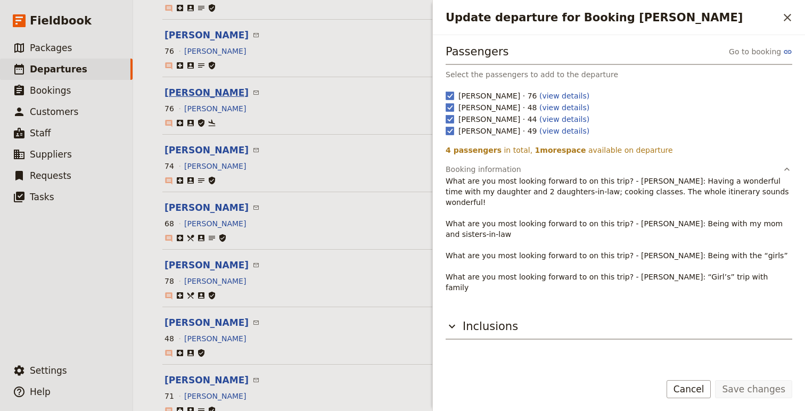
click at [213, 97] on button "[PERSON_NAME]" at bounding box center [207, 92] width 84 height 13
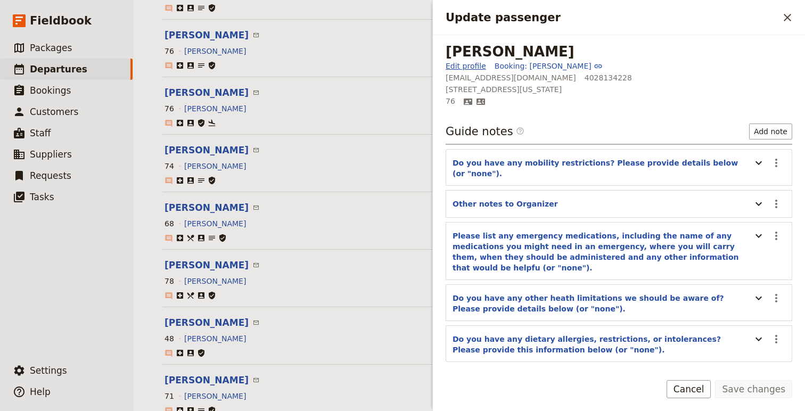
click at [468, 64] on link "Edit profile" at bounding box center [466, 66] width 40 height 11
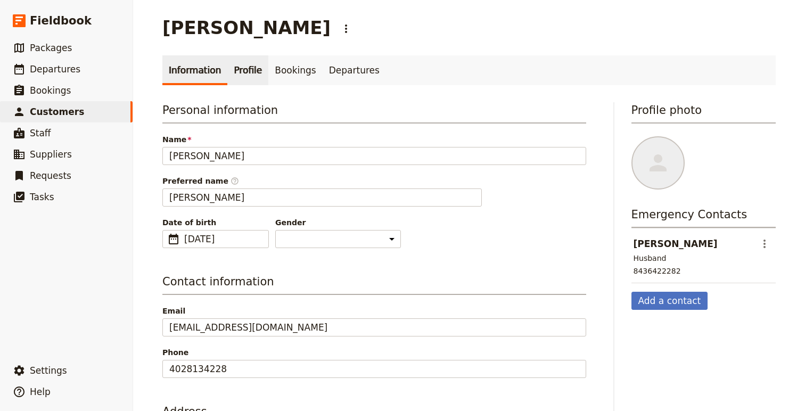
click at [237, 65] on link "Profile" at bounding box center [247, 70] width 41 height 30
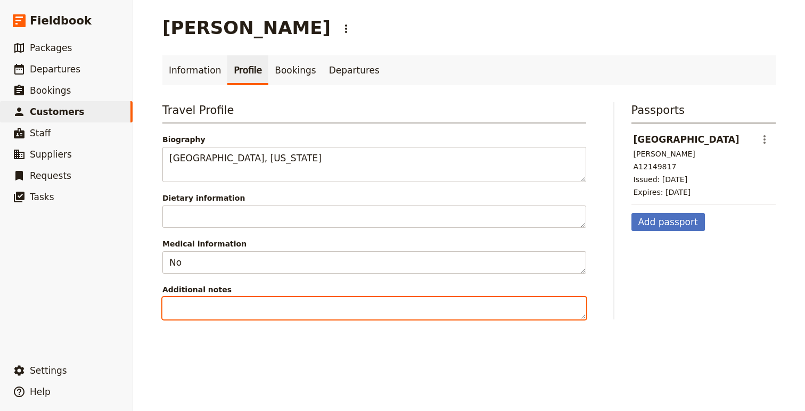
click at [309, 310] on textarea "Additional notes" at bounding box center [374, 308] width 424 height 22
paste textarea "What are you most looking forward to on this trip? - [PERSON_NAME]: Having a wo…"
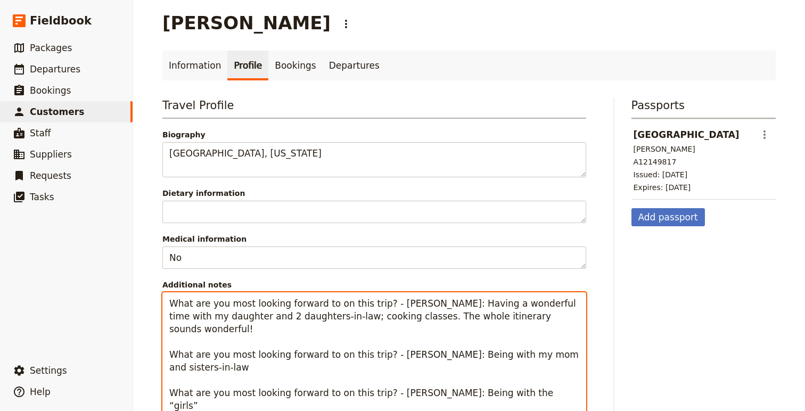
scroll to position [63, 0]
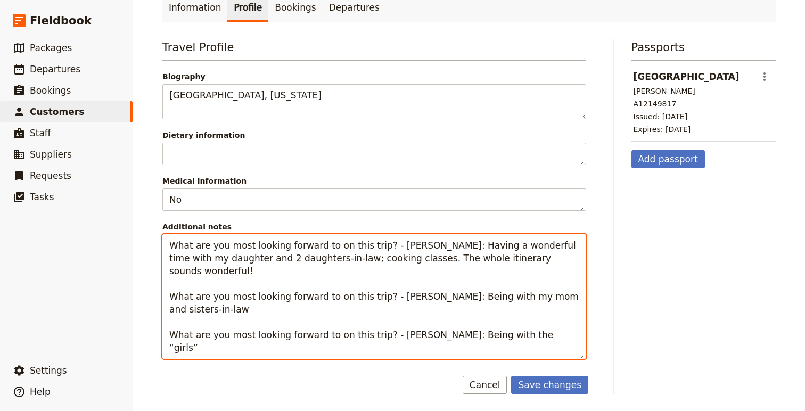
drag, startPoint x: 185, startPoint y: 329, endPoint x: 350, endPoint y: 451, distance: 205.9
click at [350, 410] on html "Fieldbook ​ ​ Fieldbook ​ ​ Packages ​ Departures ​ Bookings ​ Customers ​ Staf…" at bounding box center [402, 205] width 805 height 411
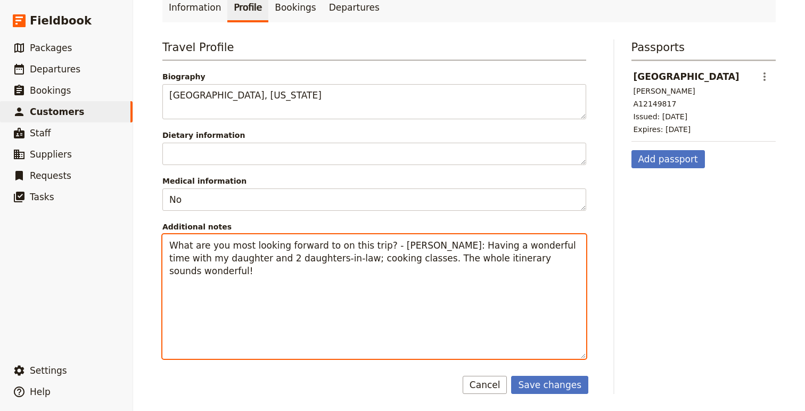
scroll to position [0, 0]
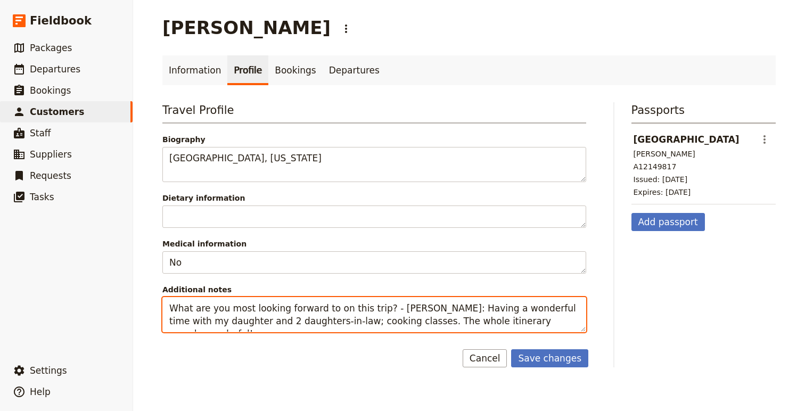
type textarea "What are you most looking forward to on this trip? - [PERSON_NAME]: Having a wo…"
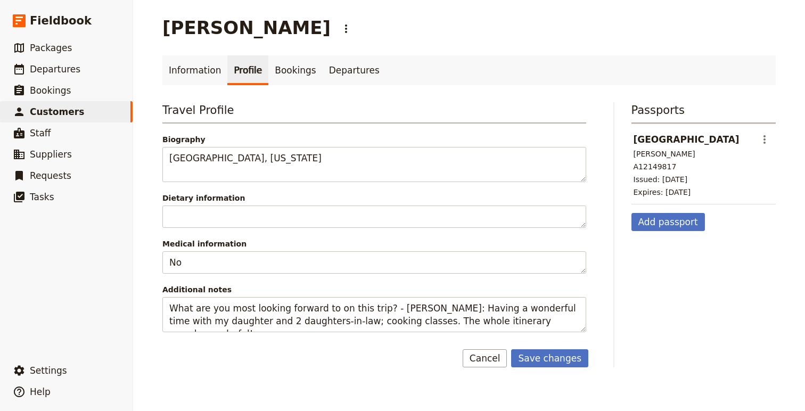
click at [557, 368] on main "[PERSON_NAME] ​ Information Profile Bookings Departures Travel Profile Biograph…" at bounding box center [469, 192] width 639 height 384
click at [555, 359] on button "Save changes" at bounding box center [549, 358] width 77 height 18
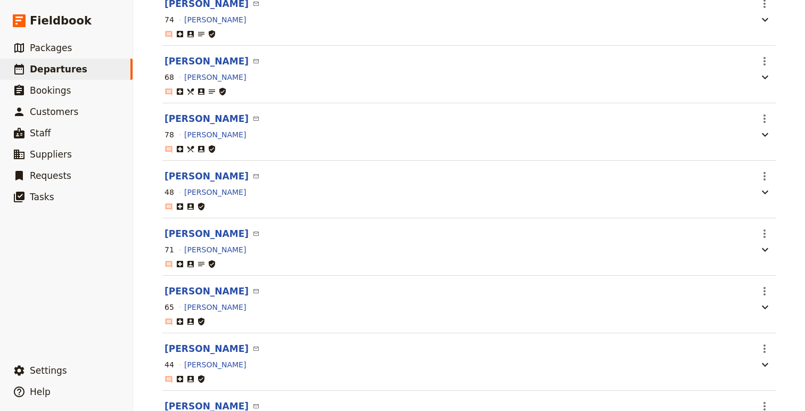
scroll to position [551, 0]
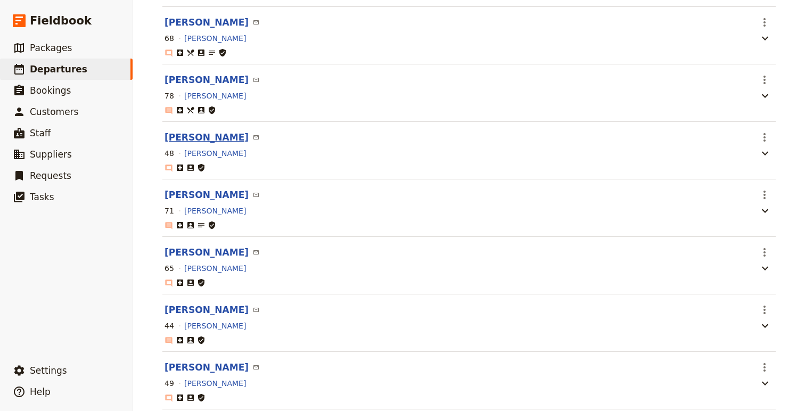
click at [211, 142] on button "[PERSON_NAME]" at bounding box center [207, 137] width 84 height 13
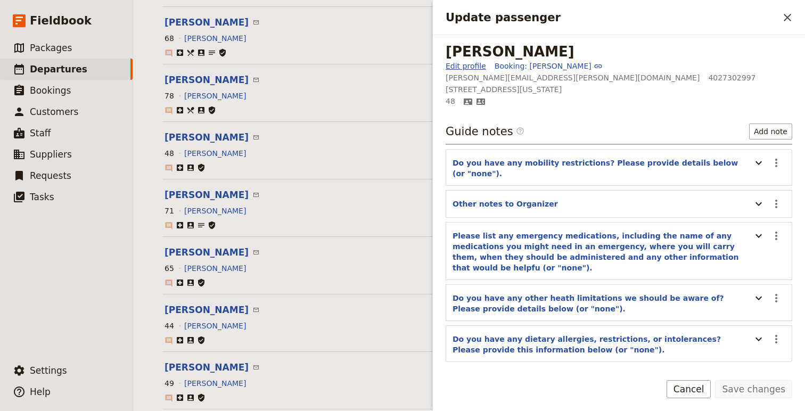
click at [470, 67] on link "Edit profile" at bounding box center [466, 66] width 40 height 11
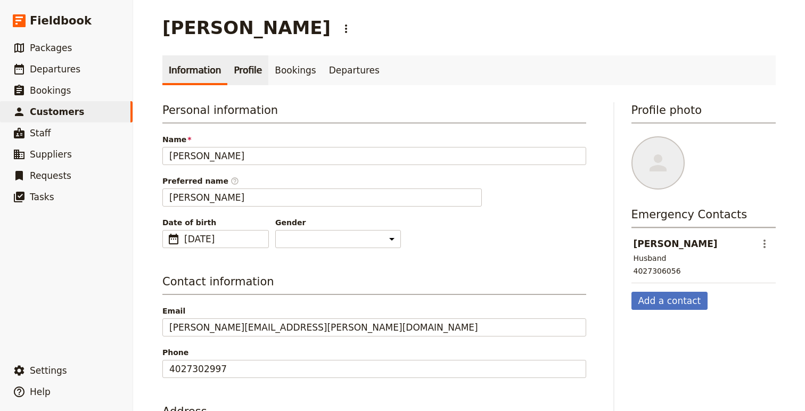
click at [251, 83] on link "Profile" at bounding box center [247, 70] width 41 height 30
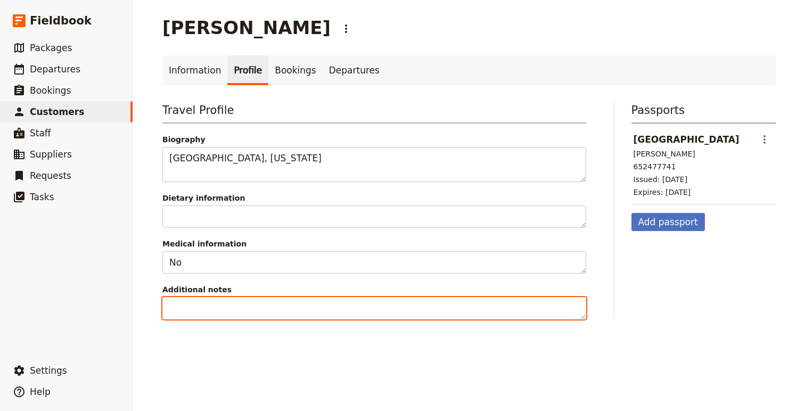
click at [314, 305] on textarea "Additional notes" at bounding box center [374, 308] width 424 height 22
paste textarea "What are you most looking forward to on this trip? - [PERSON_NAME]: Having a wo…"
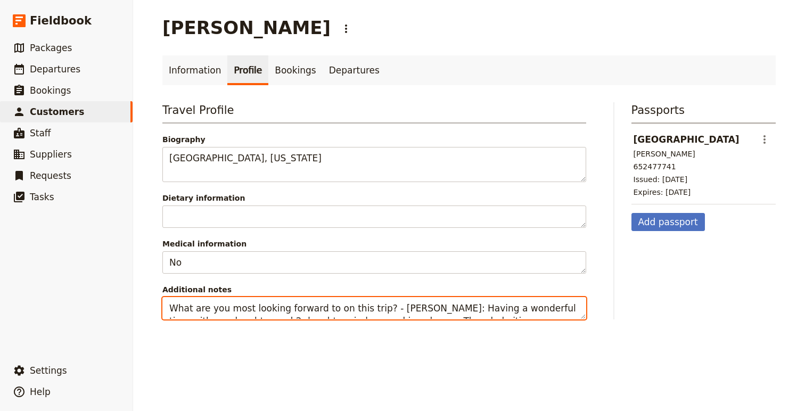
scroll to position [5, 0]
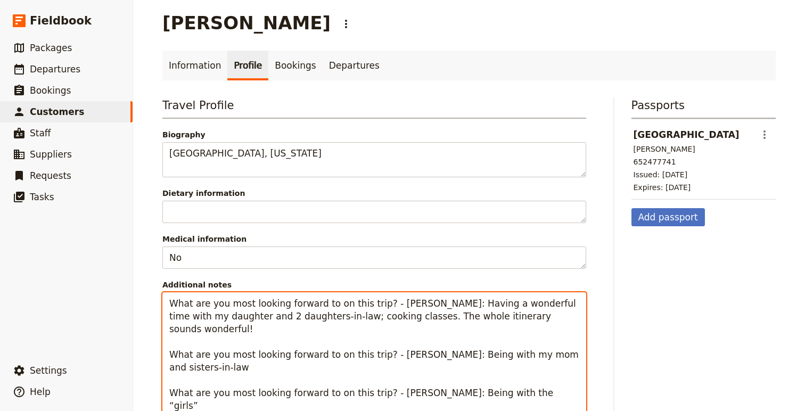
drag, startPoint x: 163, startPoint y: 303, endPoint x: 418, endPoint y: 331, distance: 256.5
click at [418, 331] on textarea "What are you most looking forward to on this trip? - [PERSON_NAME]: Having a wo…" at bounding box center [374, 354] width 424 height 125
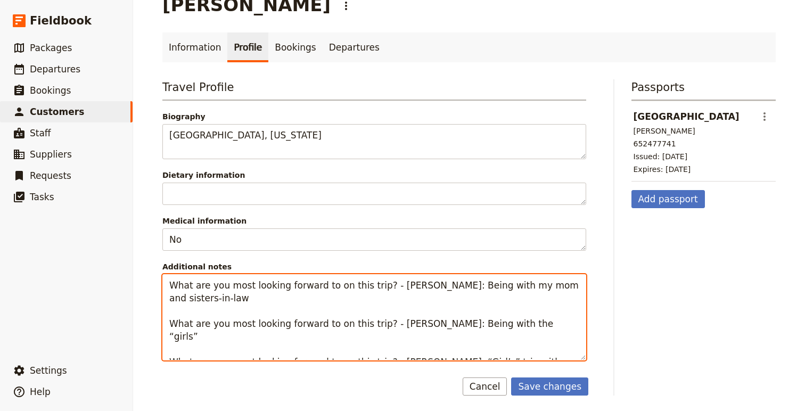
scroll to position [24, 0]
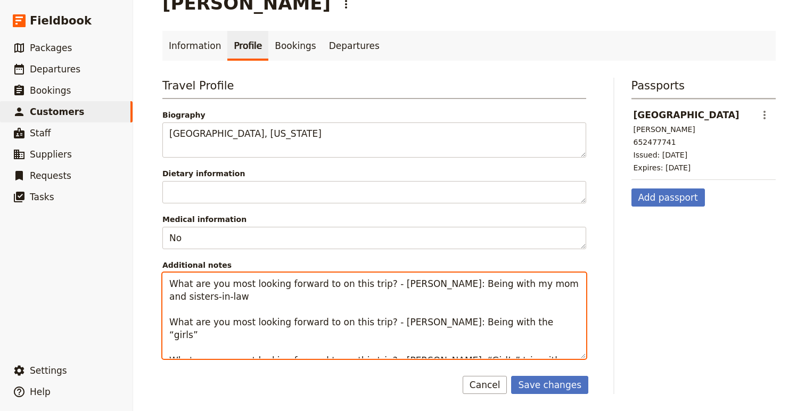
drag, startPoint x: 269, startPoint y: 332, endPoint x: 558, endPoint y: 405, distance: 298.3
click at [558, 405] on main "[PERSON_NAME] ​ Information Profile Bookings Departures Travel Profile Biograph…" at bounding box center [469, 194] width 639 height 436
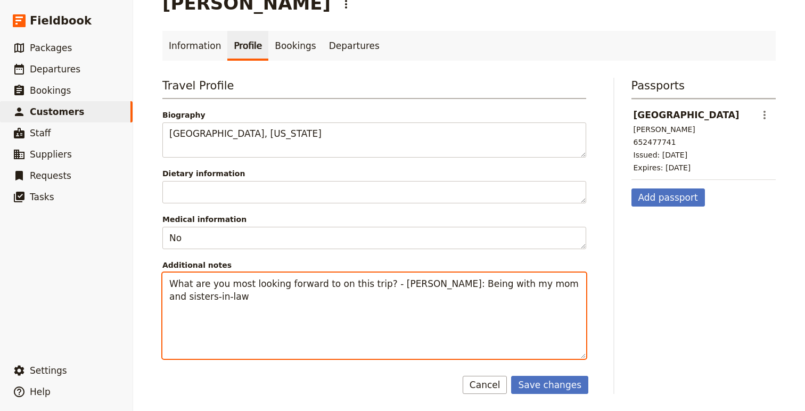
scroll to position [0, 0]
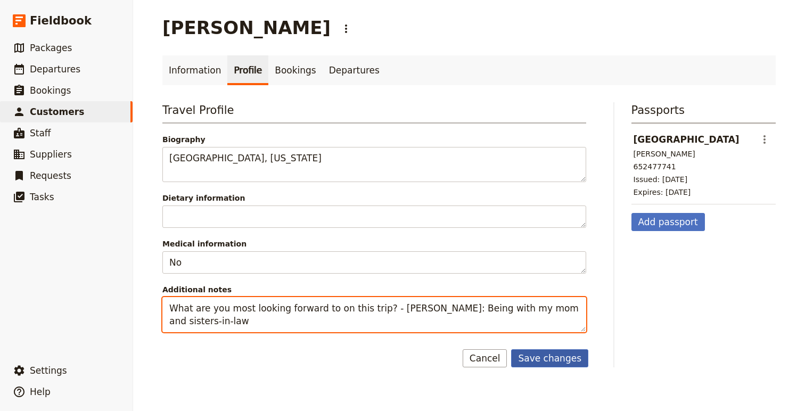
type textarea "What are you most looking forward to on this trip? - [PERSON_NAME]: Being with …"
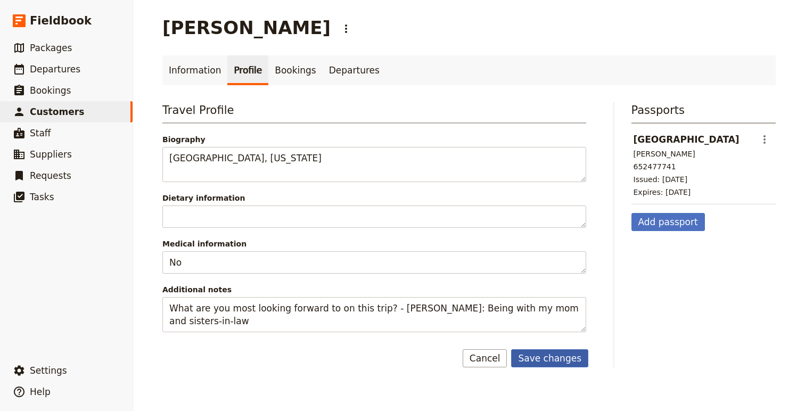
click at [560, 363] on button "Save changes" at bounding box center [549, 358] width 77 height 18
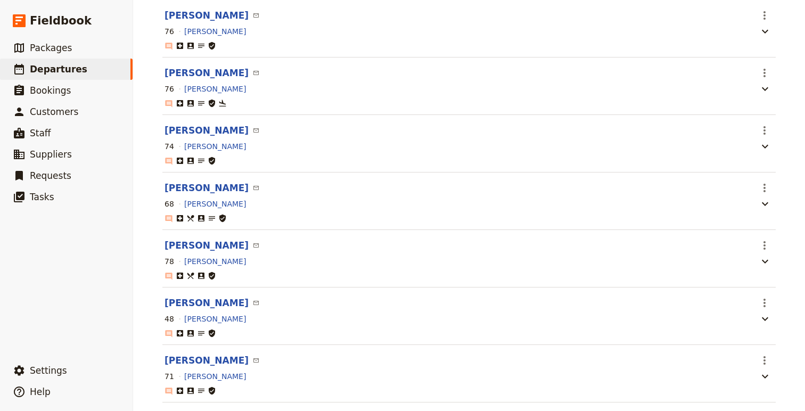
scroll to position [569, 0]
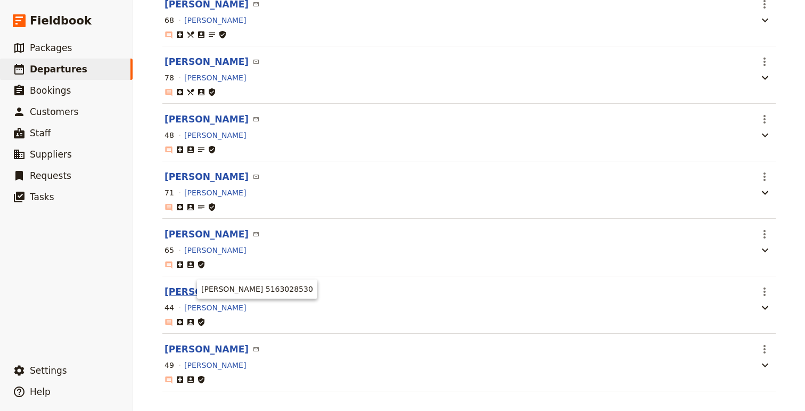
click at [195, 298] on button "[PERSON_NAME]" at bounding box center [207, 291] width 84 height 13
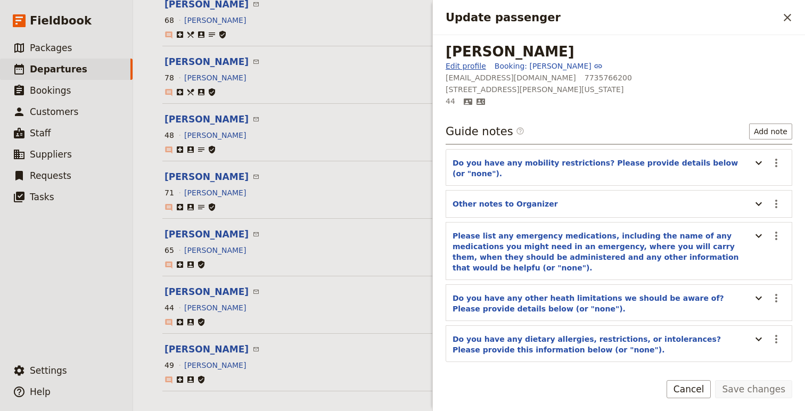
click at [474, 65] on link "Edit profile" at bounding box center [466, 66] width 40 height 11
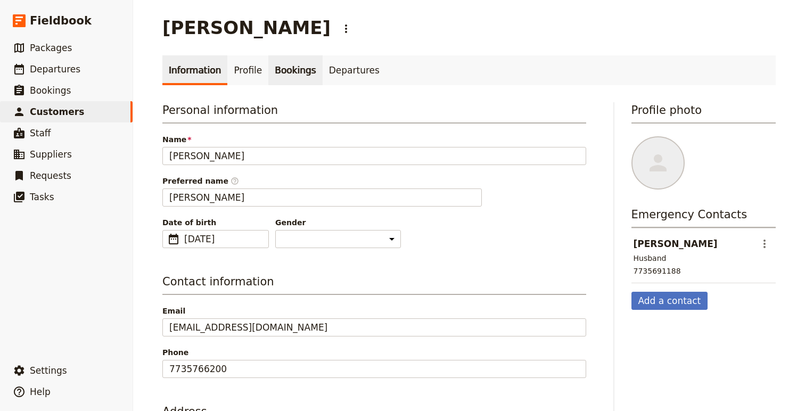
click at [271, 72] on link "Bookings" at bounding box center [295, 70] width 54 height 30
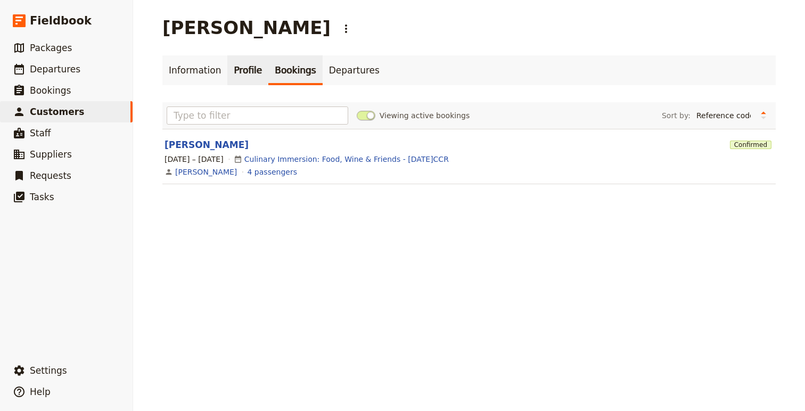
click at [246, 73] on link "Profile" at bounding box center [247, 70] width 41 height 30
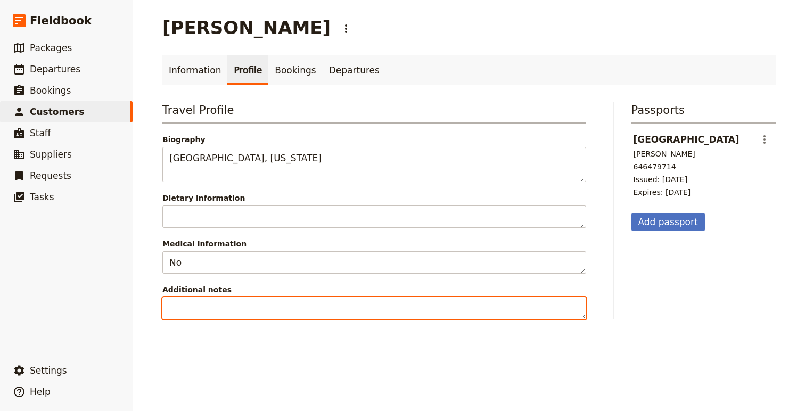
click at [236, 305] on textarea "Additional notes" at bounding box center [374, 308] width 424 height 22
paste textarea "What are you most looking forward to on this trip? - [PERSON_NAME]: Having a wo…"
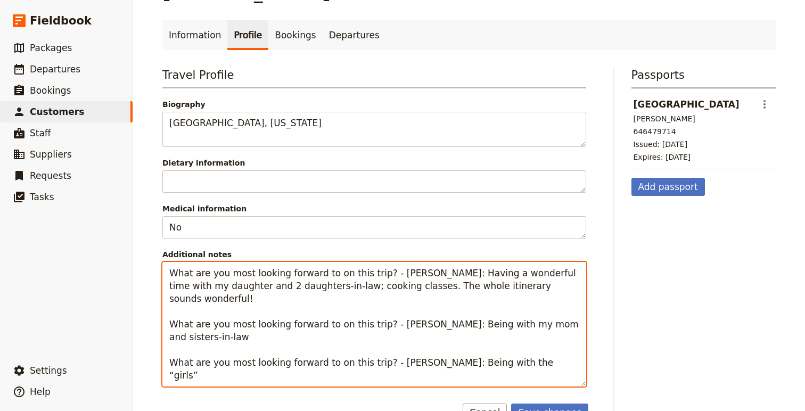
scroll to position [63, 0]
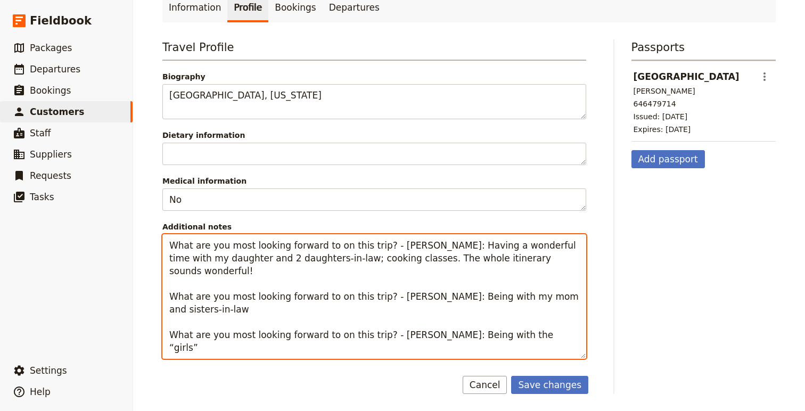
drag, startPoint x: 488, startPoint y: 305, endPoint x: 211, endPoint y: 229, distance: 286.3
click at [211, 231] on label "Additional notes What are you most looking forward to on this trip? - [PERSON_N…" at bounding box center [374, 289] width 424 height 137
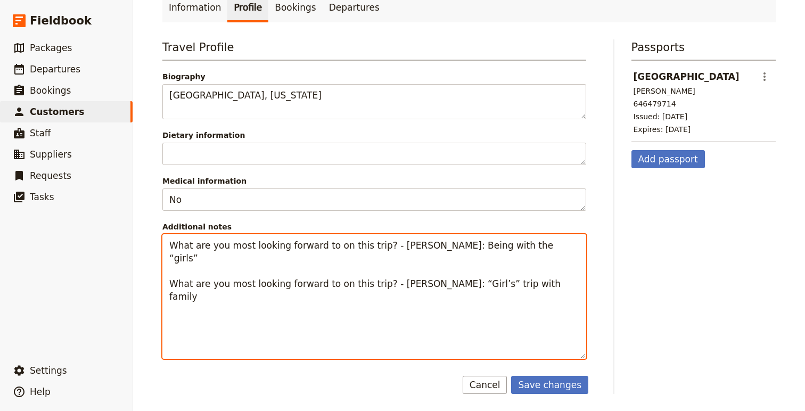
scroll to position [0, 0]
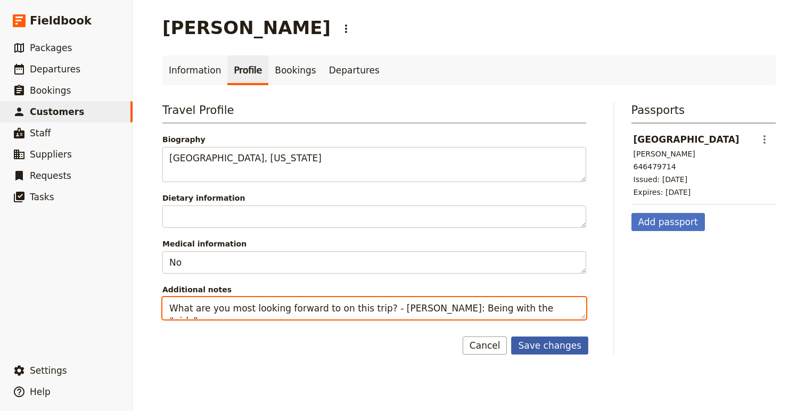
type textarea "What are you most looking forward to on this trip? - [PERSON_NAME]: Being with …"
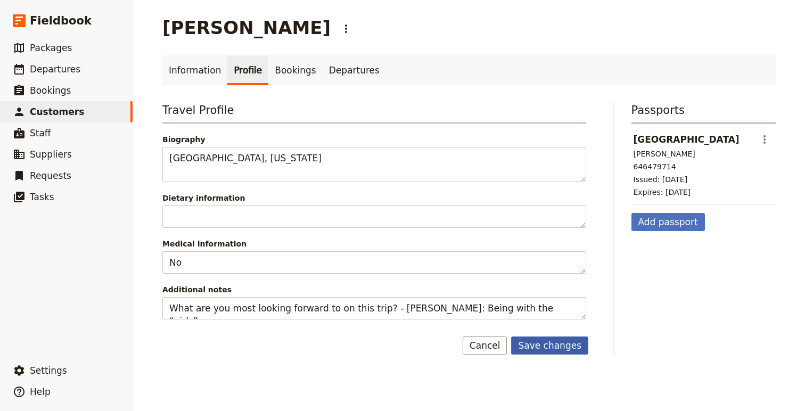
click at [540, 350] on button "Save changes" at bounding box center [549, 345] width 77 height 18
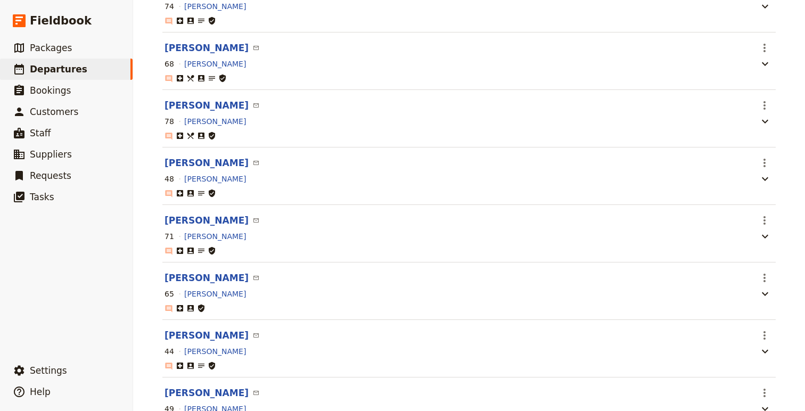
scroll to position [586, 0]
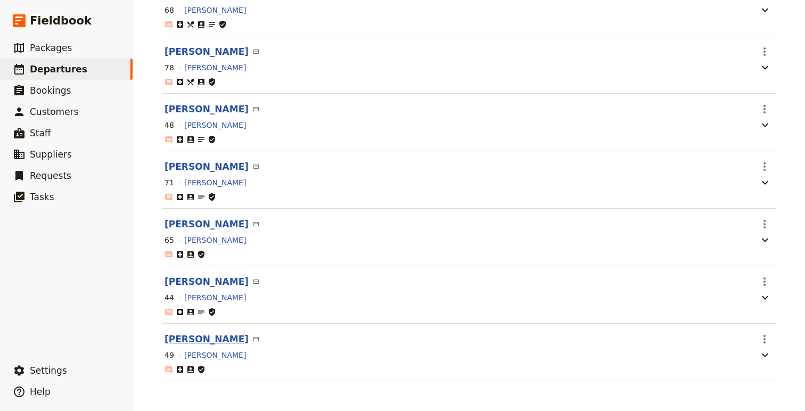
click at [196, 340] on button "[PERSON_NAME]" at bounding box center [207, 339] width 84 height 13
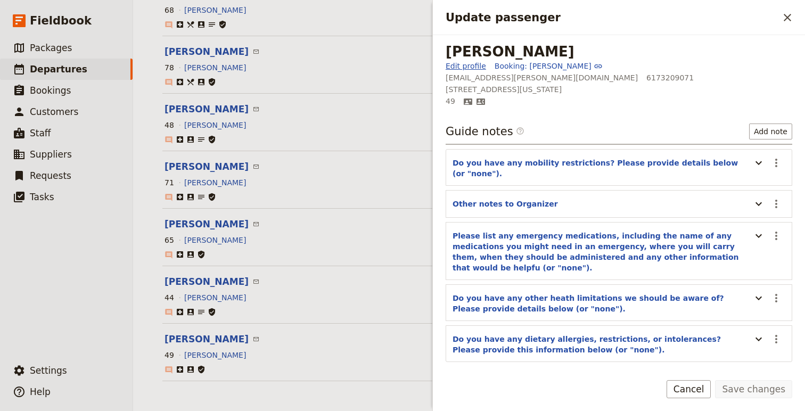
click at [463, 61] on link "Edit profile" at bounding box center [466, 66] width 40 height 11
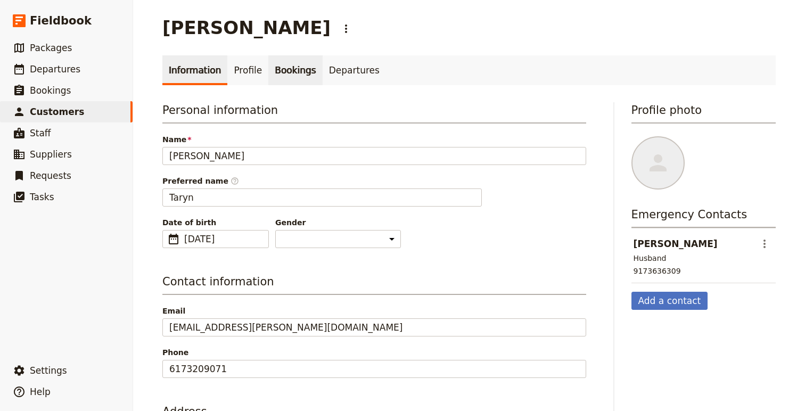
click at [268, 65] on link "Bookings" at bounding box center [295, 70] width 54 height 30
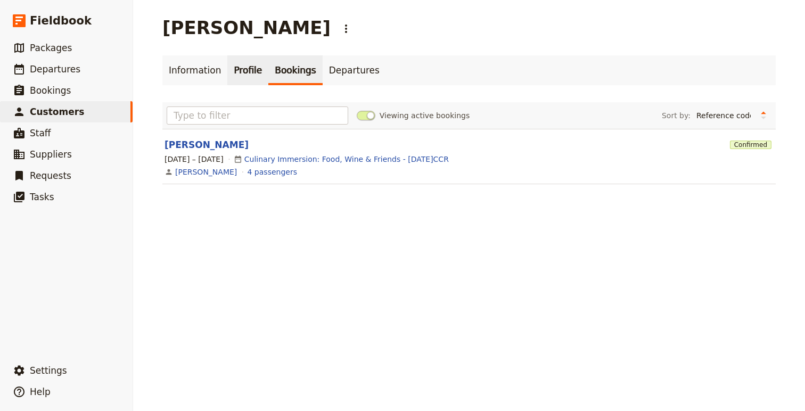
click at [231, 63] on link "Profile" at bounding box center [247, 70] width 41 height 30
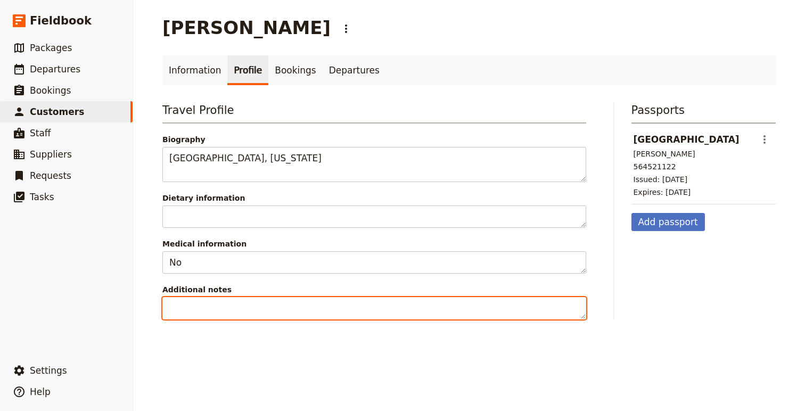
click at [292, 305] on textarea "Additional notes" at bounding box center [374, 308] width 424 height 22
paste textarea "What are you most looking forward to on this trip? - [PERSON_NAME]: Having a wo…"
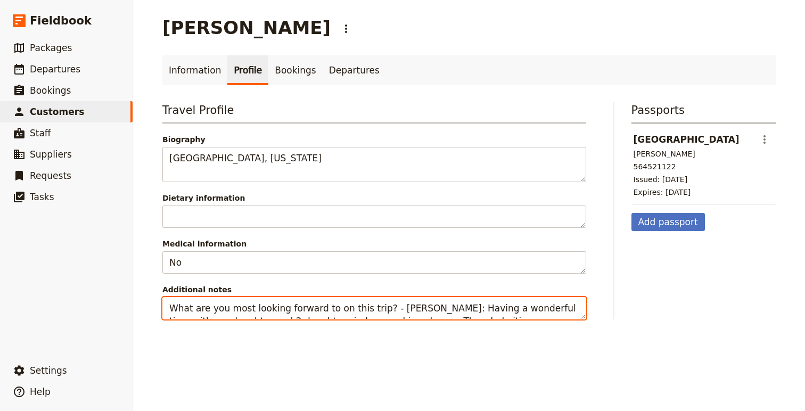
scroll to position [5, 0]
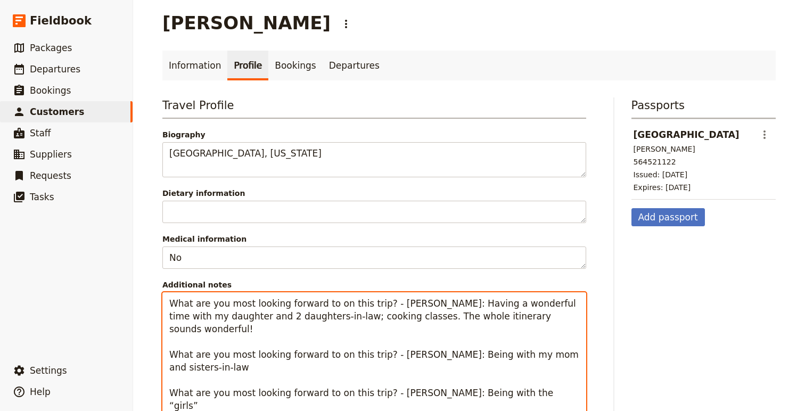
drag, startPoint x: 171, startPoint y: 307, endPoint x: 258, endPoint y: 393, distance: 122.7
click at [258, 393] on textarea "What are you most looking forward to on this trip? - [PERSON_NAME]: Having a wo…" at bounding box center [374, 354] width 424 height 125
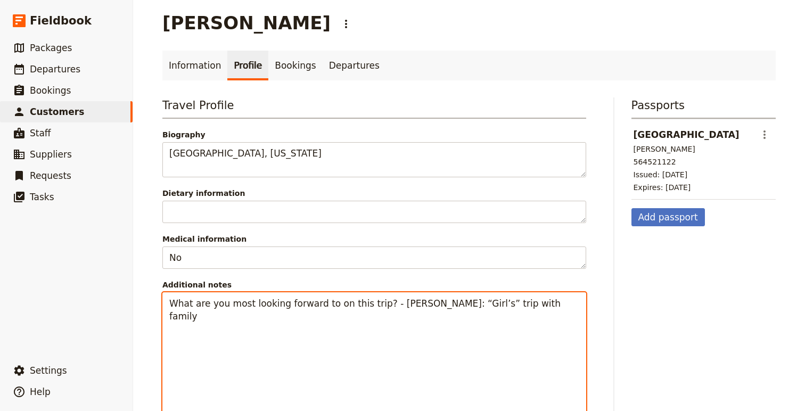
scroll to position [0, 0]
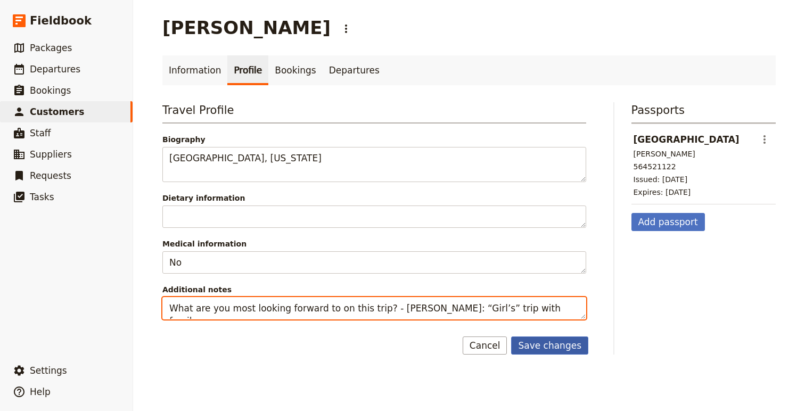
type textarea "What are you most looking forward to on this trip? - [PERSON_NAME]: “Girl’s” tr…"
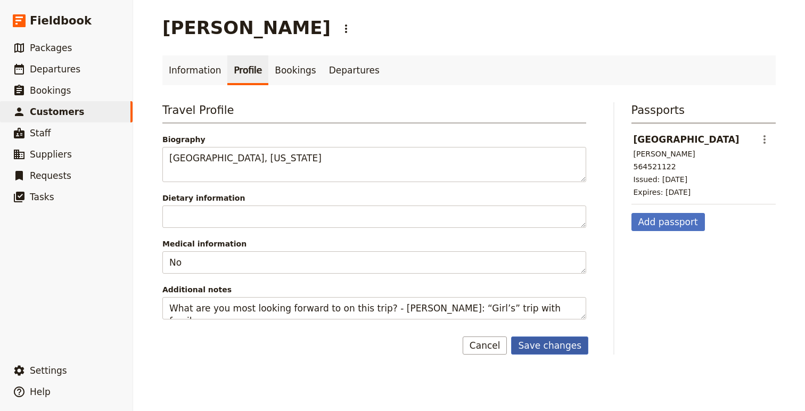
click at [552, 354] on button "Save changes" at bounding box center [549, 345] width 77 height 18
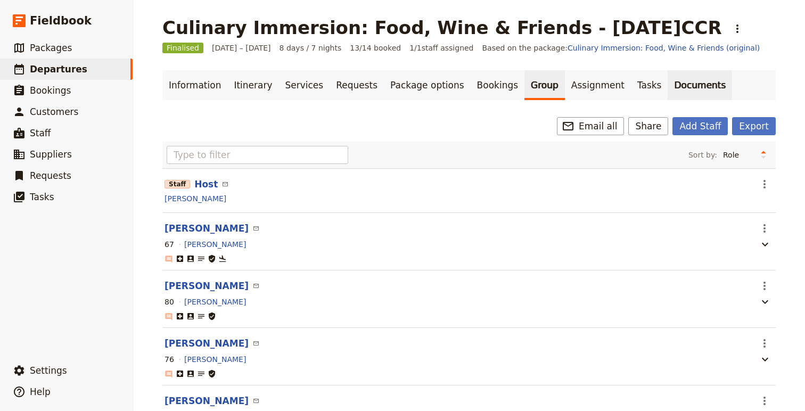
click at [668, 84] on link "Documents" at bounding box center [700, 85] width 64 height 30
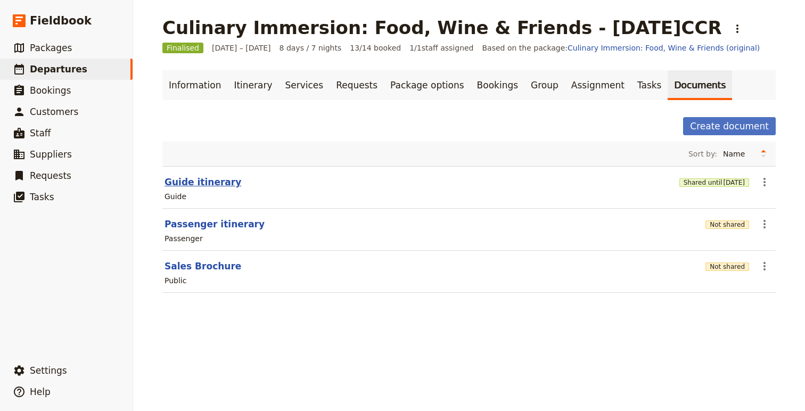
click at [173, 188] on button "Guide itinerary" at bounding box center [203, 182] width 77 height 13
select select "STAFF"
select select "RUN_SHEET"
select select "DEFAULT"
